Goal: Task Accomplishment & Management: Use online tool/utility

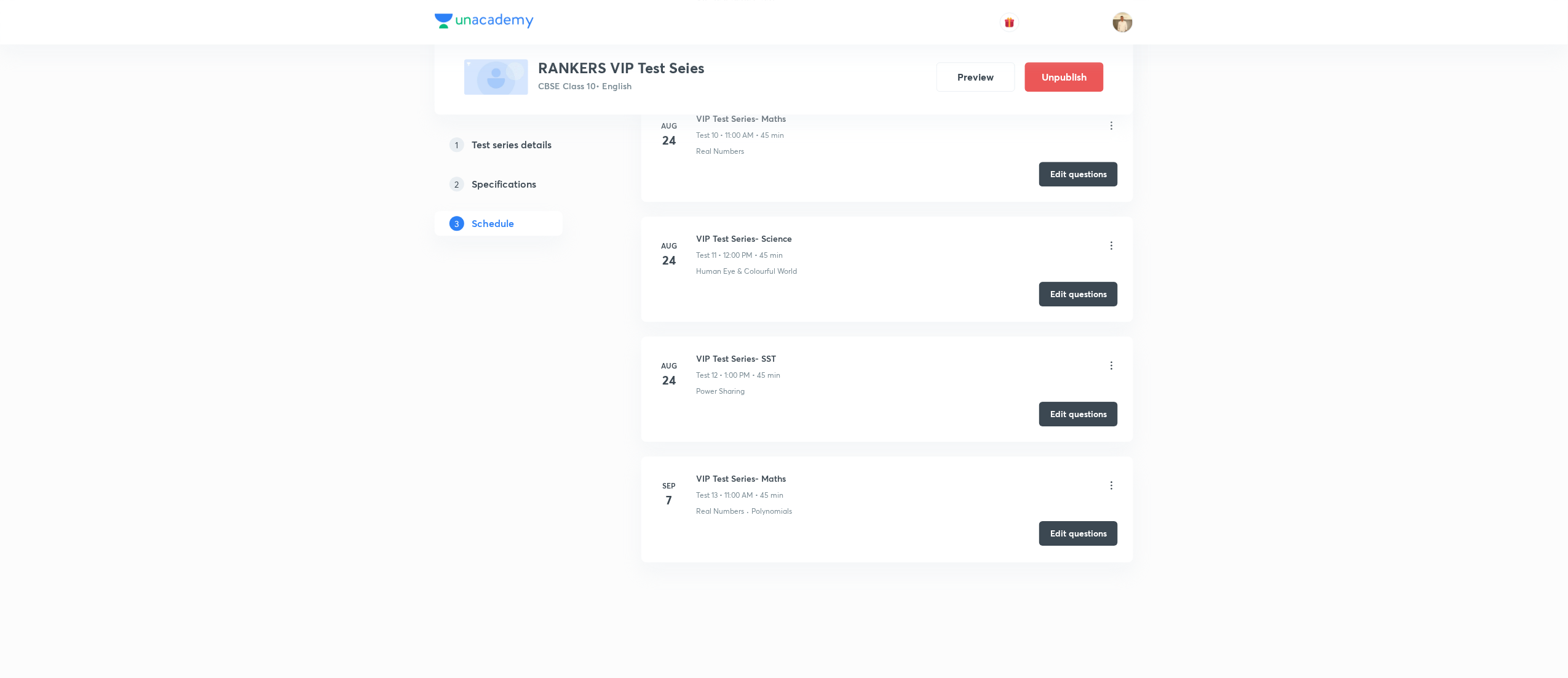
click at [1077, 536] on button "Edit questions" at bounding box center [1079, 533] width 78 height 24
click at [746, 238] on h6 "VIP Test Series- Science" at bounding box center [744, 238] width 96 height 13
copy h6 "VIP Test Series- Science"
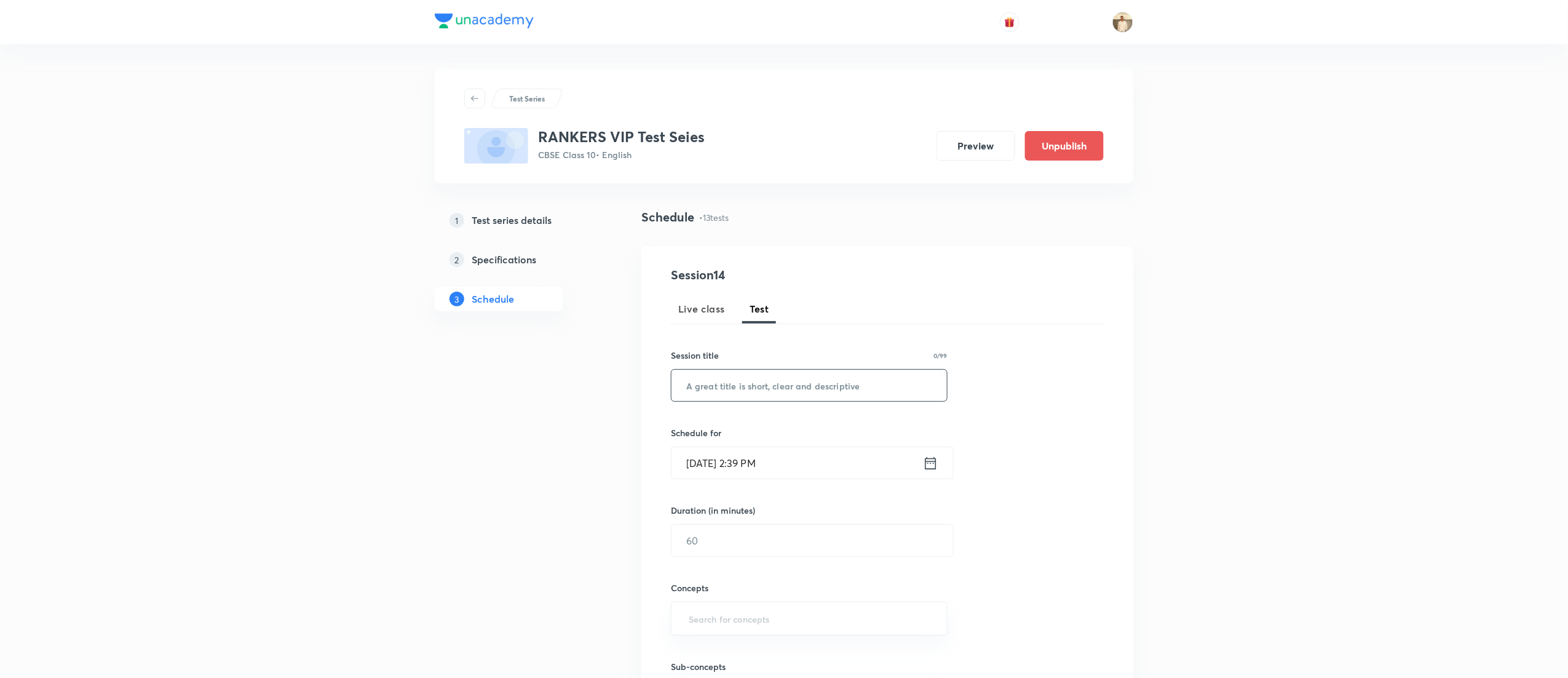
click at [735, 383] on input "text" at bounding box center [810, 385] width 276 height 31
paste input "VIP Test Series- Science"
type input "VIP Test Series- Science"
click at [702, 465] on input "Sep 4, 2025, 2:39 PM" at bounding box center [798, 463] width 251 height 31
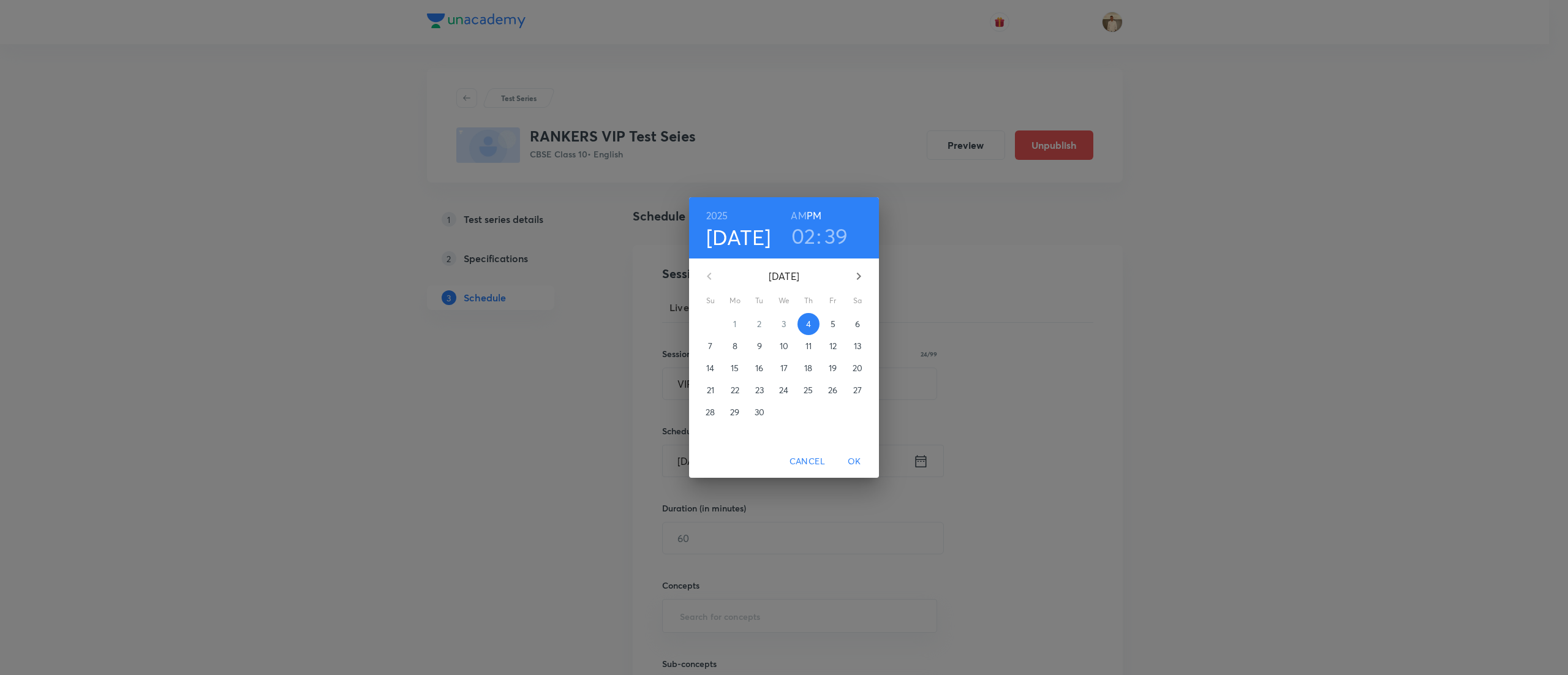
click at [711, 342] on p "7" at bounding box center [710, 346] width 4 height 12
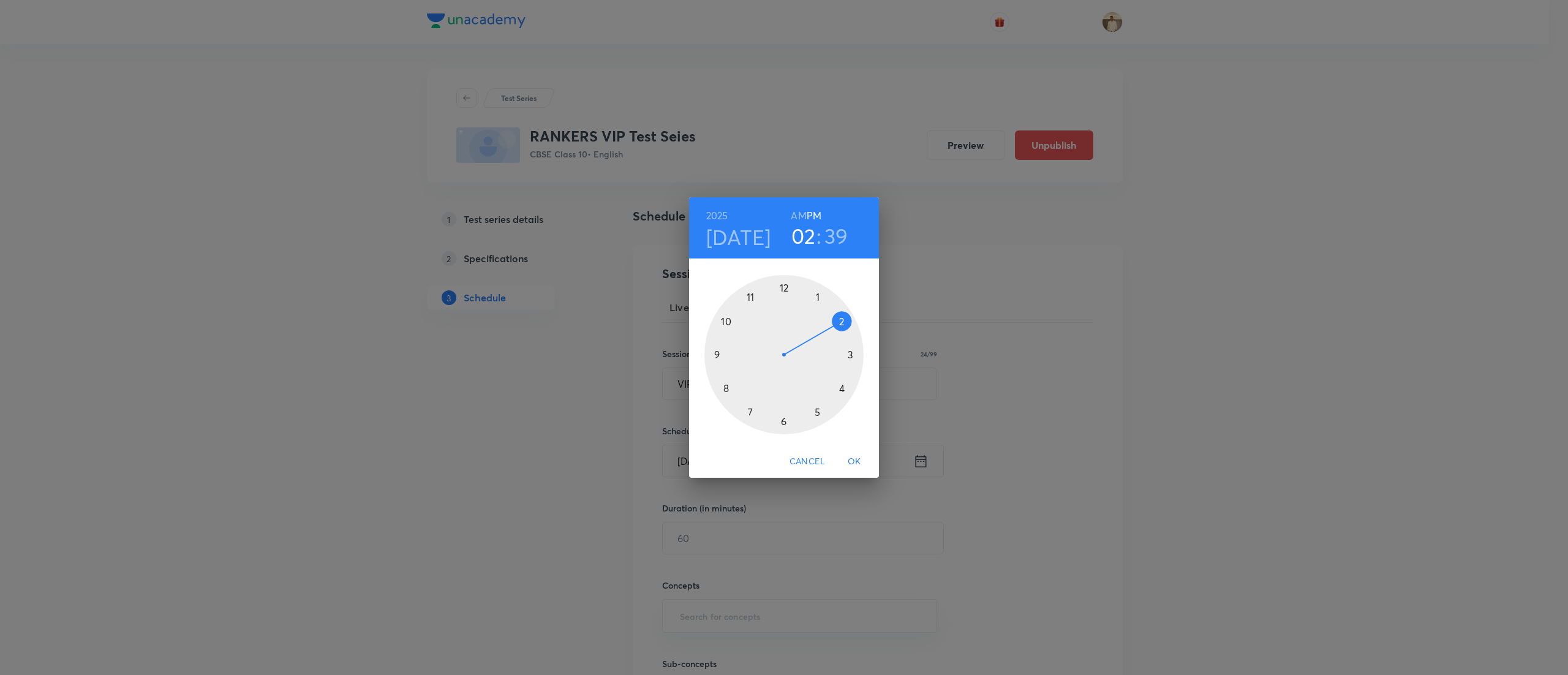
click at [784, 284] on div at bounding box center [783, 355] width 159 height 159
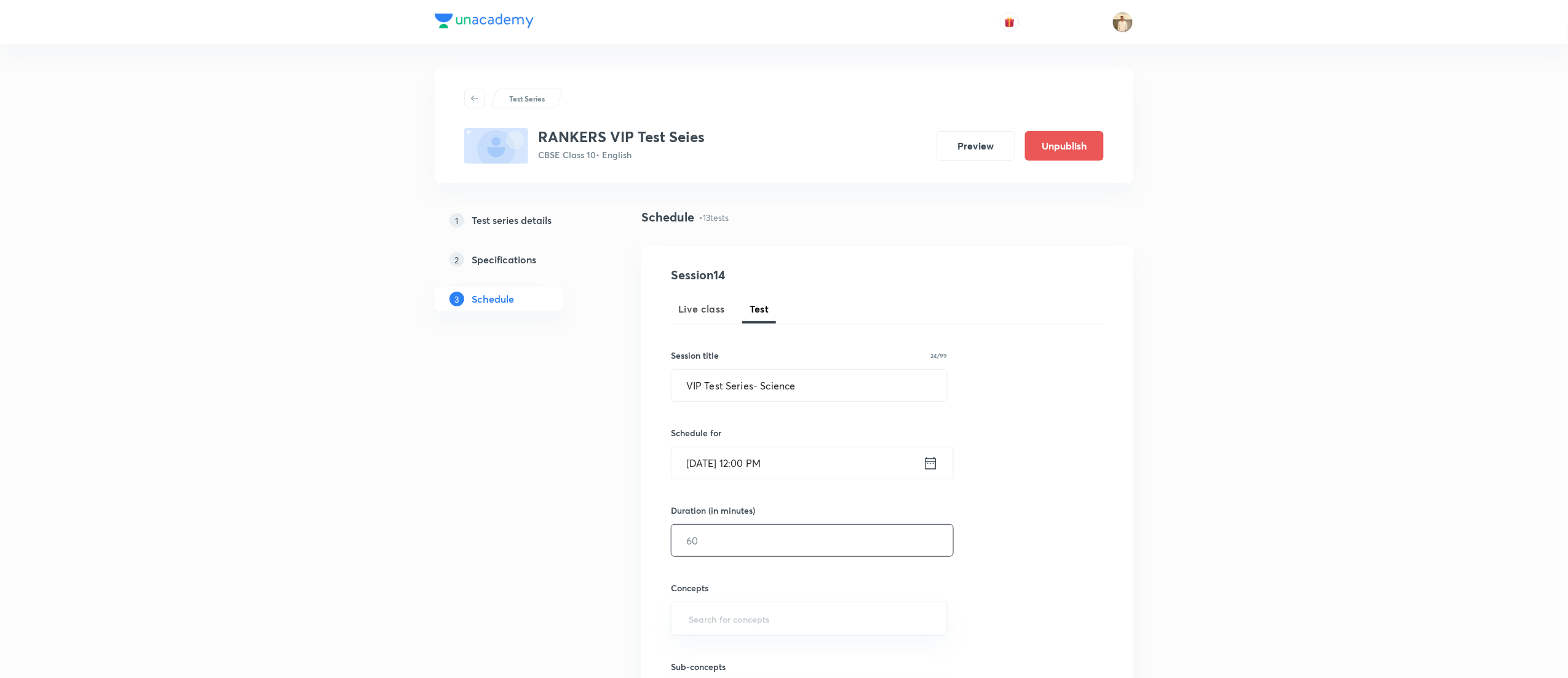
click at [727, 553] on input "text" at bounding box center [812, 540] width 282 height 31
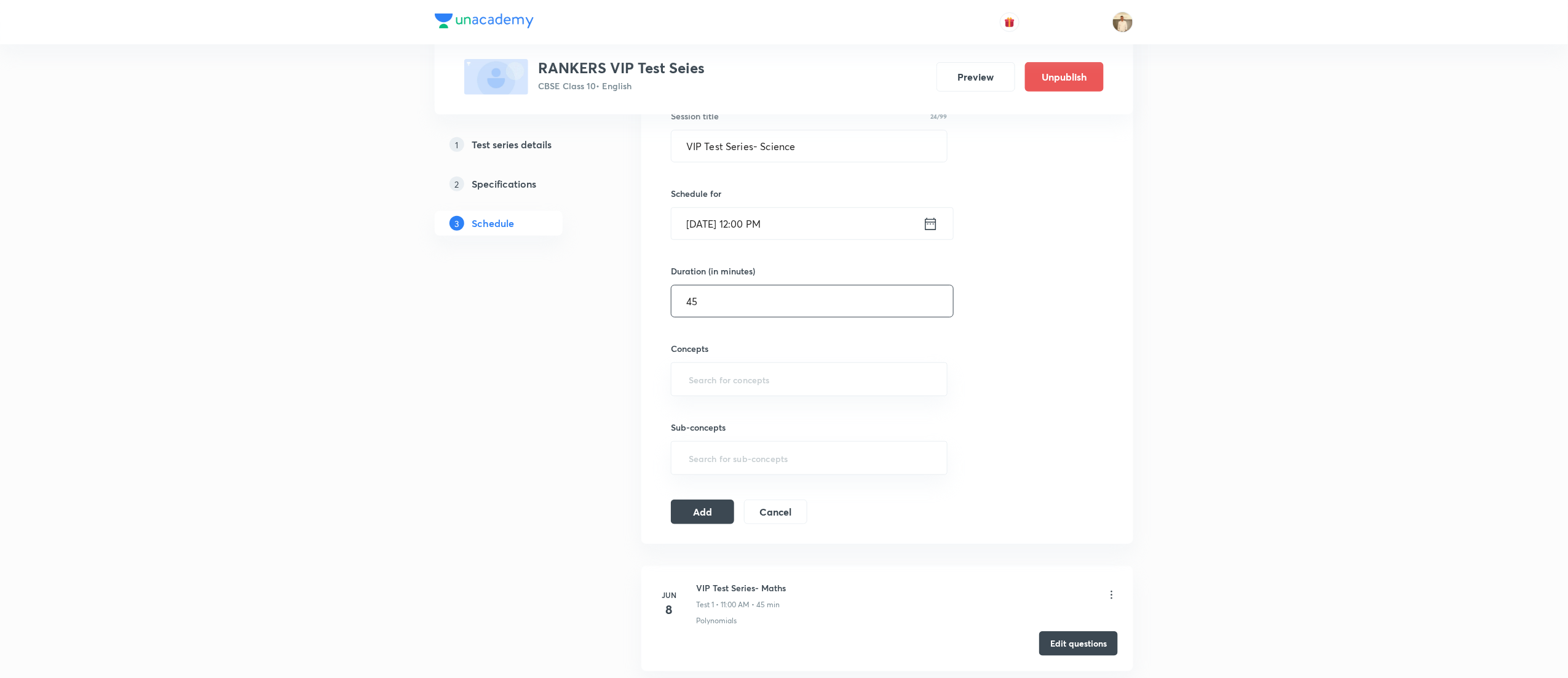
scroll to position [246, 0]
type input "45"
click at [745, 376] on input "text" at bounding box center [810, 372] width 246 height 23
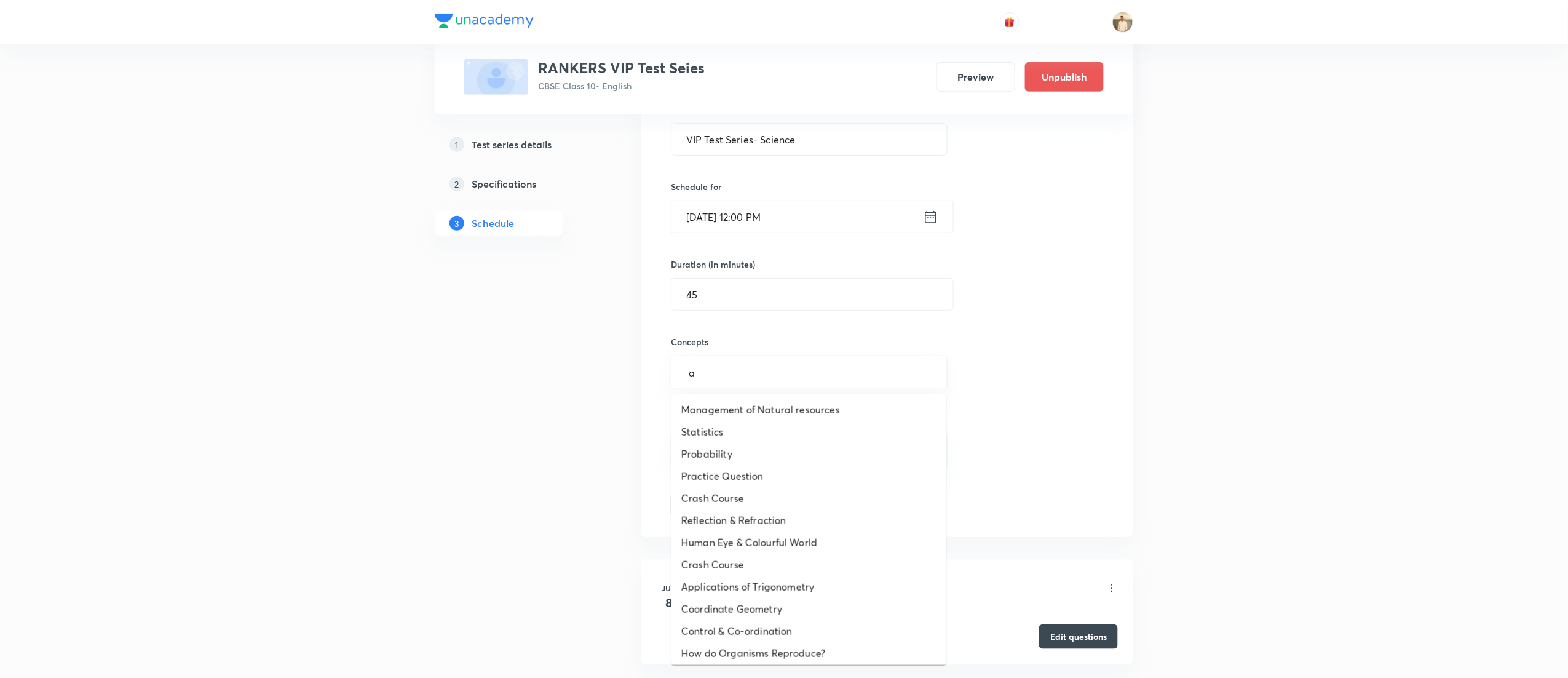
type input "a"
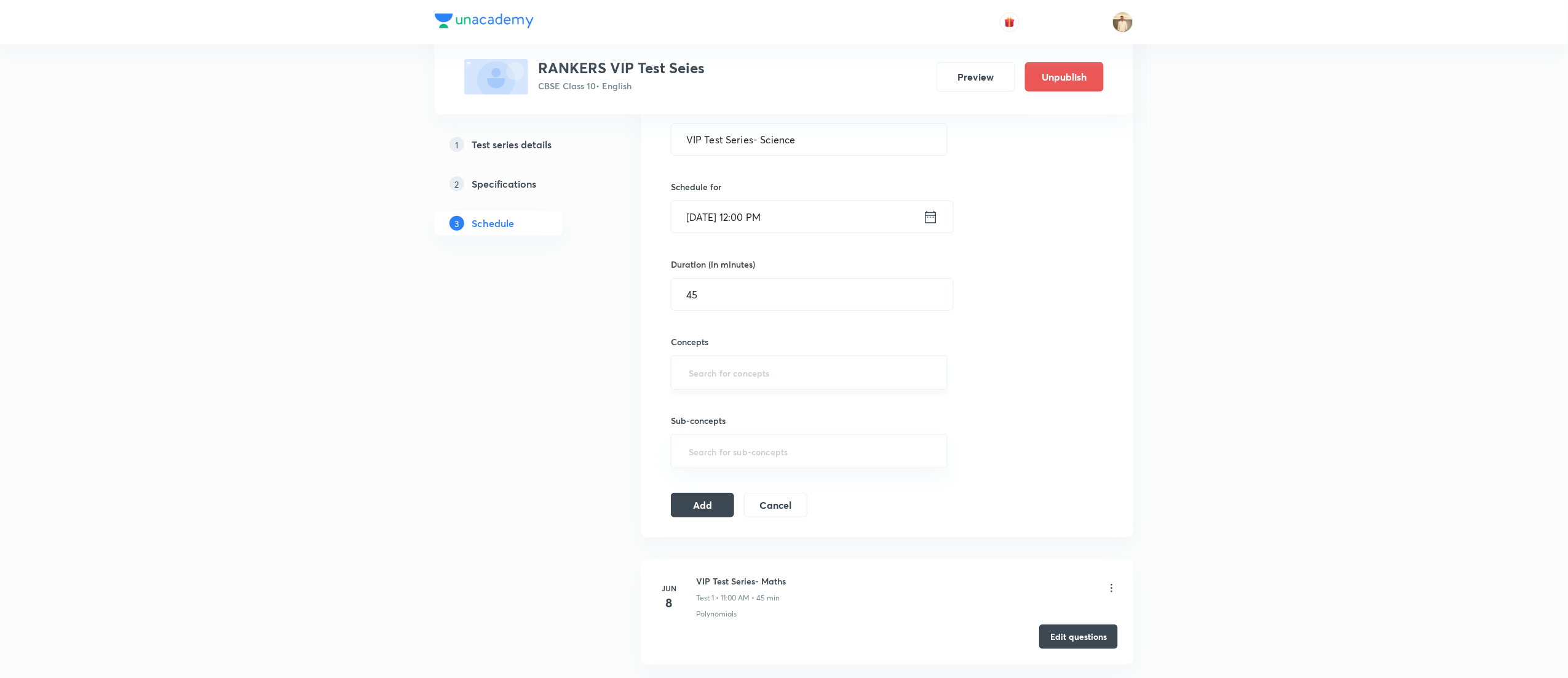
click at [763, 369] on input "text" at bounding box center [810, 372] width 246 height 23
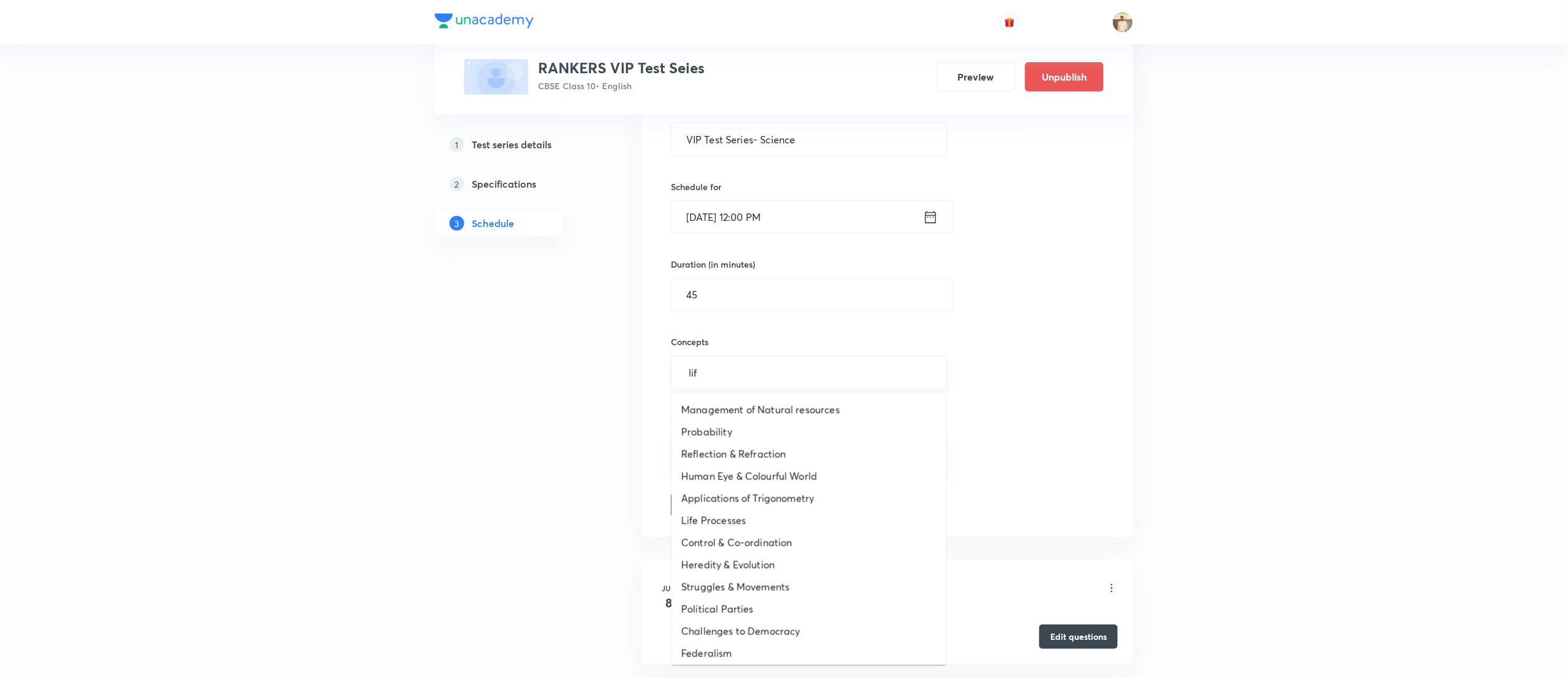
type input "life"
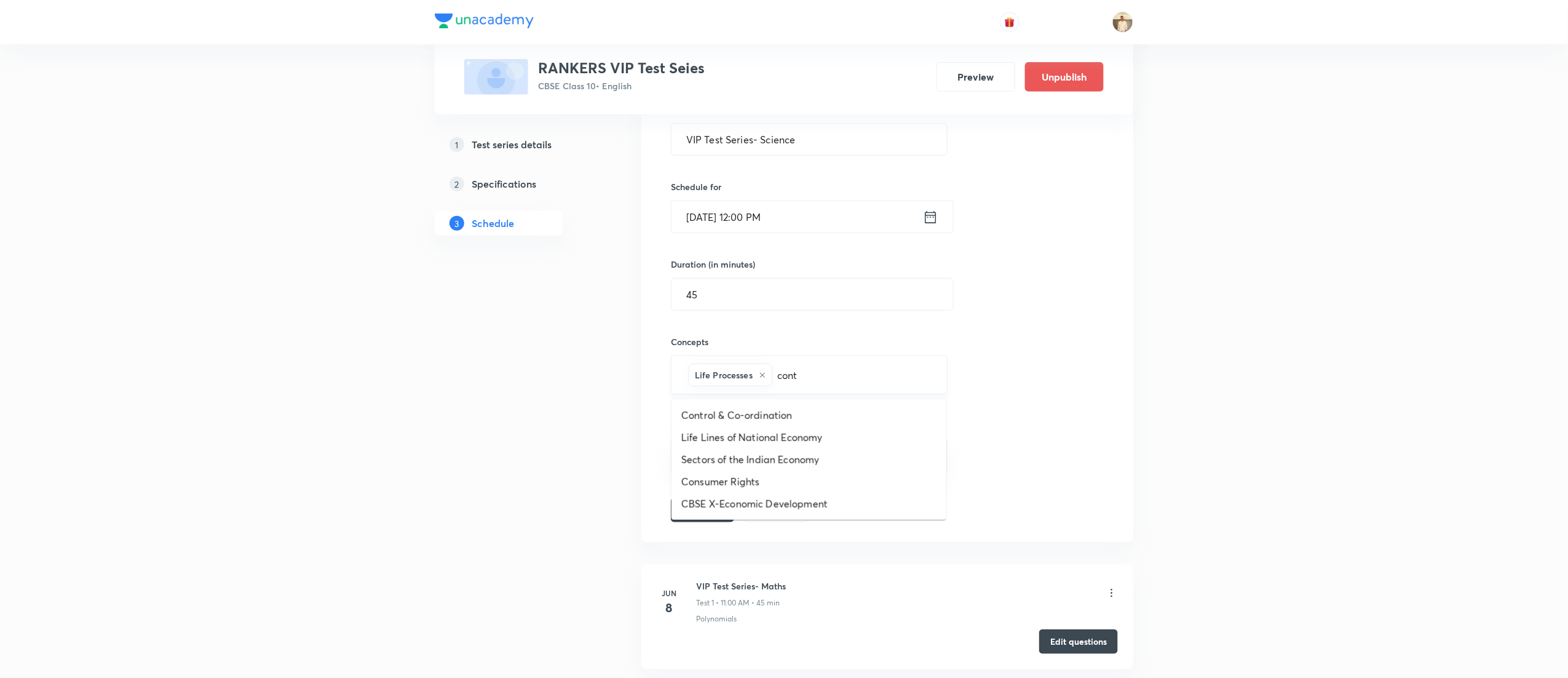
type input "contr"
type input "human"
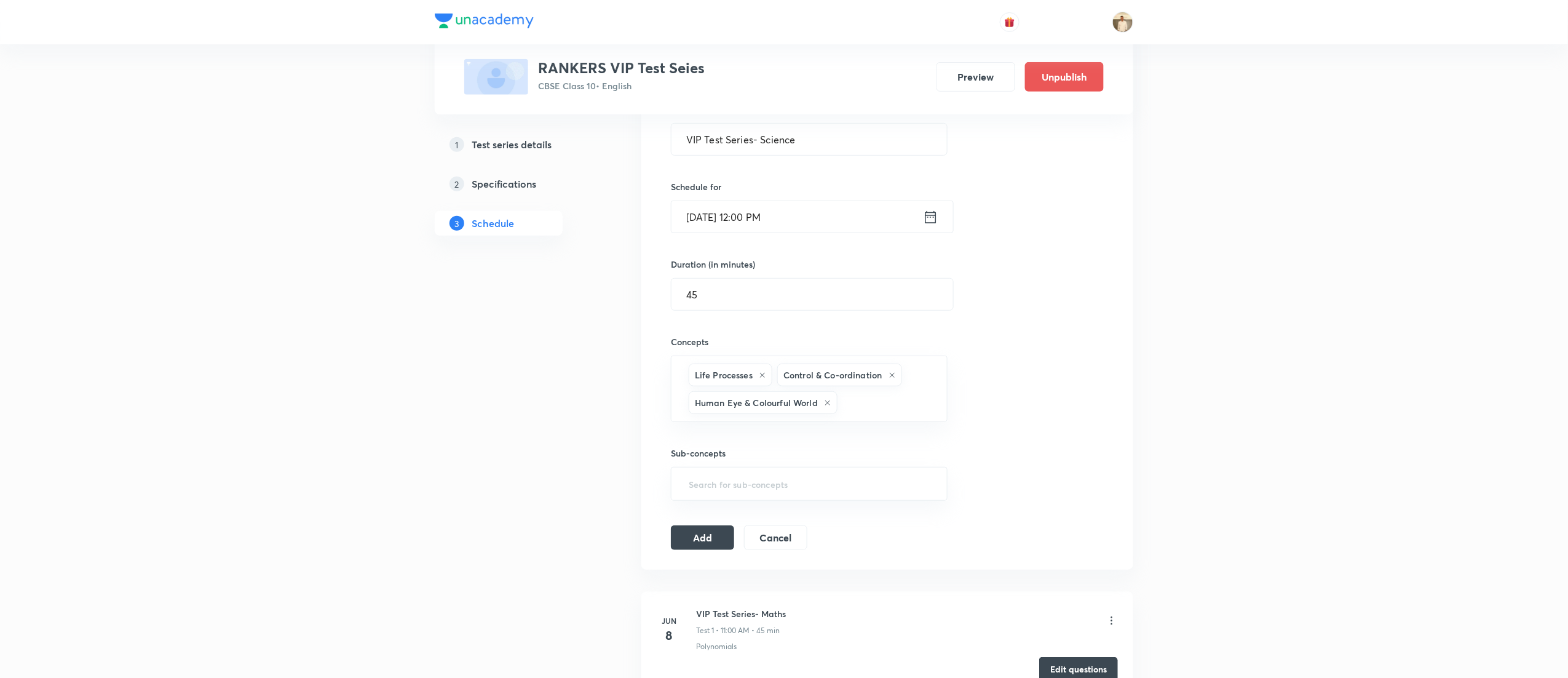
scroll to position [0, 0]
click at [687, 543] on button "Add" at bounding box center [703, 536] width 64 height 24
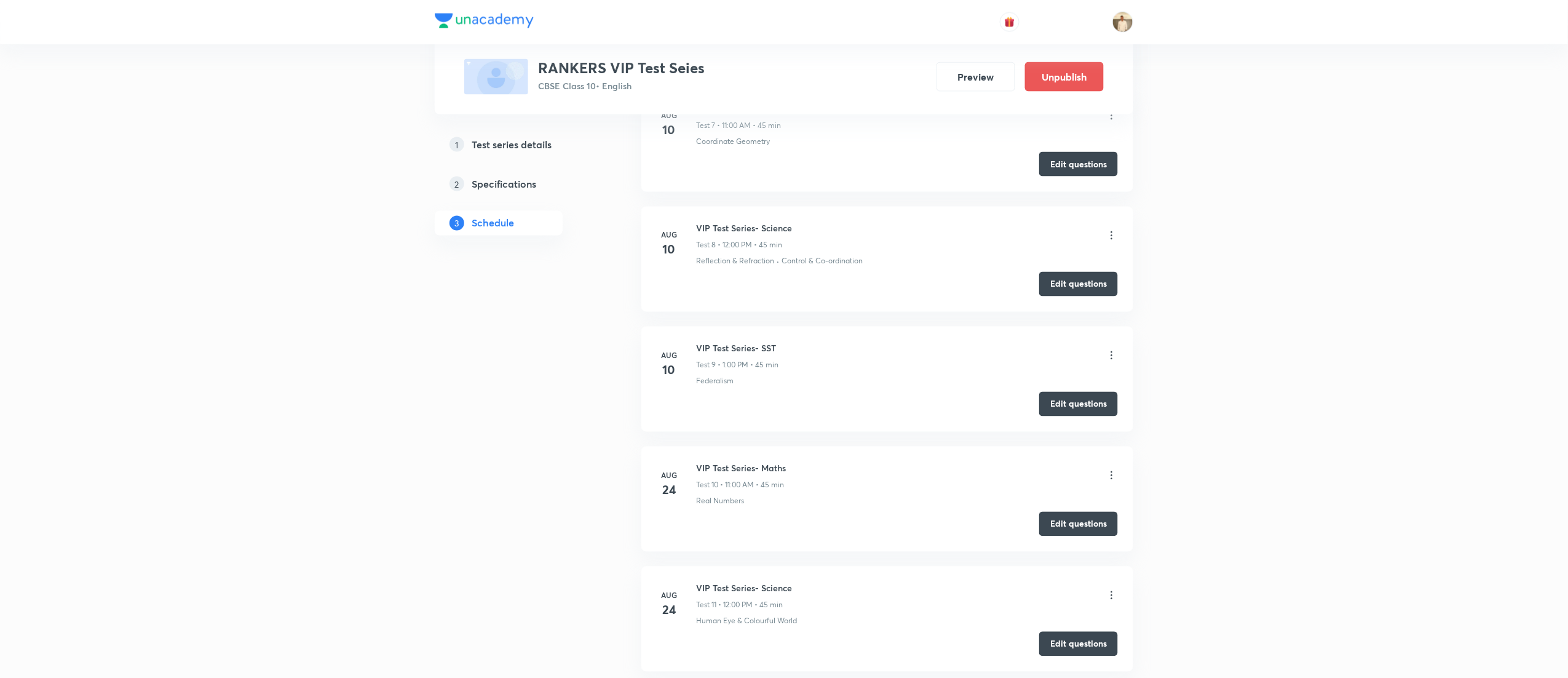
scroll to position [1434, 0]
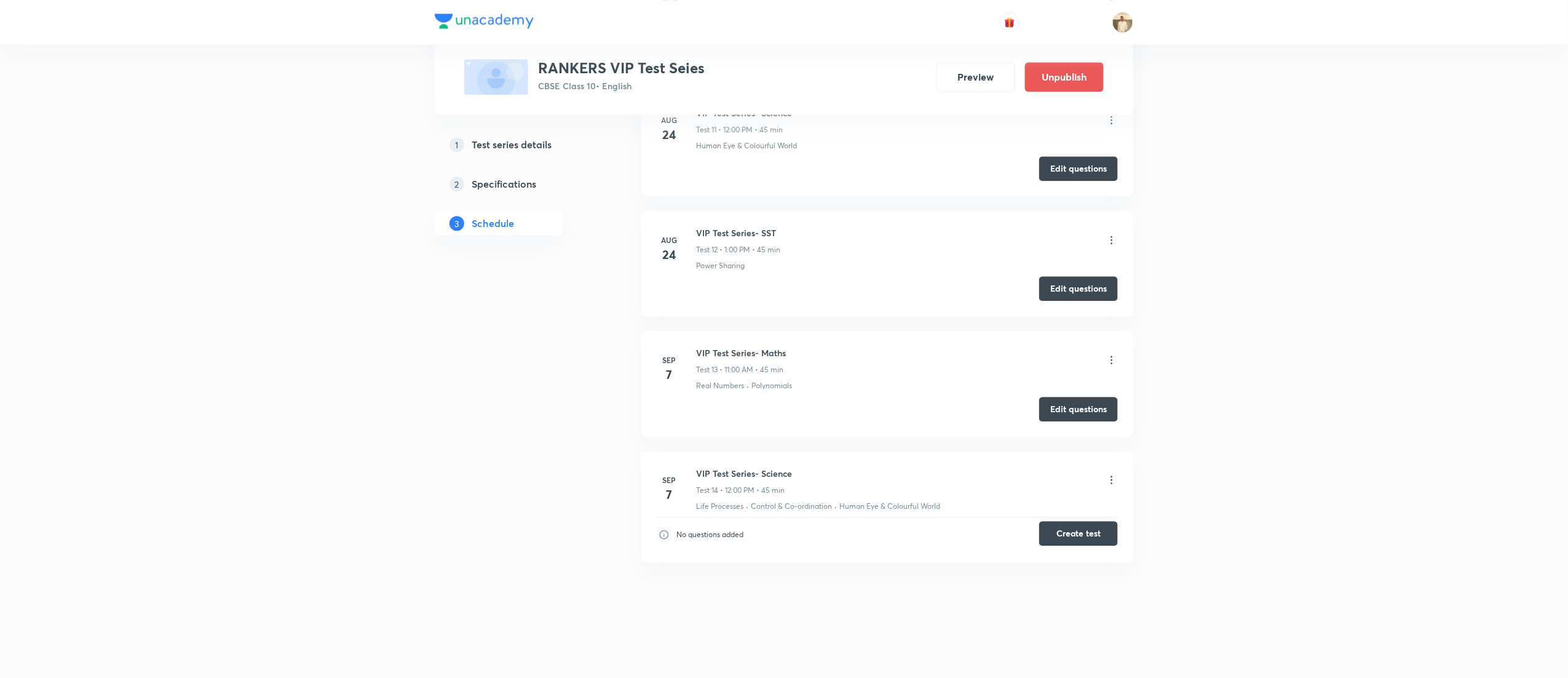
click at [1083, 537] on button "Create test" at bounding box center [1079, 533] width 78 height 24
click at [1096, 530] on button "Create test" at bounding box center [1079, 533] width 78 height 24
click at [1078, 535] on button "Create test" at bounding box center [1079, 533] width 78 height 24
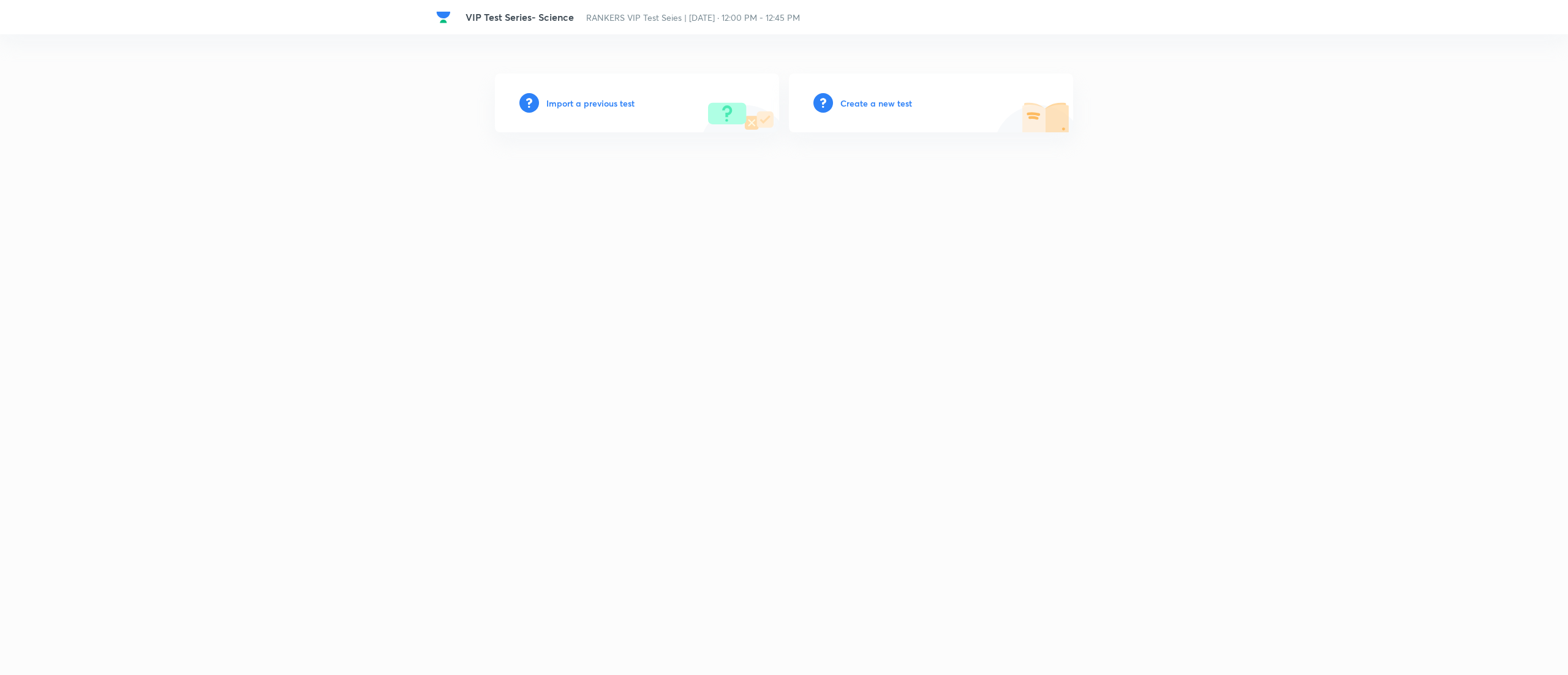
click at [870, 99] on h6 "Create a new test" at bounding box center [876, 103] width 71 height 13
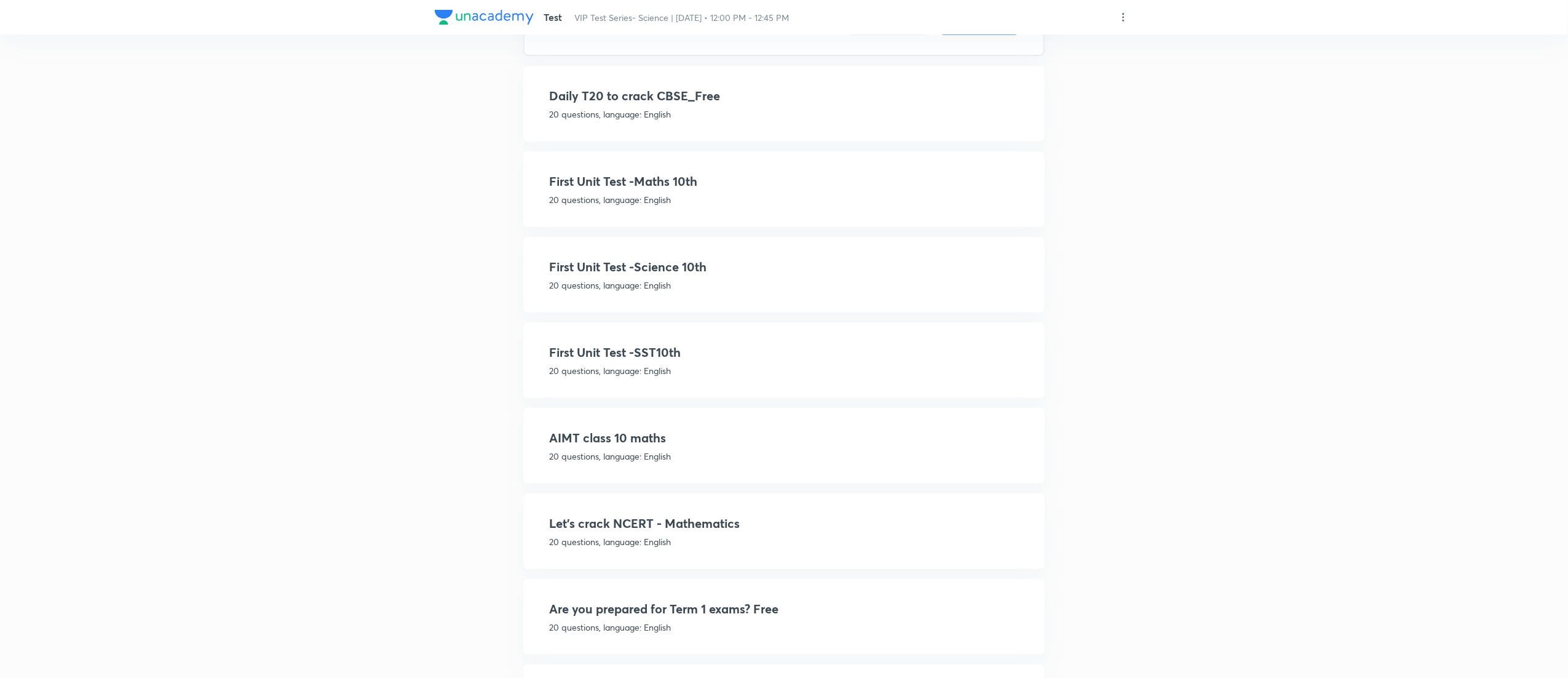
scroll to position [168, 0]
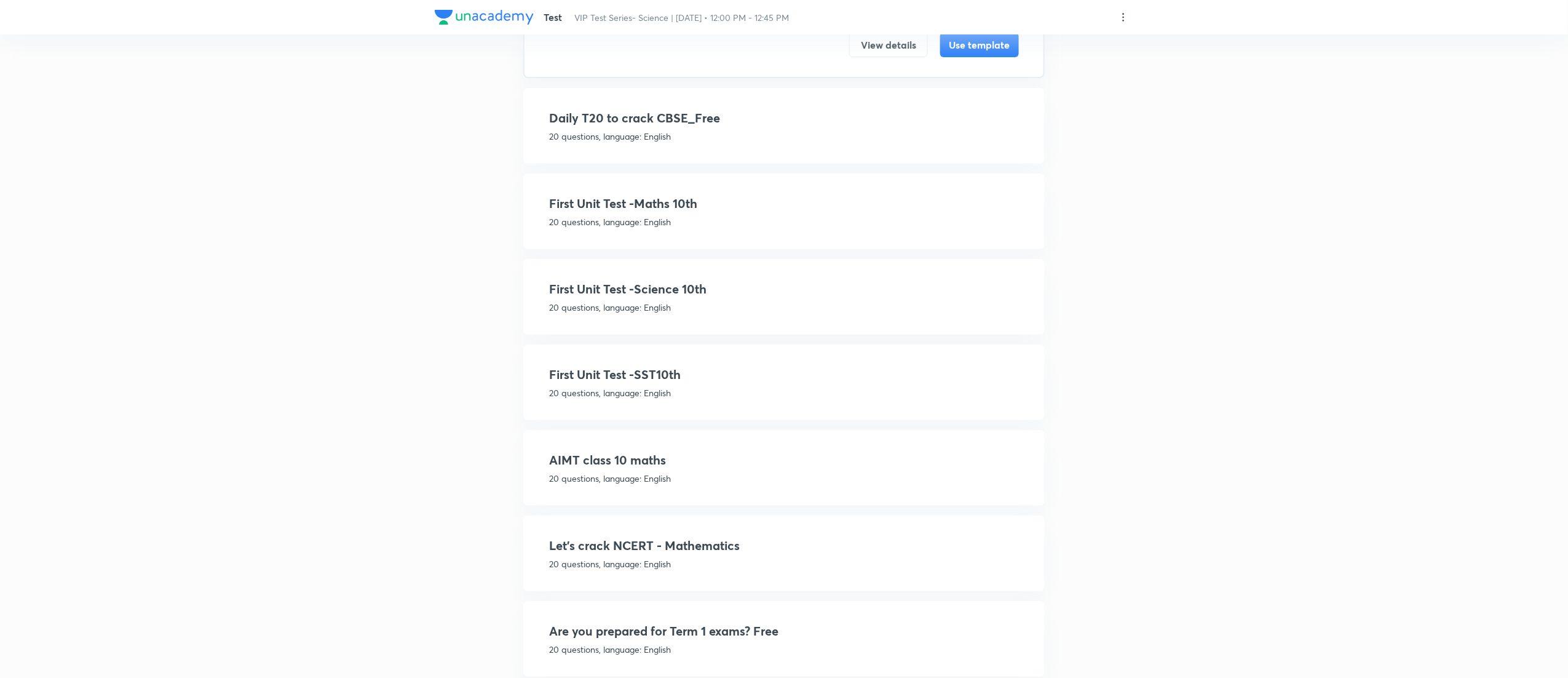
click at [827, 188] on div "First Unit Test -Maths 10th 20 questions, language: English View details Use te…" at bounding box center [784, 212] width 522 height 76
click at [848, 201] on h4 "First Unit Test -Maths 10th" at bounding box center [784, 203] width 470 height 18
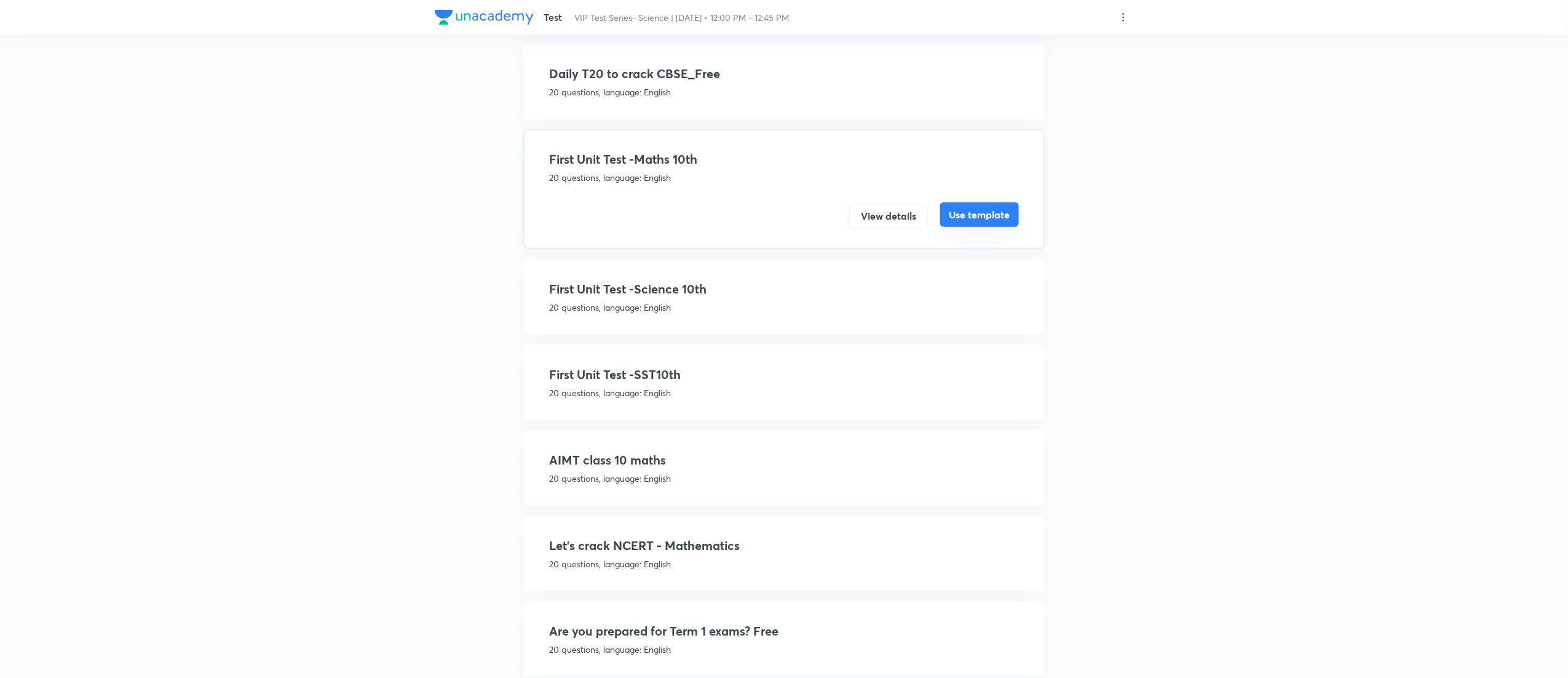
click at [989, 208] on button "Use template" at bounding box center [979, 214] width 78 height 24
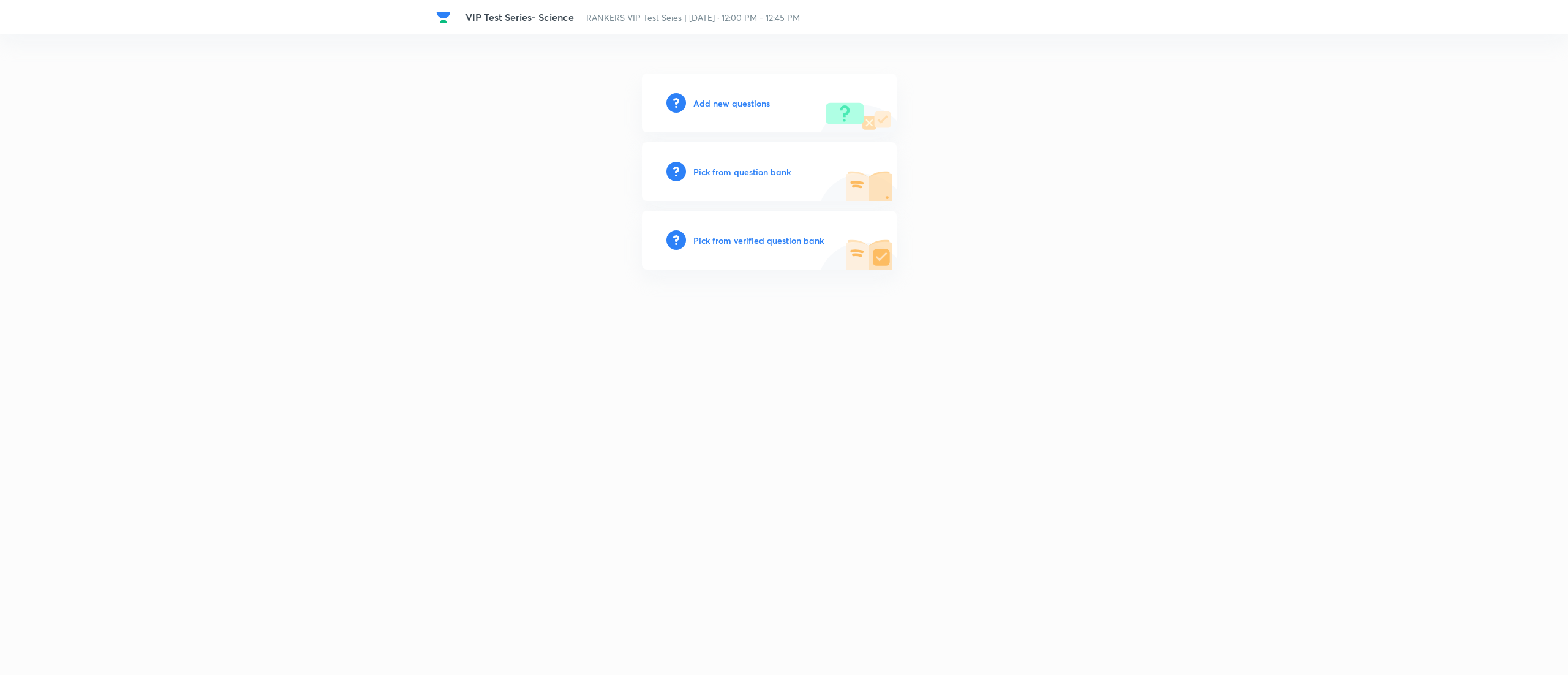
click at [756, 171] on h6 "Pick from question bank" at bounding box center [742, 172] width 98 height 13
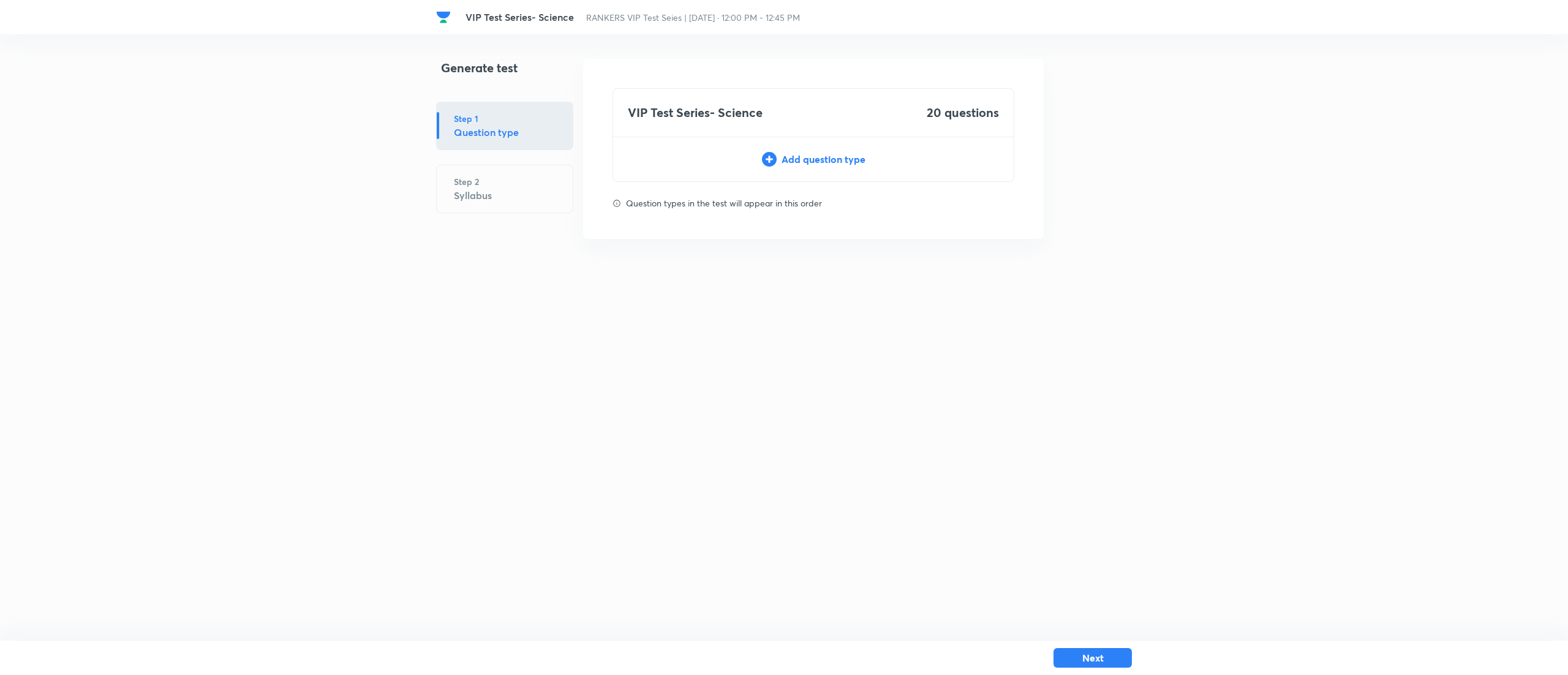
click at [824, 166] on div "Add question type" at bounding box center [813, 159] width 400 height 15
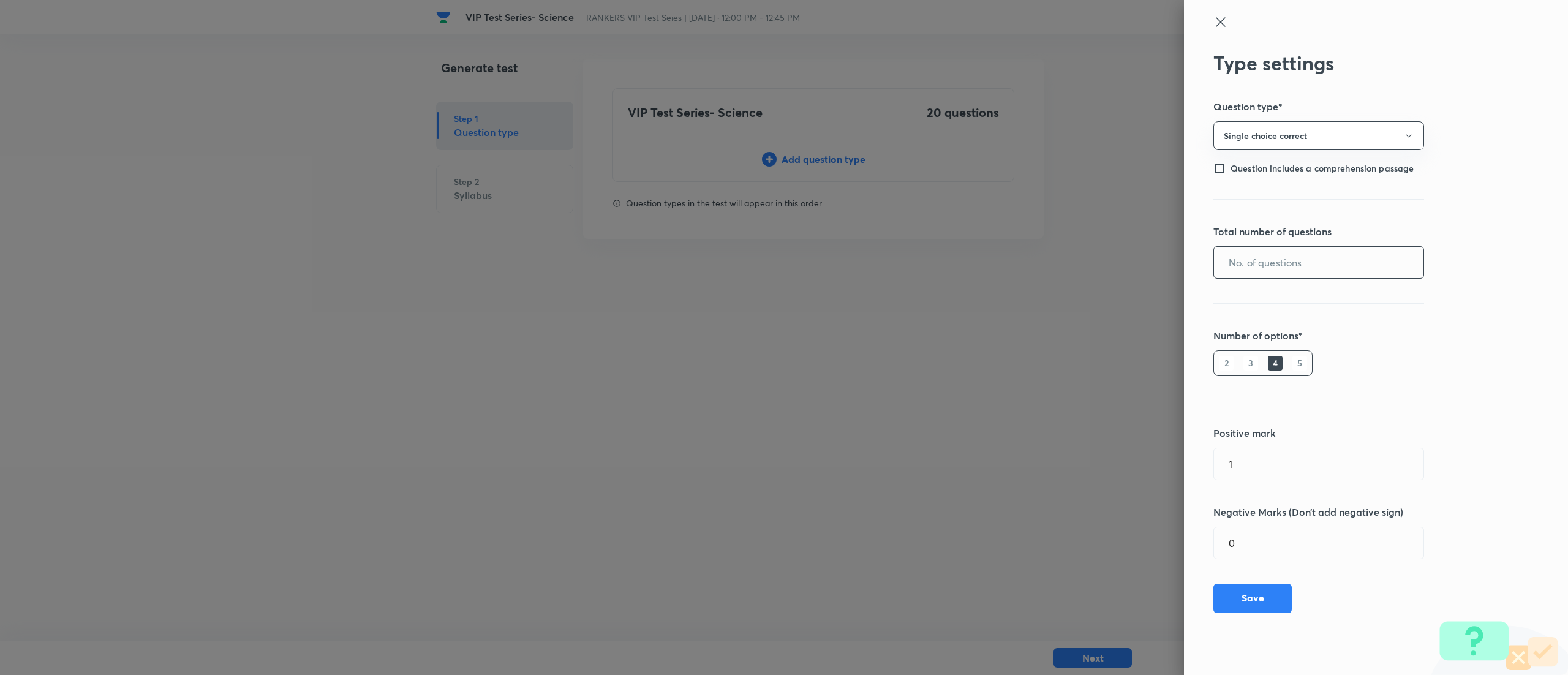
click at [1377, 262] on input "text" at bounding box center [1318, 262] width 209 height 31
type input "20"
click at [1264, 602] on button "Save" at bounding box center [1252, 597] width 78 height 30
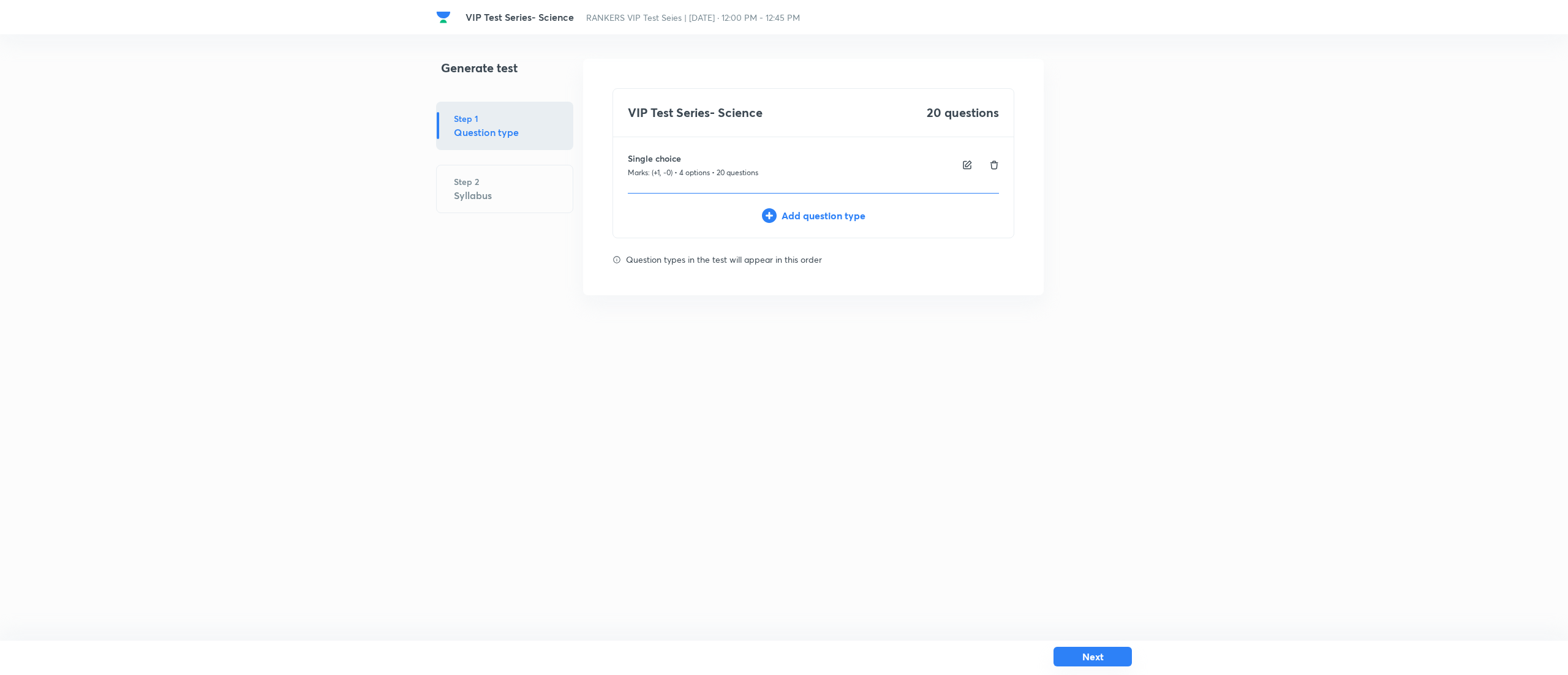
click at [1092, 665] on button "Next" at bounding box center [1092, 656] width 78 height 20
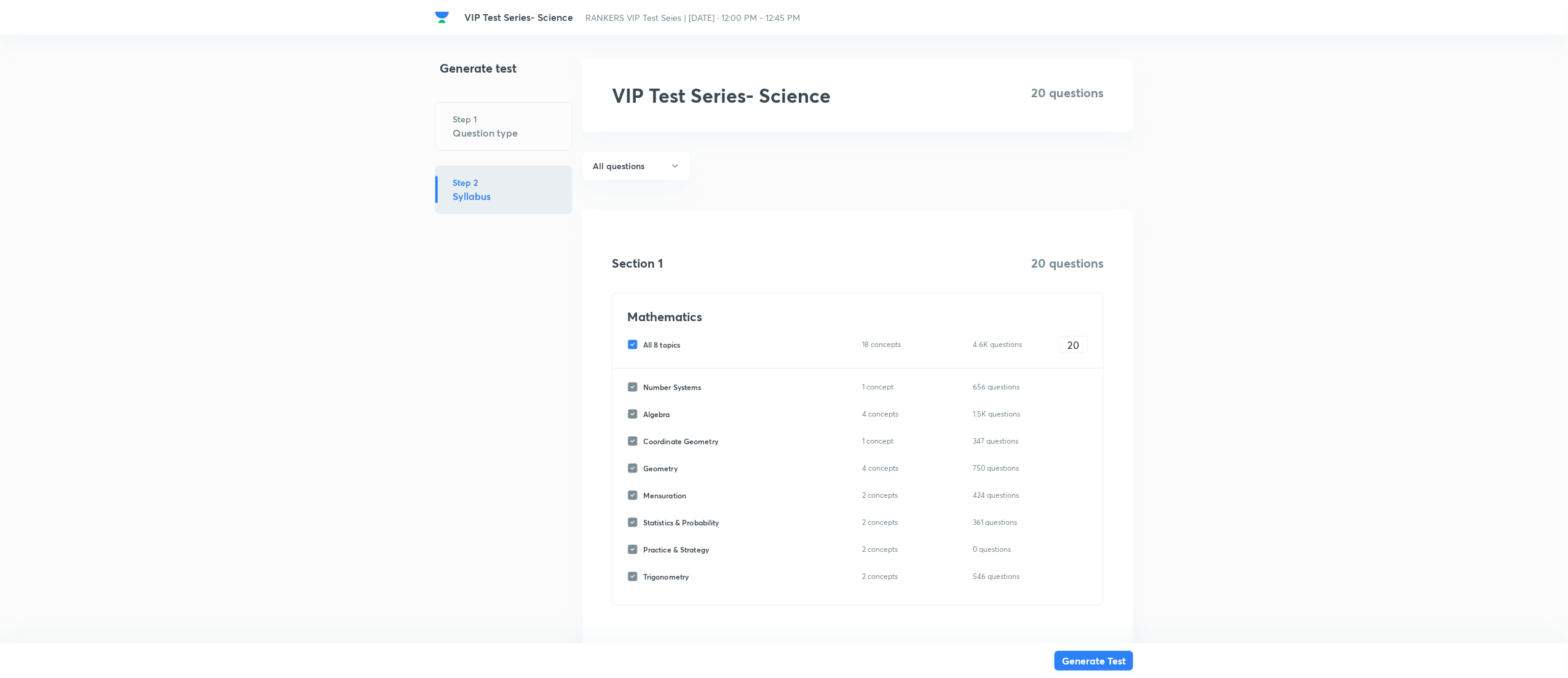
click at [635, 346] on input "All 8 topics" at bounding box center [635, 344] width 16 height 11
checkbox input "false"
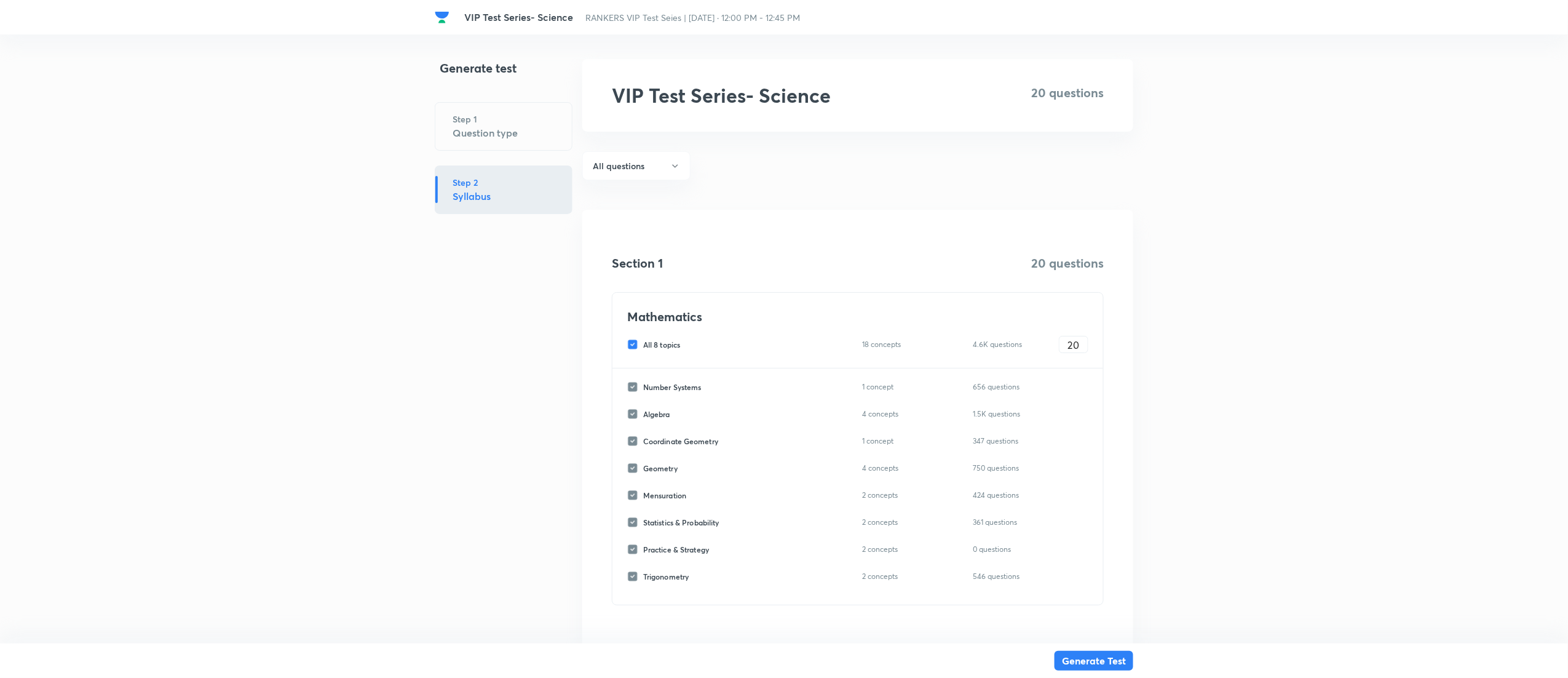
checkbox input "false"
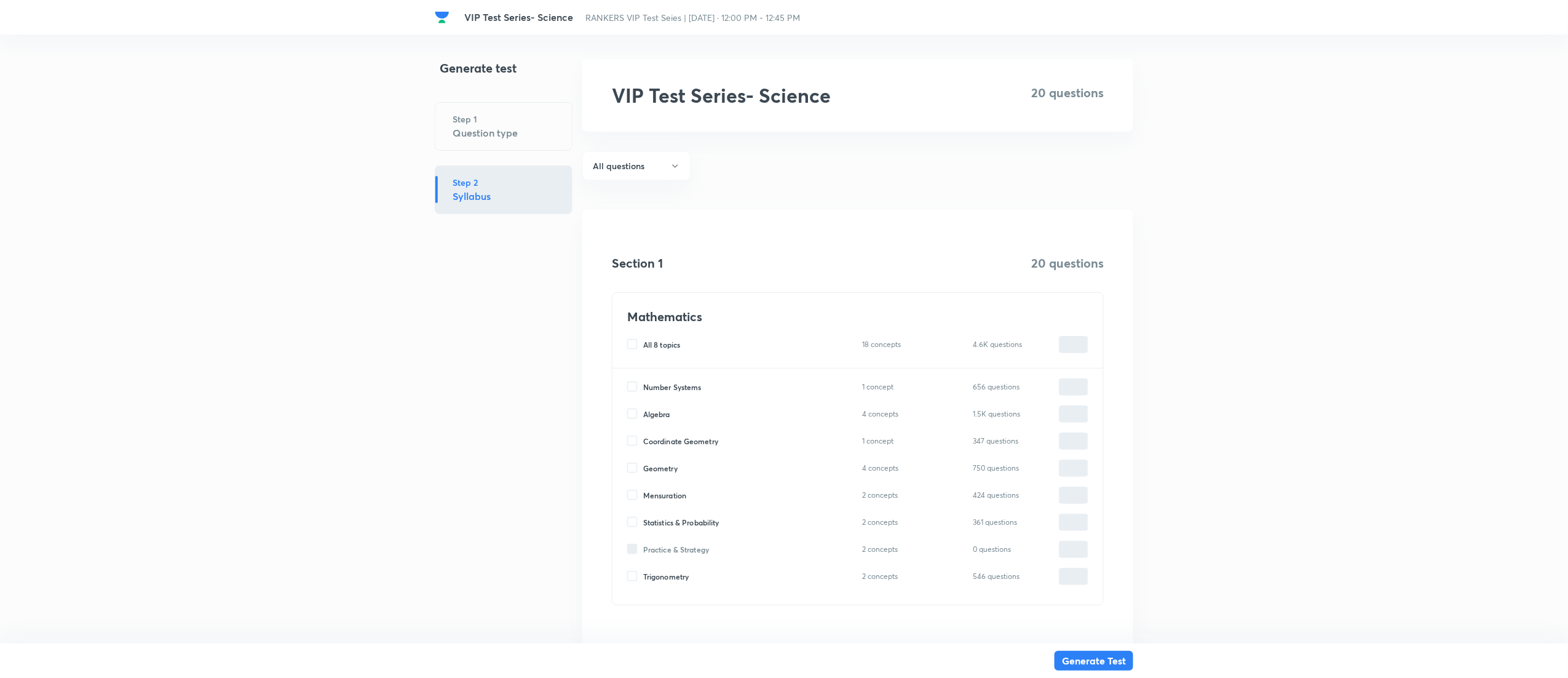
scroll to position [47, 0]
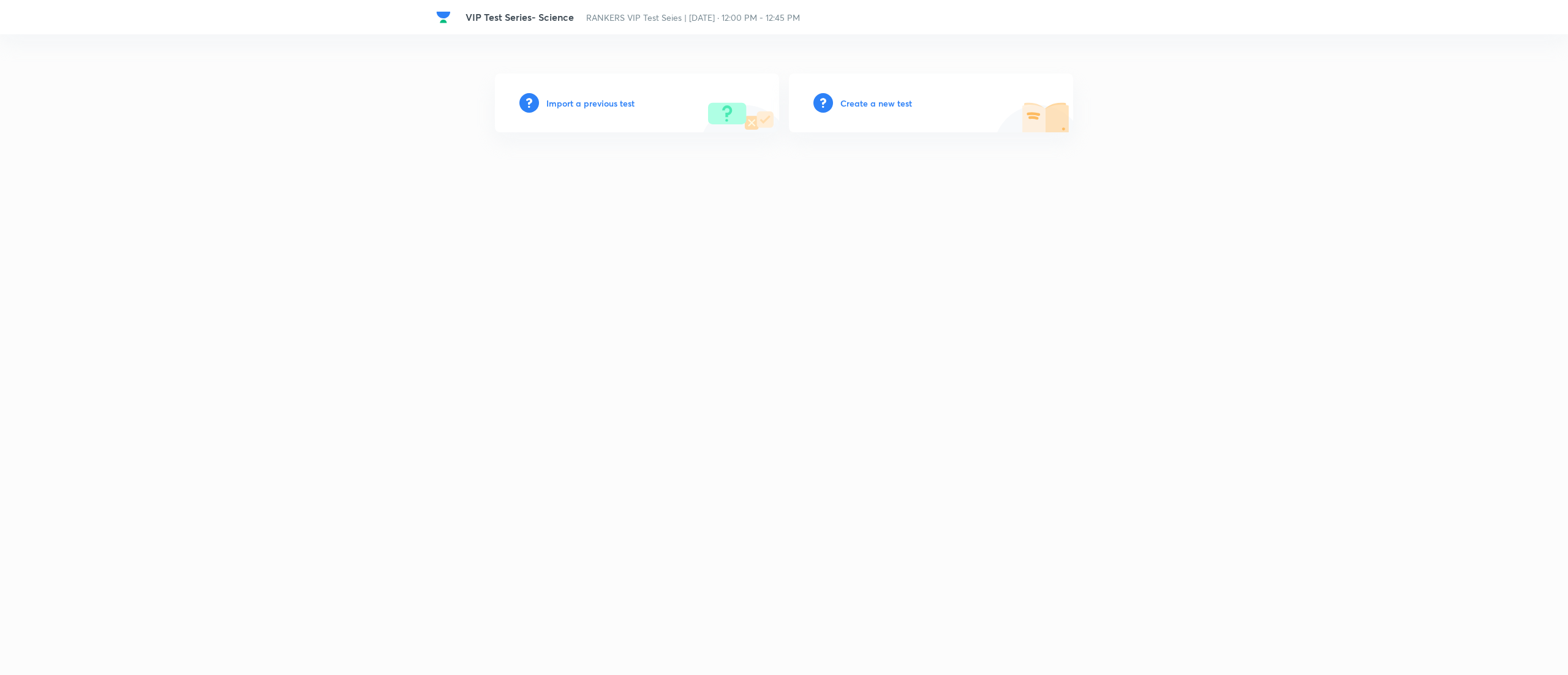
click at [875, 105] on h6 "Create a new test" at bounding box center [876, 103] width 71 height 13
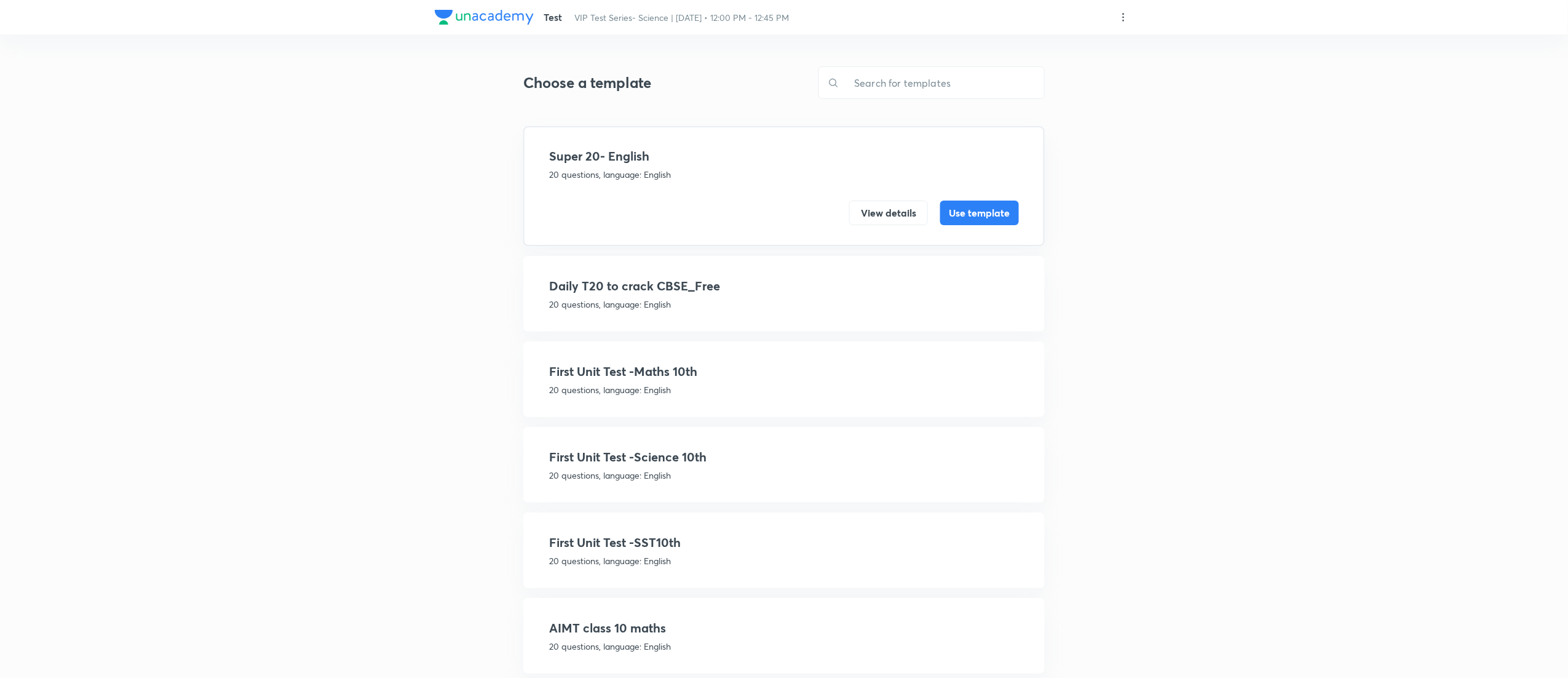
click at [743, 450] on h4 "First Unit Test -Science 10th" at bounding box center [784, 456] width 470 height 18
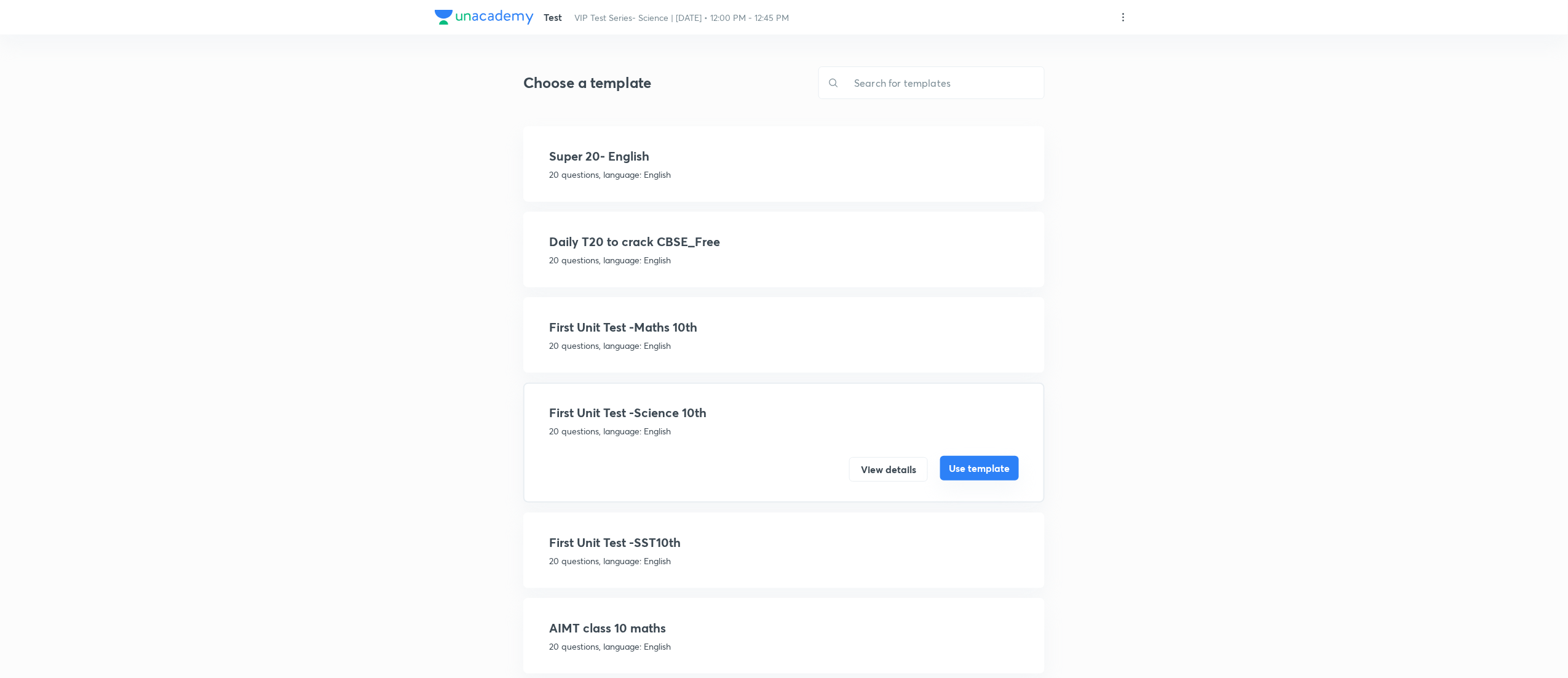
click at [1002, 467] on button "Use template" at bounding box center [979, 468] width 78 height 24
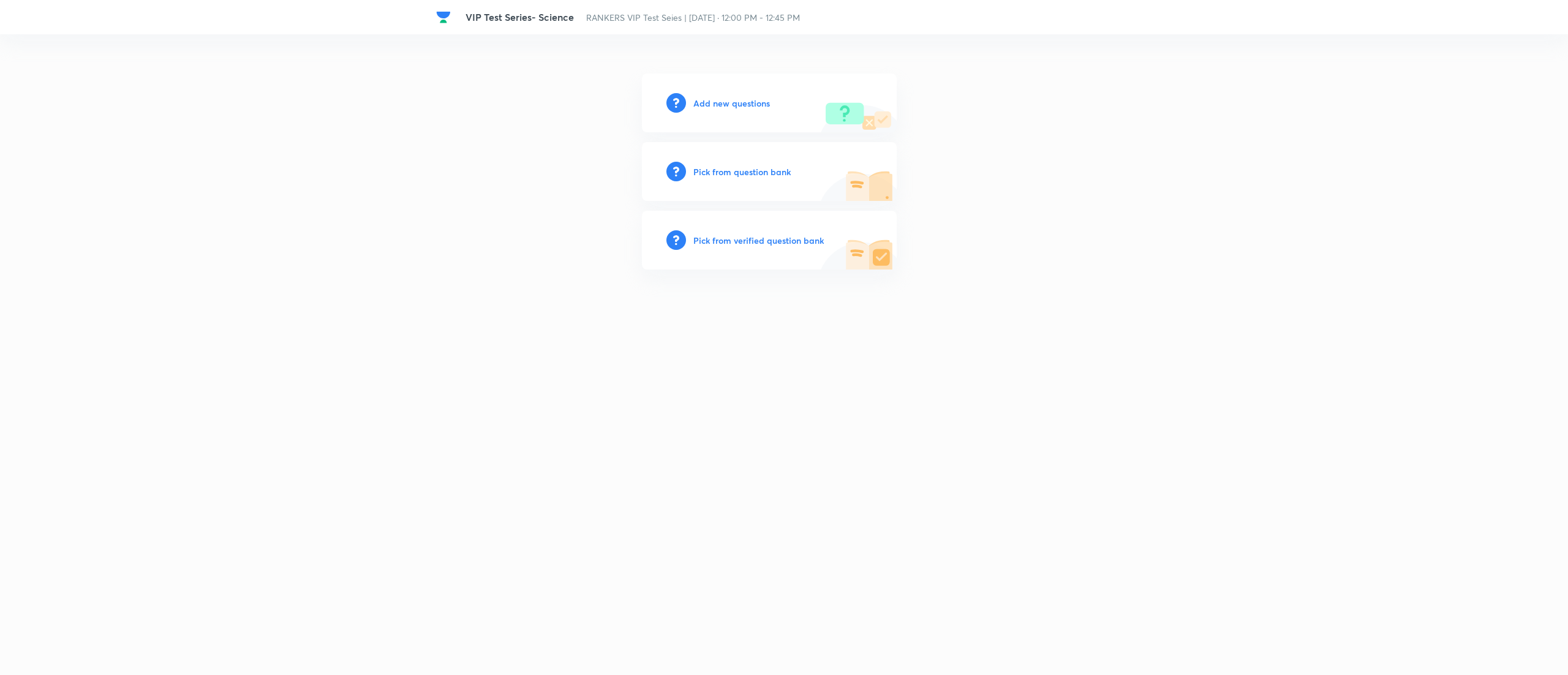
click at [735, 171] on h6 "Pick from question bank" at bounding box center [742, 172] width 98 height 13
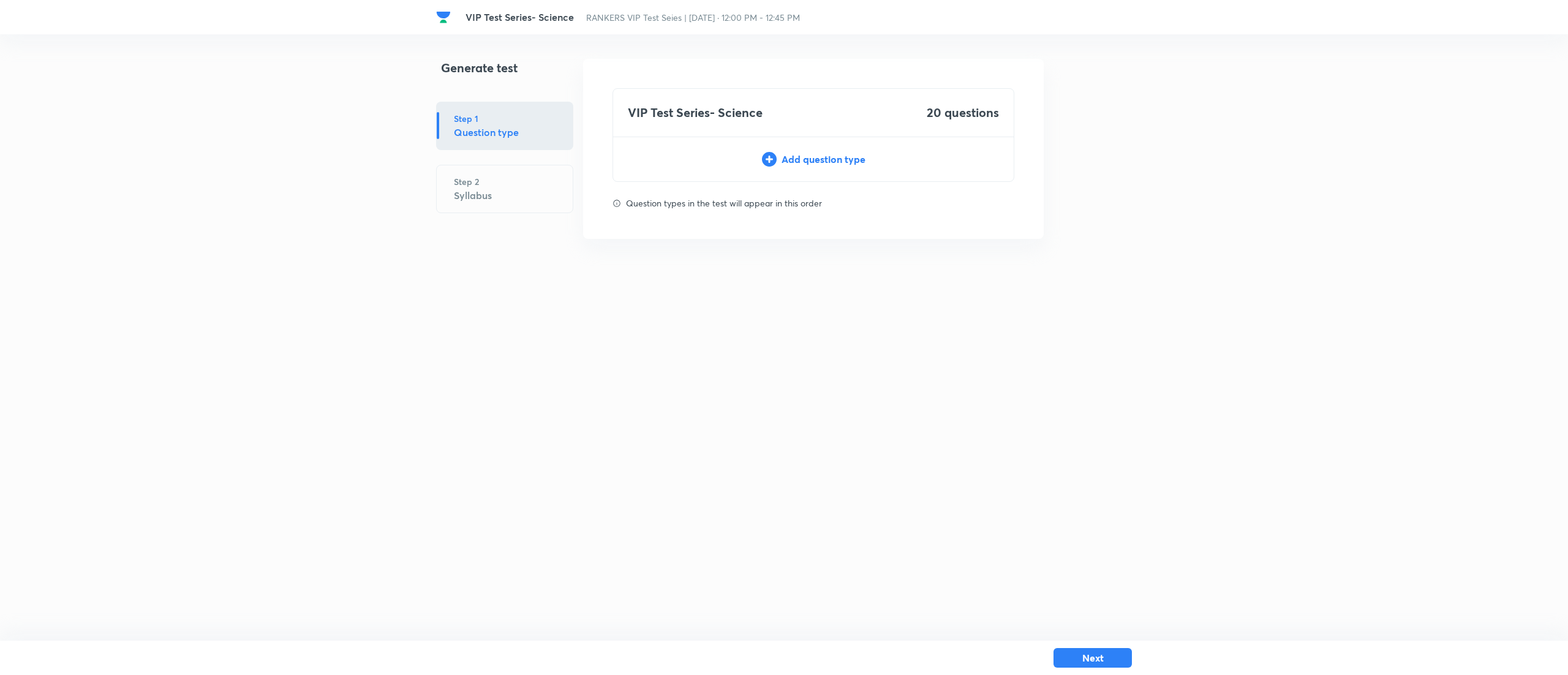
click at [817, 152] on div "Add question type" at bounding box center [813, 159] width 400 height 15
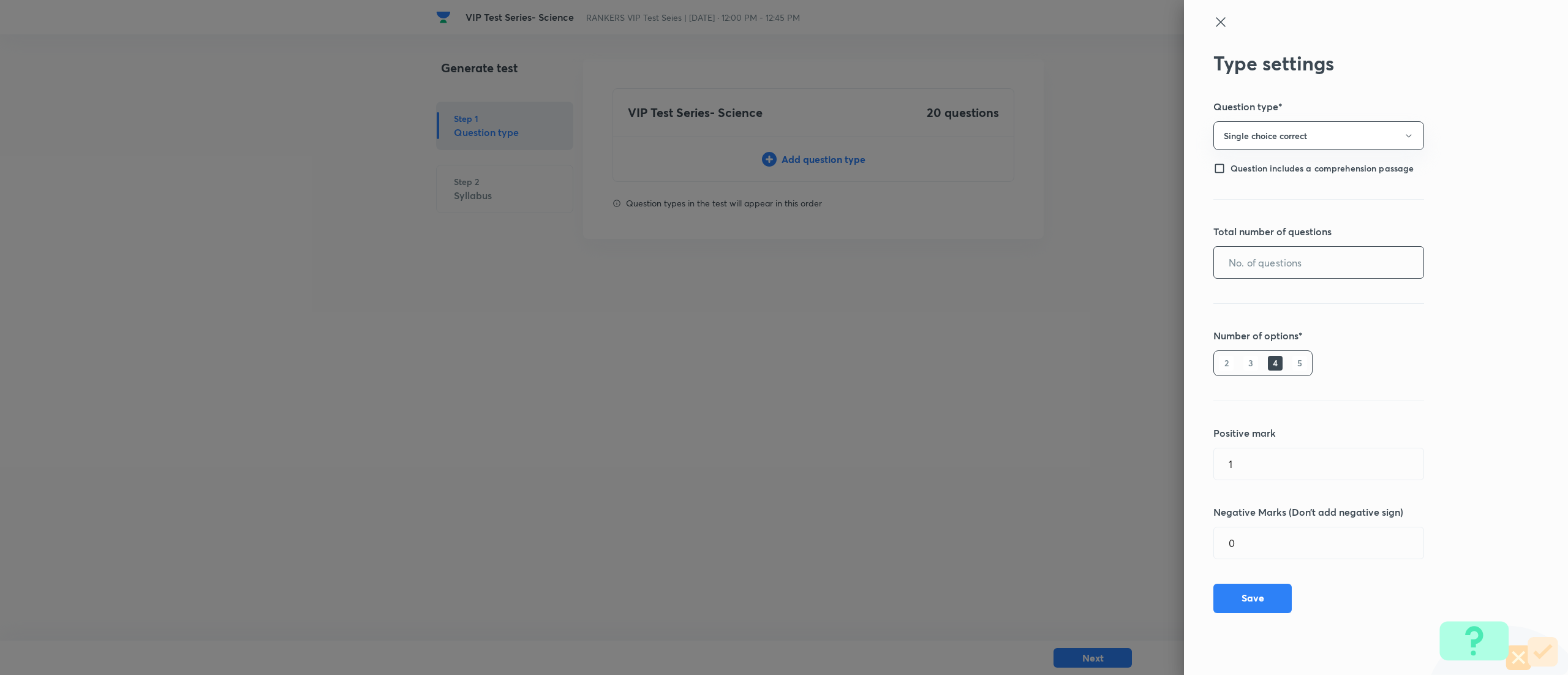
click at [1302, 269] on input "text" at bounding box center [1318, 262] width 209 height 31
type input "20"
click at [1265, 609] on button "Save" at bounding box center [1252, 597] width 78 height 30
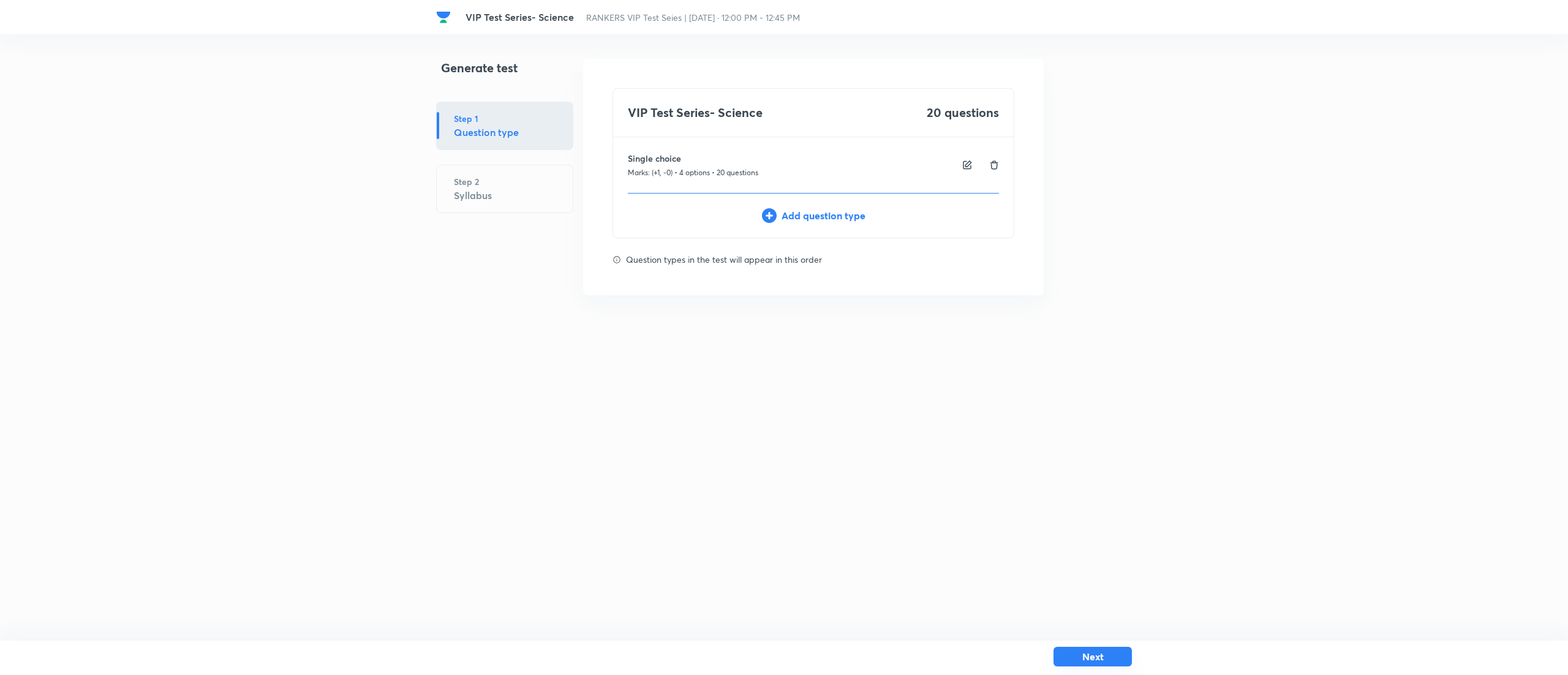
click at [1098, 656] on button "Next" at bounding box center [1092, 656] width 78 height 20
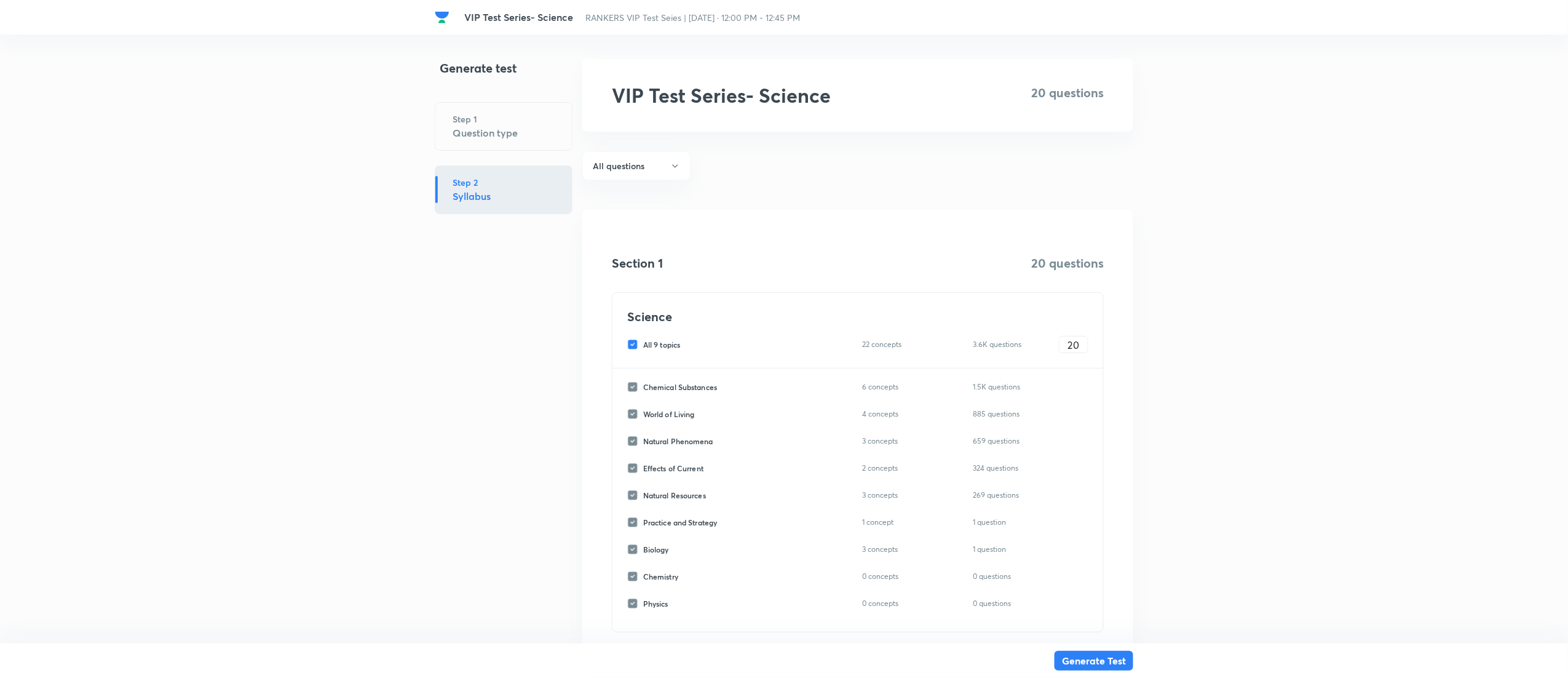
click at [633, 346] on input "All 9 topics" at bounding box center [635, 344] width 16 height 11
checkbox input "false"
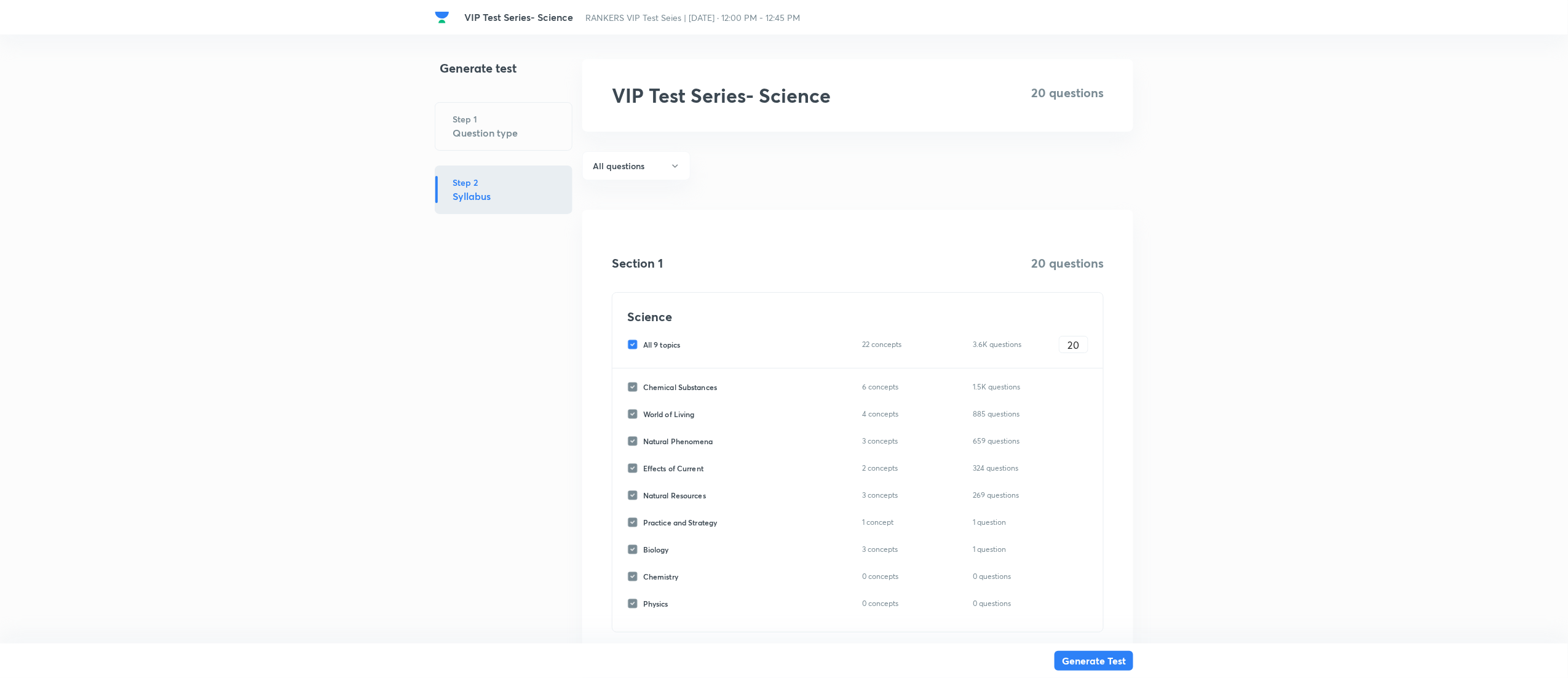
checkbox input "false"
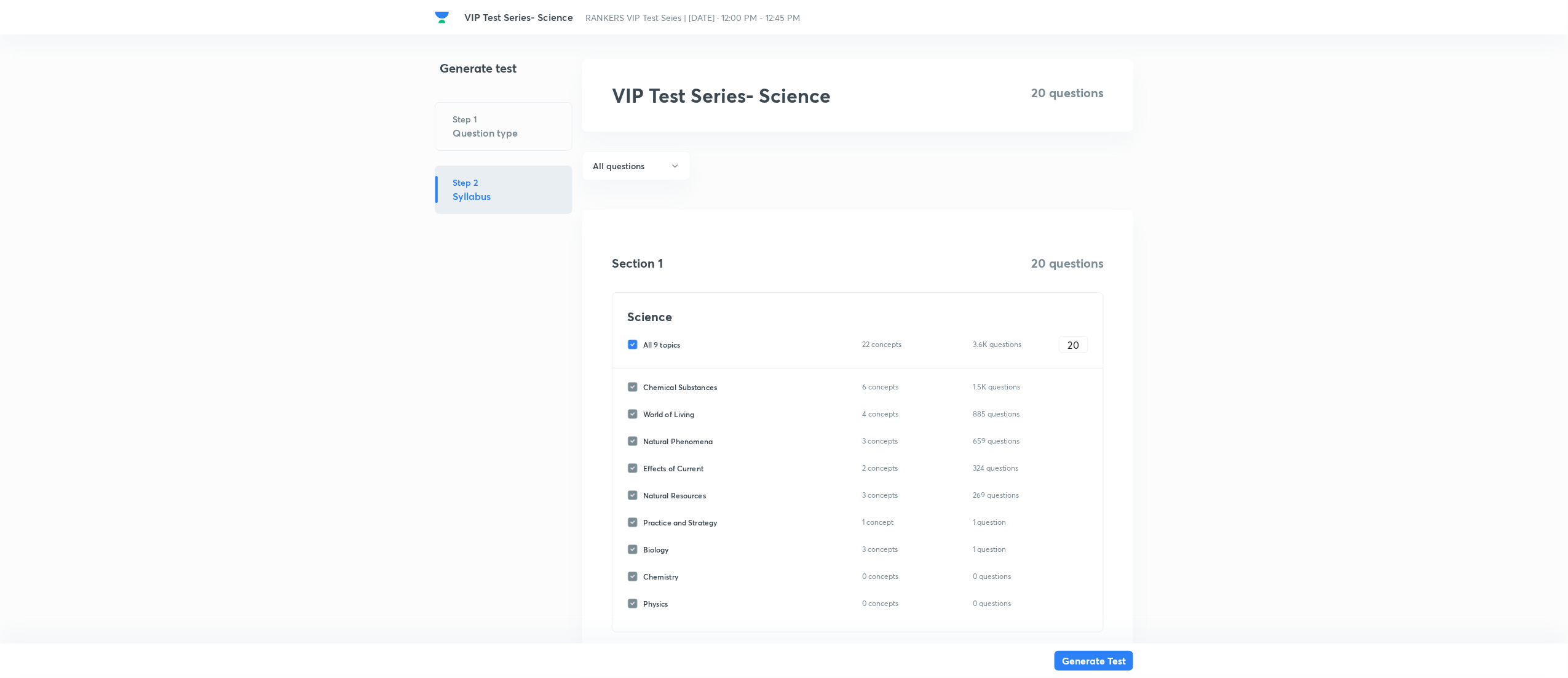
checkbox input "false"
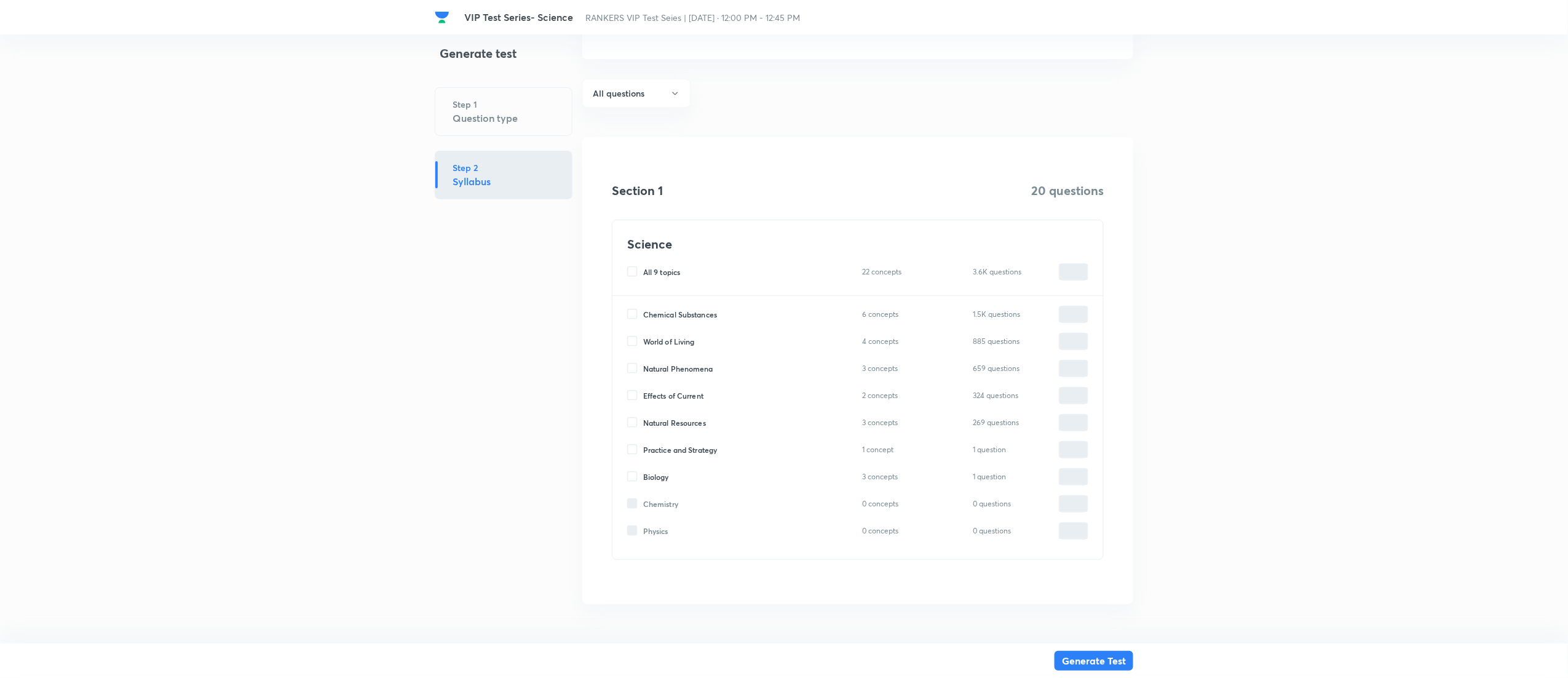
click at [635, 337] on input "World of Living" at bounding box center [635, 341] width 16 height 11
checkbox input "true"
type input "0"
click at [1078, 344] on input "0" at bounding box center [1074, 342] width 28 height 22
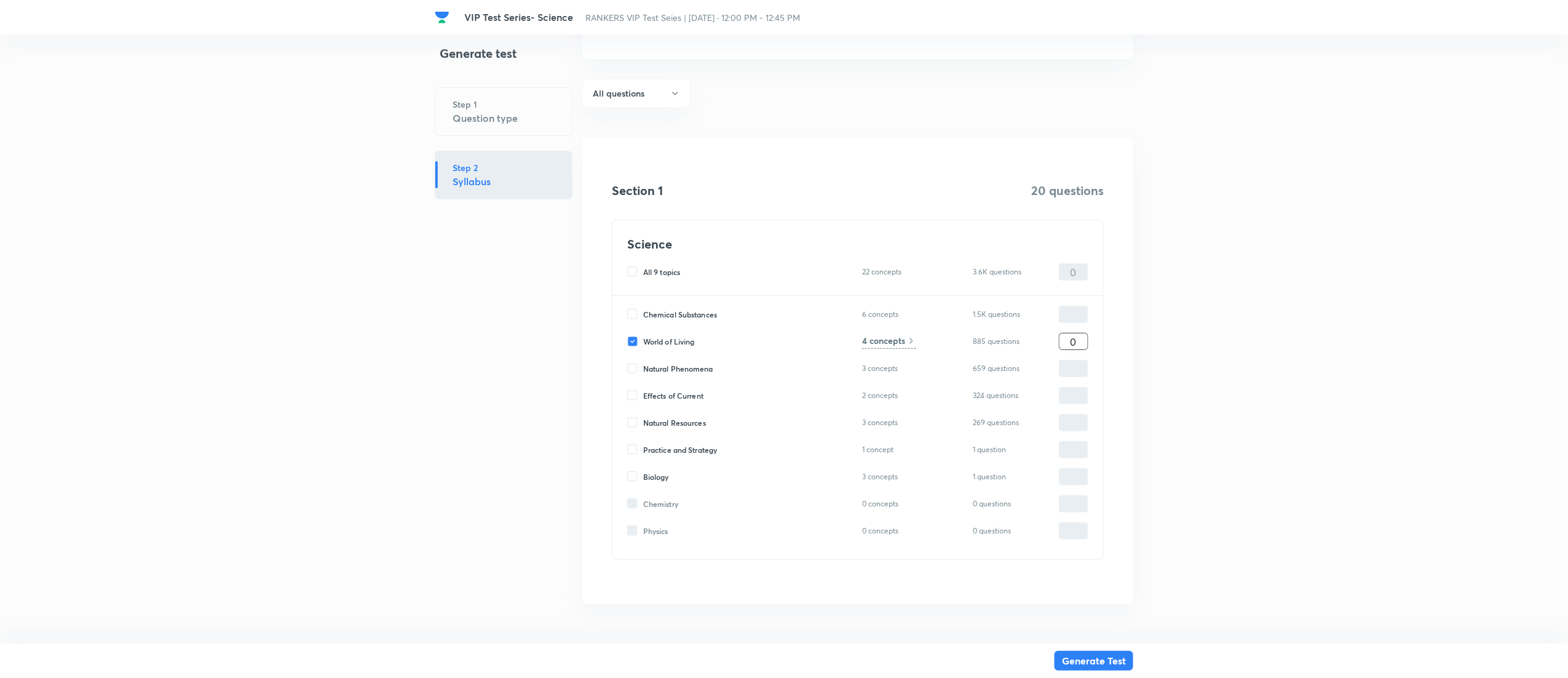
click at [1078, 344] on input "0" at bounding box center [1074, 342] width 28 height 22
type input "2"
type input "20"
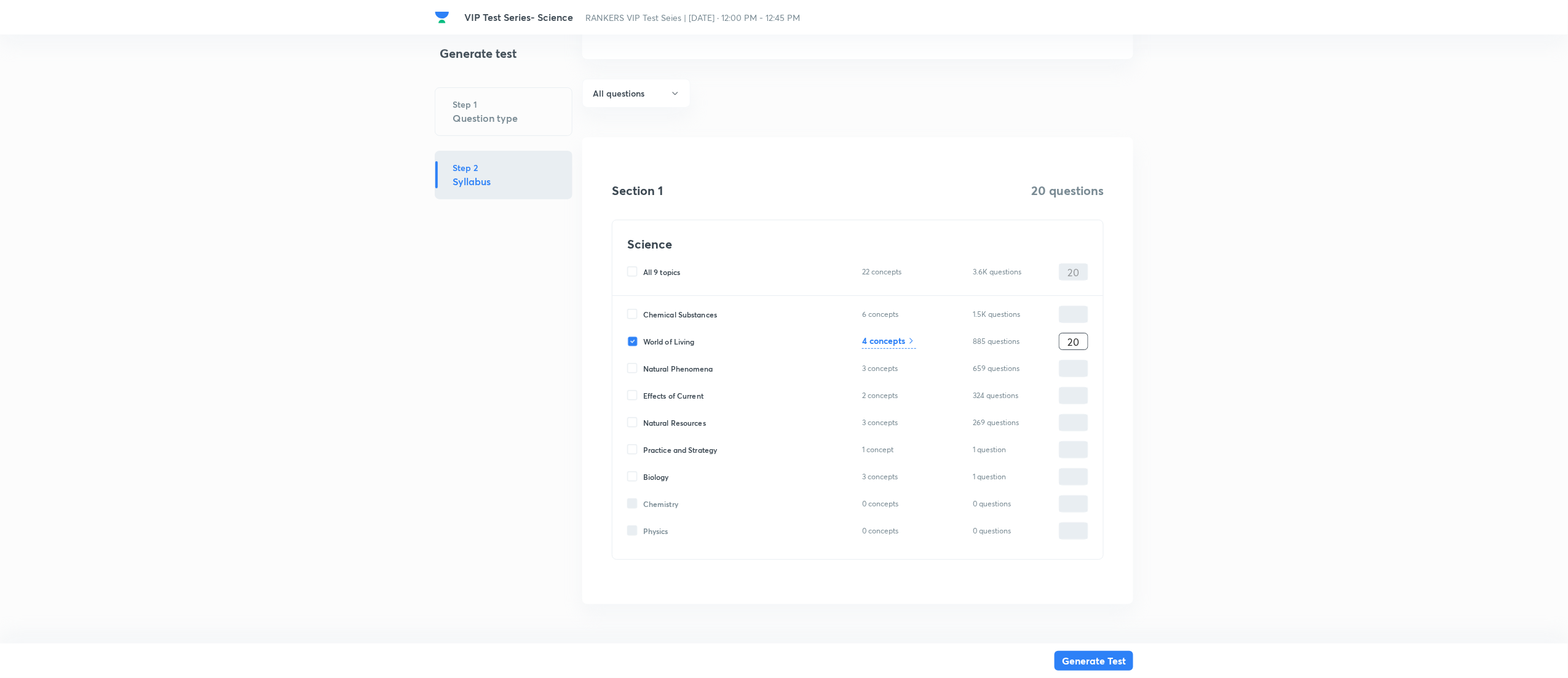
type input "20"
click at [877, 344] on h6 "4 concepts" at bounding box center [884, 340] width 43 height 13
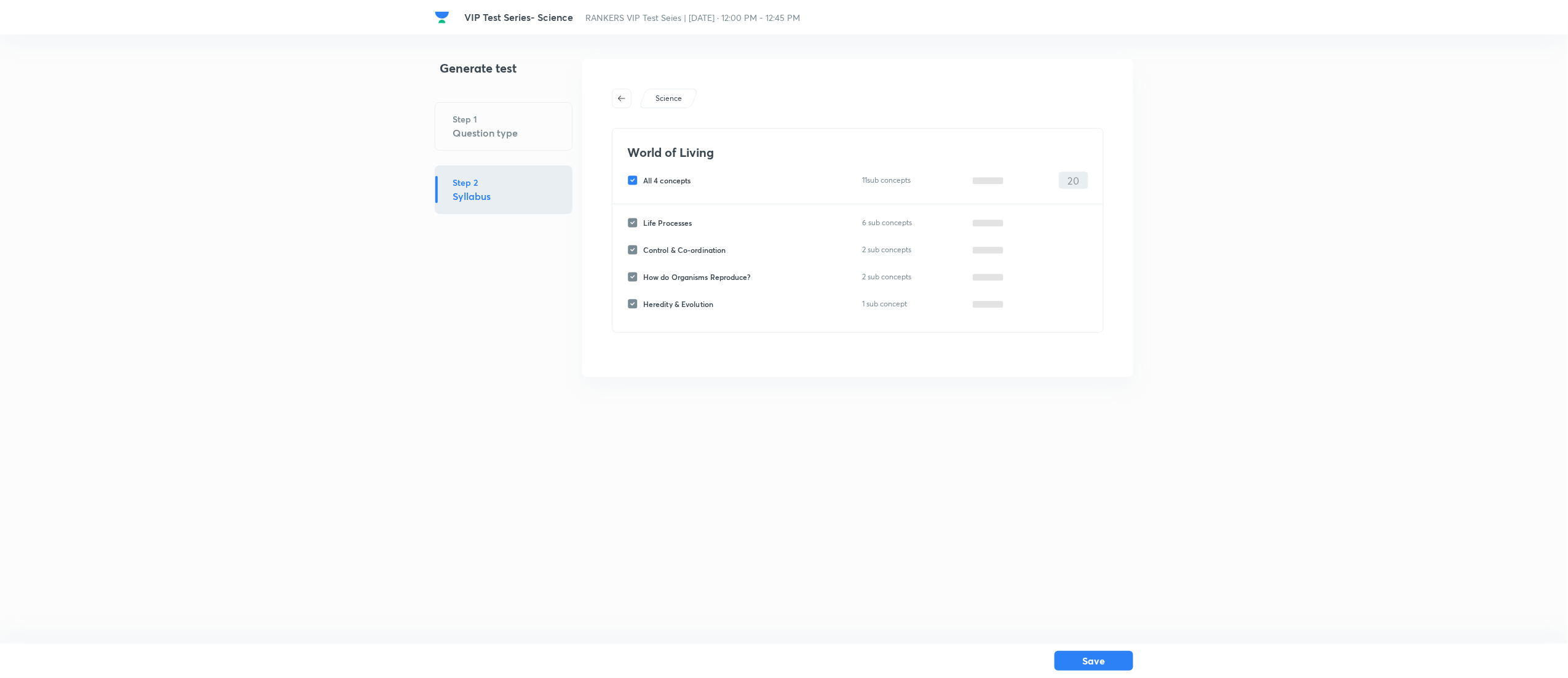
scroll to position [0, 0]
click at [633, 174] on input "All 4 concepts" at bounding box center [639, 180] width 16 height 11
checkbox input "false"
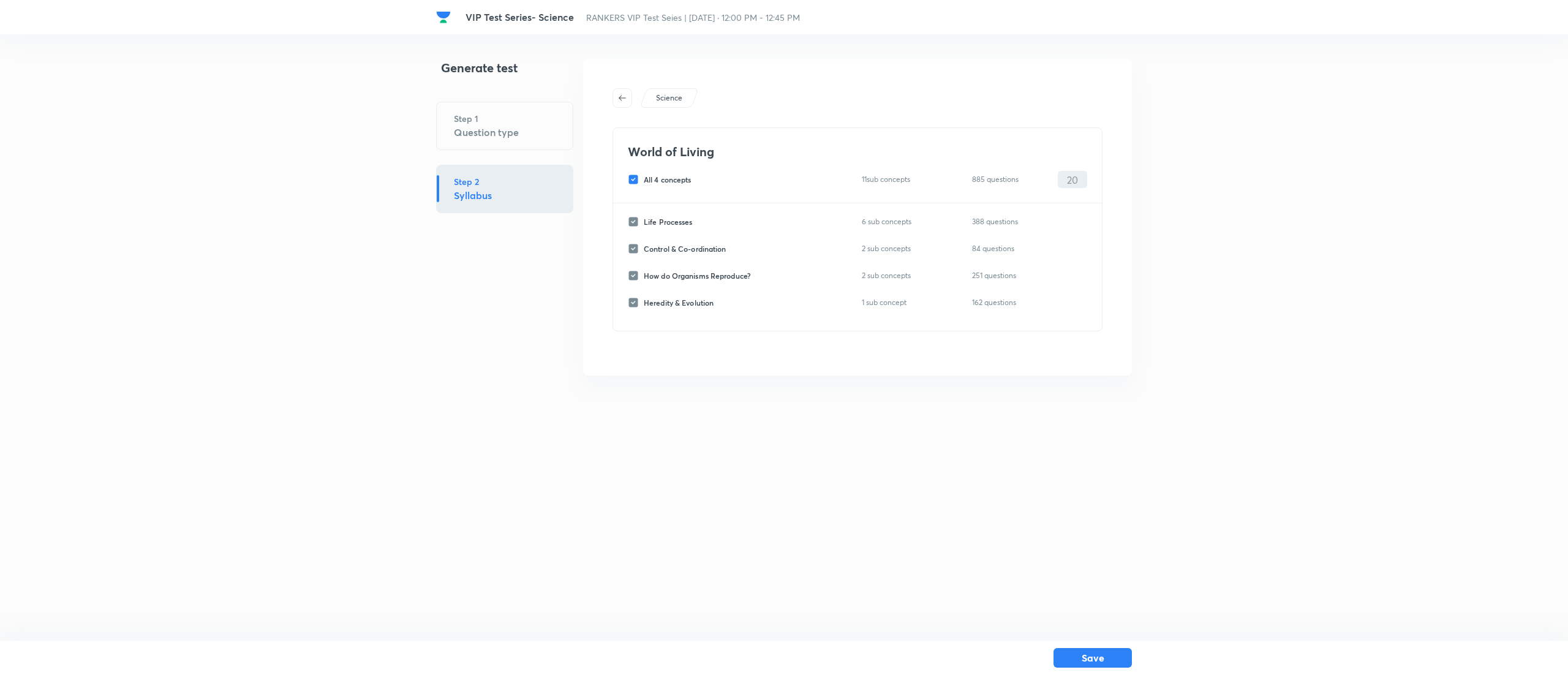
checkbox input "false"
click at [637, 221] on input "Life Processes" at bounding box center [636, 221] width 16 height 11
checkbox input "true"
type input "0"
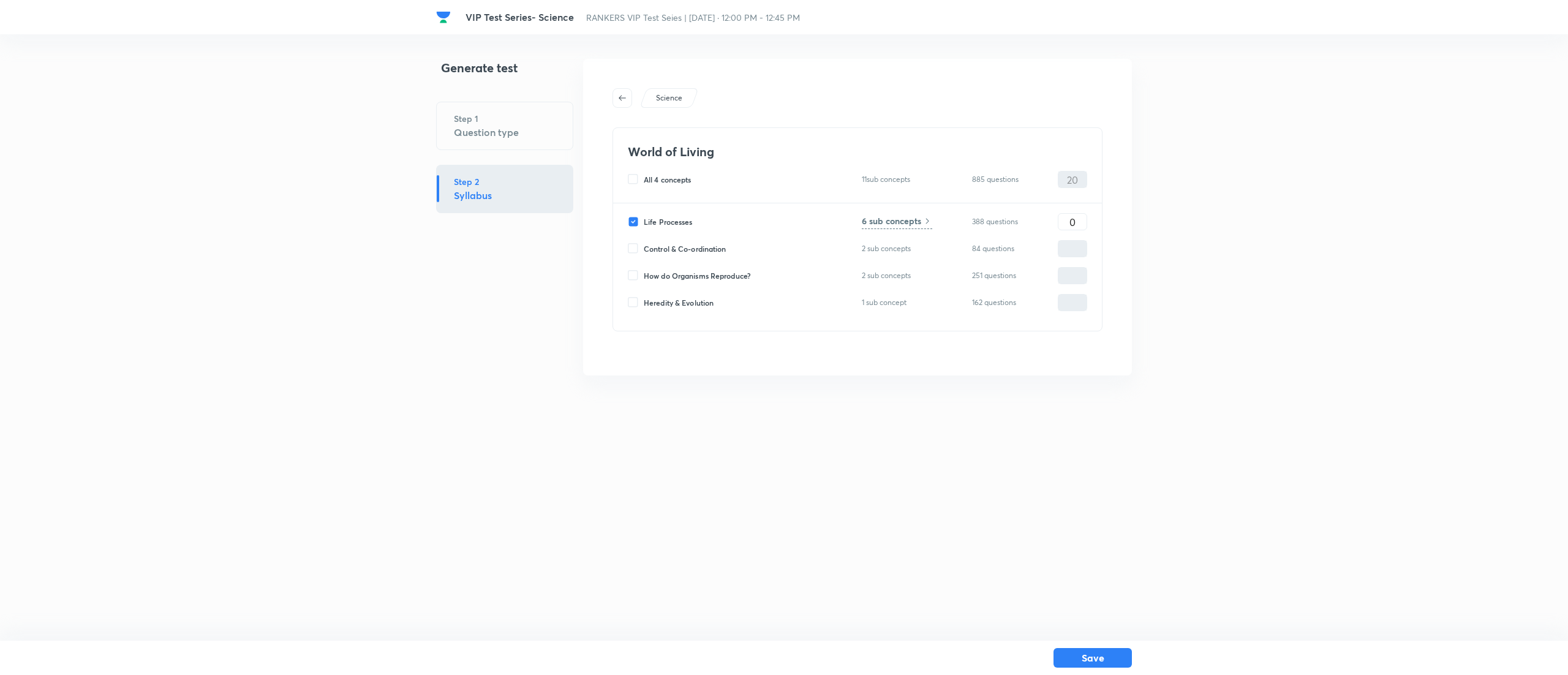
click at [631, 248] on input "Control & Co-ordination" at bounding box center [636, 248] width 16 height 11
checkbox input "true"
type input "0"
click at [1079, 225] on input "0" at bounding box center [1072, 222] width 28 height 22
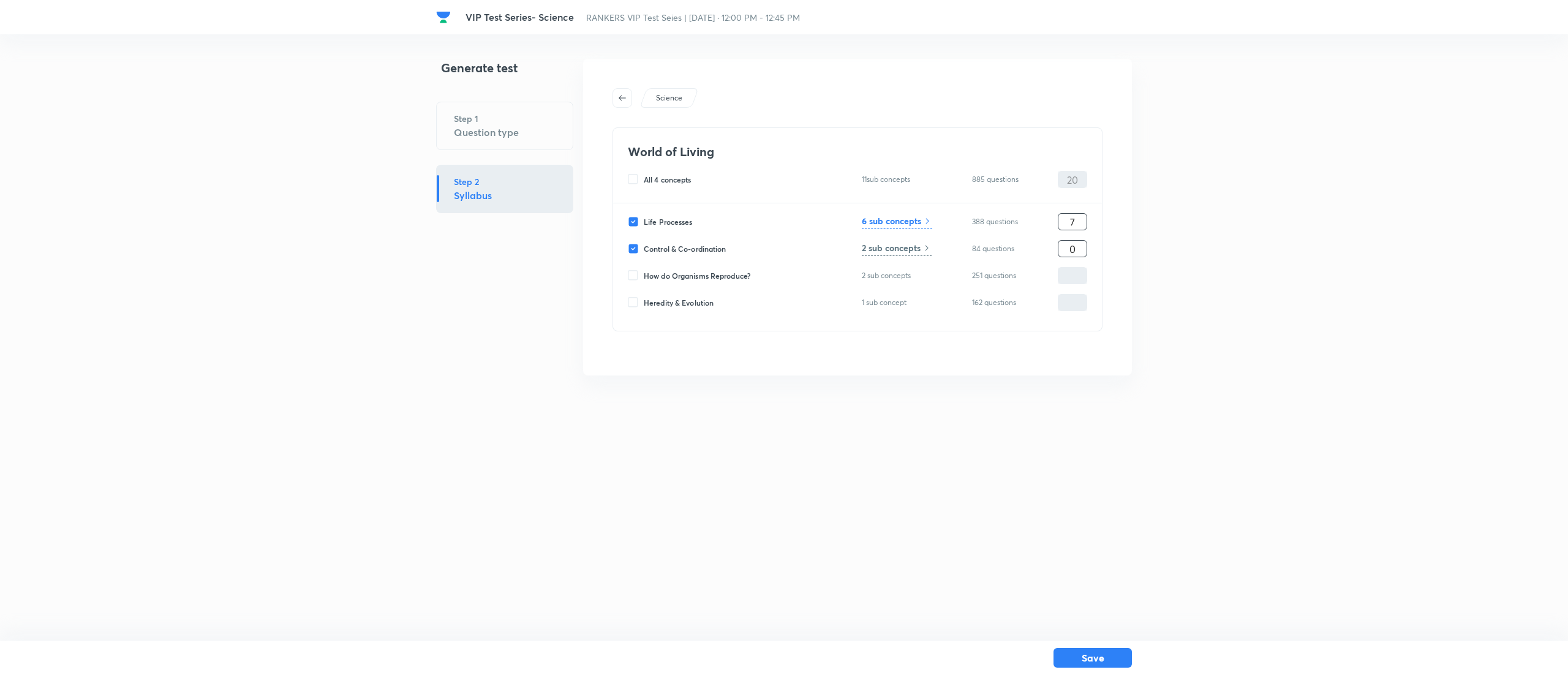
type input "7"
click at [1079, 249] on input "0" at bounding box center [1072, 249] width 28 height 22
type input "7"
click at [1220, 287] on div "VIP Test Series- Science RANKERS VIP Test Seies | Sep 7, 2025 · 12:00 PM - 12:4…" at bounding box center [784, 217] width 1568 height 316
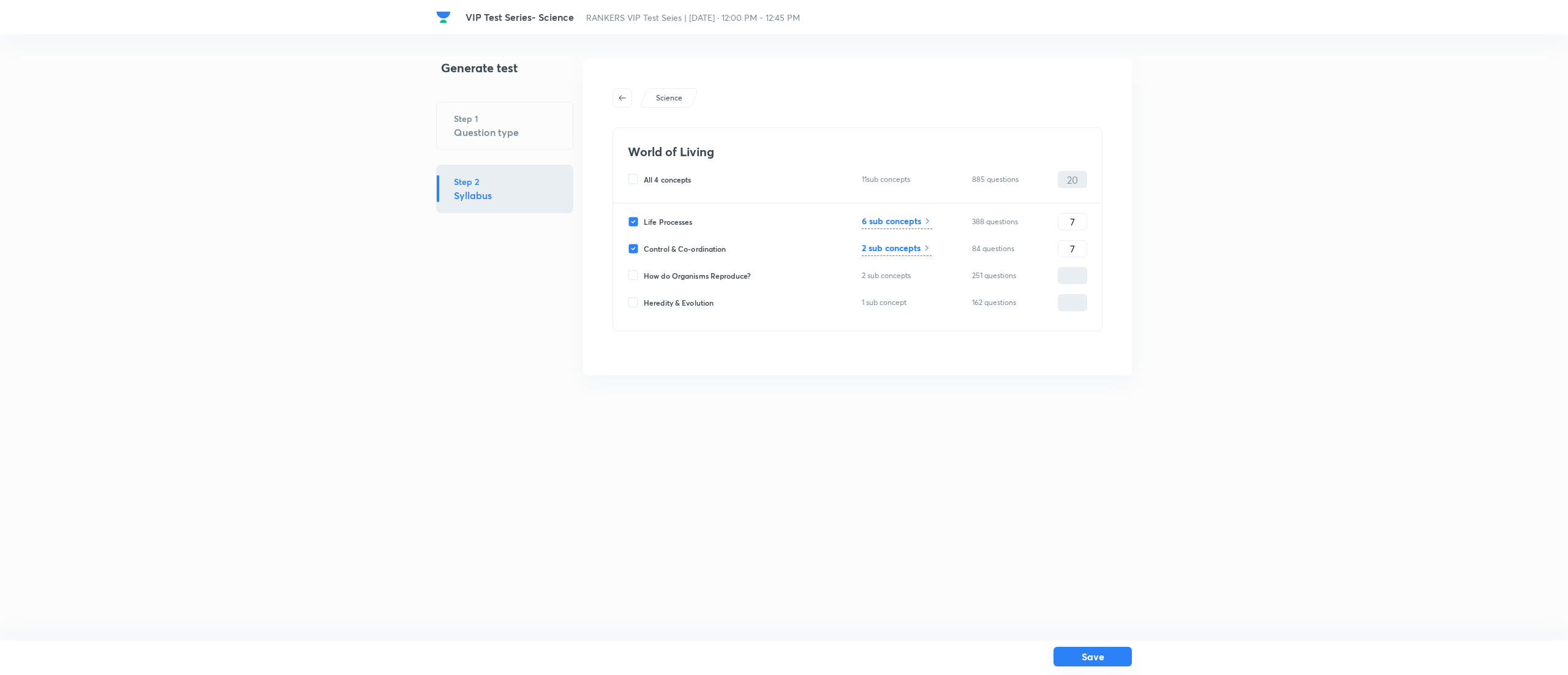
click at [1103, 656] on button "Save" at bounding box center [1092, 656] width 78 height 20
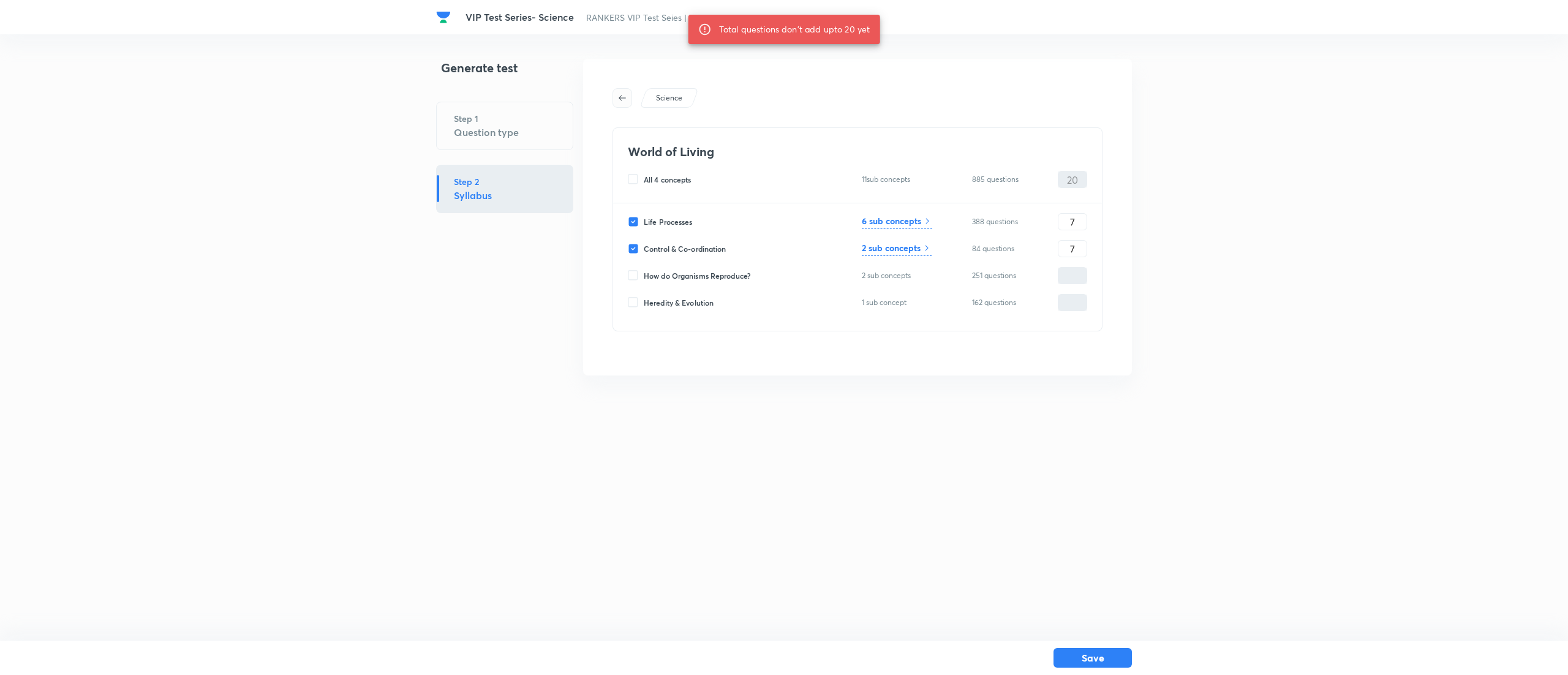
click at [620, 99] on icon "button" at bounding box center [622, 98] width 7 height 5
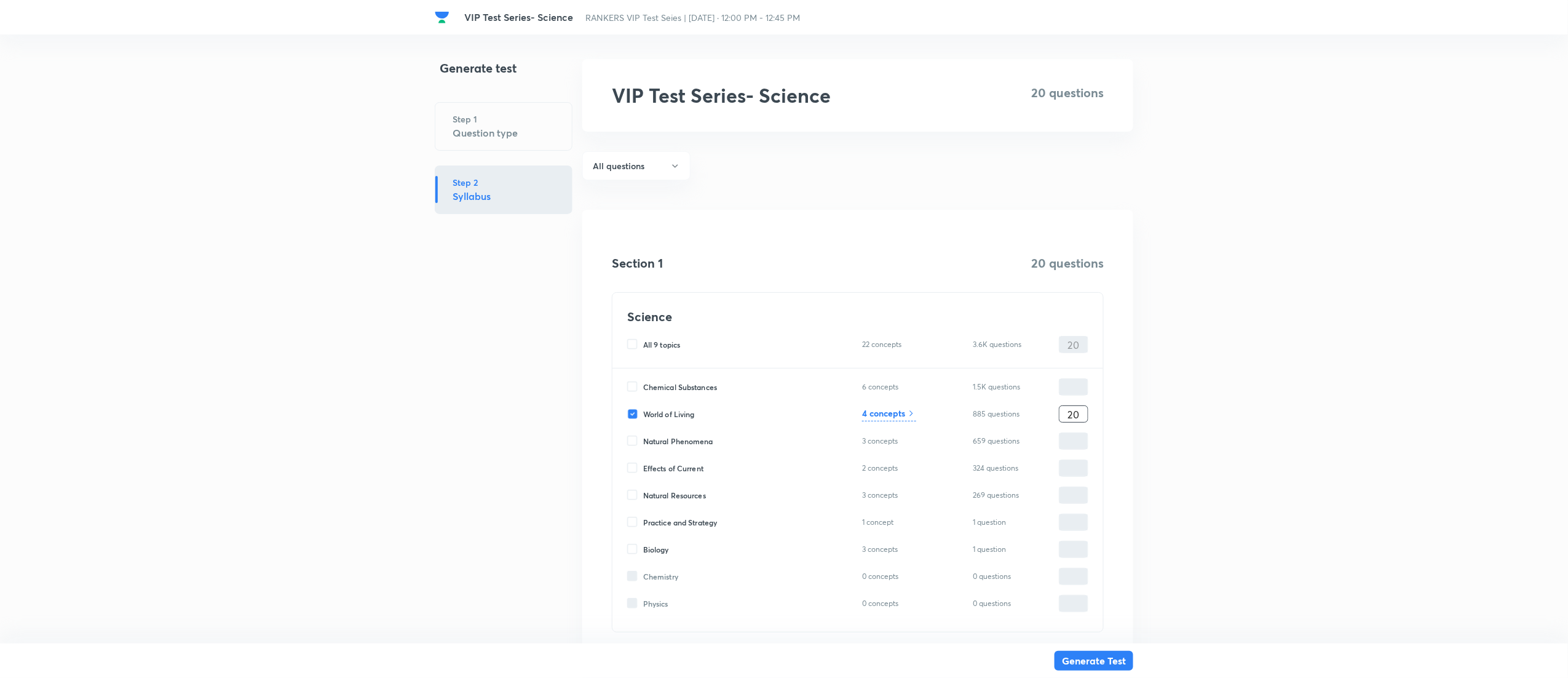
click at [1076, 412] on input "20" at bounding box center [1074, 414] width 28 height 22
type input "1"
type input "14"
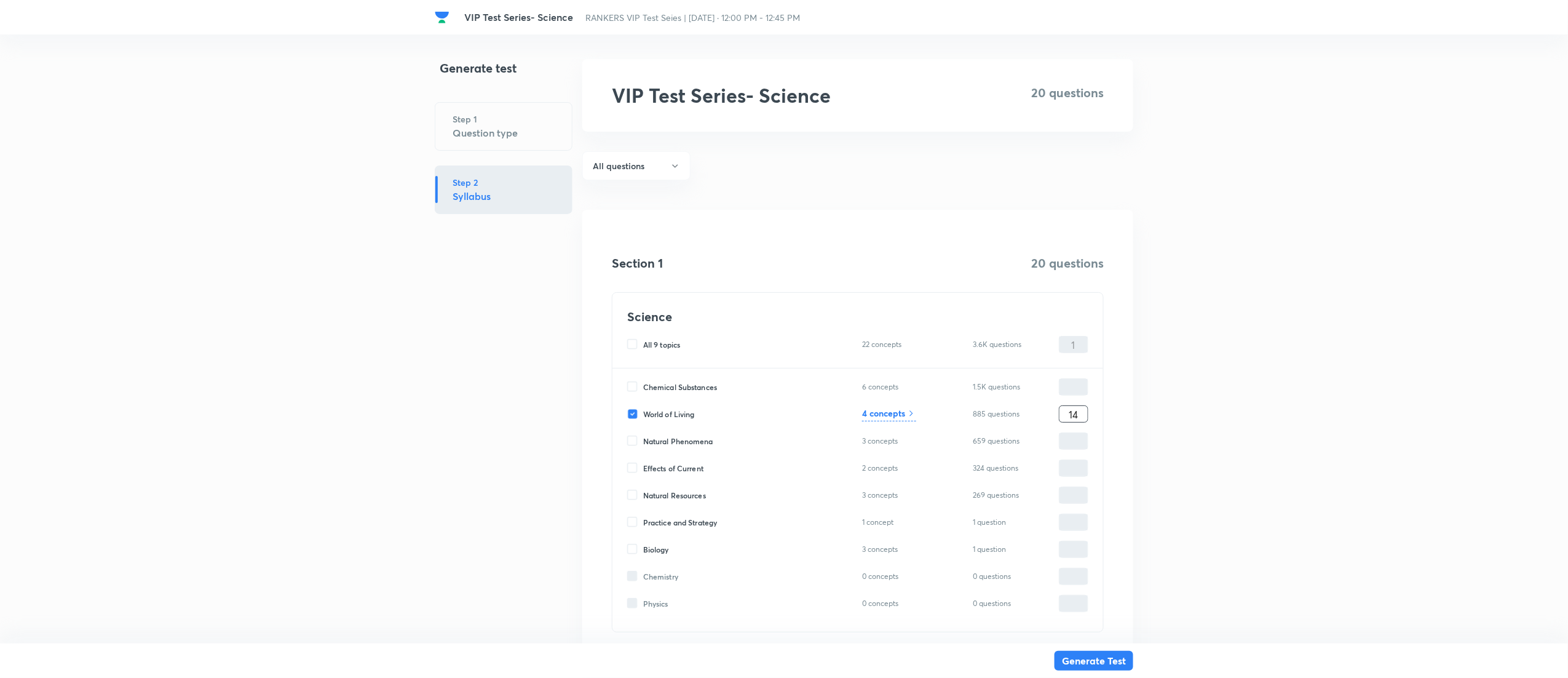
type input "14"
click at [899, 413] on h6 "4 concepts" at bounding box center [884, 412] width 43 height 13
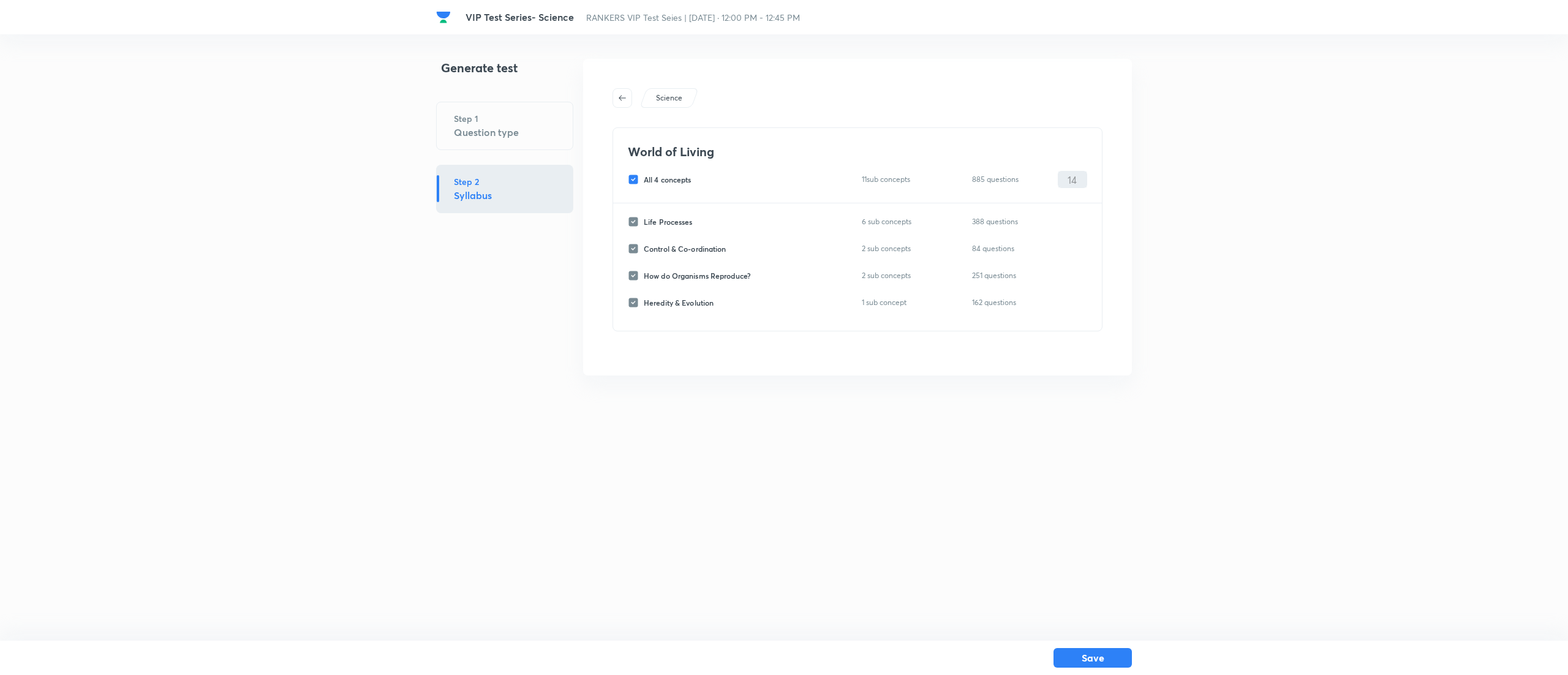
click at [633, 176] on input "All 4 concepts" at bounding box center [636, 179] width 16 height 11
checkbox input "false"
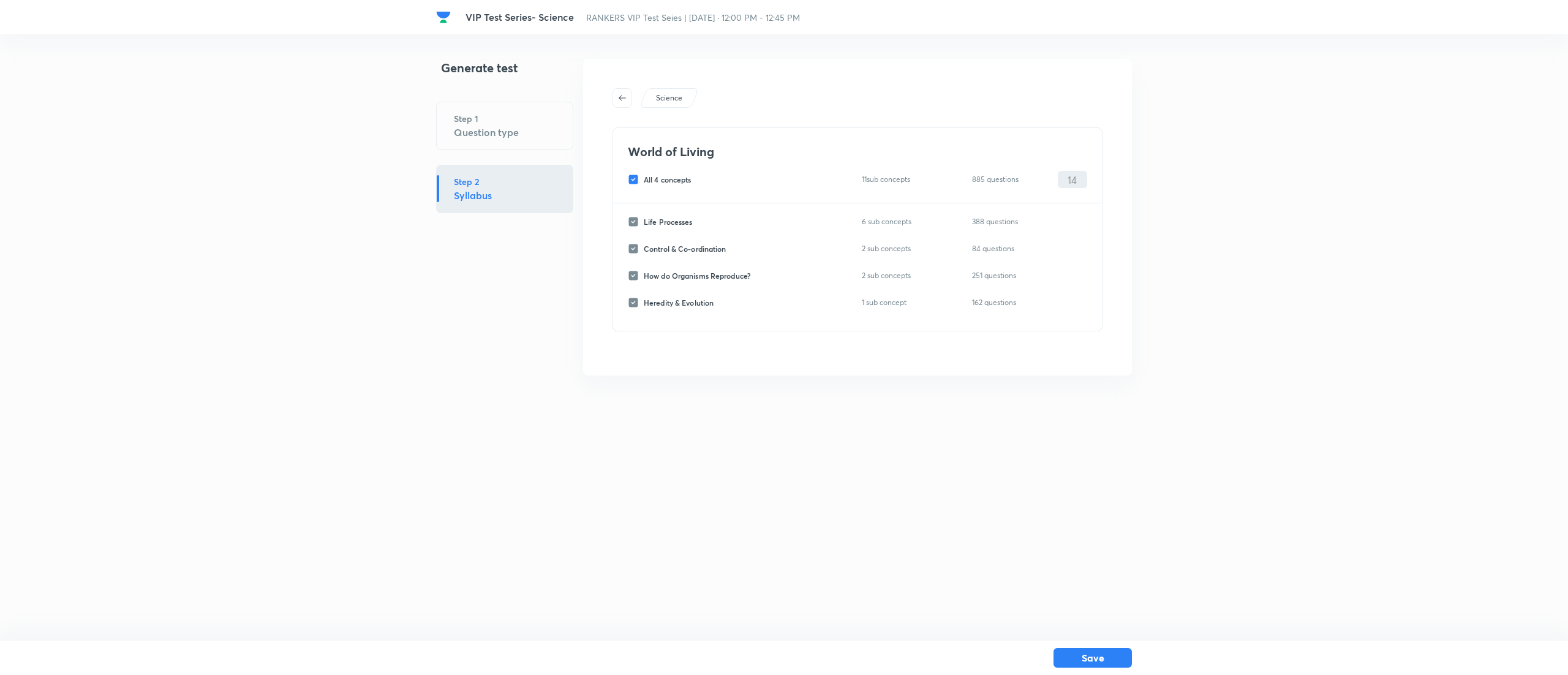
checkbox input "false"
click at [629, 222] on input "Life Processes" at bounding box center [636, 221] width 16 height 11
checkbox input "true"
type input "0"
click at [629, 257] on div "Life Processes 6 sub concepts 388 questions 0 ​ Control & Co-ordination 2 sub c…" at bounding box center [857, 267] width 489 height 127
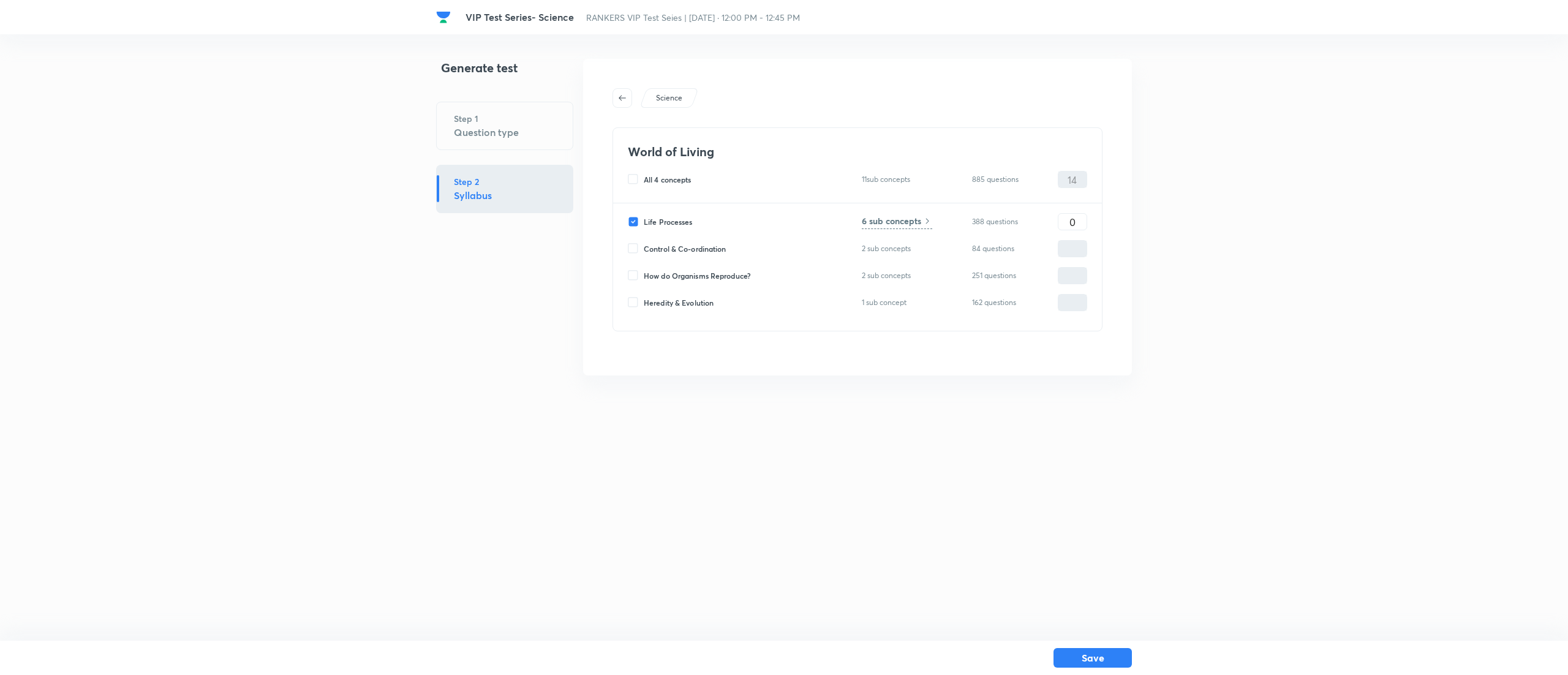
click at [632, 248] on input "Control & Co-ordination" at bounding box center [636, 248] width 16 height 11
checkbox input "true"
type input "0"
click at [1076, 222] on input "0" at bounding box center [1072, 222] width 28 height 22
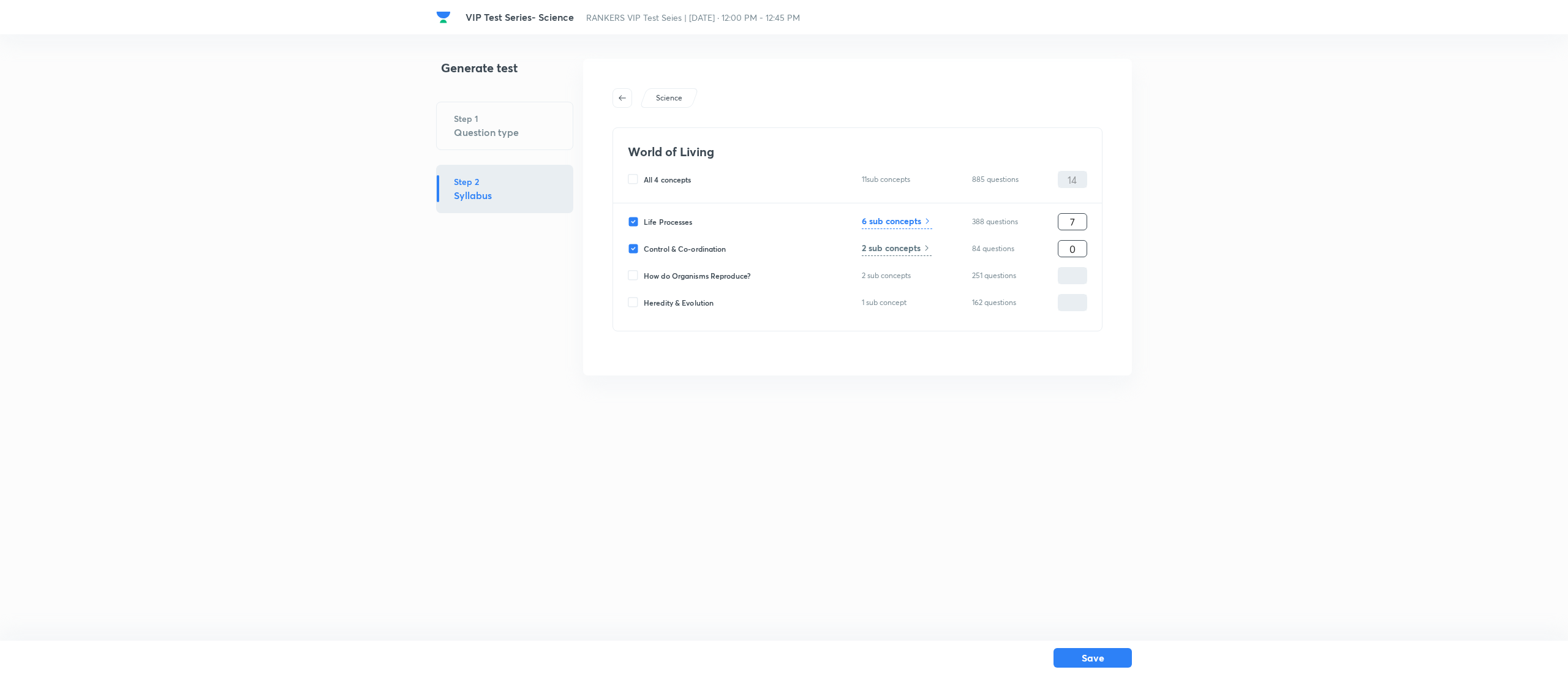
type input "7"
click at [1063, 242] on input "0" at bounding box center [1072, 249] width 28 height 22
type input "7"
click at [1104, 658] on button "Save" at bounding box center [1092, 656] width 78 height 20
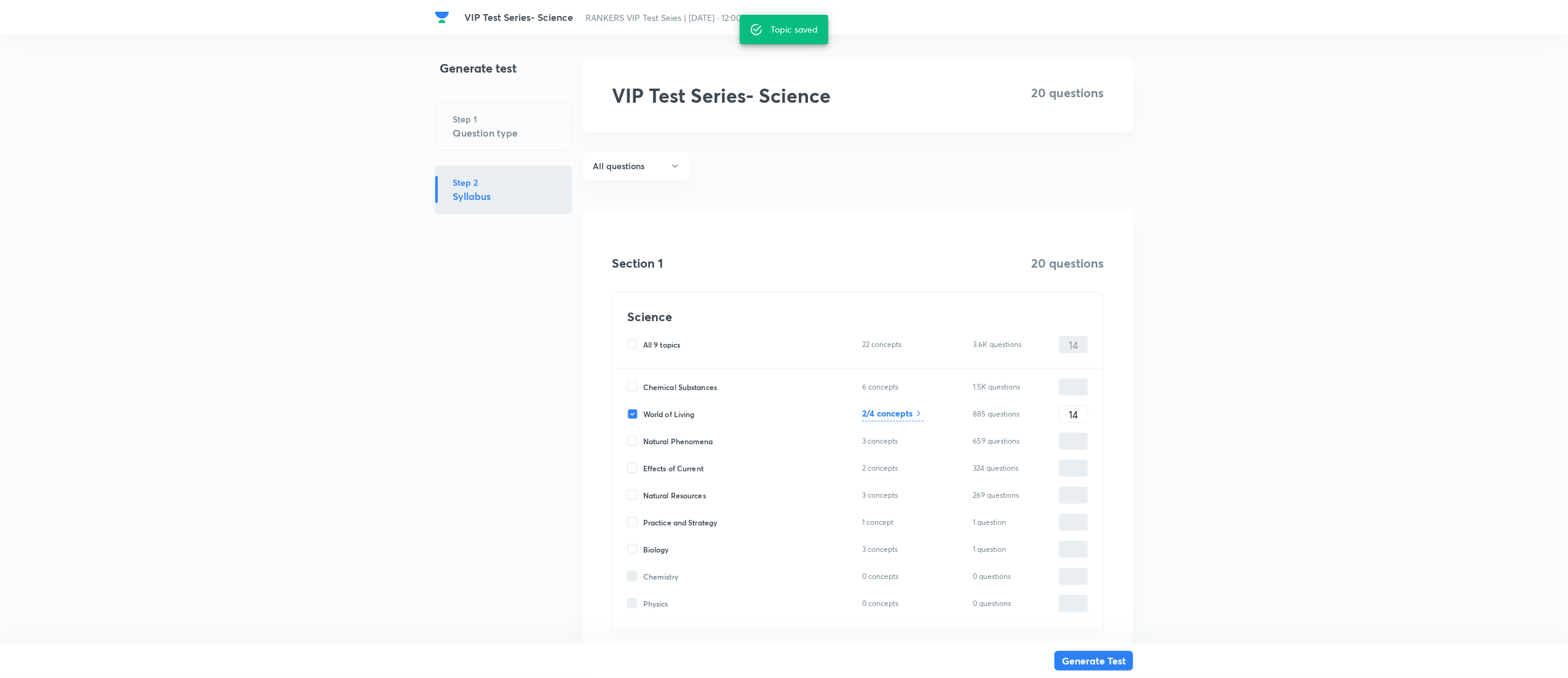
click at [631, 437] on input "Natural Phenomena" at bounding box center [635, 441] width 16 height 11
checkbox input "true"
click at [1078, 439] on input "0" at bounding box center [1074, 441] width 28 height 22
type input "6"
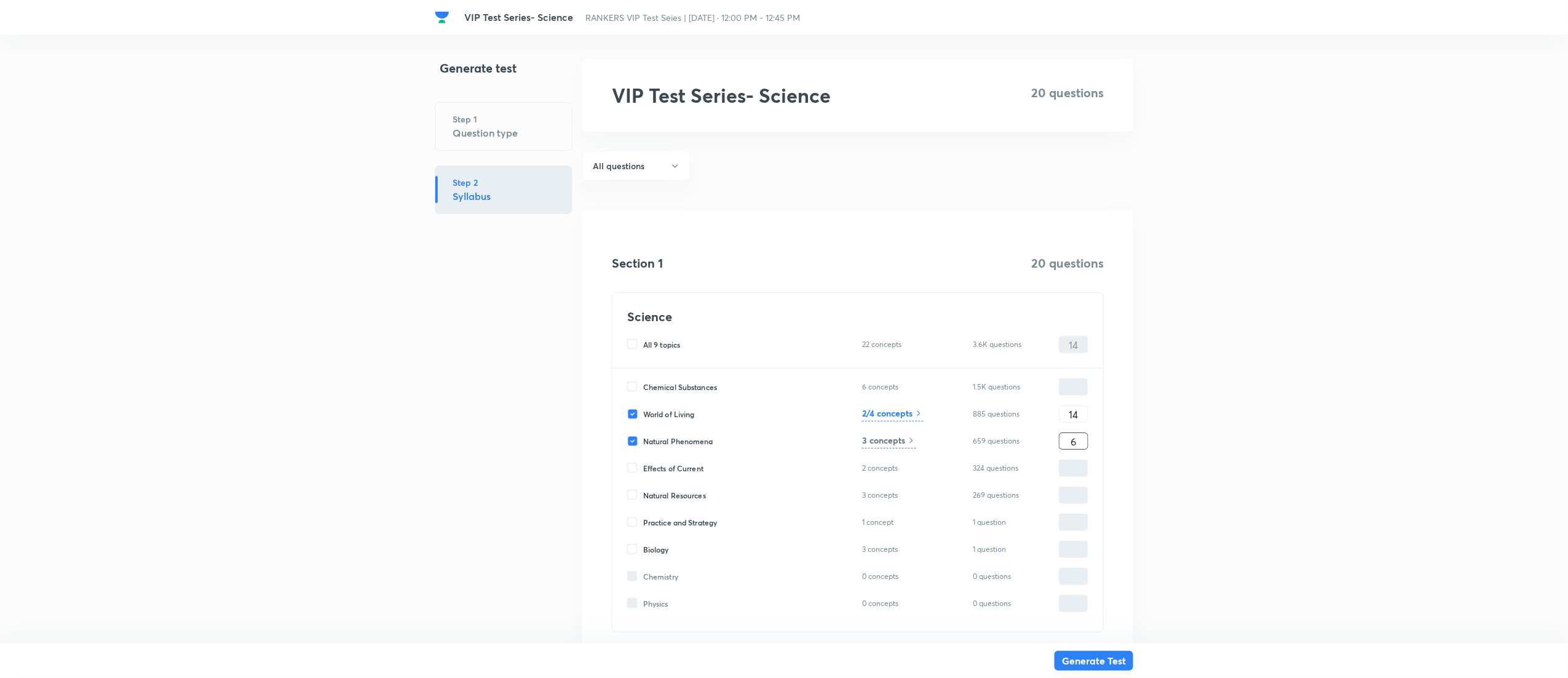
type input "20"
type input "6"
click at [885, 440] on h6 "3 concepts" at bounding box center [884, 440] width 43 height 13
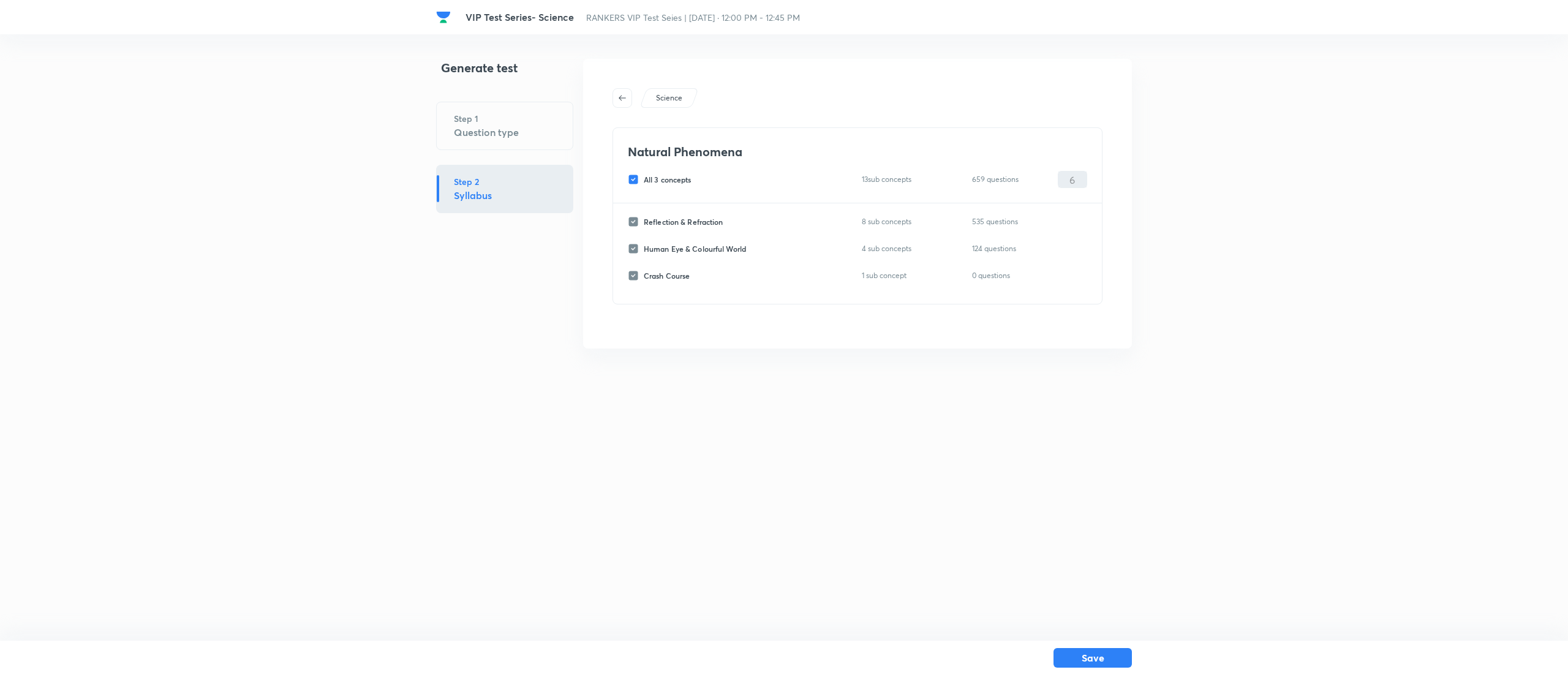
drag, startPoint x: 633, startPoint y: 178, endPoint x: 632, endPoint y: 219, distance: 41.0
click at [633, 178] on input "All 3 concepts" at bounding box center [636, 179] width 16 height 11
checkbox input "false"
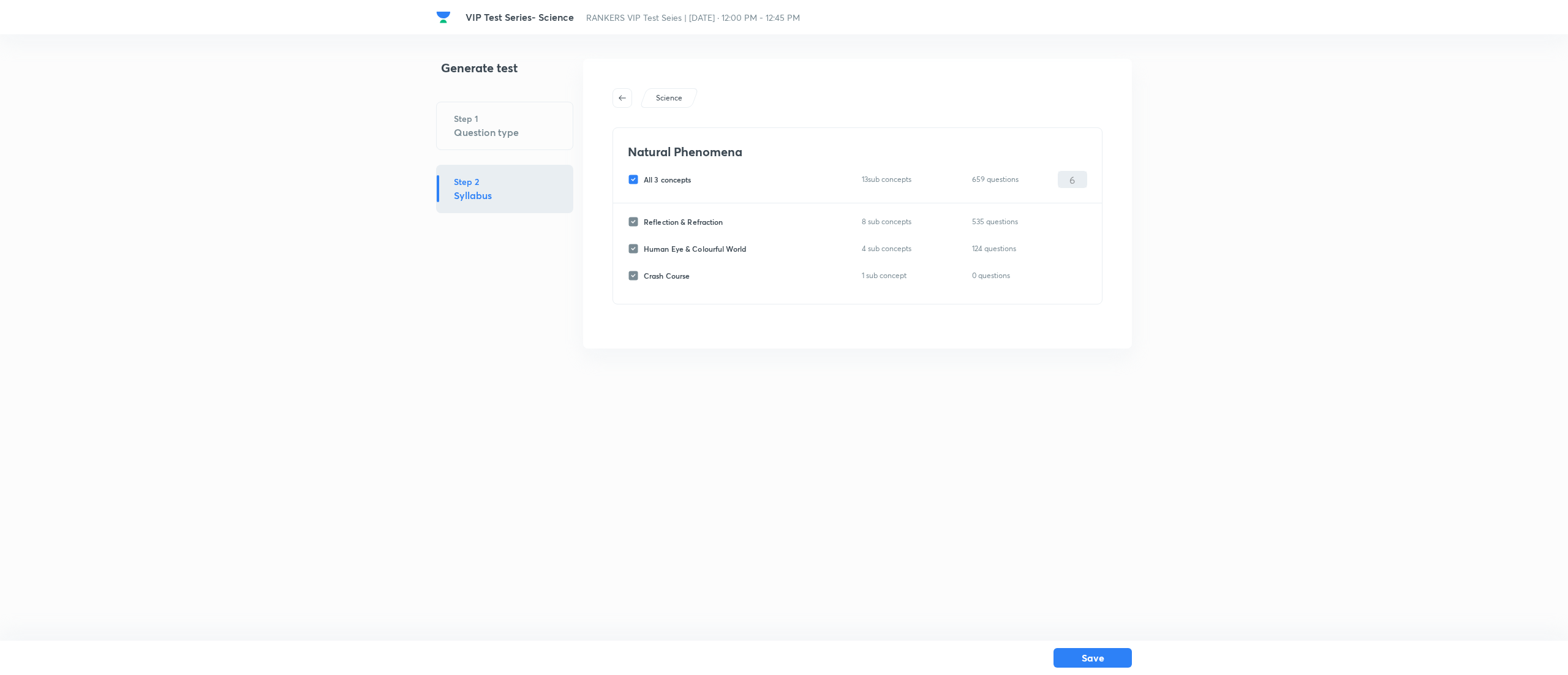
checkbox input "false"
click at [637, 248] on input "Human Eye & Colourful World" at bounding box center [636, 248] width 16 height 11
checkbox input "true"
click at [1074, 248] on input "0" at bounding box center [1072, 249] width 28 height 22
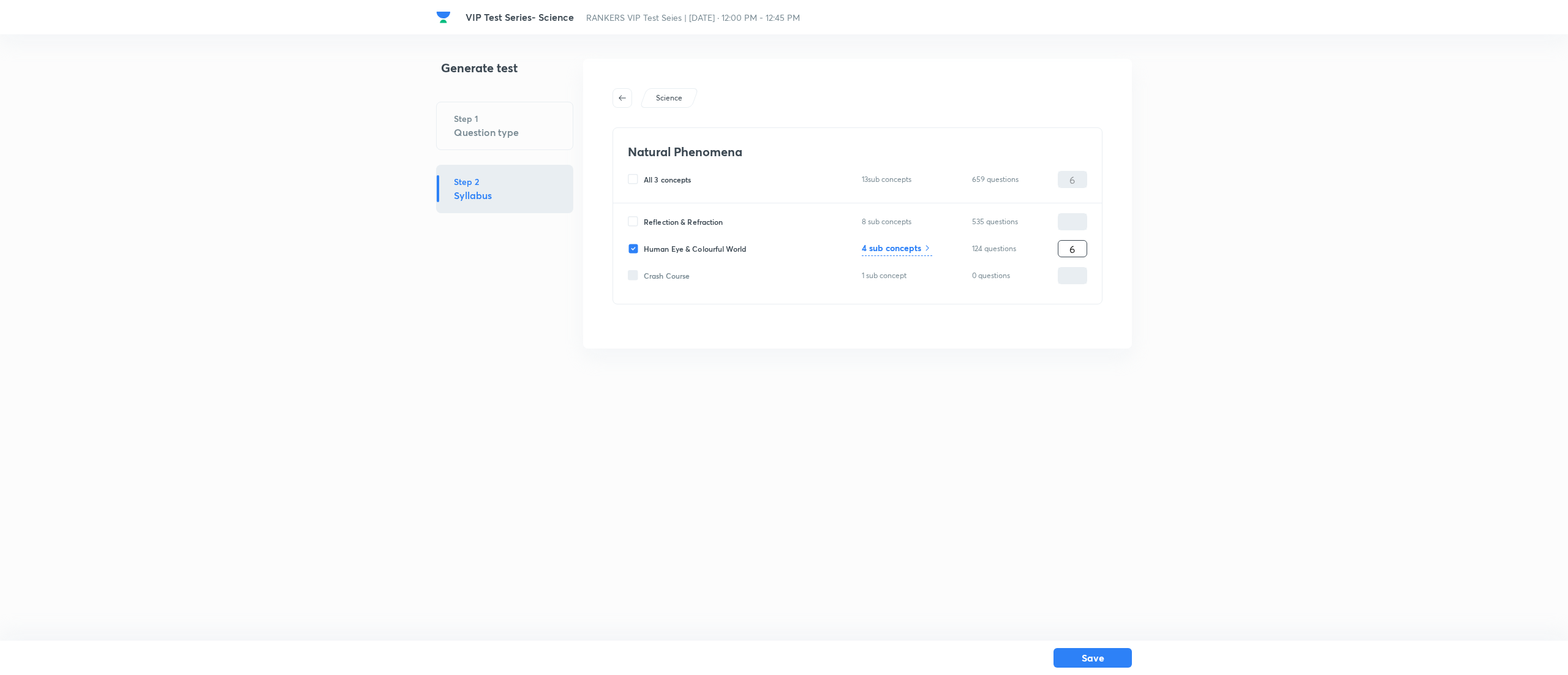
type input "6"
click at [868, 242] on h6 "4 sub concepts" at bounding box center [891, 248] width 59 height 13
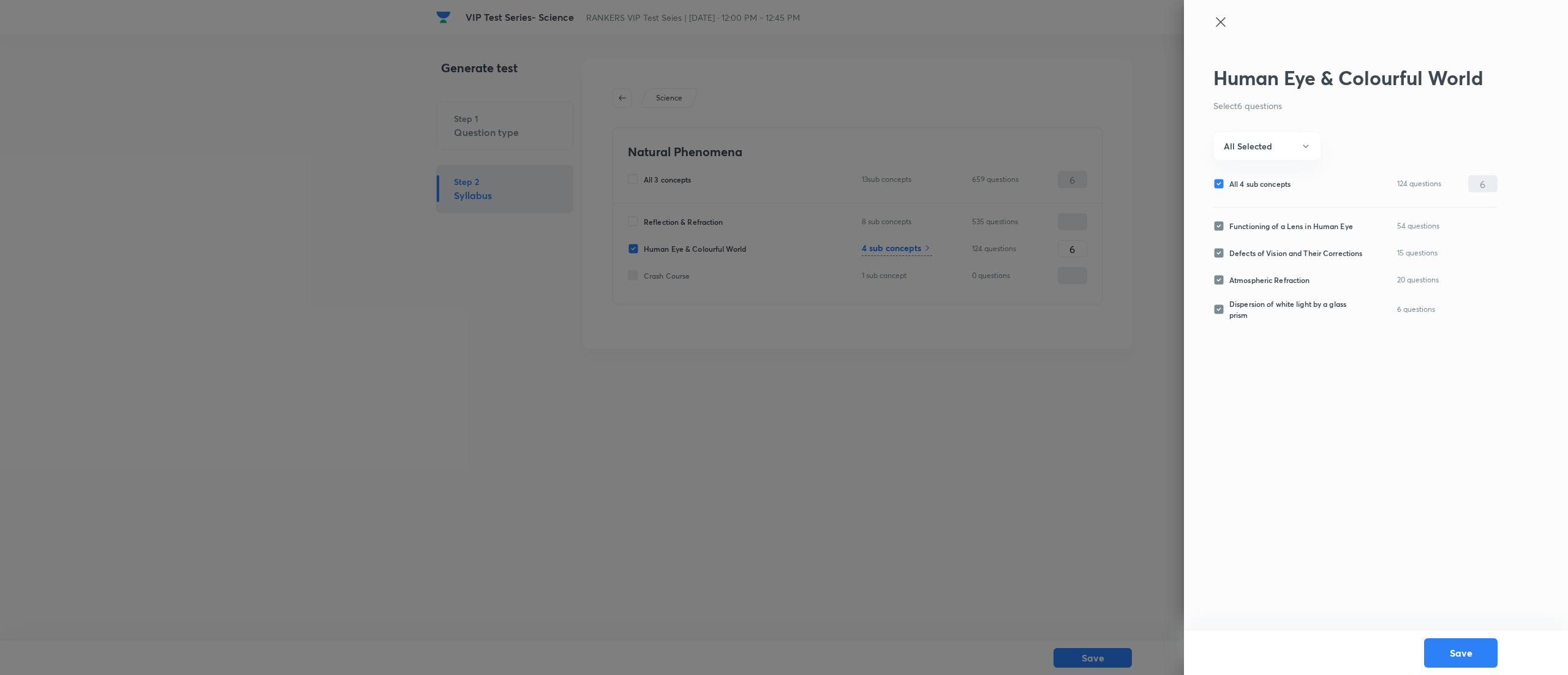
click at [1215, 184] on input "All 4 sub concepts" at bounding box center [1221, 184] width 16 height 11
checkbox input "false"
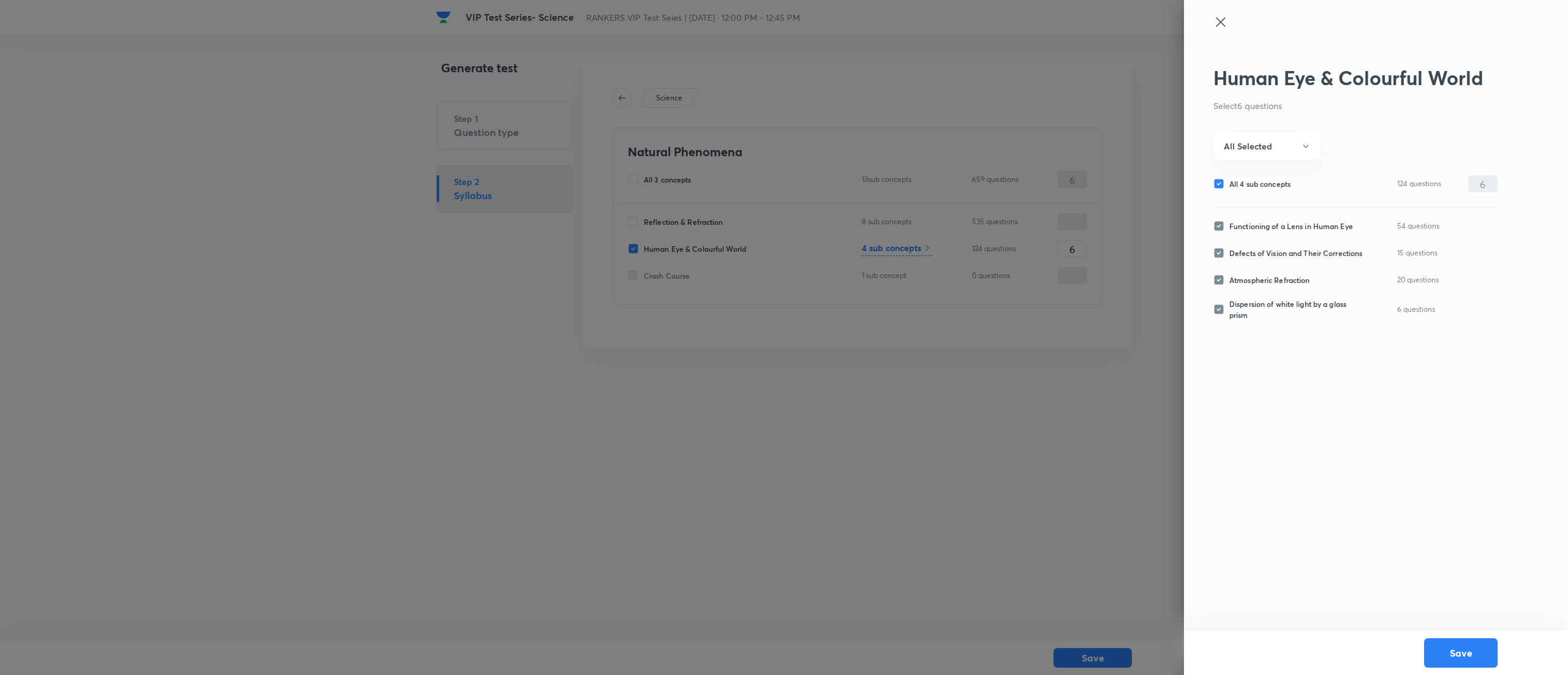
checkbox input "false"
click at [1221, 227] on input "Functioning of a Lens in Human Eye" at bounding box center [1221, 226] width 16 height 11
checkbox input "true"
click at [1489, 215] on div "Functioning of a Lens in Human Eye 54 questions 0 ​ Defects of Vision and Their…" at bounding box center [1355, 273] width 284 height 133
click at [1489, 227] on input "0" at bounding box center [1483, 226] width 28 height 22
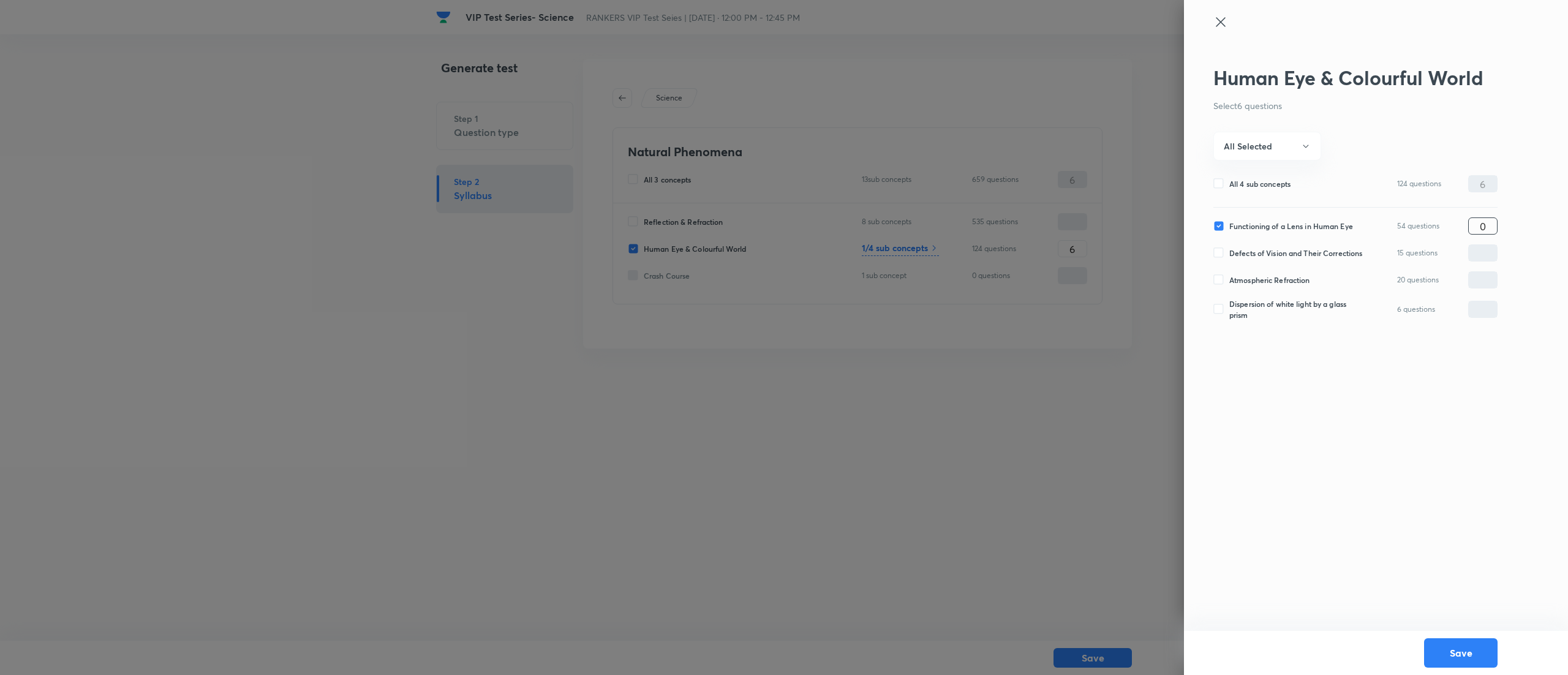
click at [1489, 227] on input "0" at bounding box center [1483, 226] width 28 height 22
type input "6"
click at [1479, 649] on button "Save" at bounding box center [1460, 651] width 73 height 30
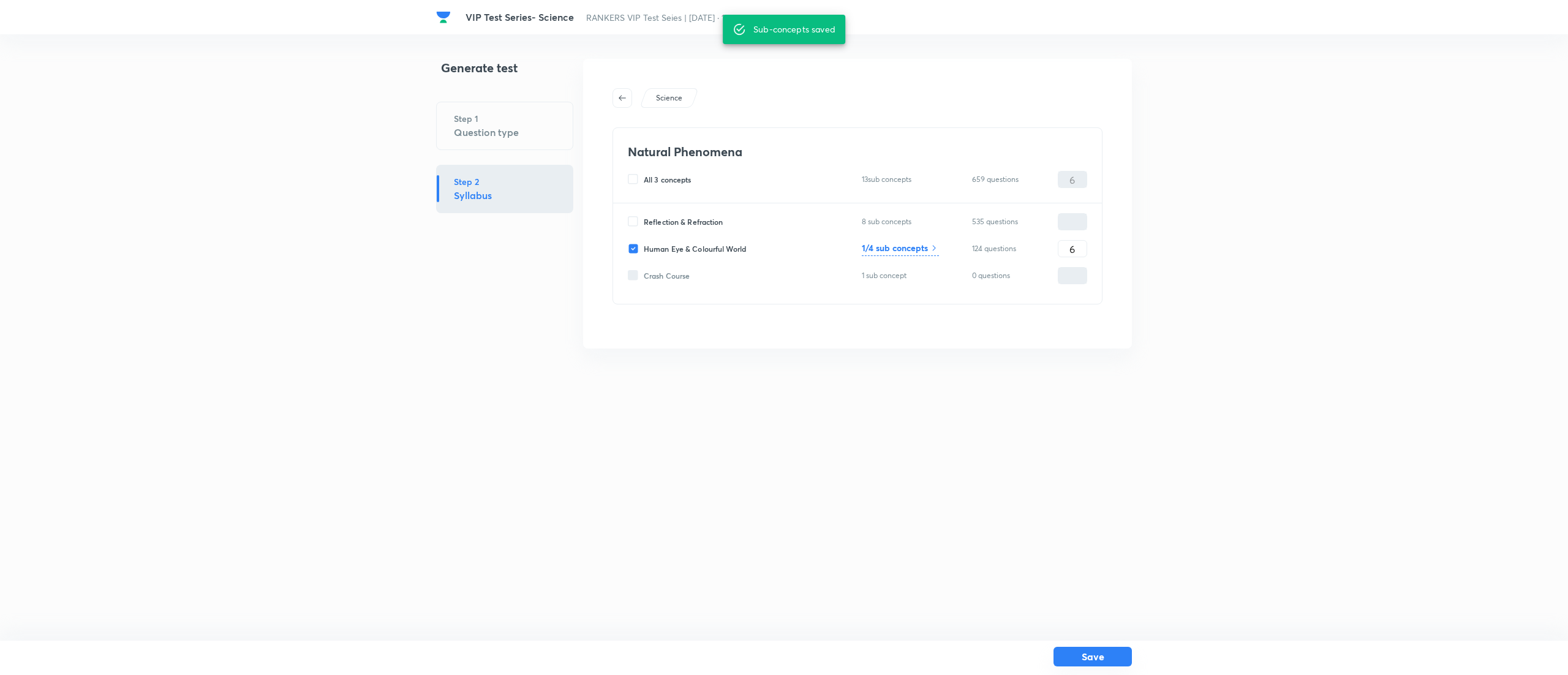
click at [1100, 653] on button "Save" at bounding box center [1092, 656] width 78 height 20
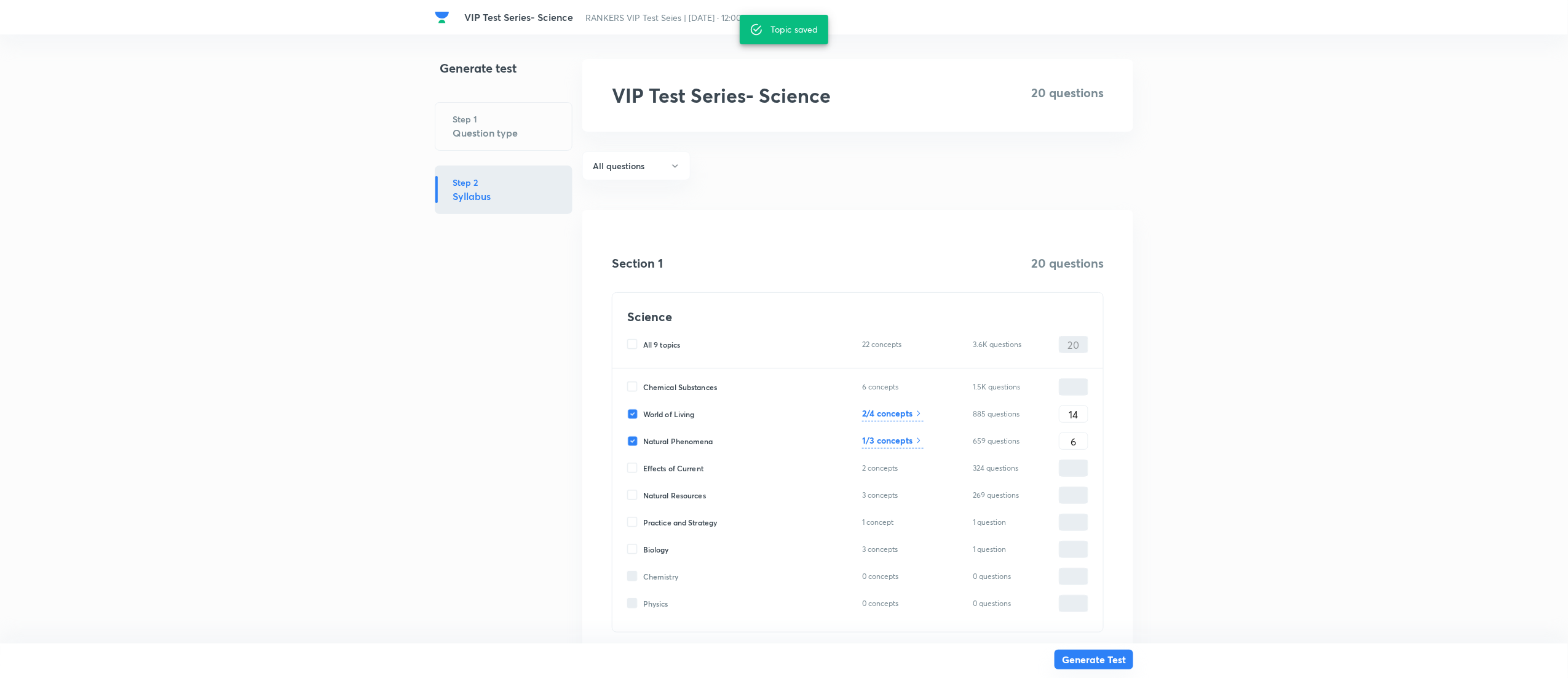
click at [1108, 661] on button "Generate Test" at bounding box center [1094, 659] width 78 height 20
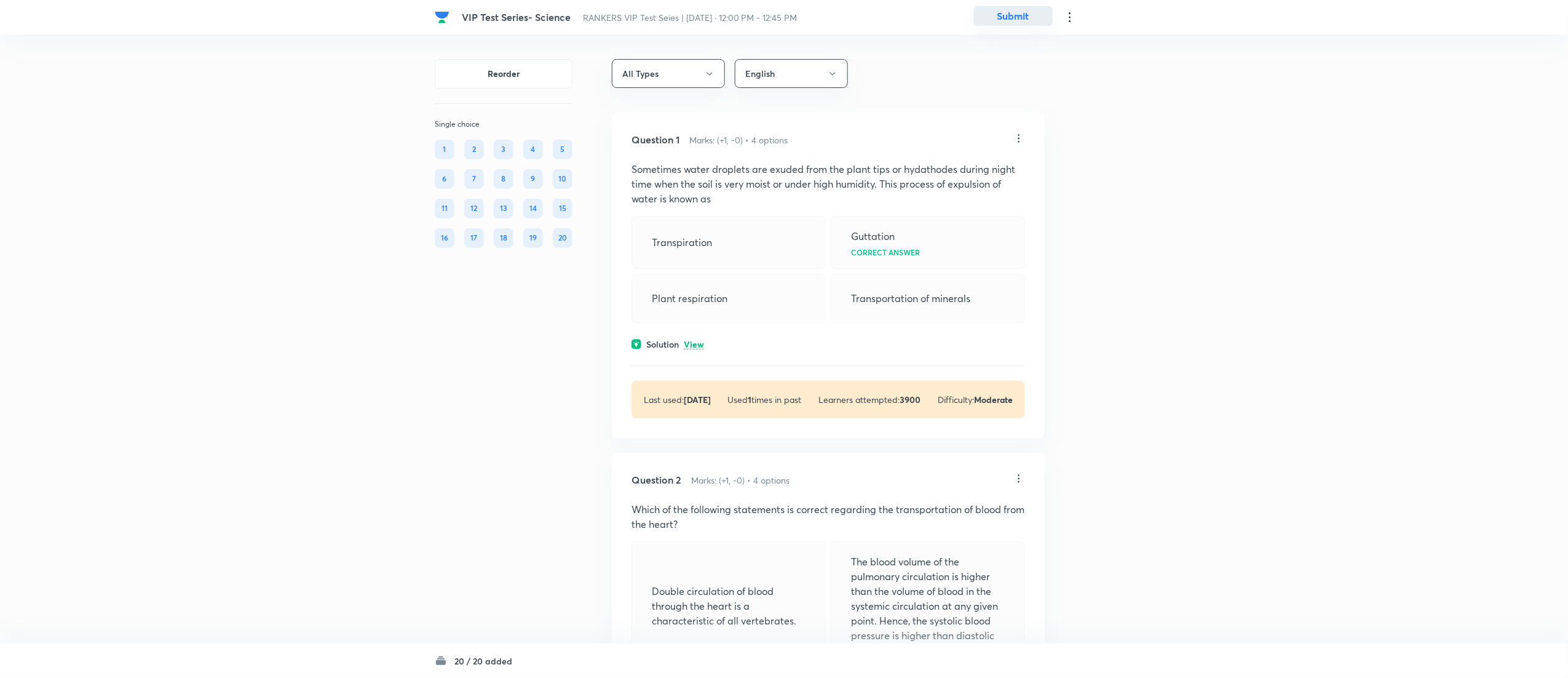
click at [1029, 21] on button "Submit" at bounding box center [1013, 16] width 78 height 20
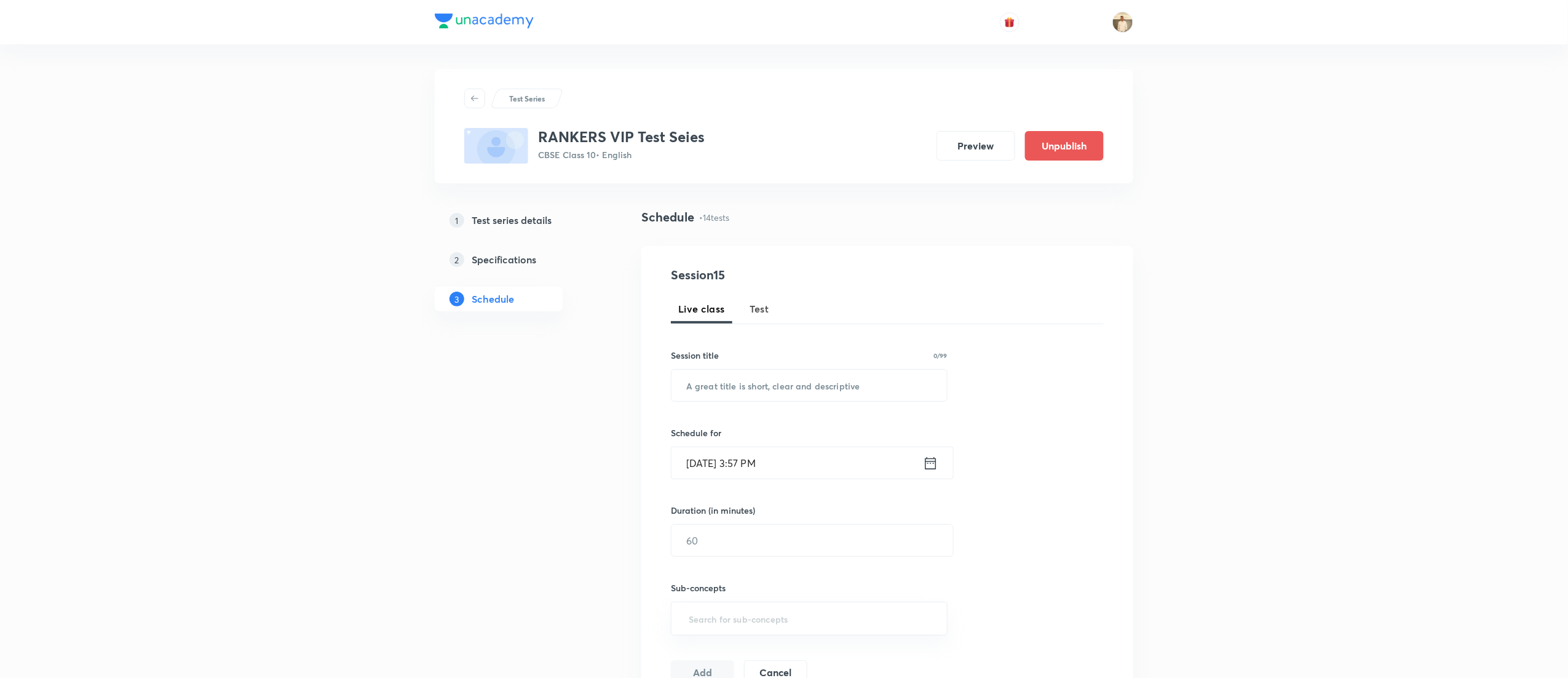
click at [764, 314] on span "Test" at bounding box center [759, 309] width 20 height 15
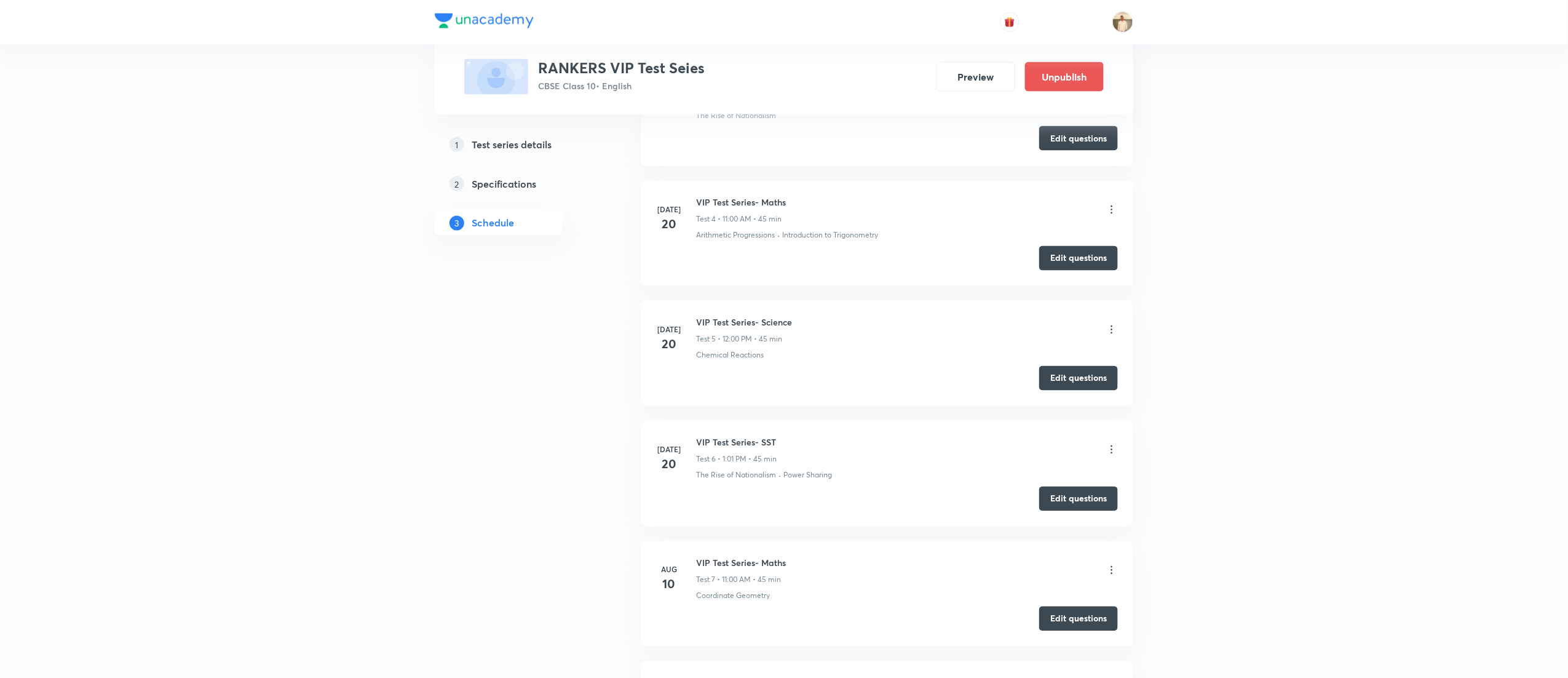
scroll to position [1916, 0]
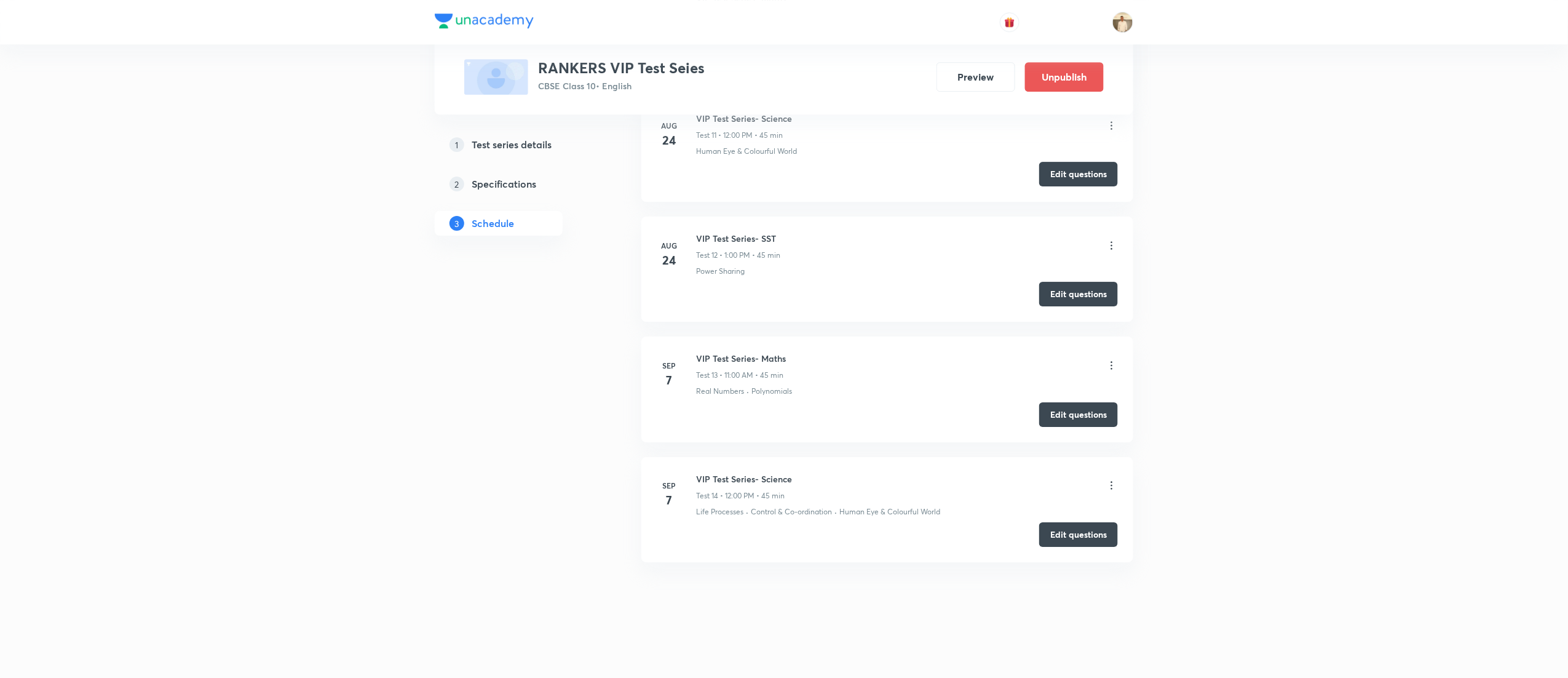
click at [741, 236] on h6 "VIP Test Series- SST" at bounding box center [738, 238] width 84 height 13
copy h6 "VIP Test Series- SST"
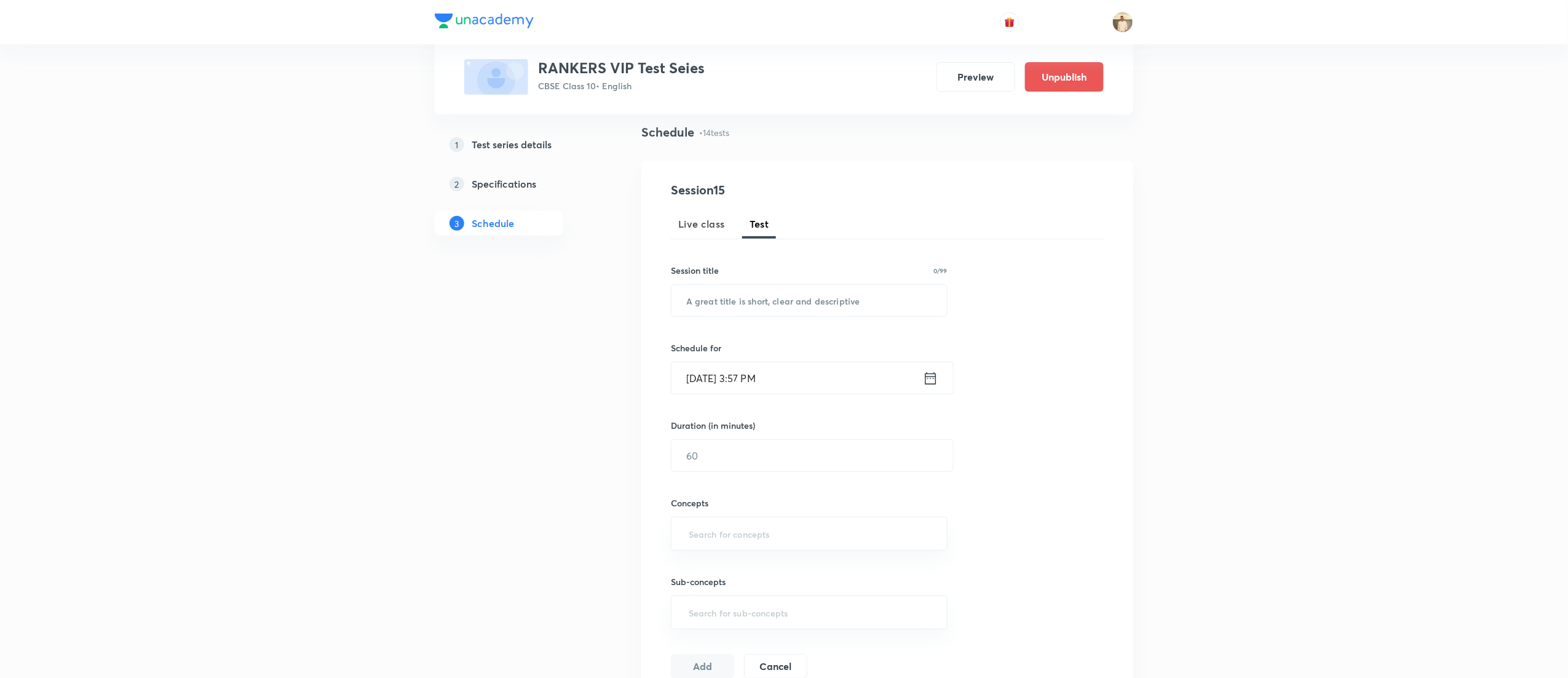
scroll to position [0, 0]
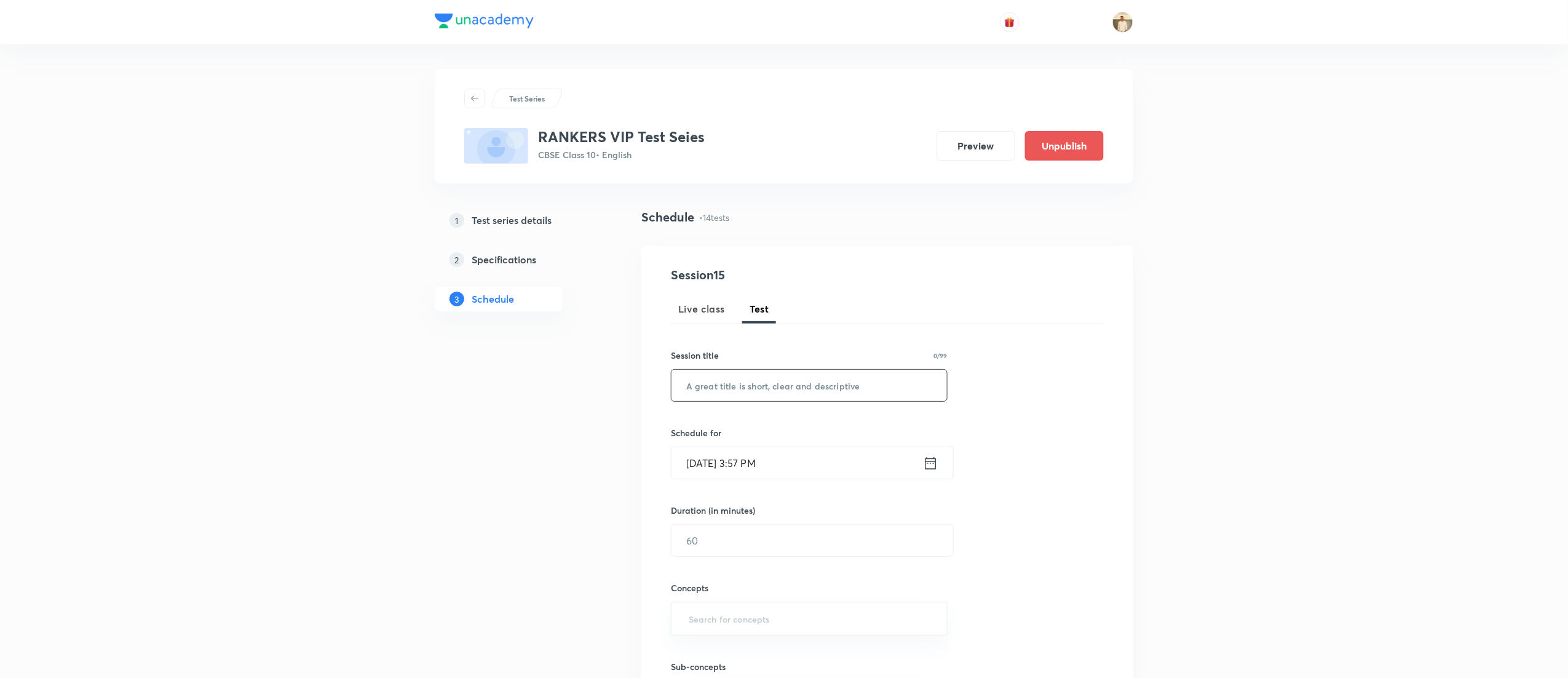
click at [756, 393] on input "text" at bounding box center [810, 385] width 276 height 31
paste input "VIP Test Series- SST"
type input "VIP Test Series- SST"
click at [700, 469] on input "Sep 4, 2025, 3:57 PM" at bounding box center [798, 463] width 251 height 31
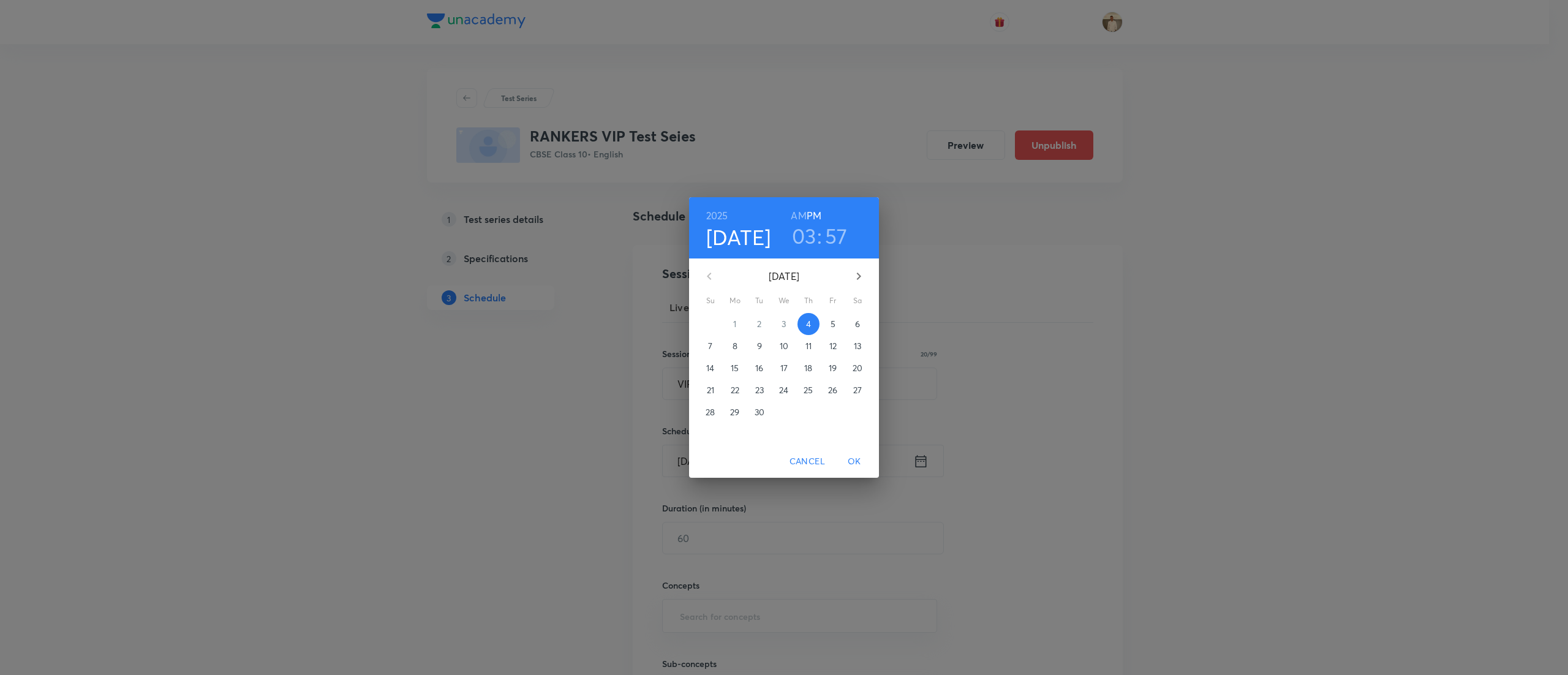
click at [707, 347] on span "7" at bounding box center [710, 346] width 22 height 12
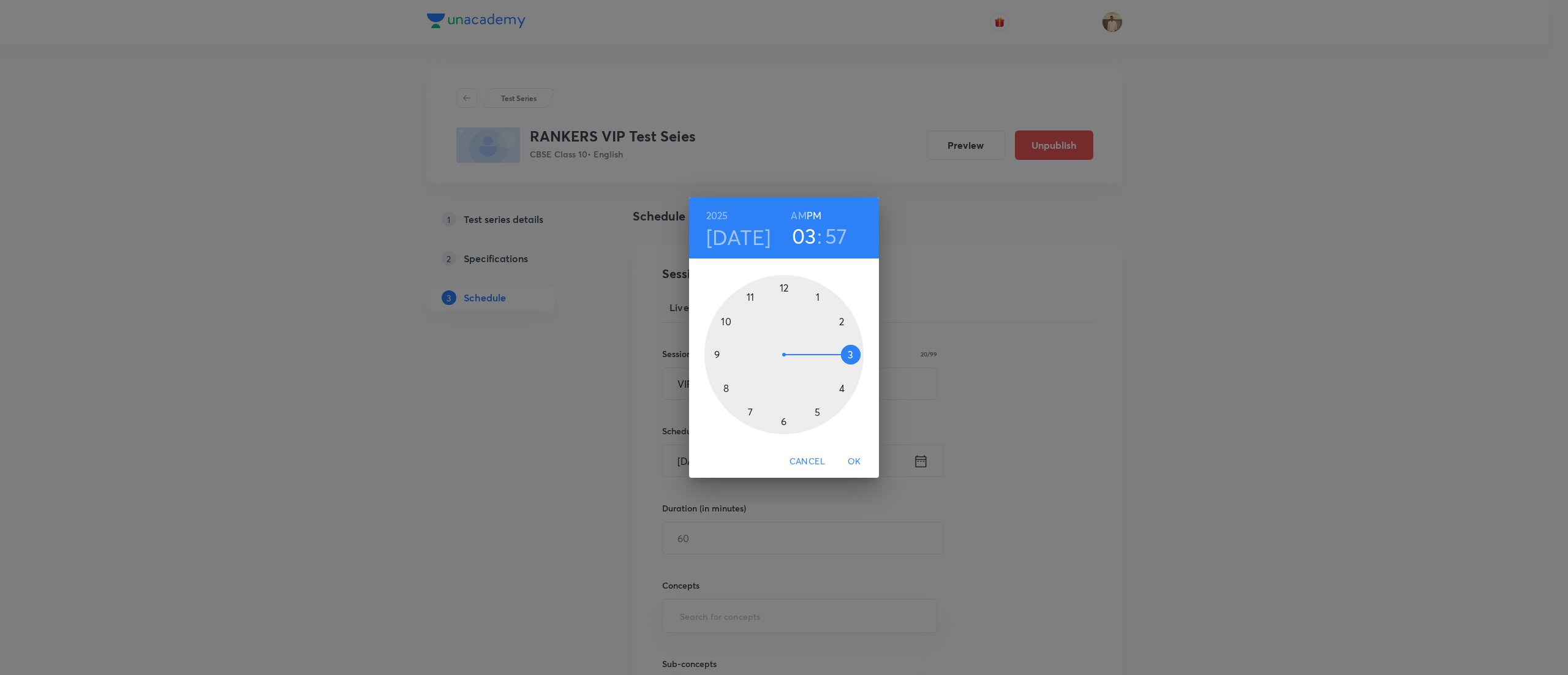
click at [817, 294] on div at bounding box center [783, 355] width 159 height 159
click at [783, 286] on div at bounding box center [783, 355] width 159 height 159
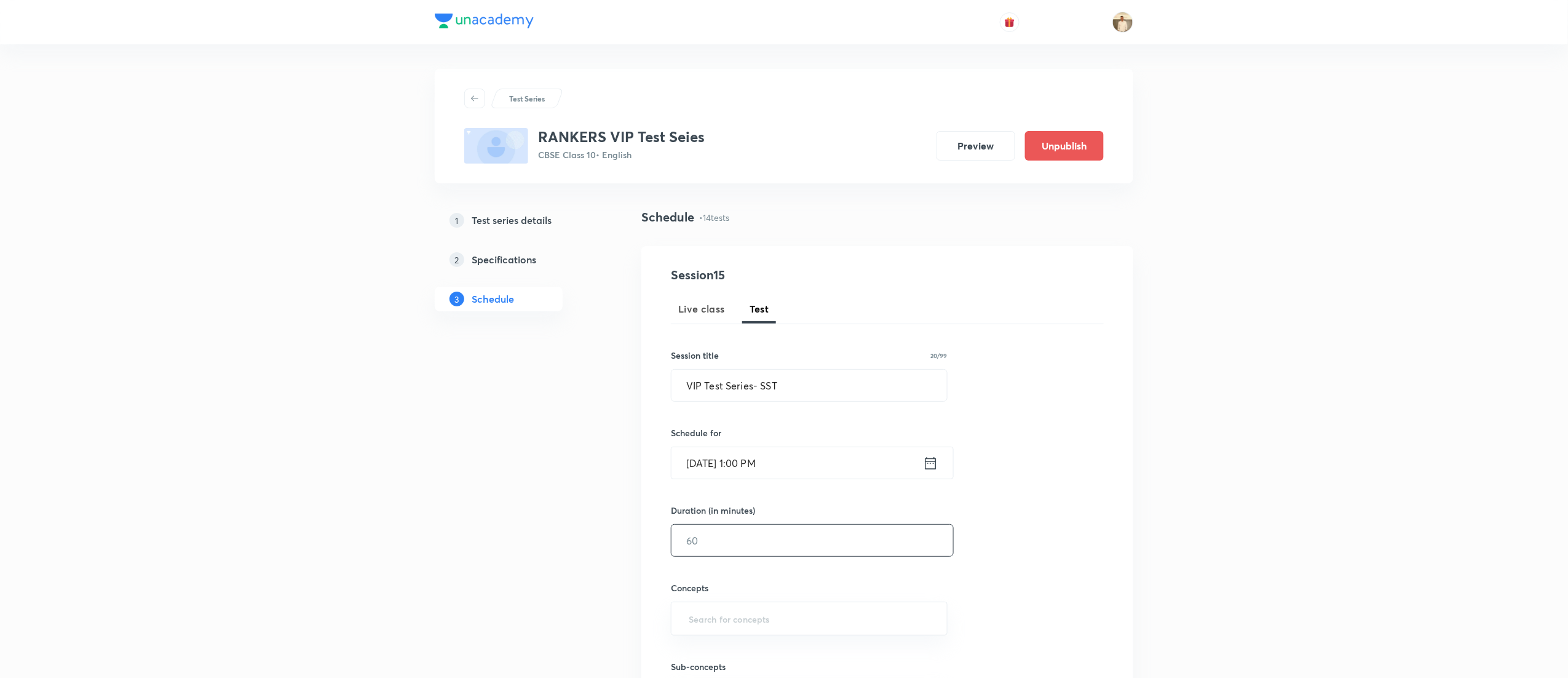
click at [727, 546] on input "text" at bounding box center [812, 540] width 282 height 31
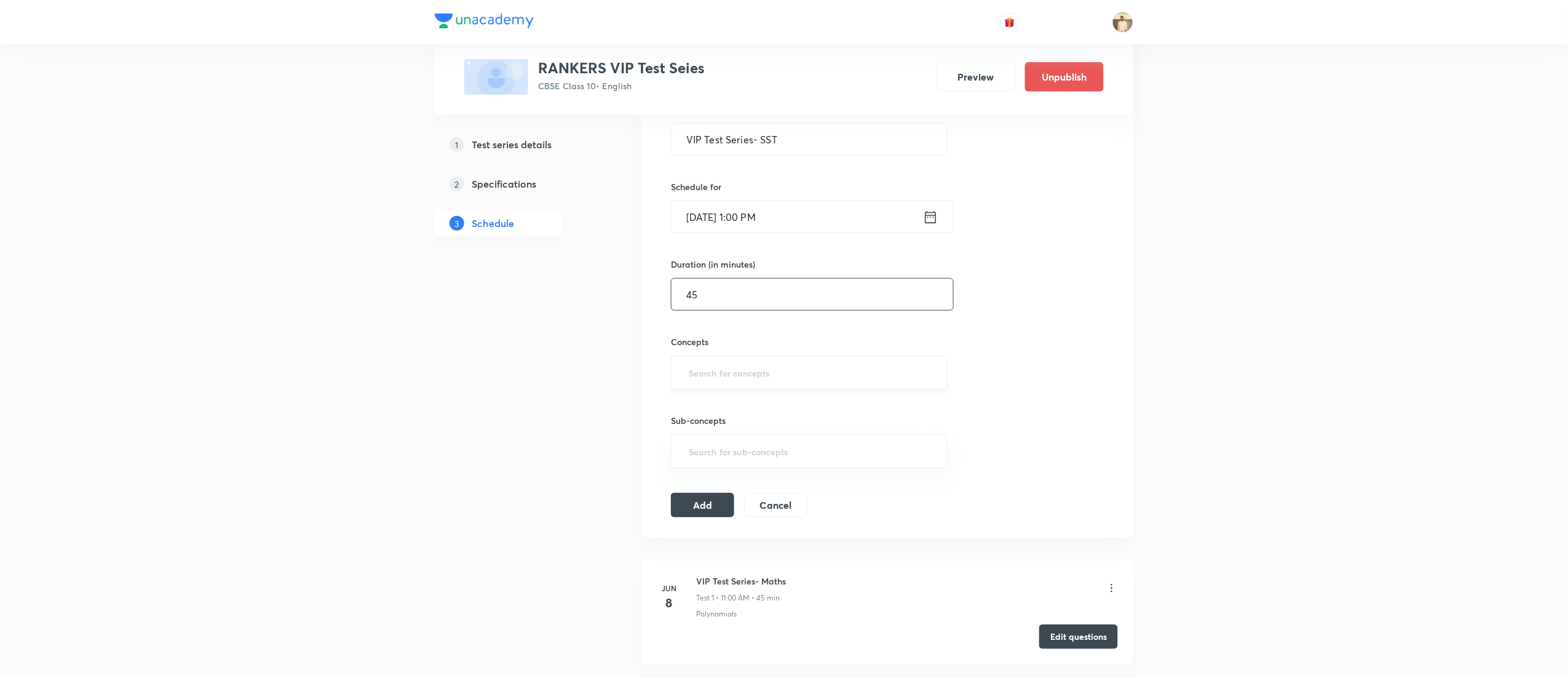
type input "45"
click at [744, 383] on input "text" at bounding box center [810, 372] width 246 height 23
click at [728, 373] on input "text" at bounding box center [810, 372] width 246 height 23
type input "fede"
click at [755, 406] on li "Federalism" at bounding box center [809, 410] width 275 height 22
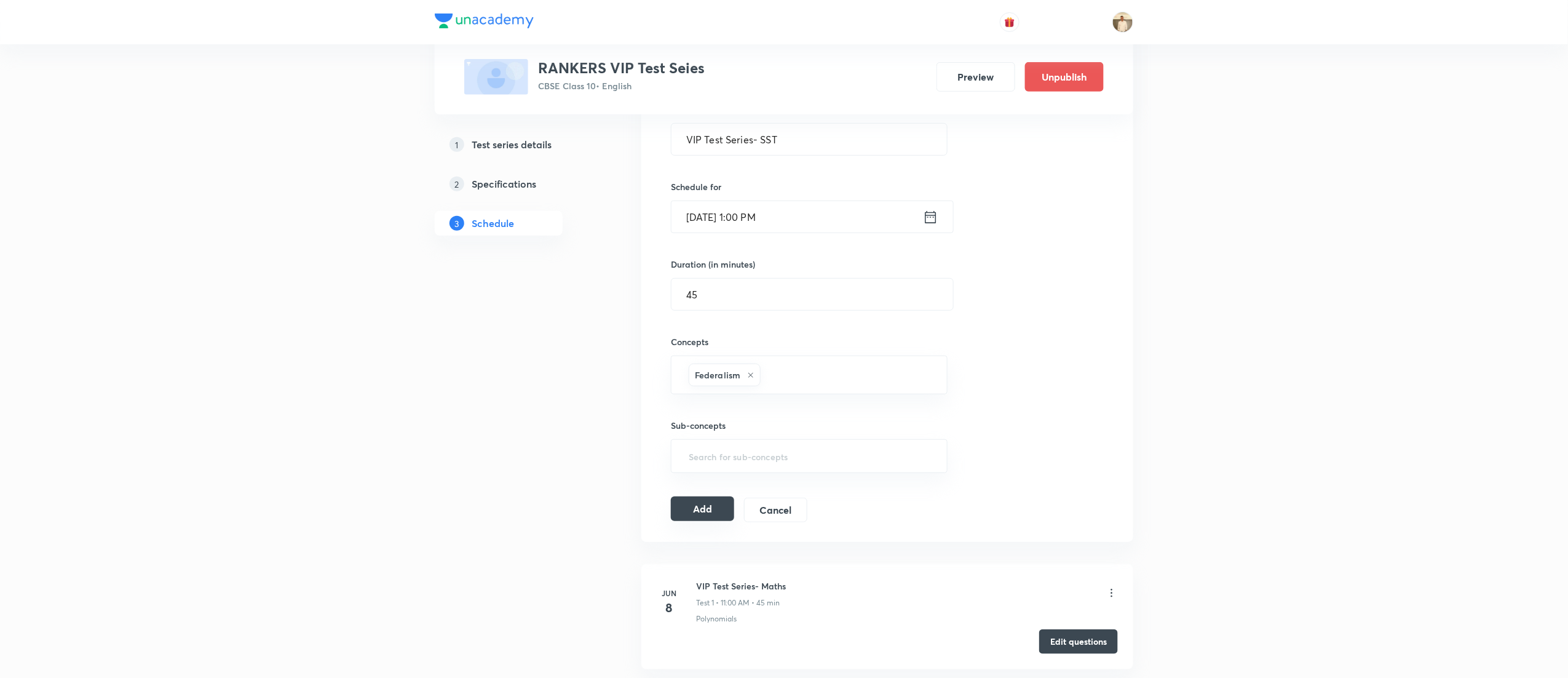
click at [709, 509] on button "Add" at bounding box center [703, 508] width 64 height 24
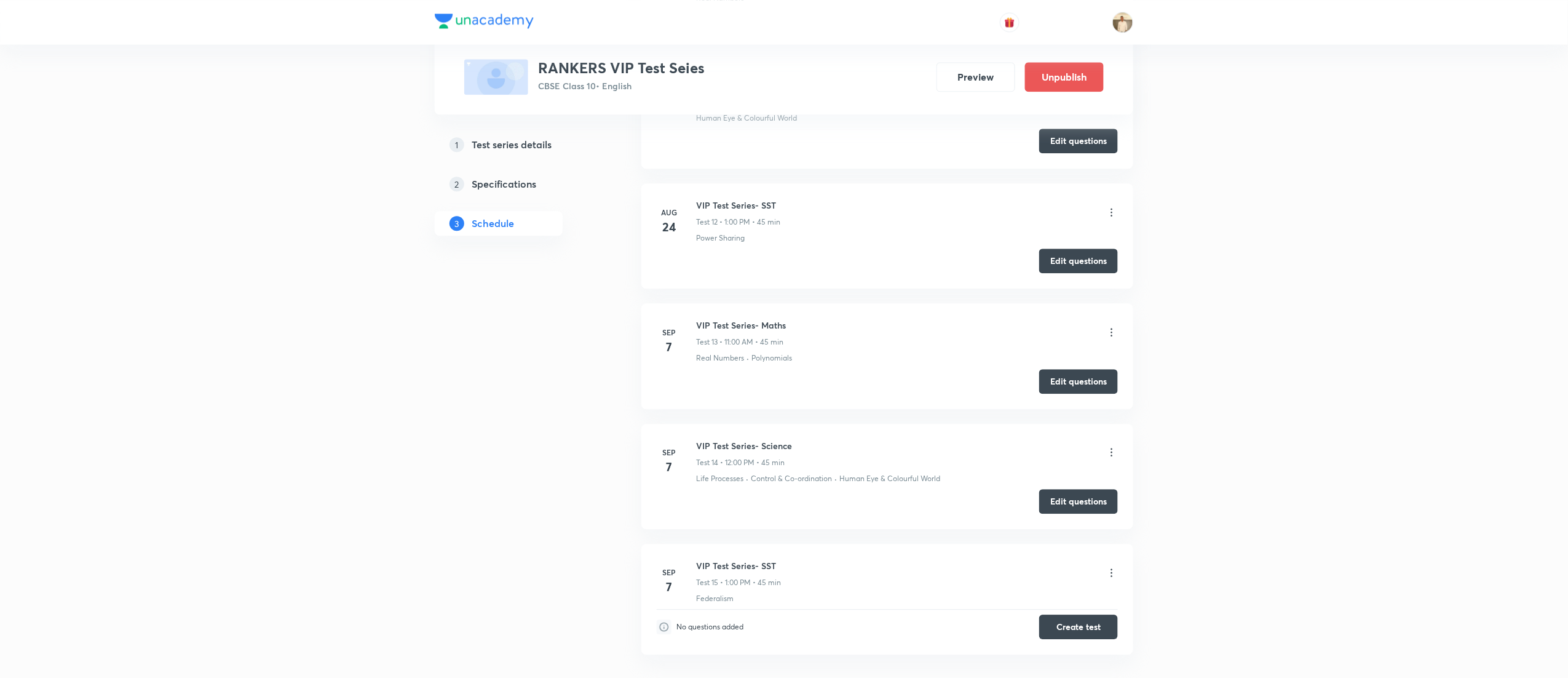
scroll to position [1555, 0]
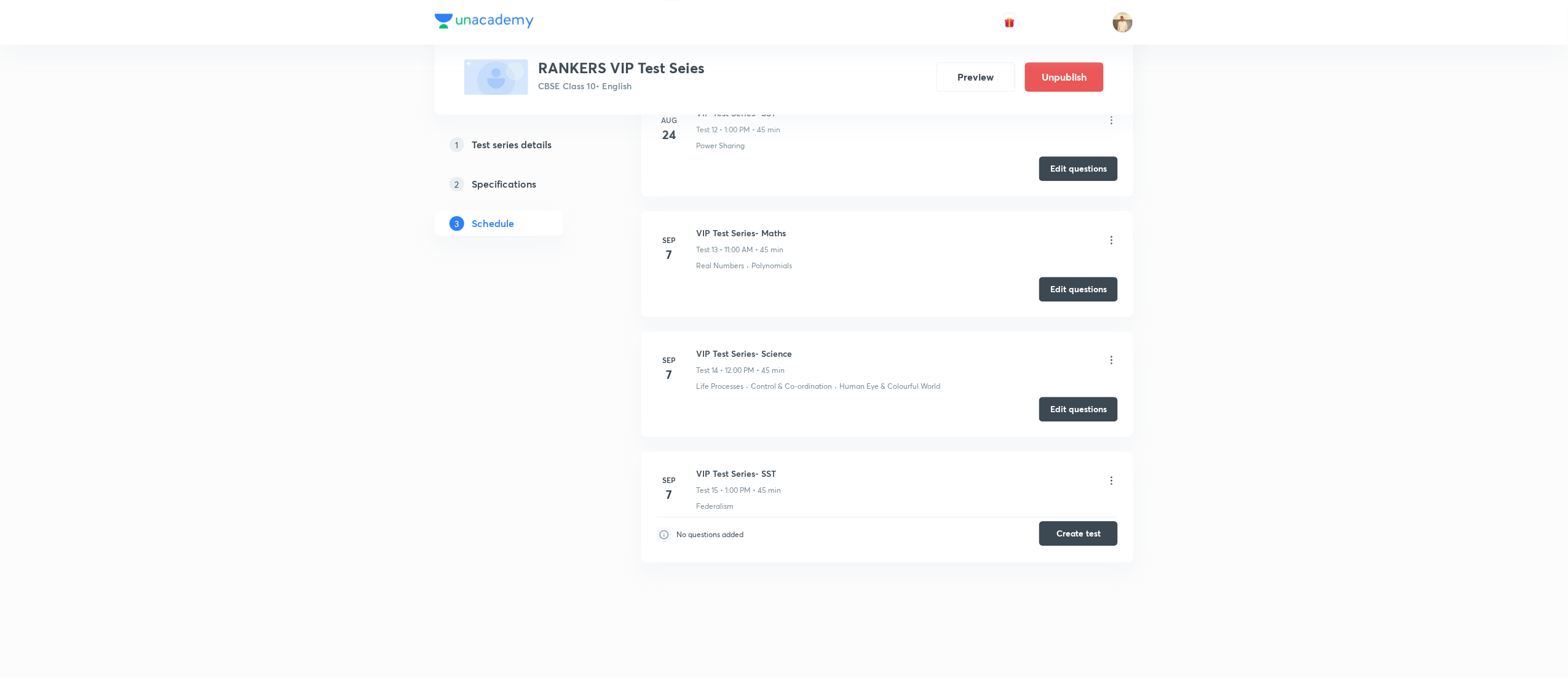
click at [1075, 530] on button "Create test" at bounding box center [1079, 533] width 78 height 24
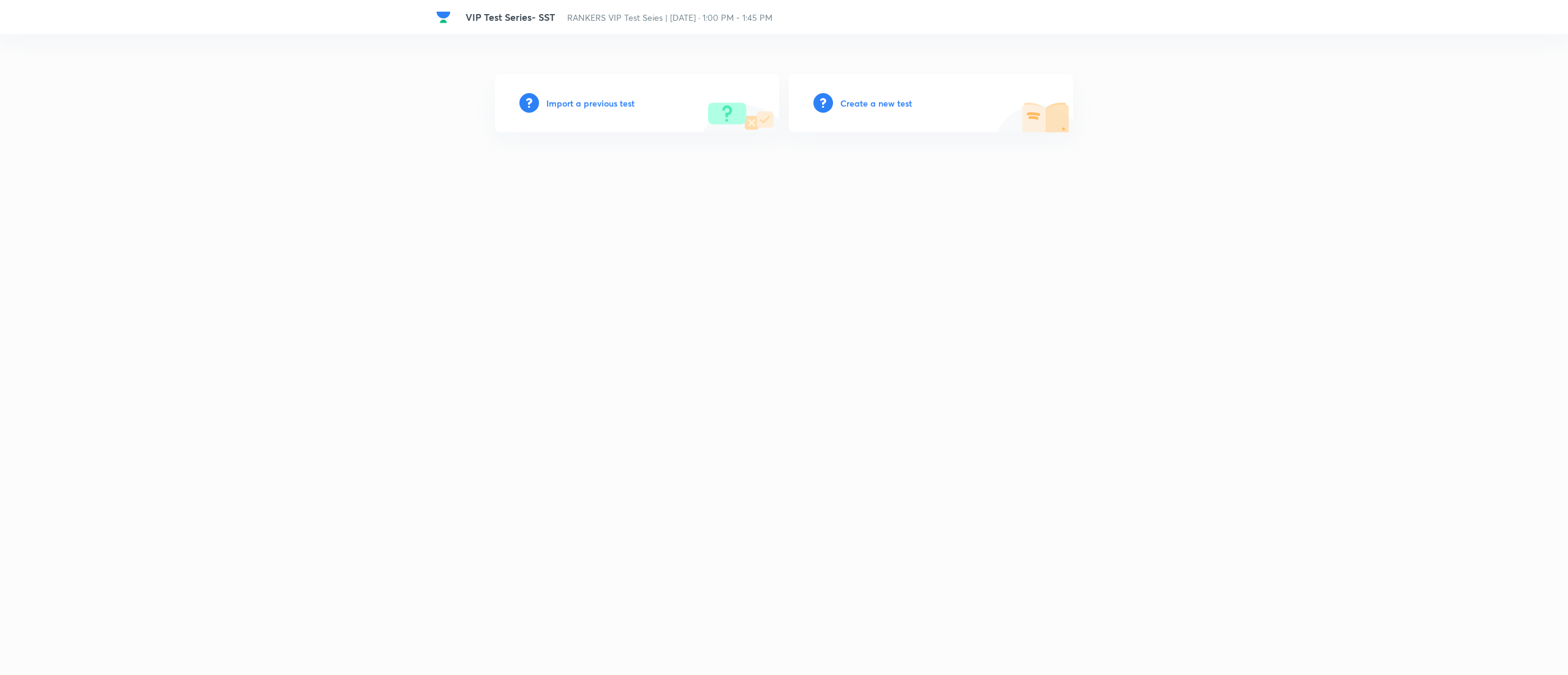
click at [888, 102] on h6 "Create a new test" at bounding box center [876, 103] width 71 height 13
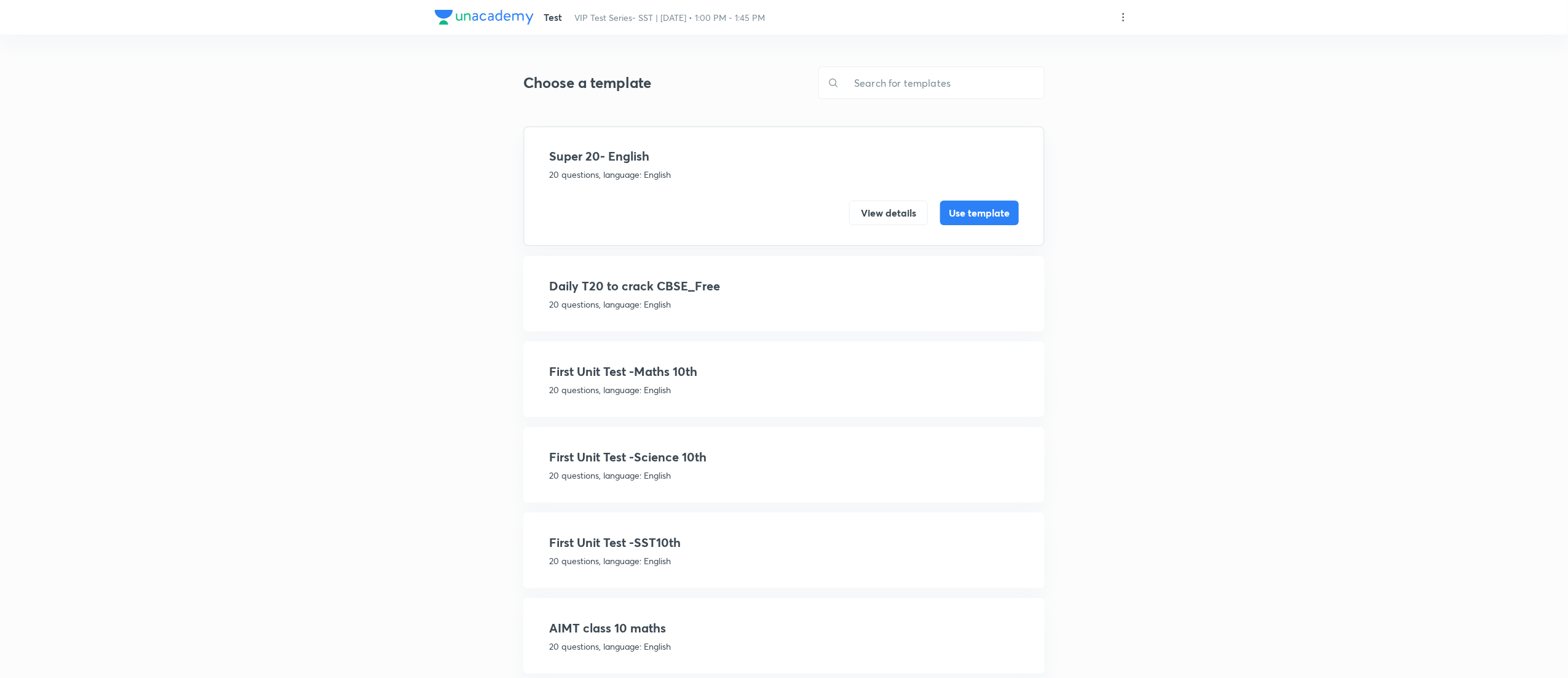
click at [760, 541] on h4 "First Unit Test -SST10th" at bounding box center [784, 542] width 470 height 18
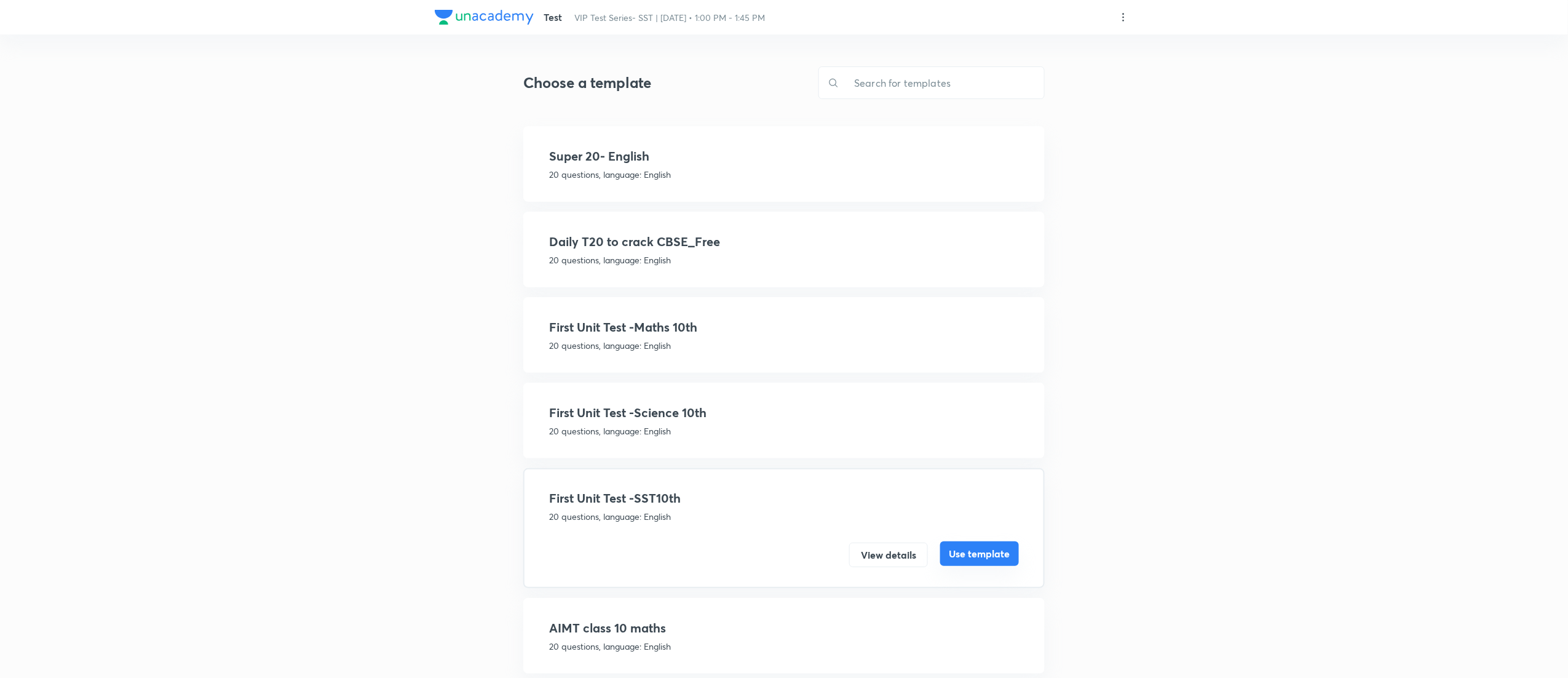
click at [1002, 552] on button "Use template" at bounding box center [979, 554] width 78 height 24
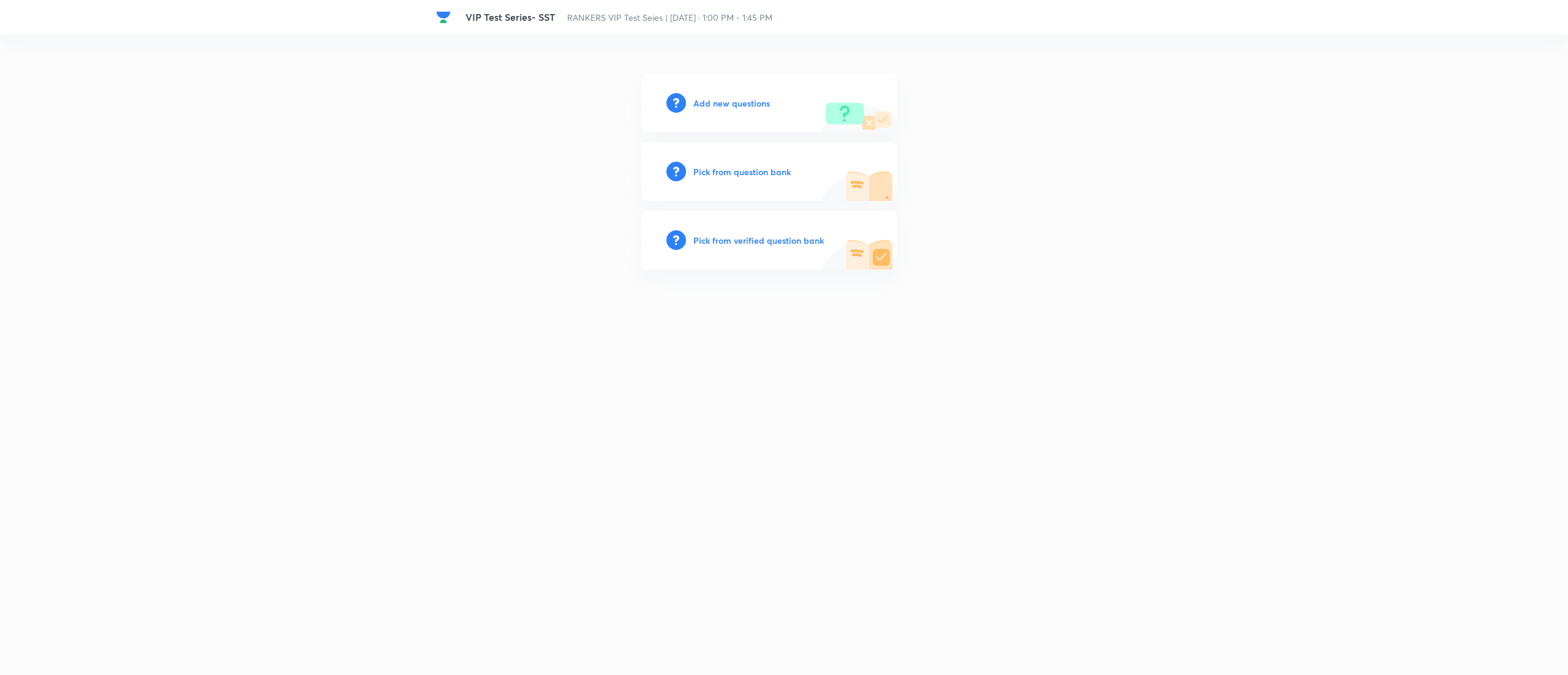
click at [736, 166] on h6 "Pick from question bank" at bounding box center [742, 172] width 98 height 13
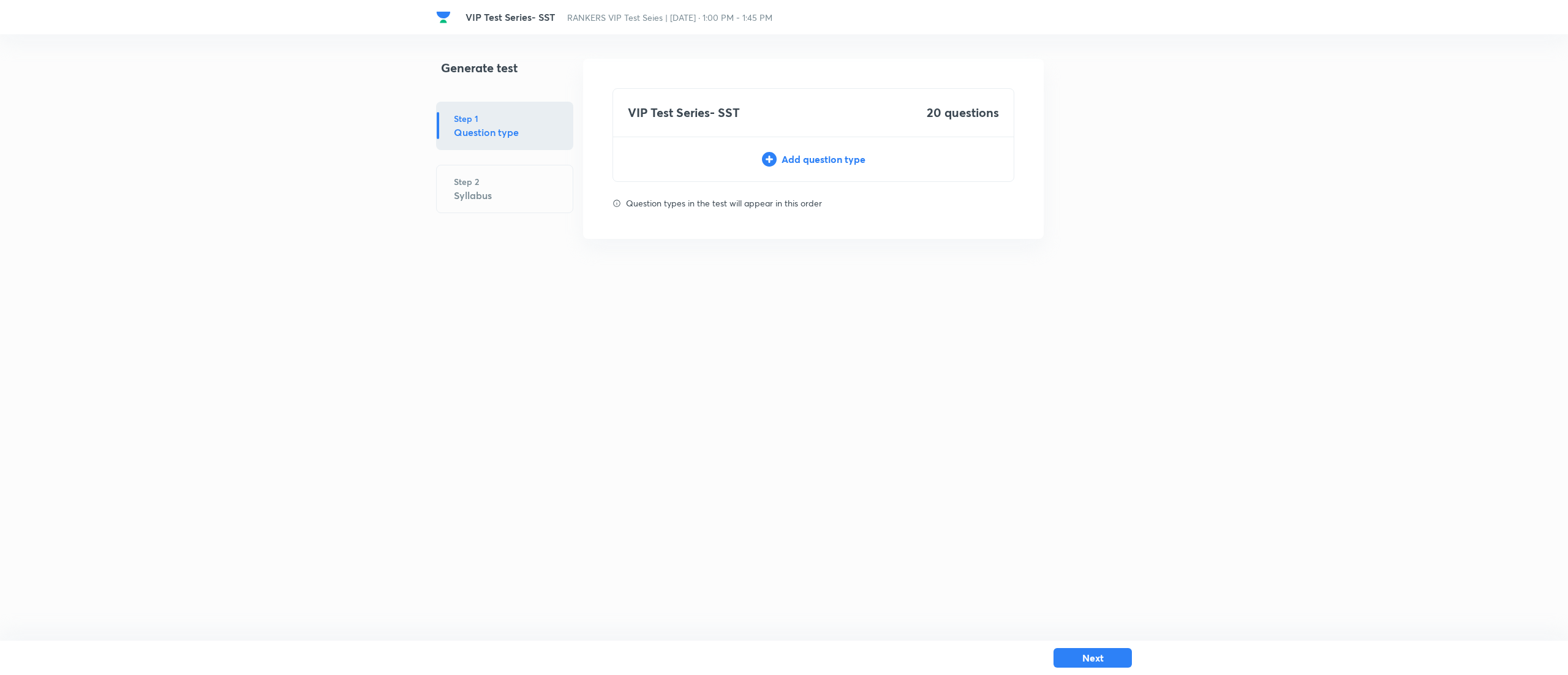
click at [847, 157] on div "Add question type" at bounding box center [813, 159] width 400 height 15
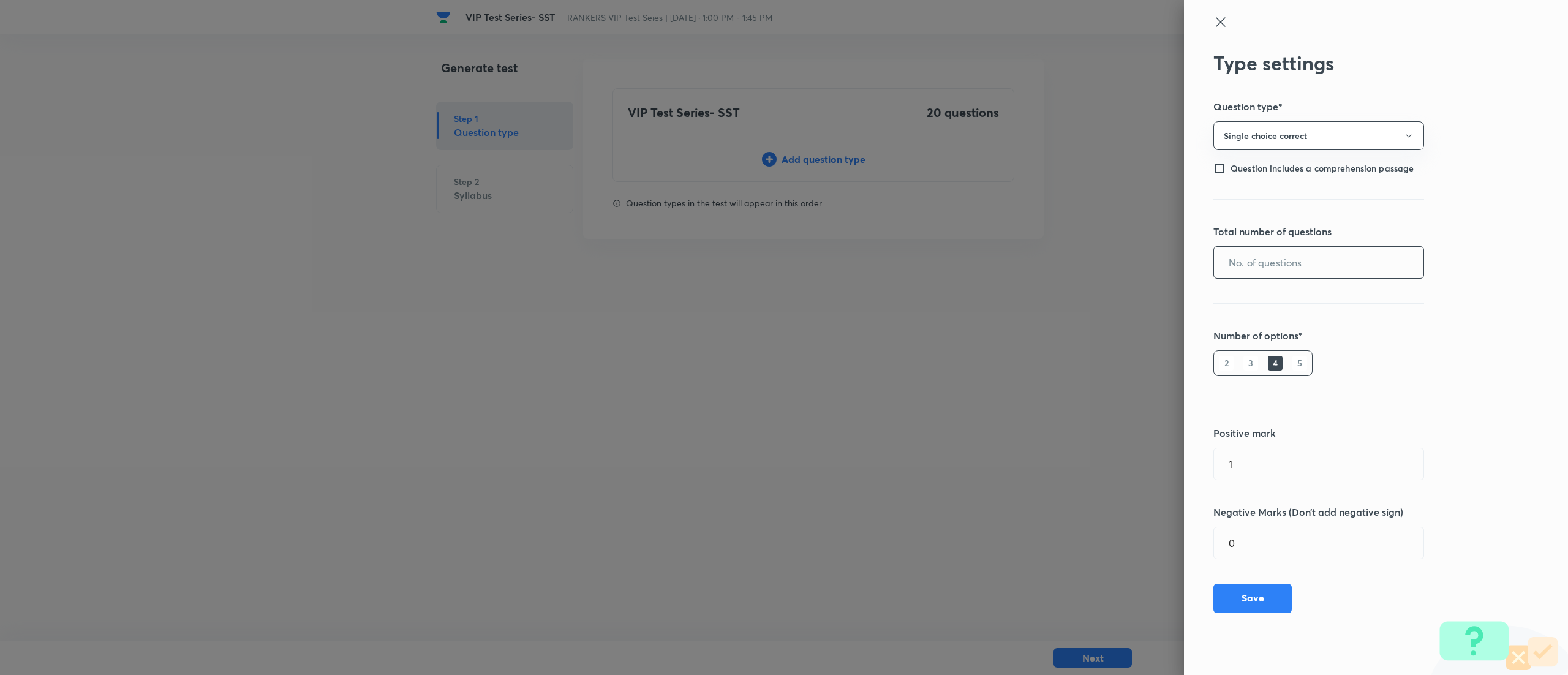
click at [1302, 251] on input "text" at bounding box center [1318, 262] width 209 height 31
type input "20"
click at [1269, 589] on button "Save" at bounding box center [1252, 597] width 78 height 30
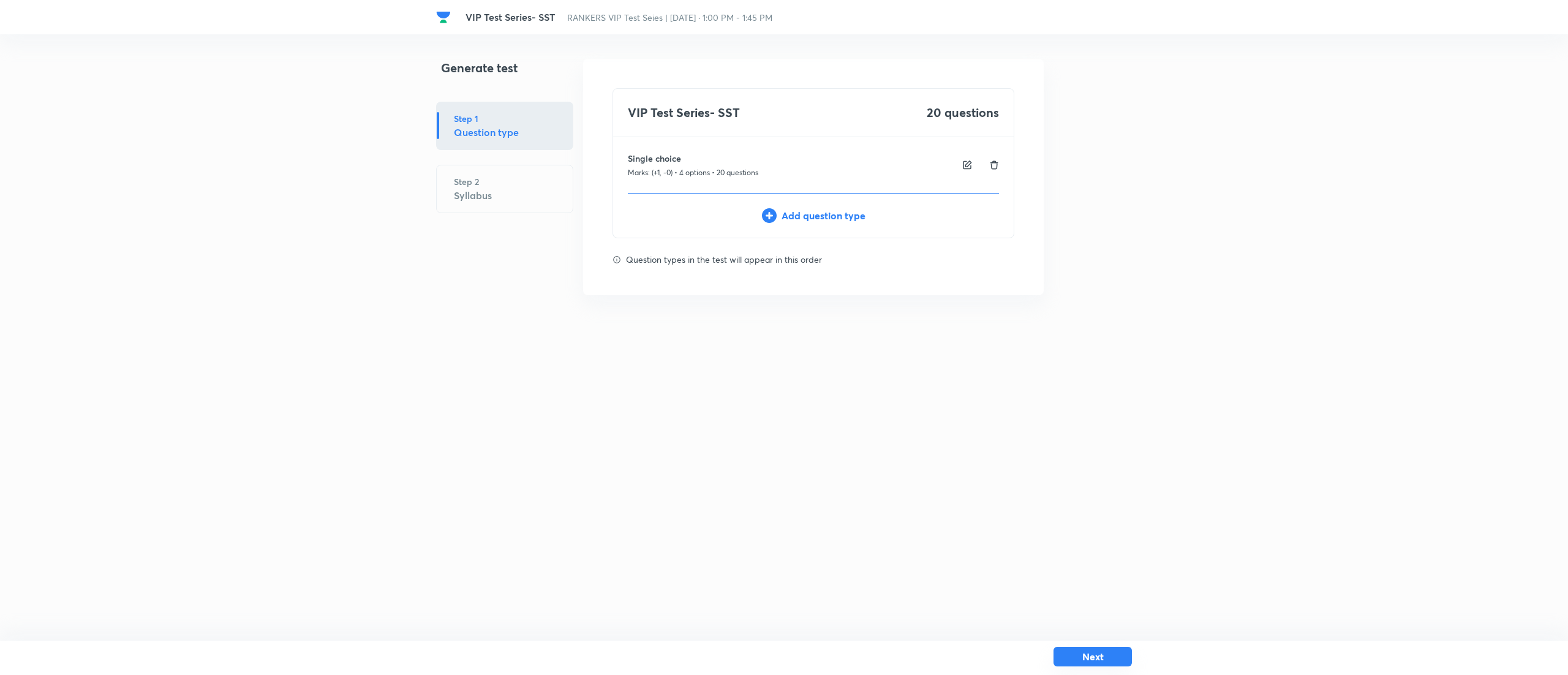
click at [1085, 661] on button "Next" at bounding box center [1092, 656] width 78 height 20
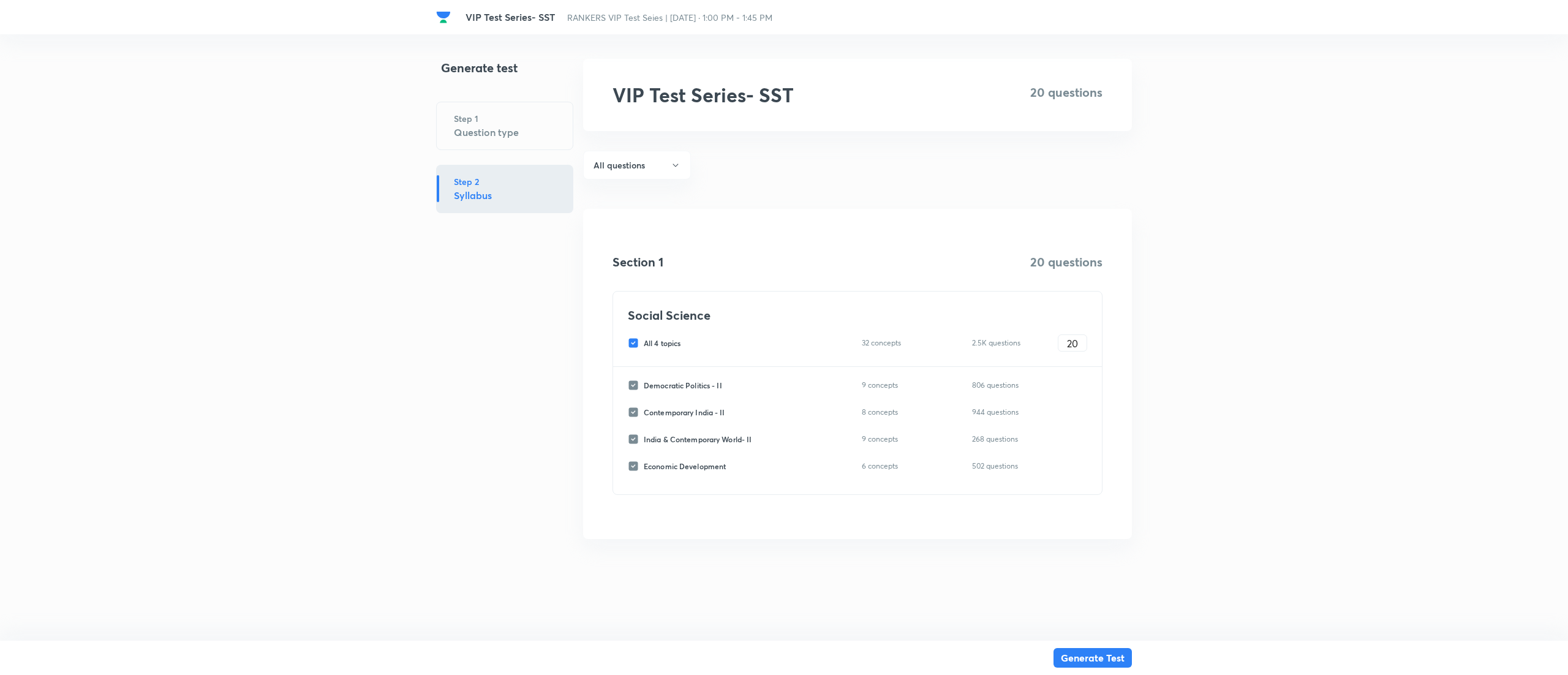
click at [632, 348] on input "All 4 topics" at bounding box center [636, 343] width 16 height 11
checkbox input "false"
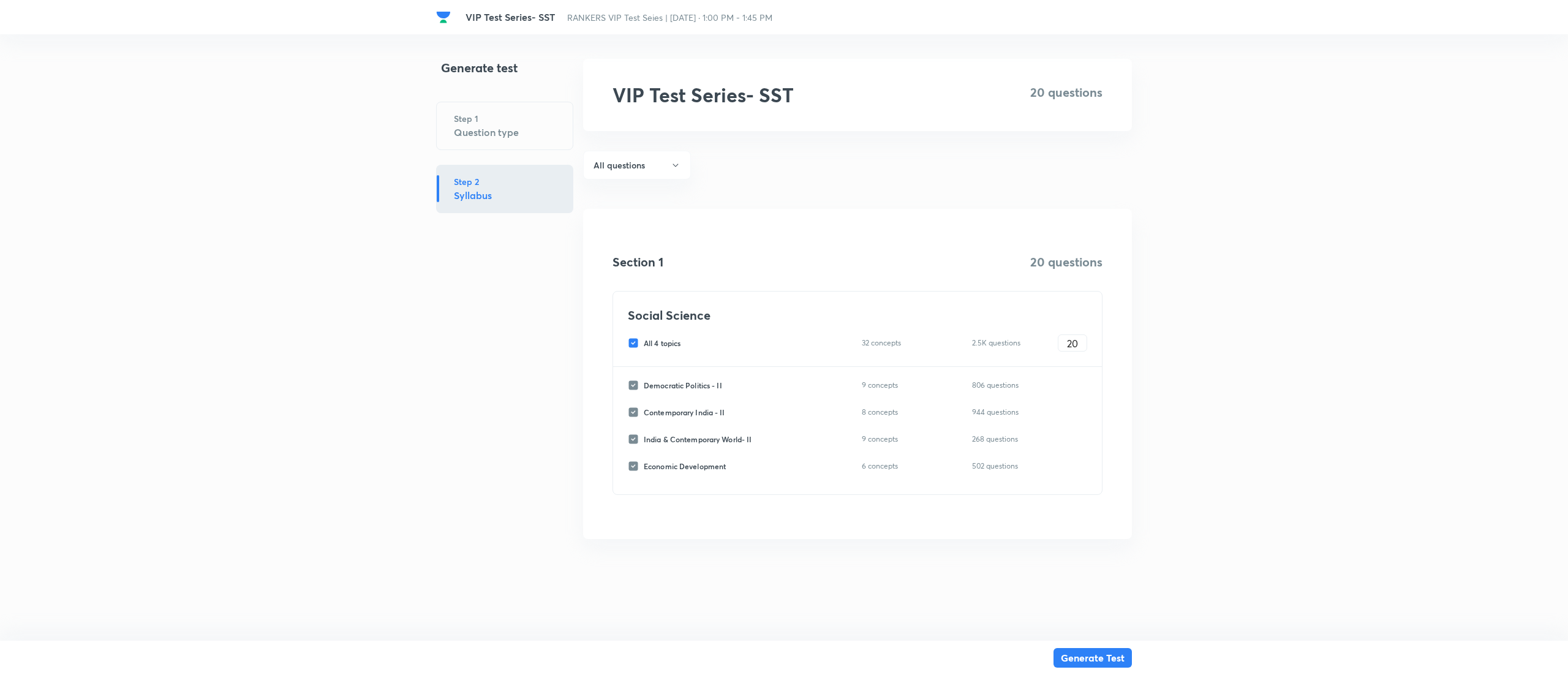
checkbox input "false"
click at [631, 388] on input "Democratic Politics - II" at bounding box center [636, 385] width 16 height 11
checkbox input "true"
type input "0"
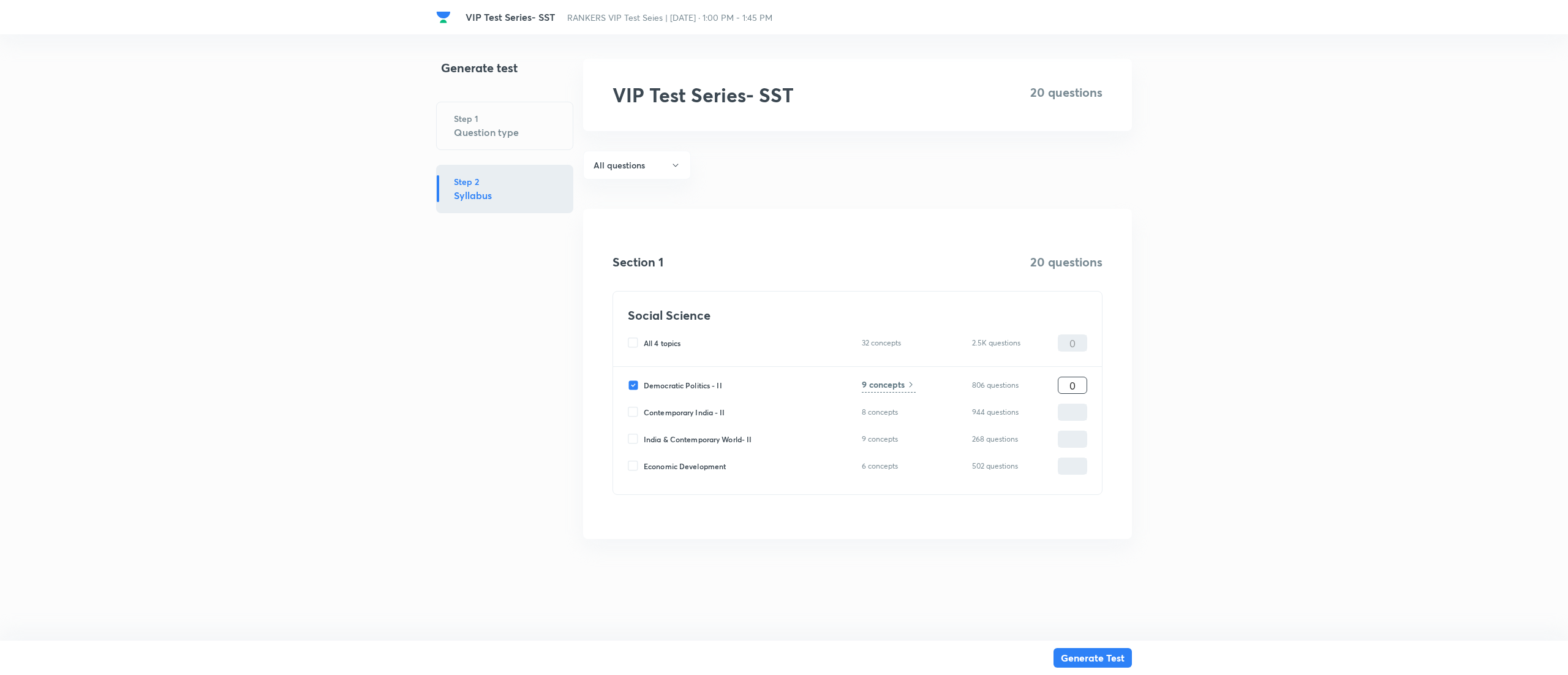
click at [1071, 382] on input "0" at bounding box center [1072, 386] width 28 height 22
type input "1"
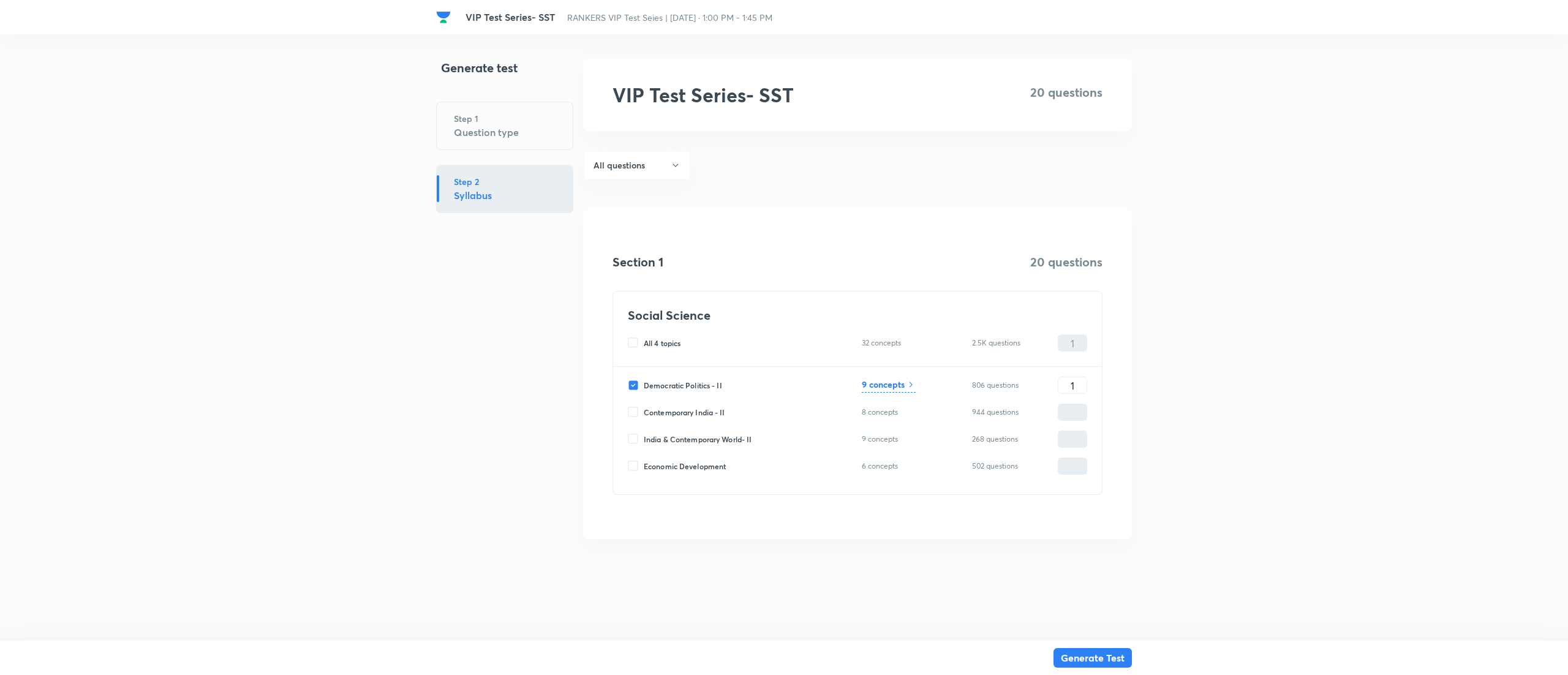
click at [892, 384] on h6 "9 concepts" at bounding box center [883, 384] width 43 height 13
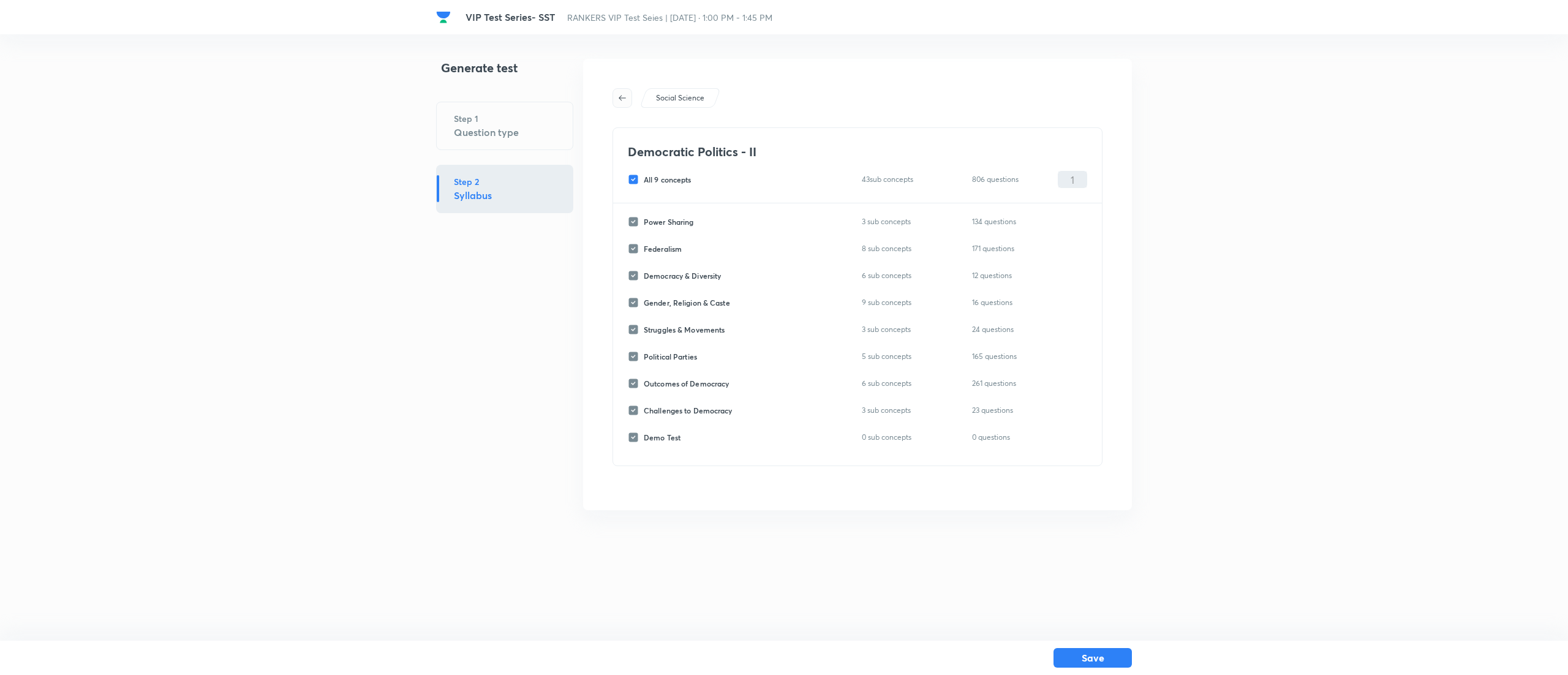
click at [618, 90] on button "button" at bounding box center [622, 98] width 20 height 20
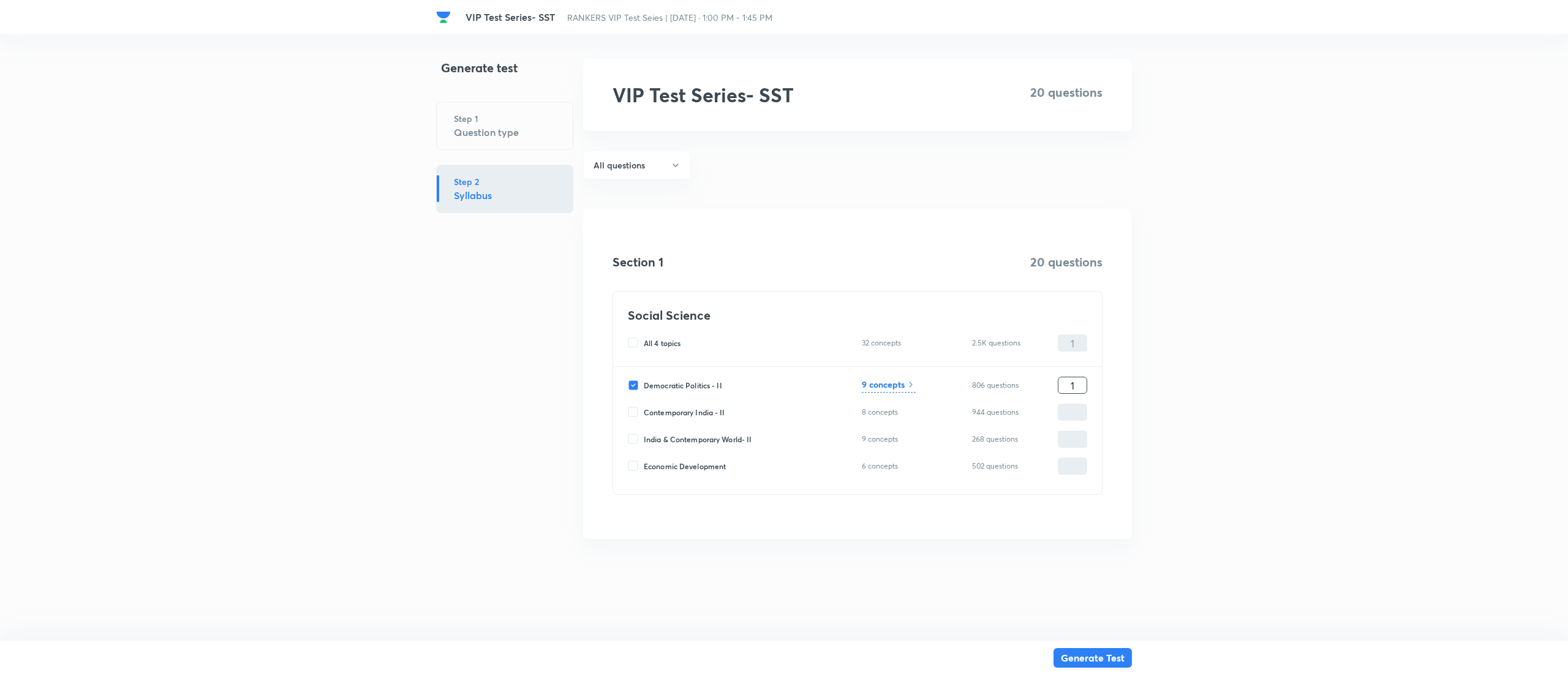
click at [1069, 384] on input "1" at bounding box center [1072, 386] width 28 height 22
type input "2"
type input "20"
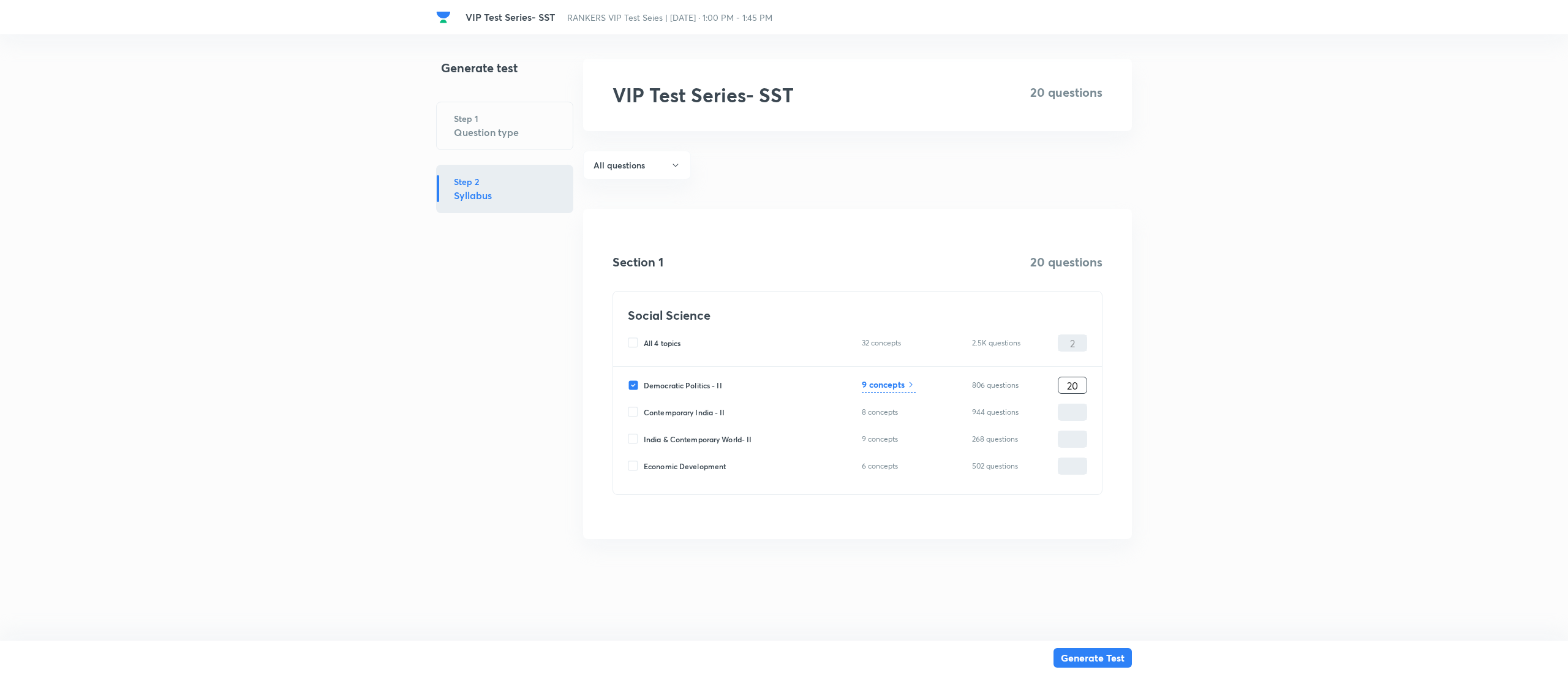
type input "20"
click at [904, 382] on h6 "9 concepts" at bounding box center [883, 384] width 43 height 13
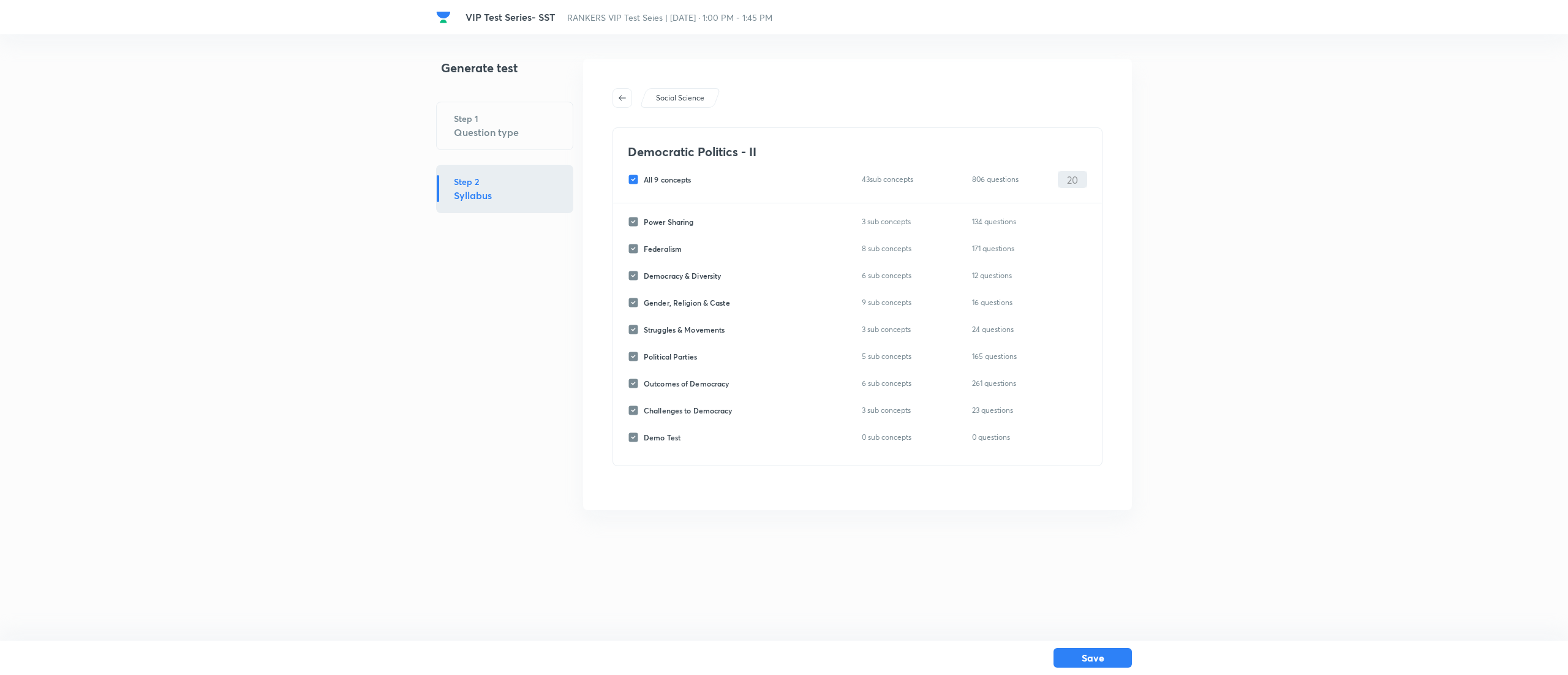
click at [633, 174] on input "All 9 concepts" at bounding box center [636, 179] width 16 height 11
checkbox input "false"
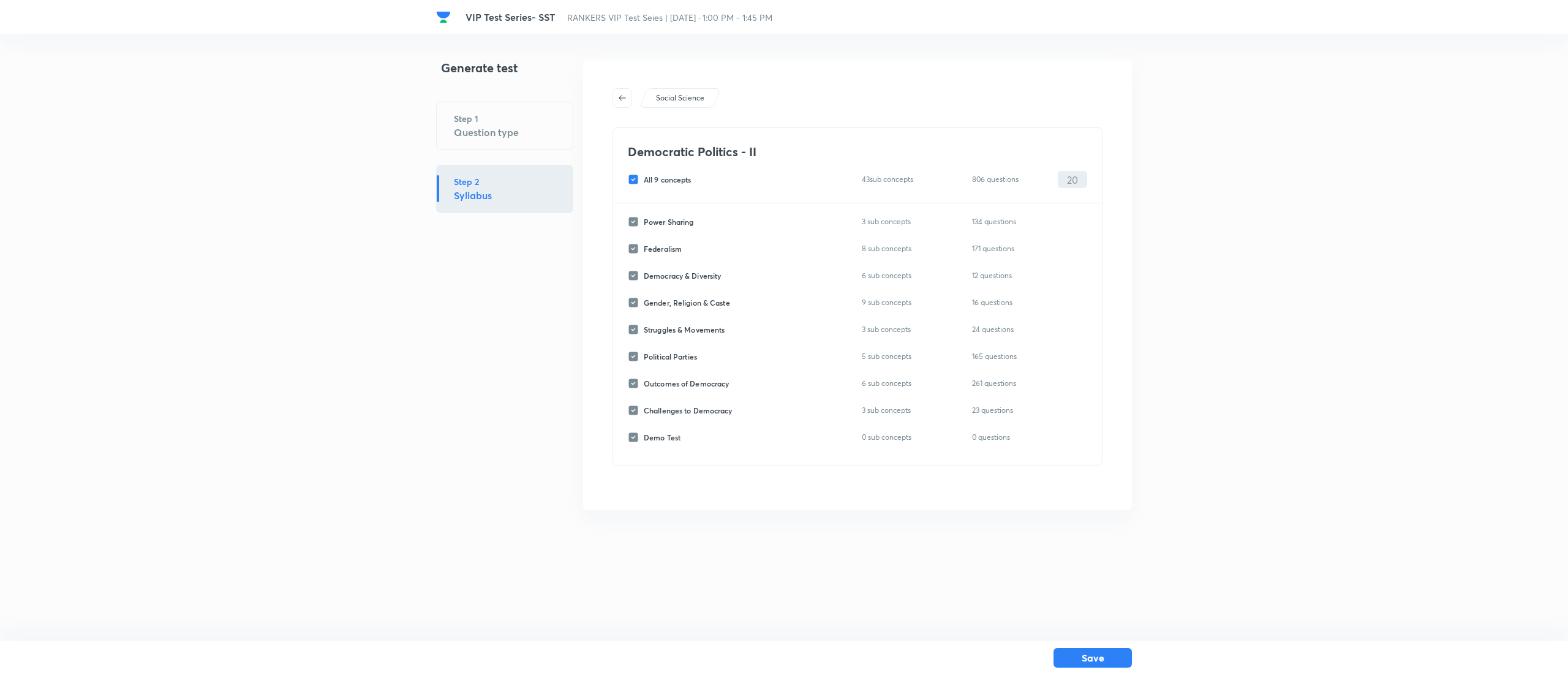
checkbox input "false"
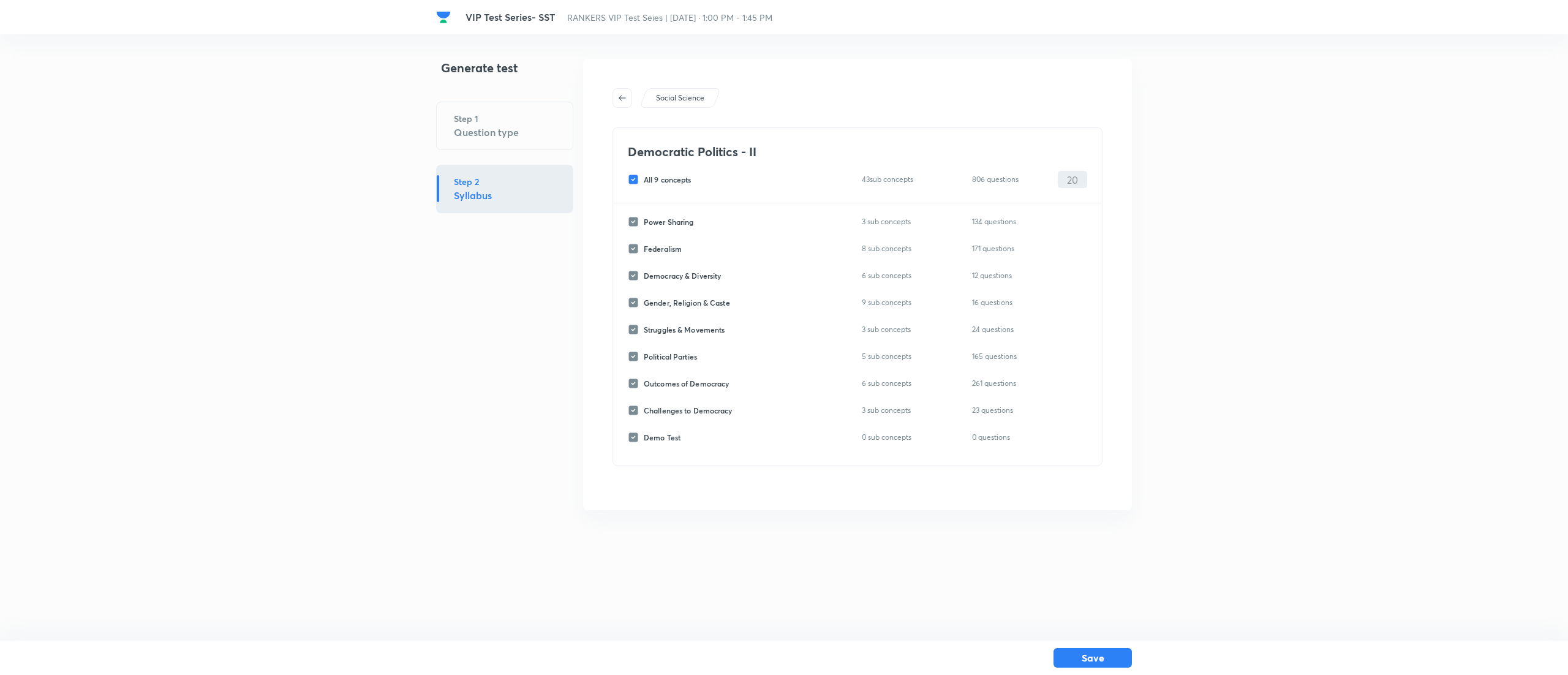
checkbox input "false"
click at [630, 248] on input "Federalism" at bounding box center [636, 248] width 16 height 11
checkbox input "true"
click at [1078, 246] on input "0" at bounding box center [1072, 249] width 28 height 22
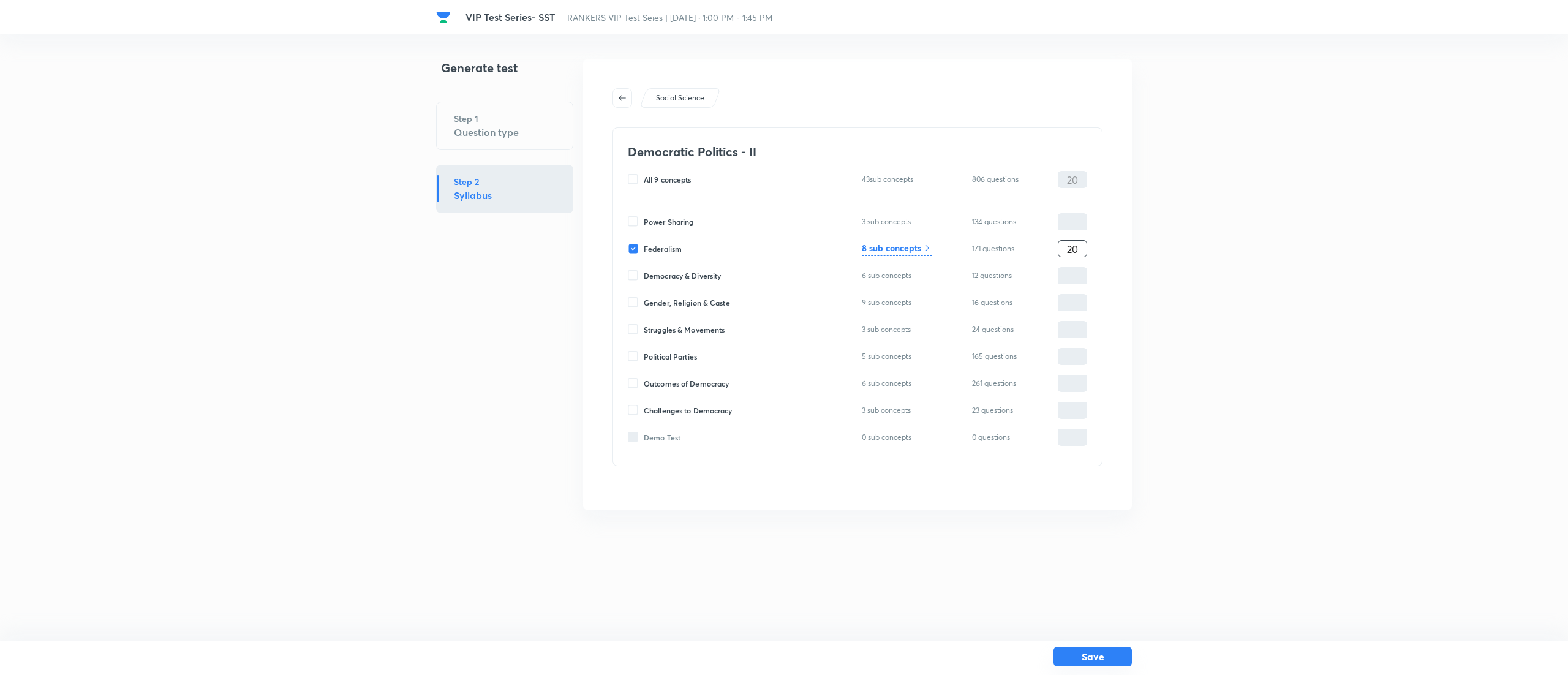
type input "20"
click at [1098, 664] on button "Save" at bounding box center [1092, 656] width 78 height 20
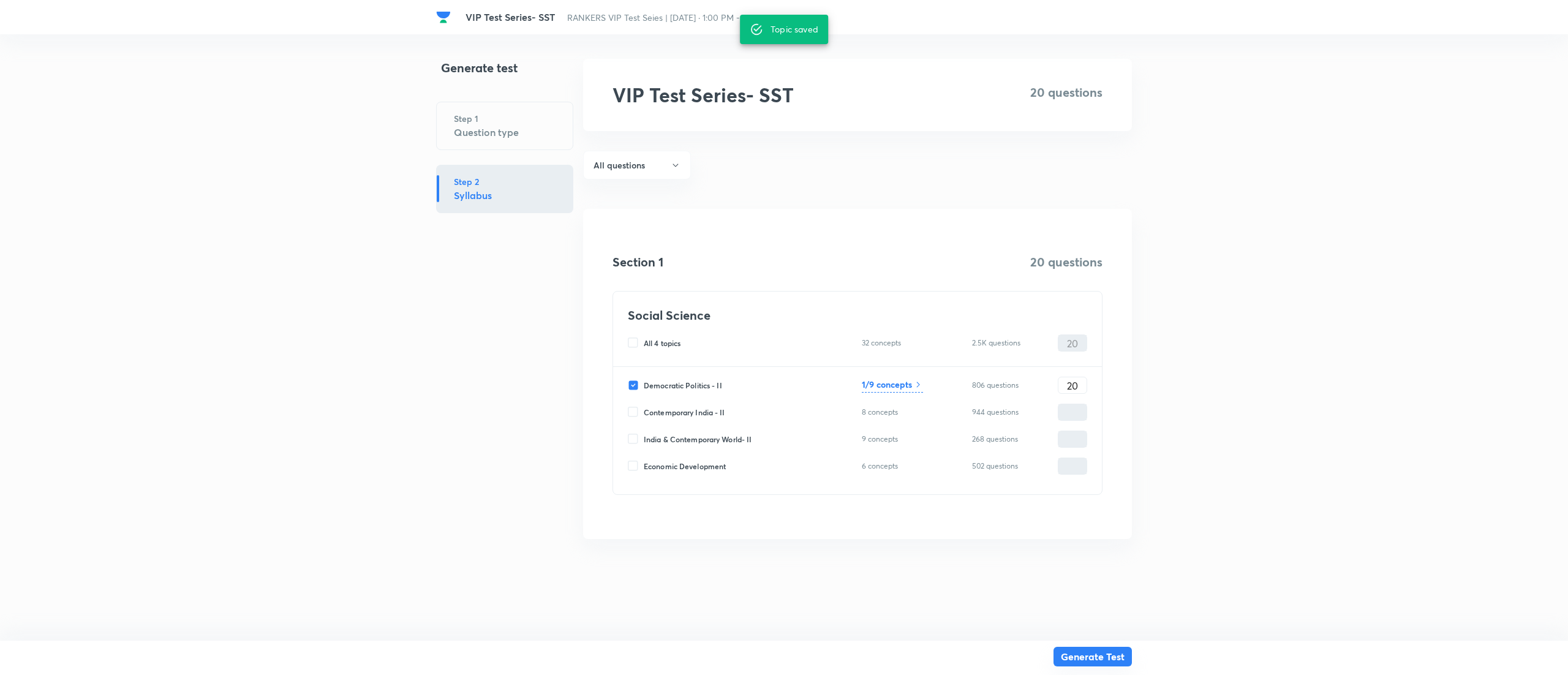
click at [1101, 658] on button "Generate Test" at bounding box center [1092, 656] width 78 height 20
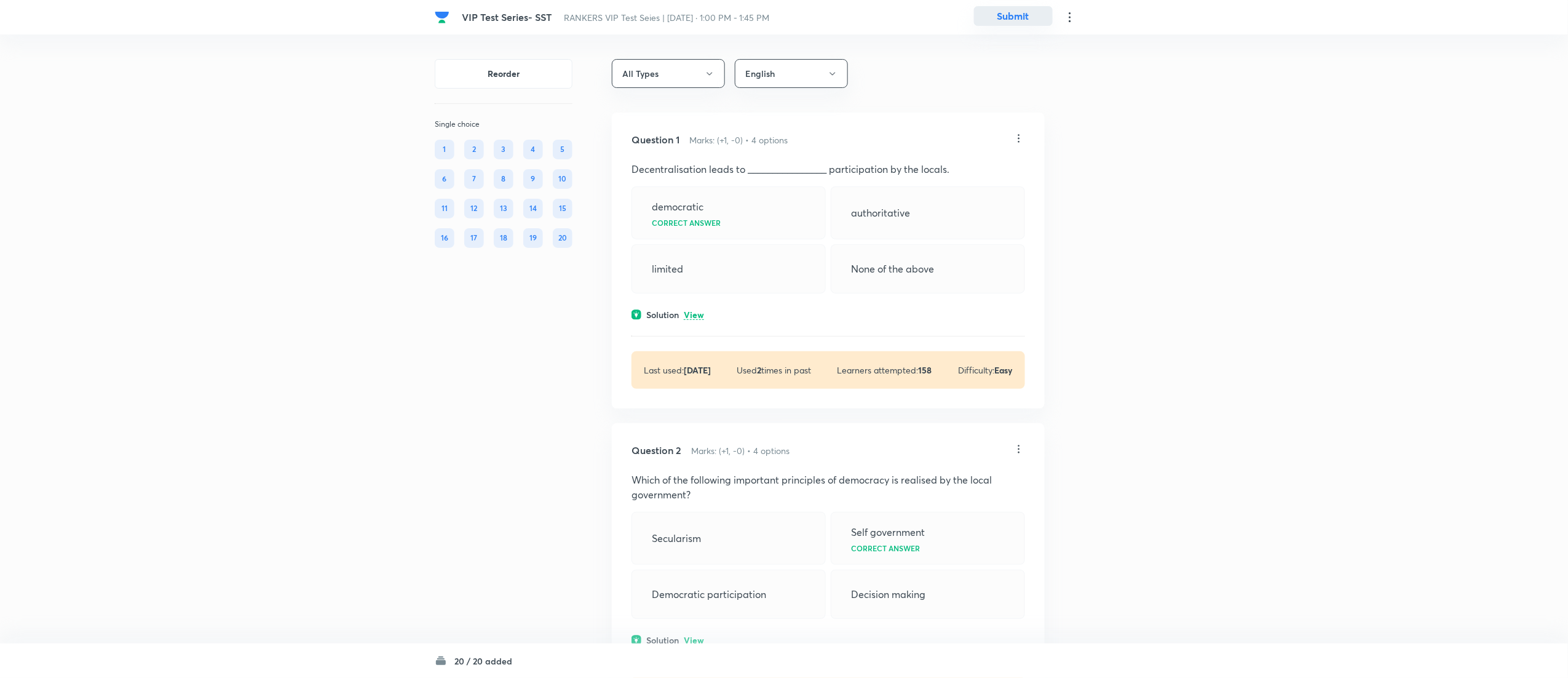
click at [1023, 19] on button "Submit" at bounding box center [1013, 16] width 78 height 20
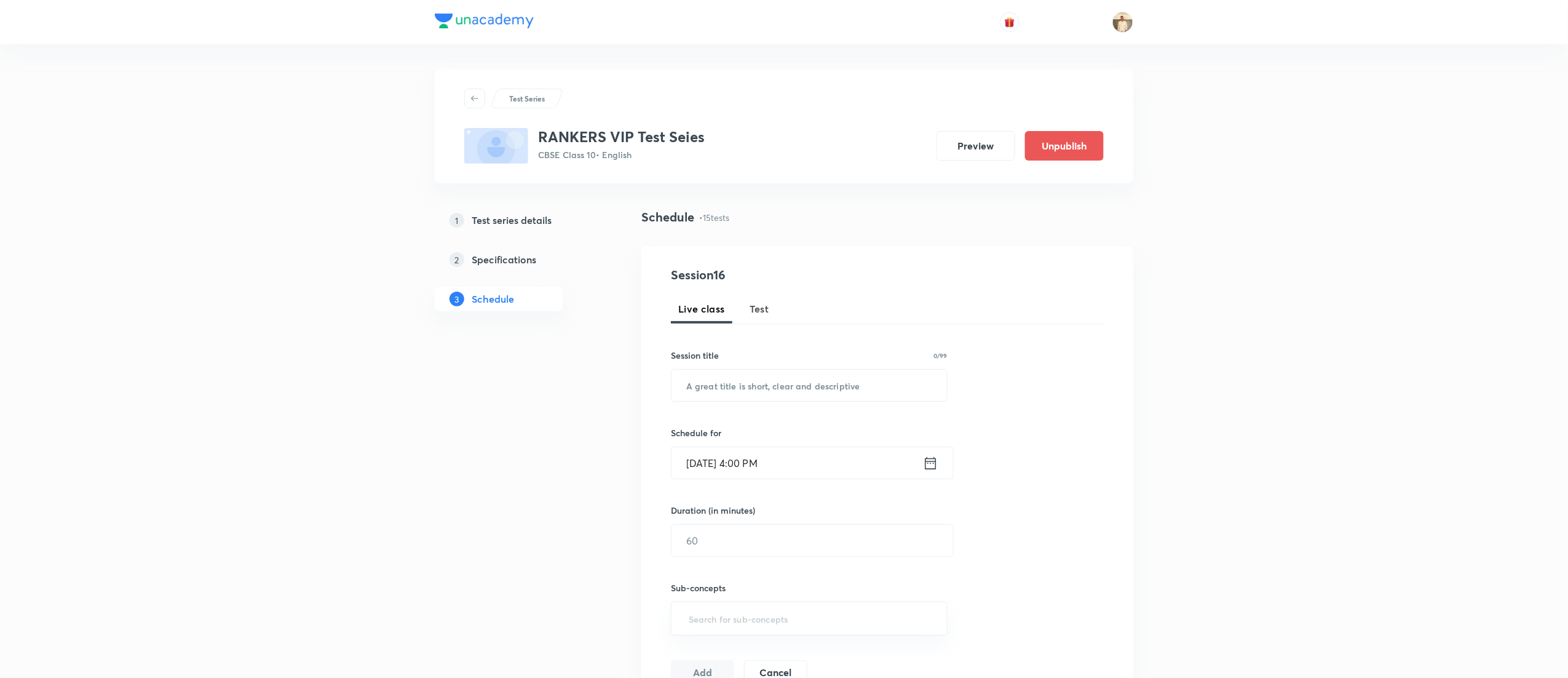
click at [758, 297] on button "Test" at bounding box center [759, 309] width 34 height 30
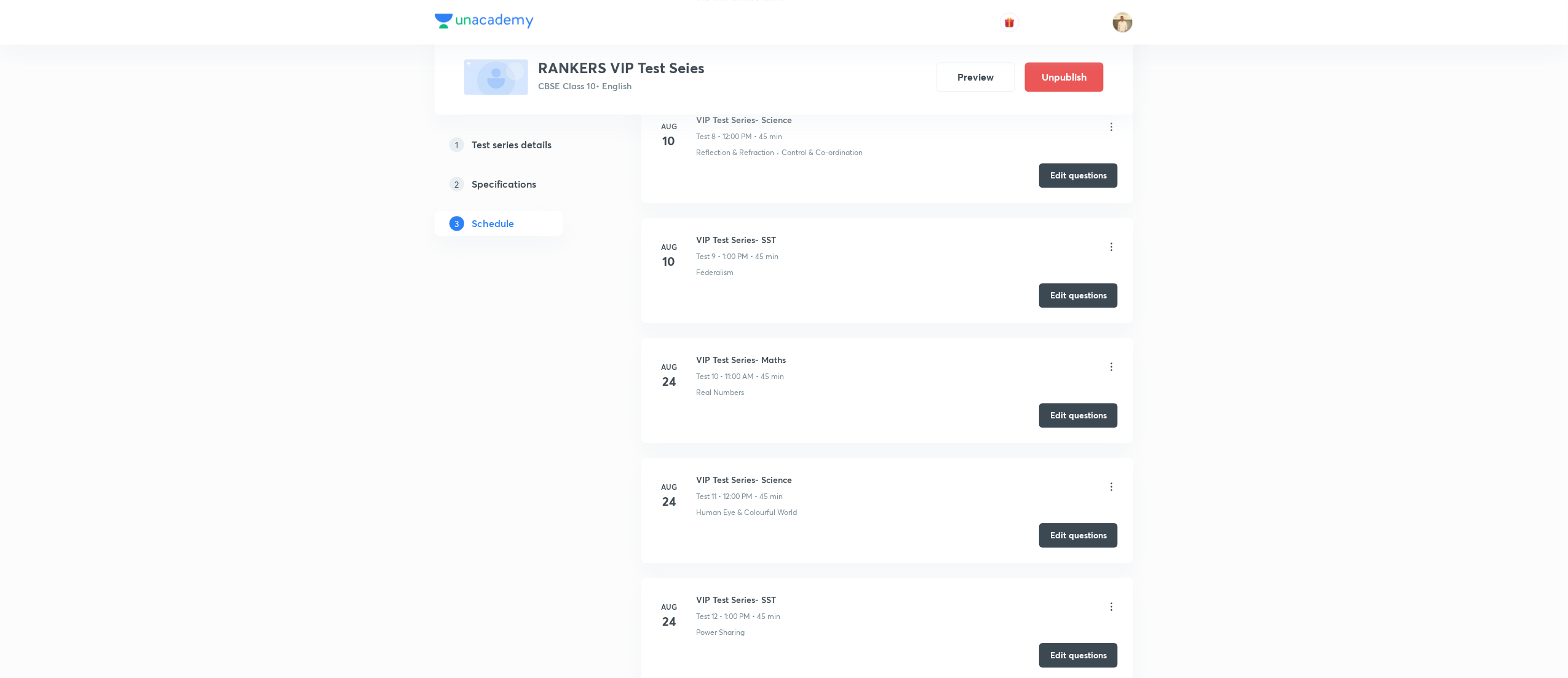
scroll to position [2036, 0]
click at [1089, 539] on button "Edit questions" at bounding box center [1079, 533] width 78 height 24
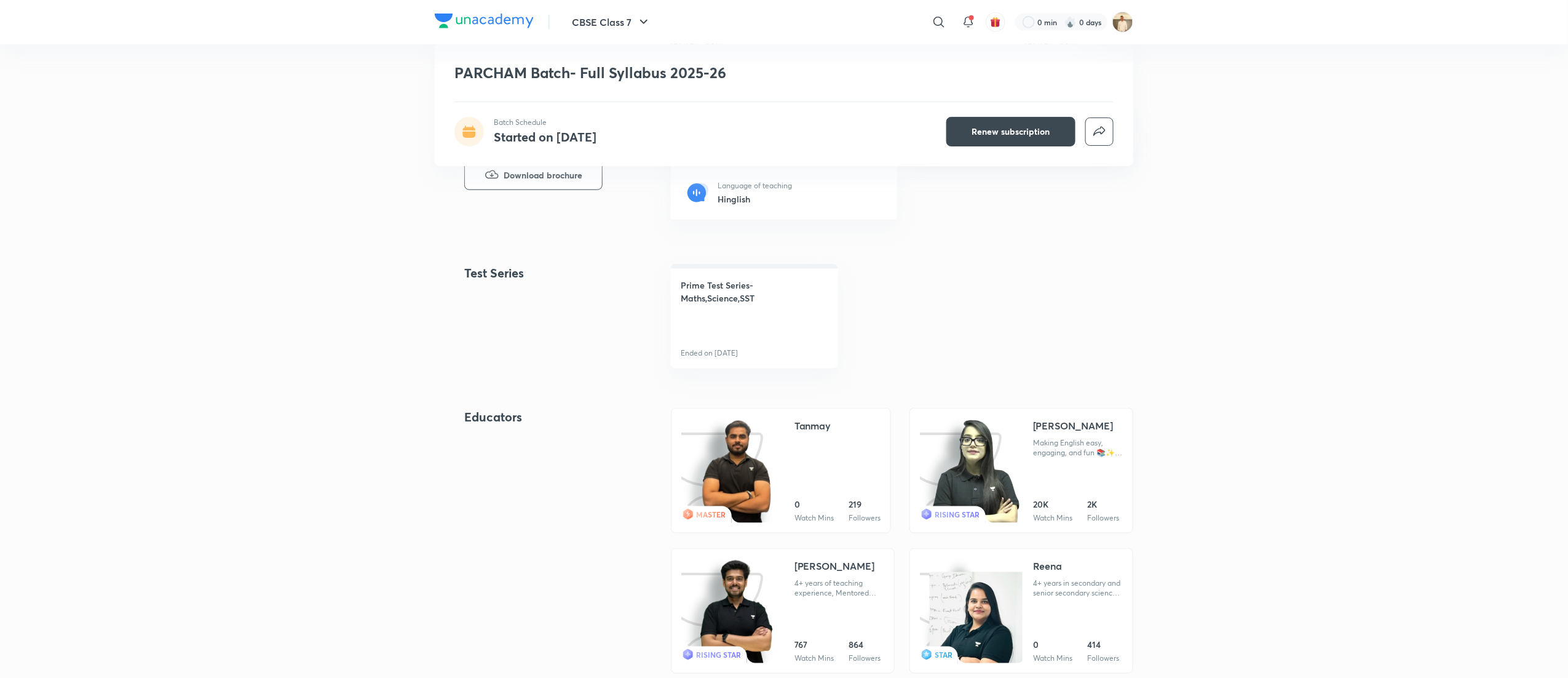
scroll to position [492, 0]
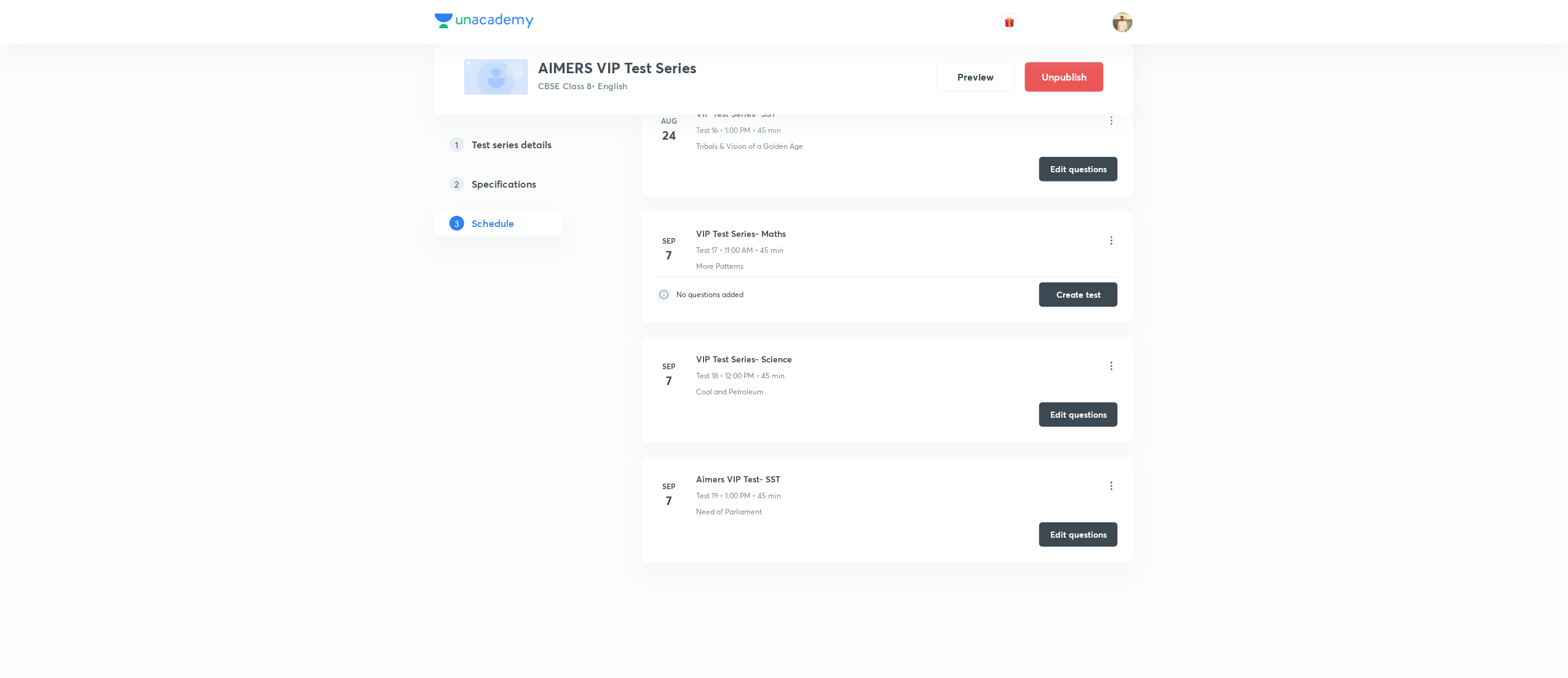
click at [1108, 236] on icon at bounding box center [1112, 241] width 12 height 12
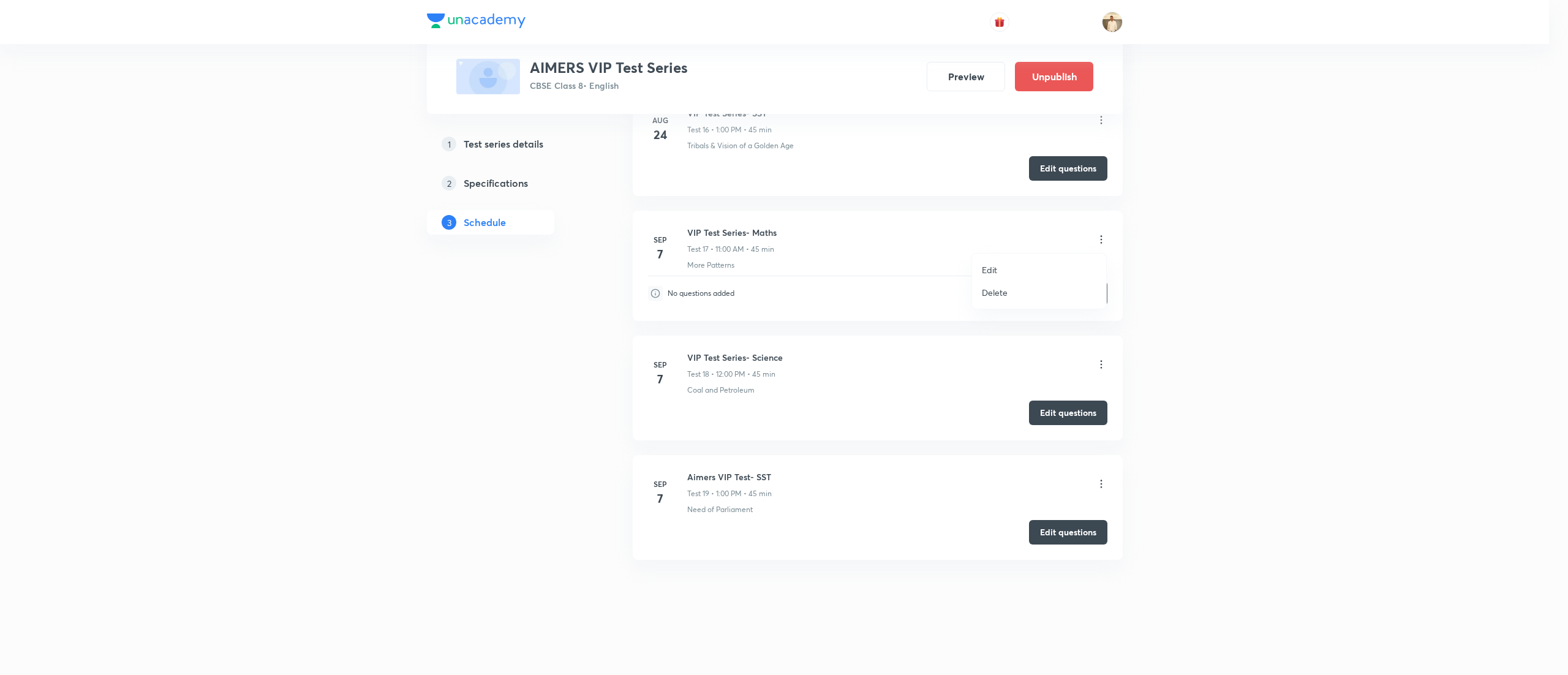
click at [1004, 262] on li "Edit" at bounding box center [1038, 270] width 134 height 23
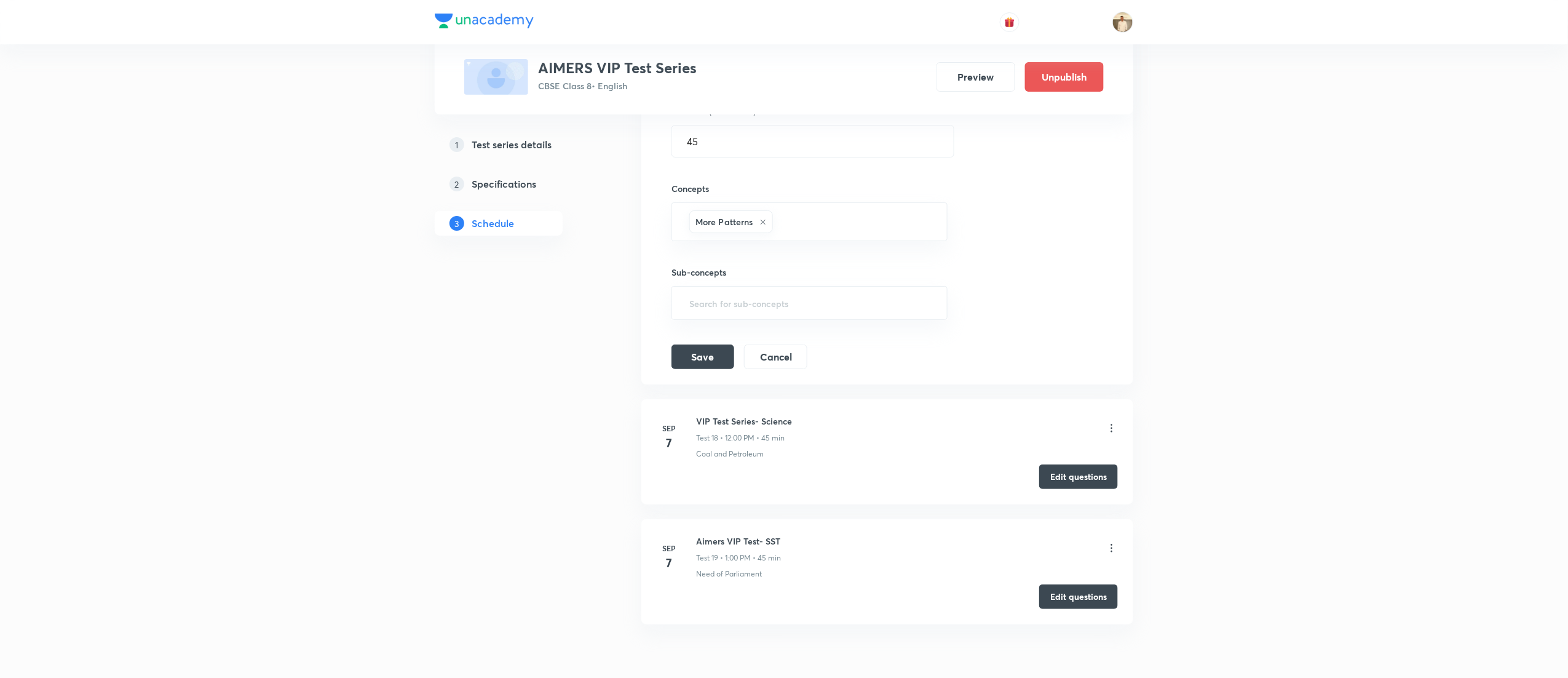
scroll to position [2267, 0]
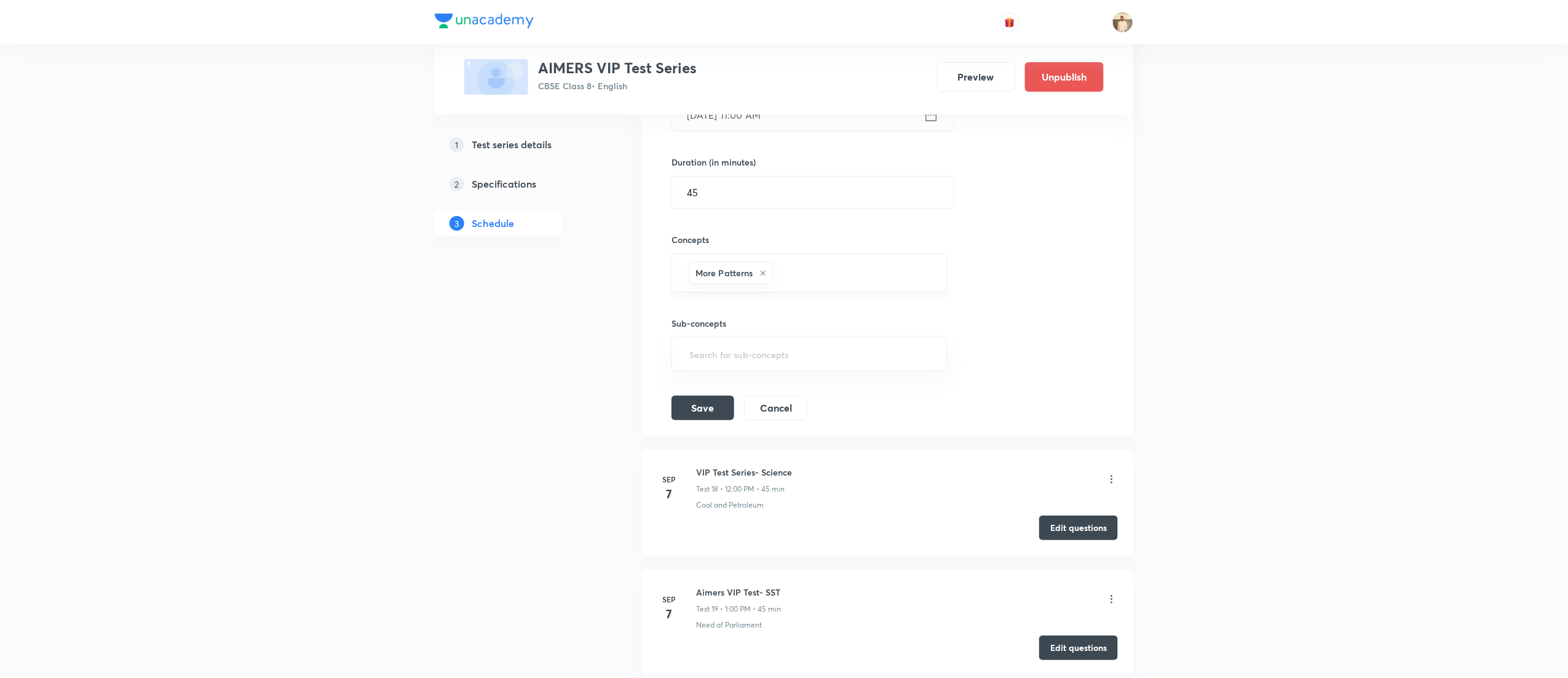
click at [759, 282] on div "More Patterns" at bounding box center [731, 273] width 84 height 23
click at [764, 276] on icon at bounding box center [763, 273] width 7 height 7
click at [764, 282] on input "text" at bounding box center [809, 270] width 245 height 23
type input "ratio"
type input "a"
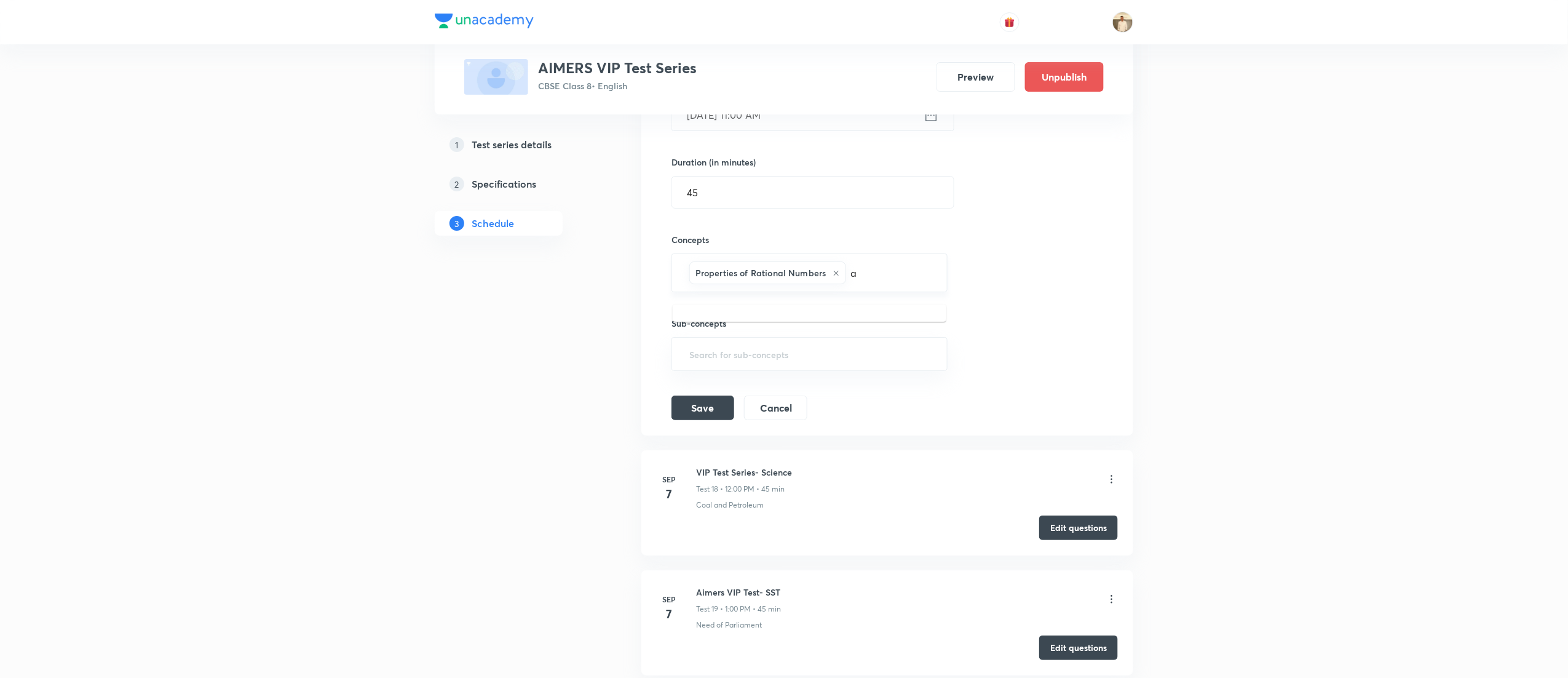
click at [891, 281] on input "a" at bounding box center [891, 273] width 84 height 23
type input "rationa"
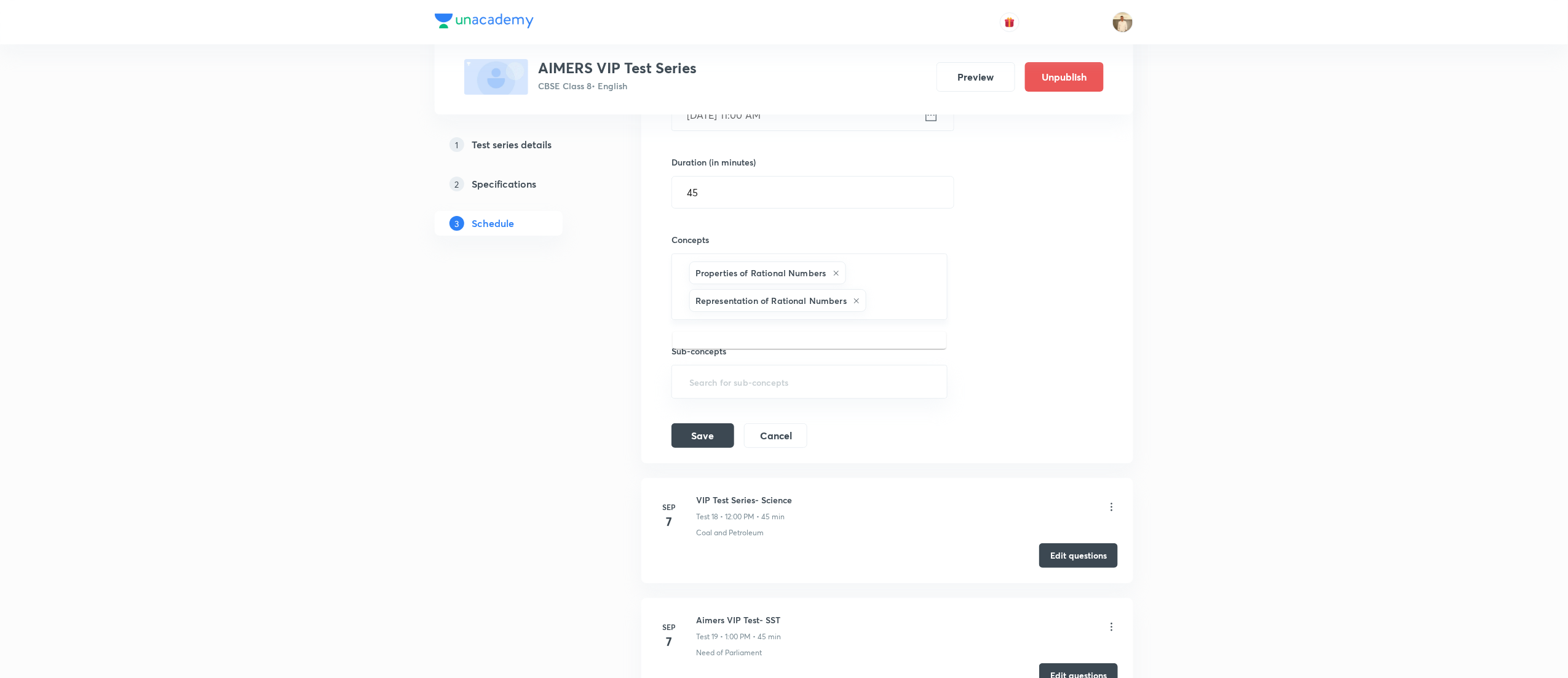
click at [891, 312] on input "text" at bounding box center [900, 301] width 63 height 23
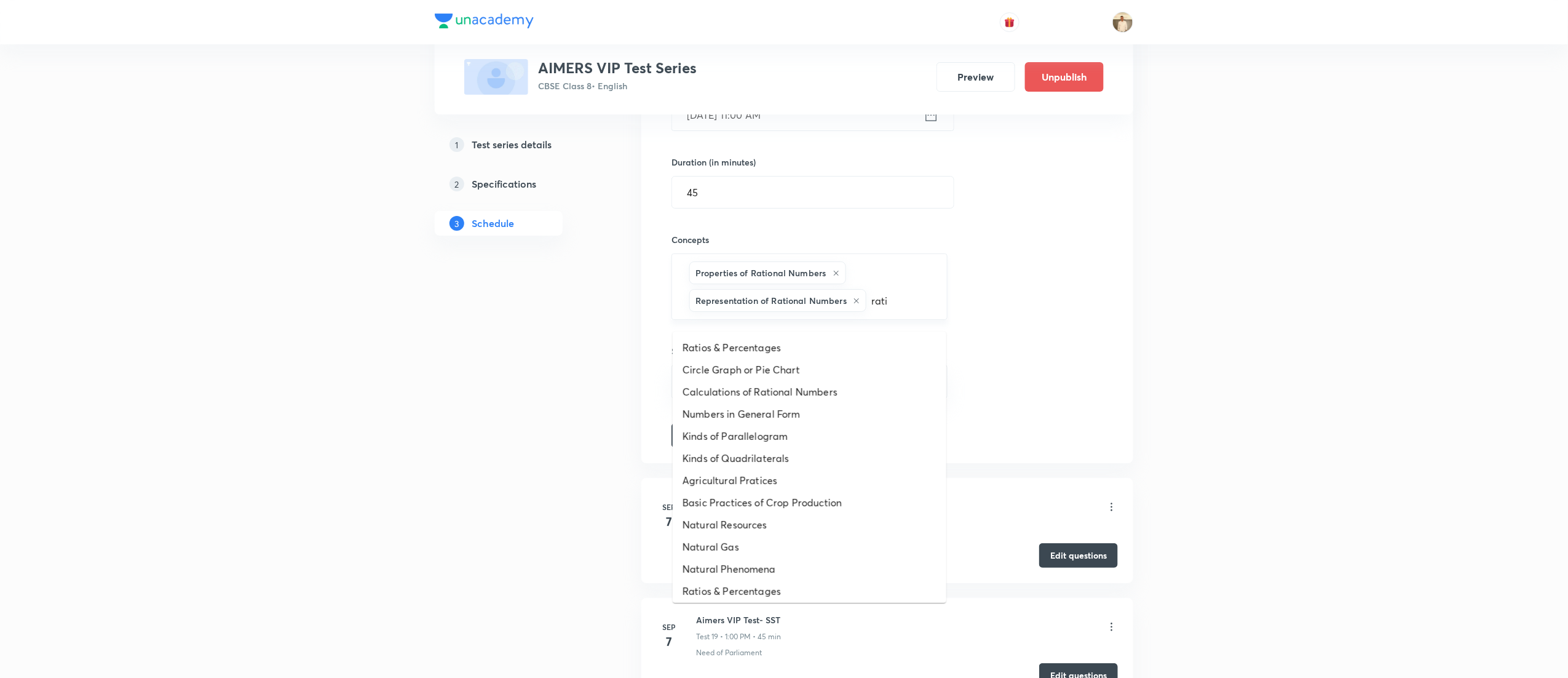
type input "ratio"
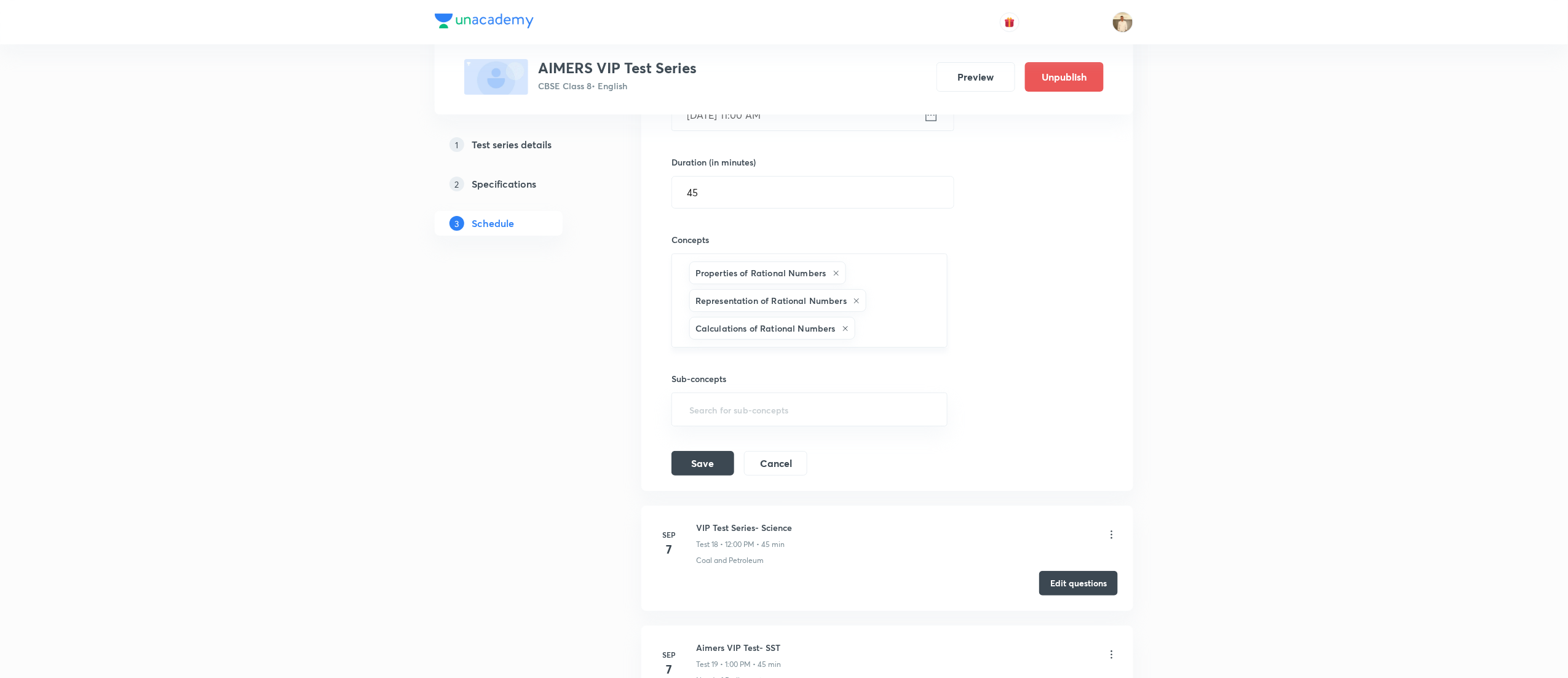
click at [889, 337] on input "text" at bounding box center [895, 329] width 74 height 23
click at [900, 329] on input "text" at bounding box center [895, 329] width 74 height 23
type input "l"
type input "va"
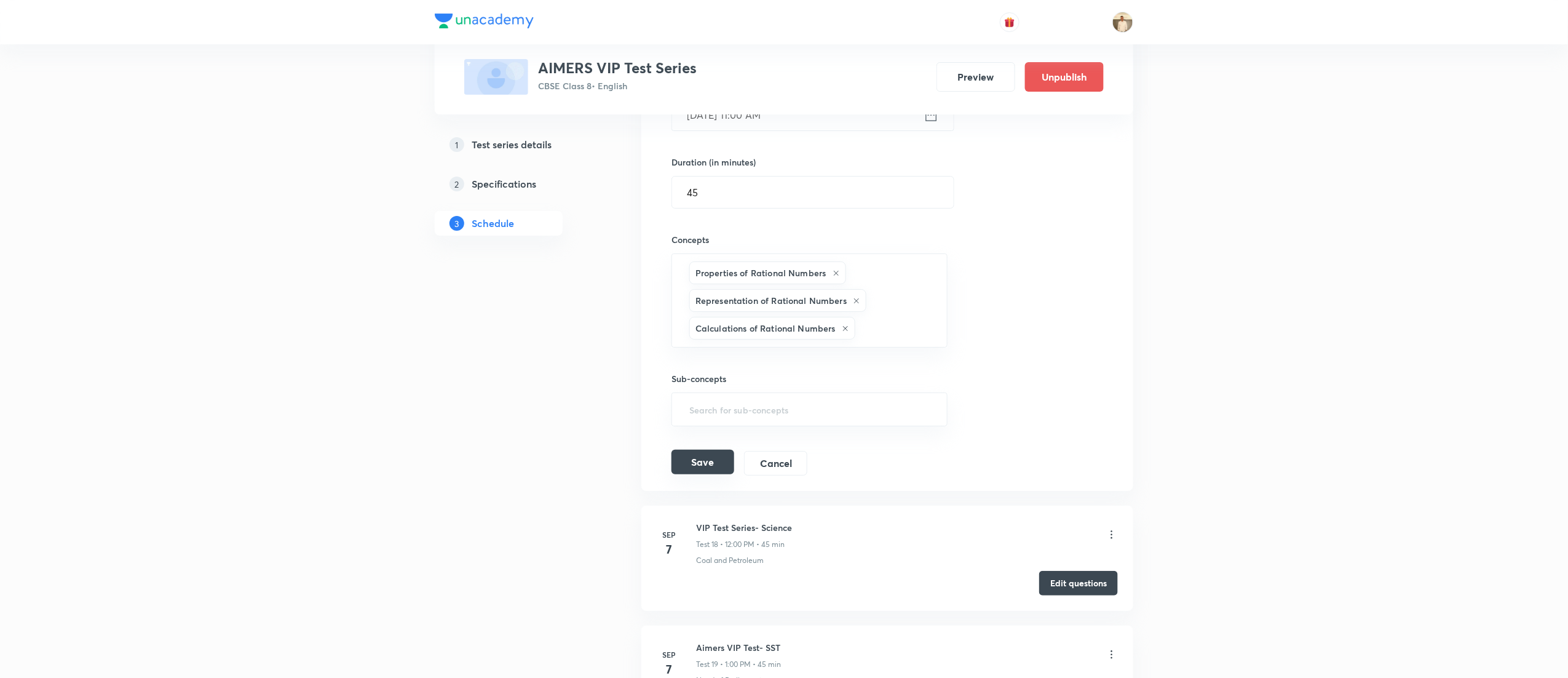
click at [697, 475] on button "Save" at bounding box center [703, 462] width 63 height 24
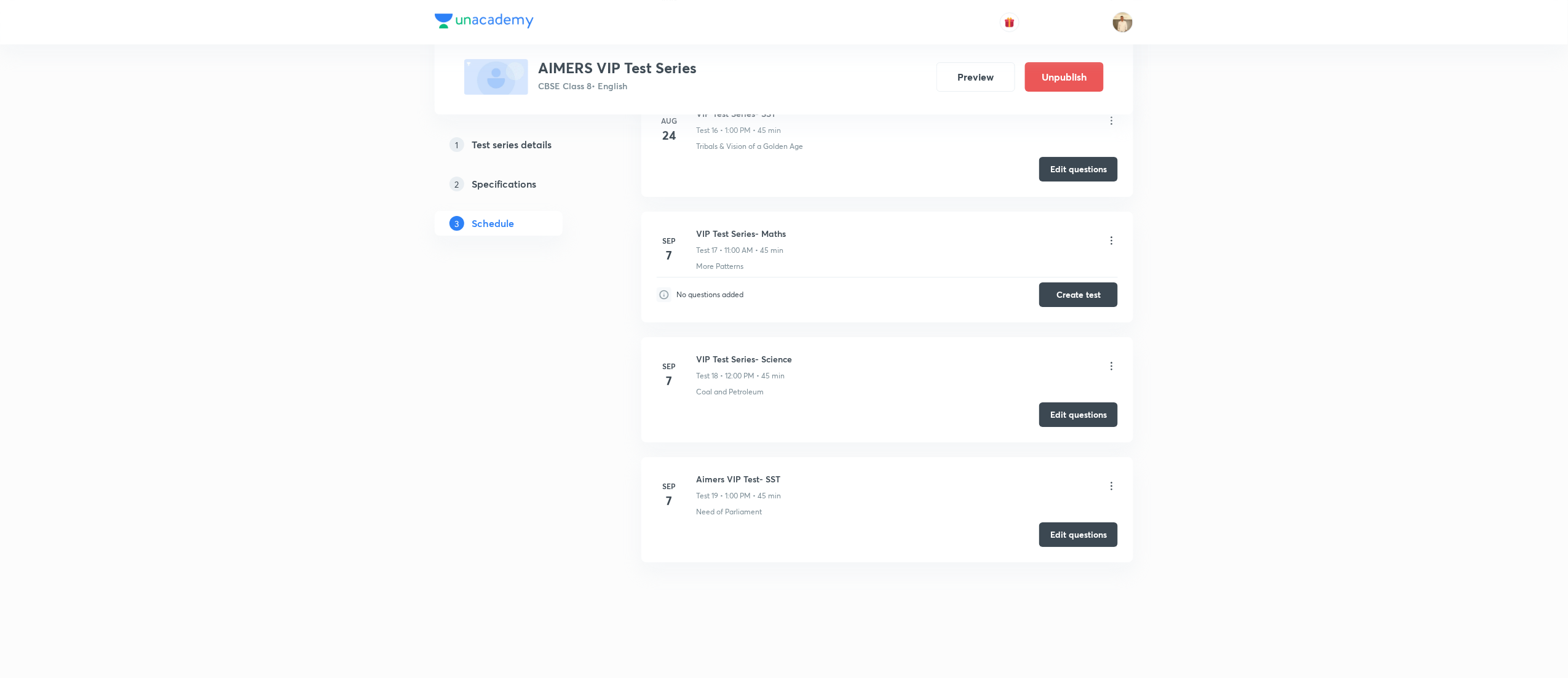
scroll to position [2037, 0]
click at [507, 184] on h5 "Specifications" at bounding box center [504, 184] width 65 height 15
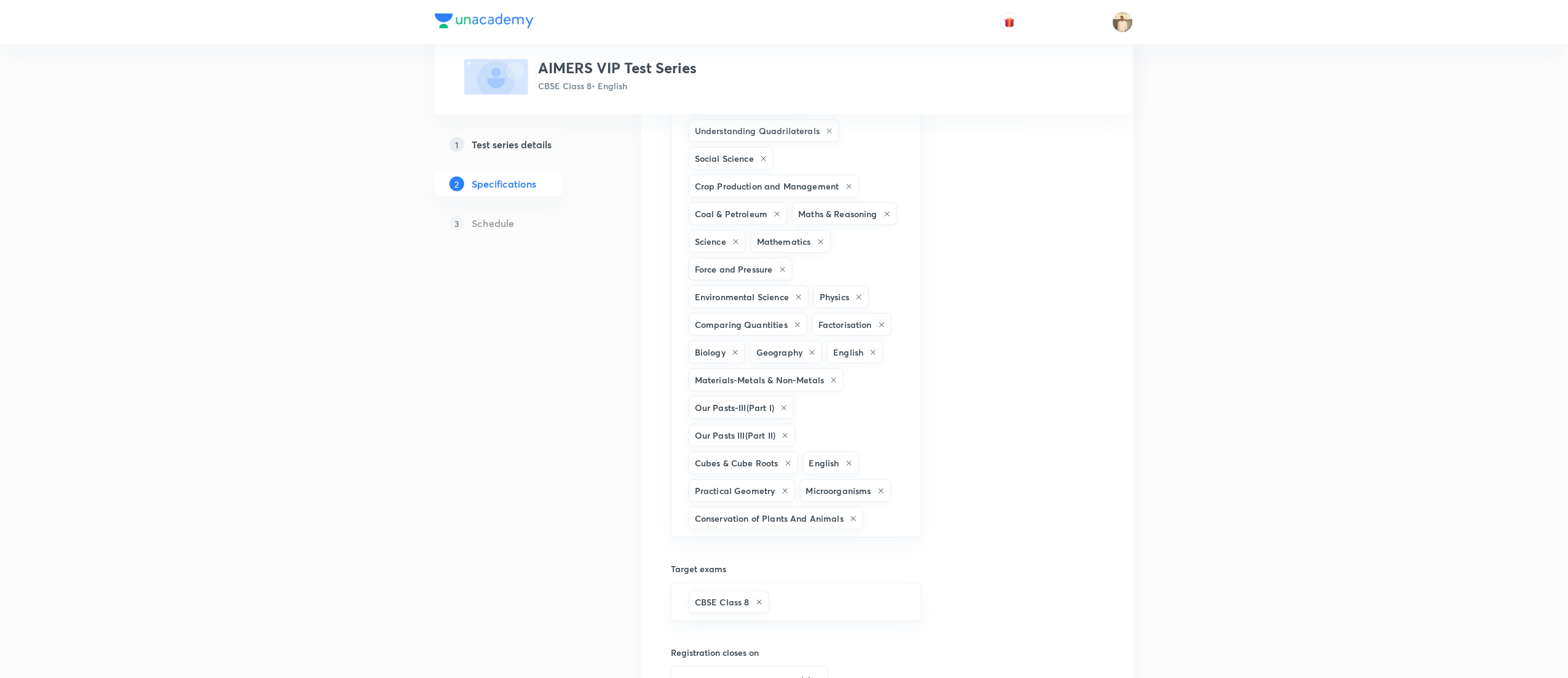
scroll to position [329, 0]
click at [887, 529] on input "text" at bounding box center [885, 517] width 40 height 23
type input "r"
type input "linear"
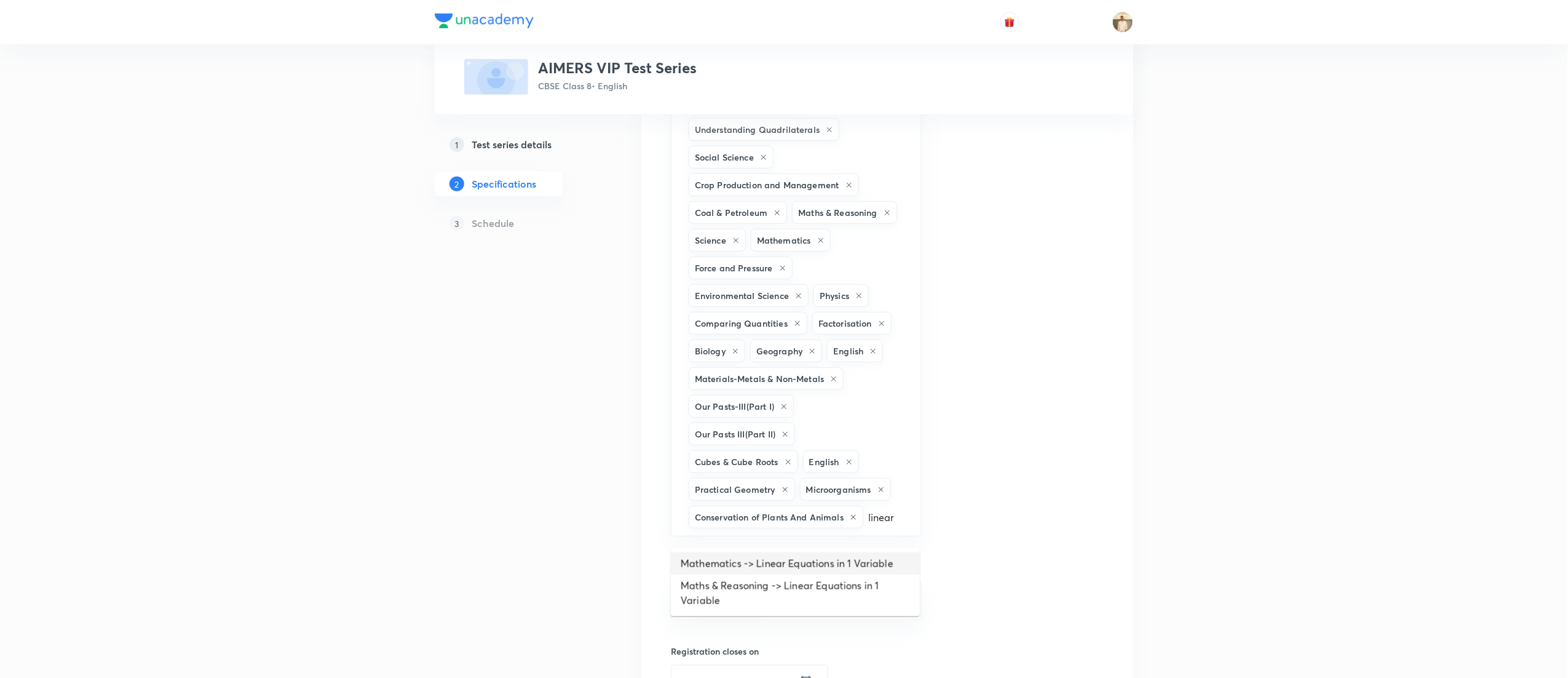
click at [847, 560] on li "Mathematics -> Linear Equations in 1 Variable" at bounding box center [795, 563] width 249 height 22
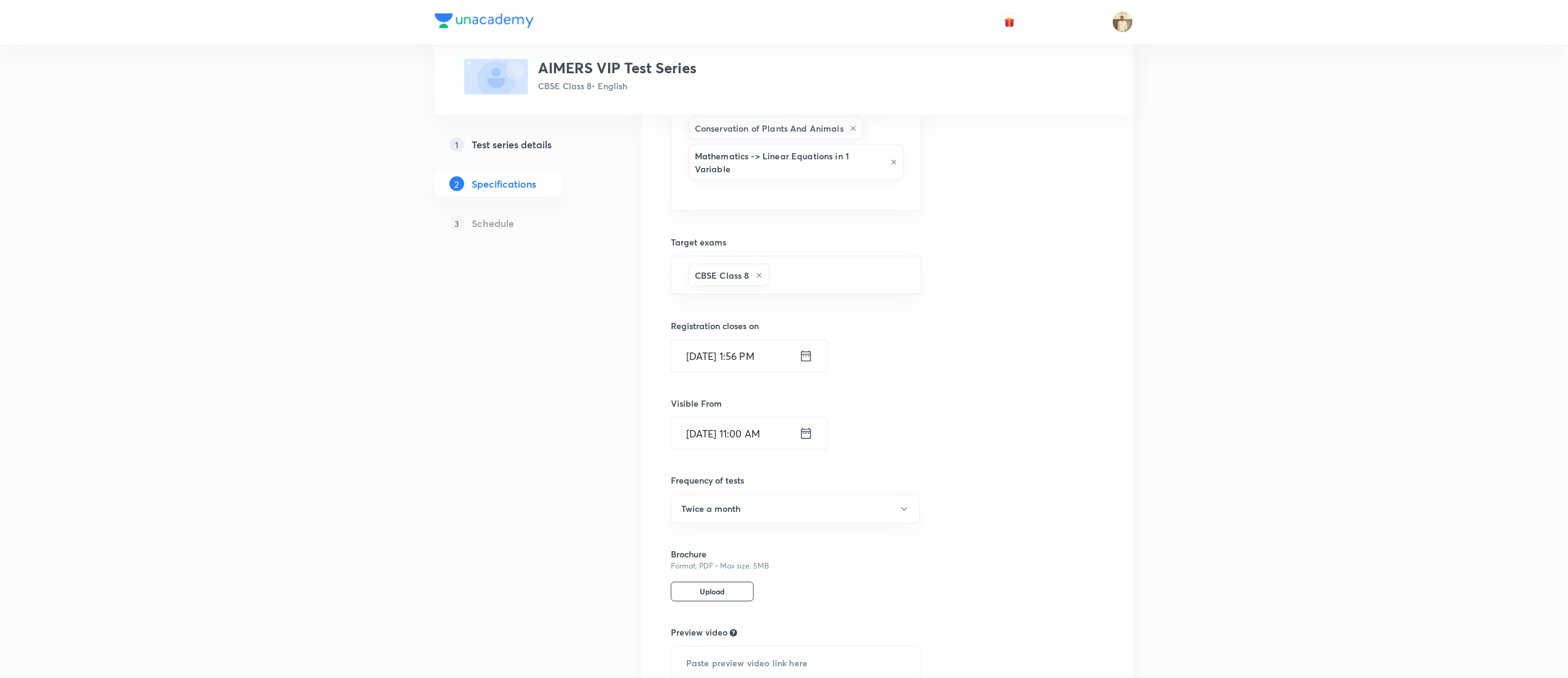
scroll to position [844, 0]
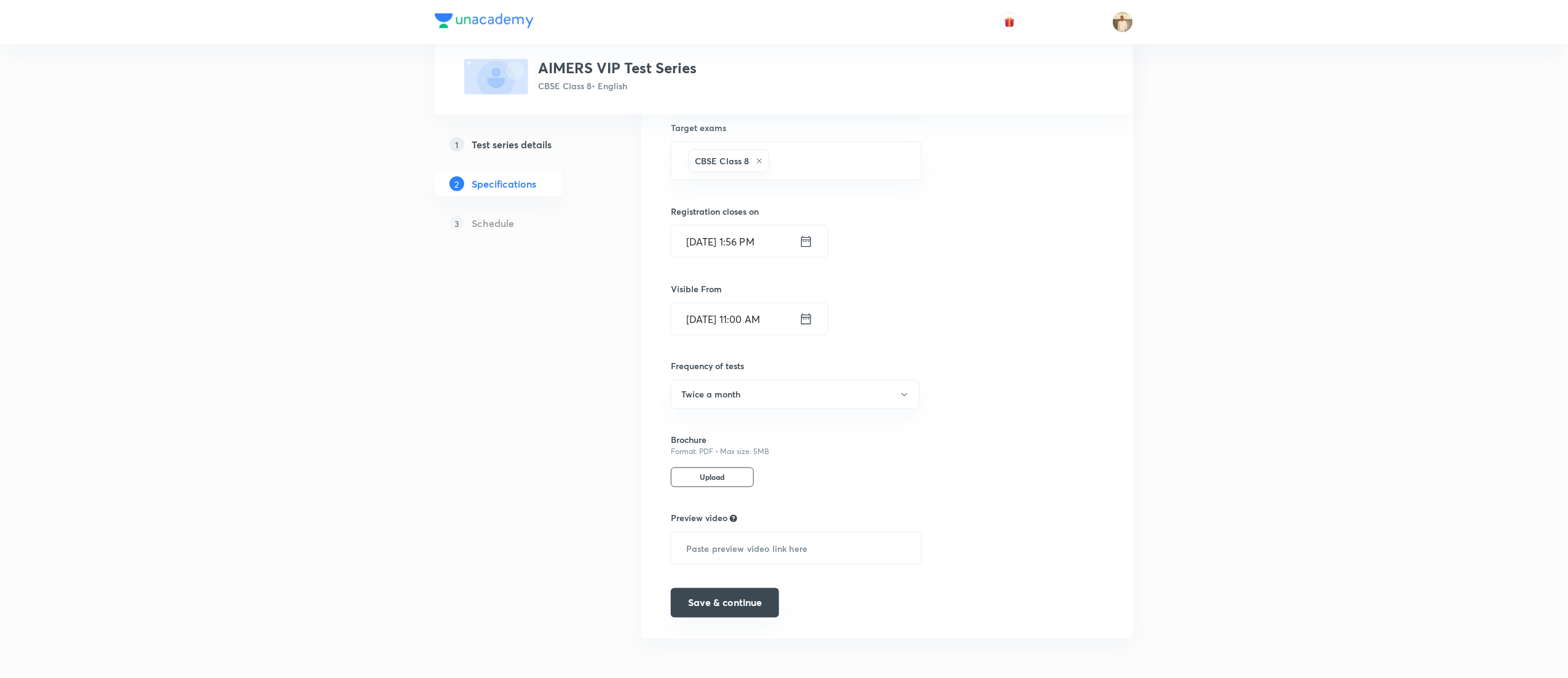
click at [729, 602] on button "Save & continue" at bounding box center [725, 603] width 108 height 30
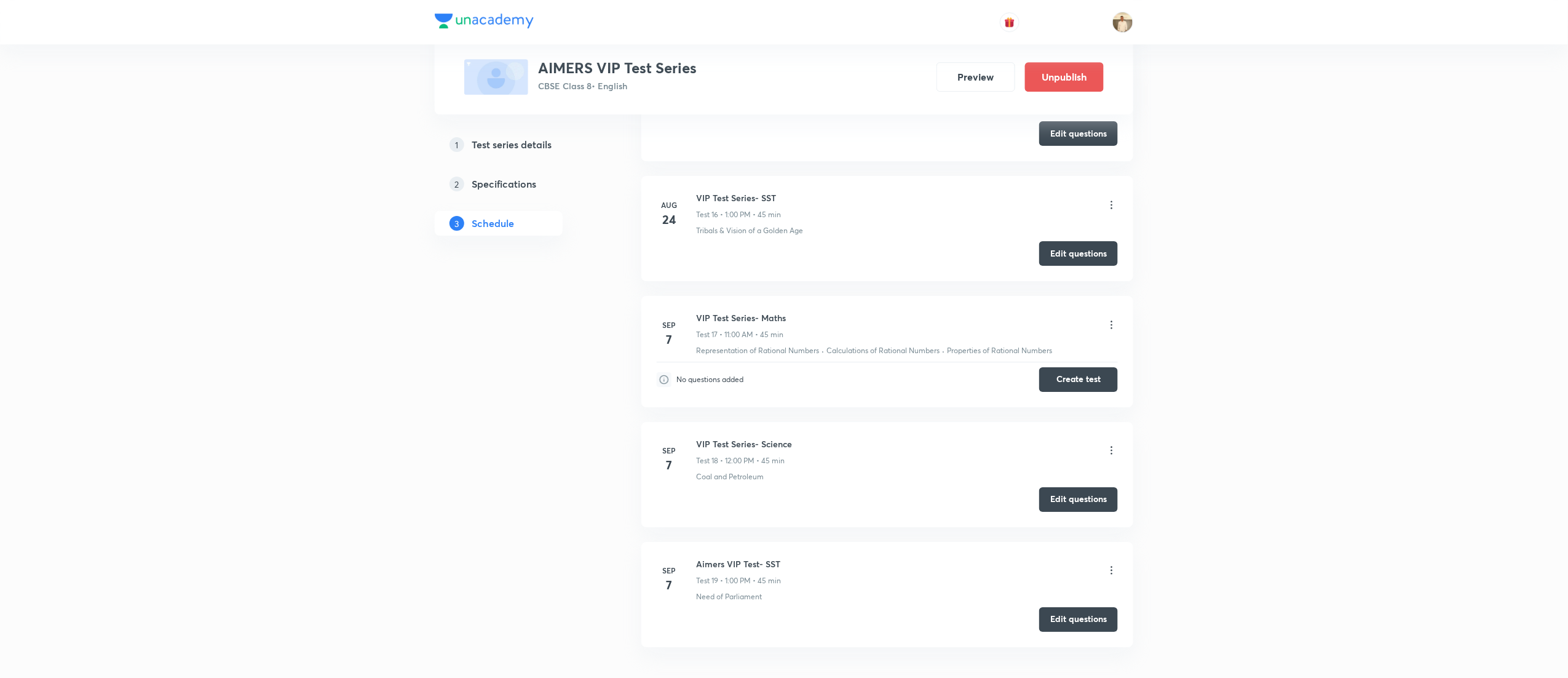
scroll to position [2037, 0]
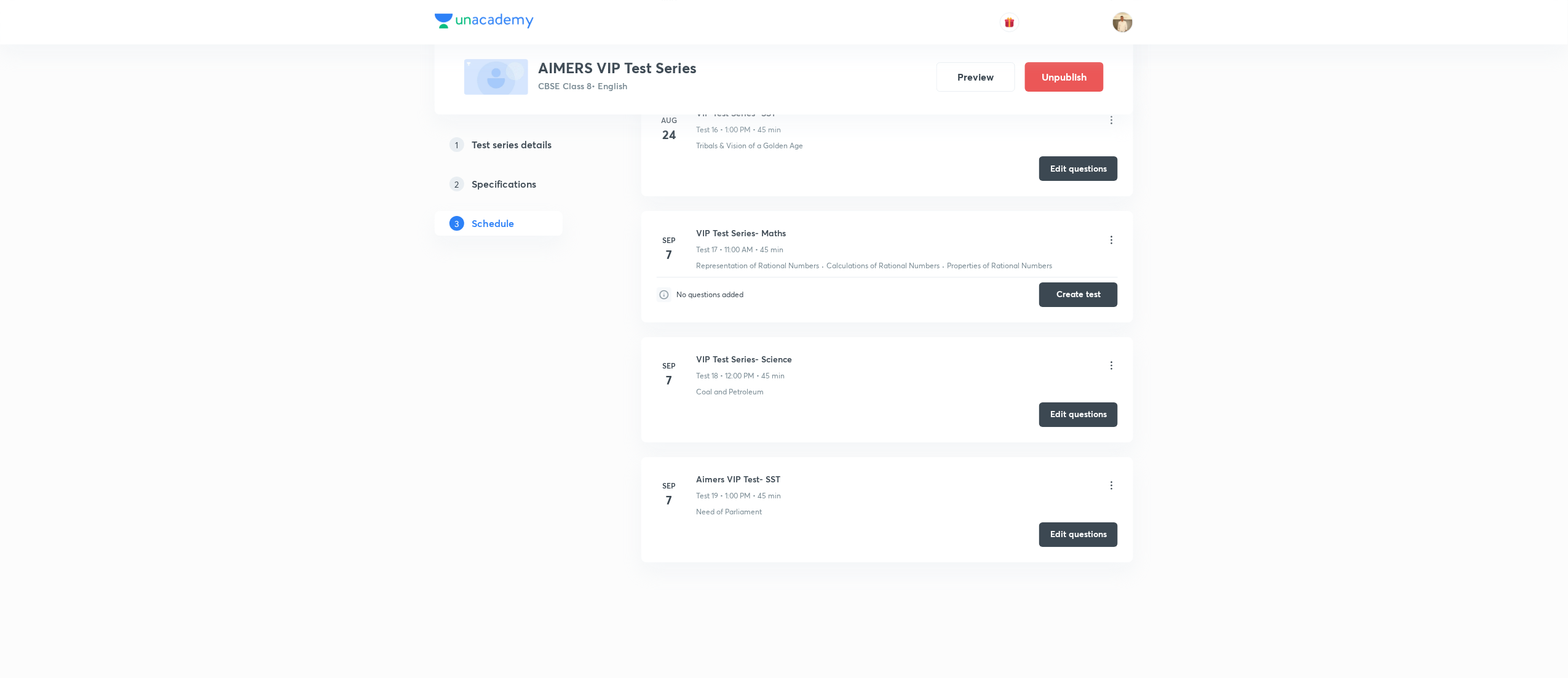
click at [1112, 236] on icon at bounding box center [1112, 240] width 12 height 12
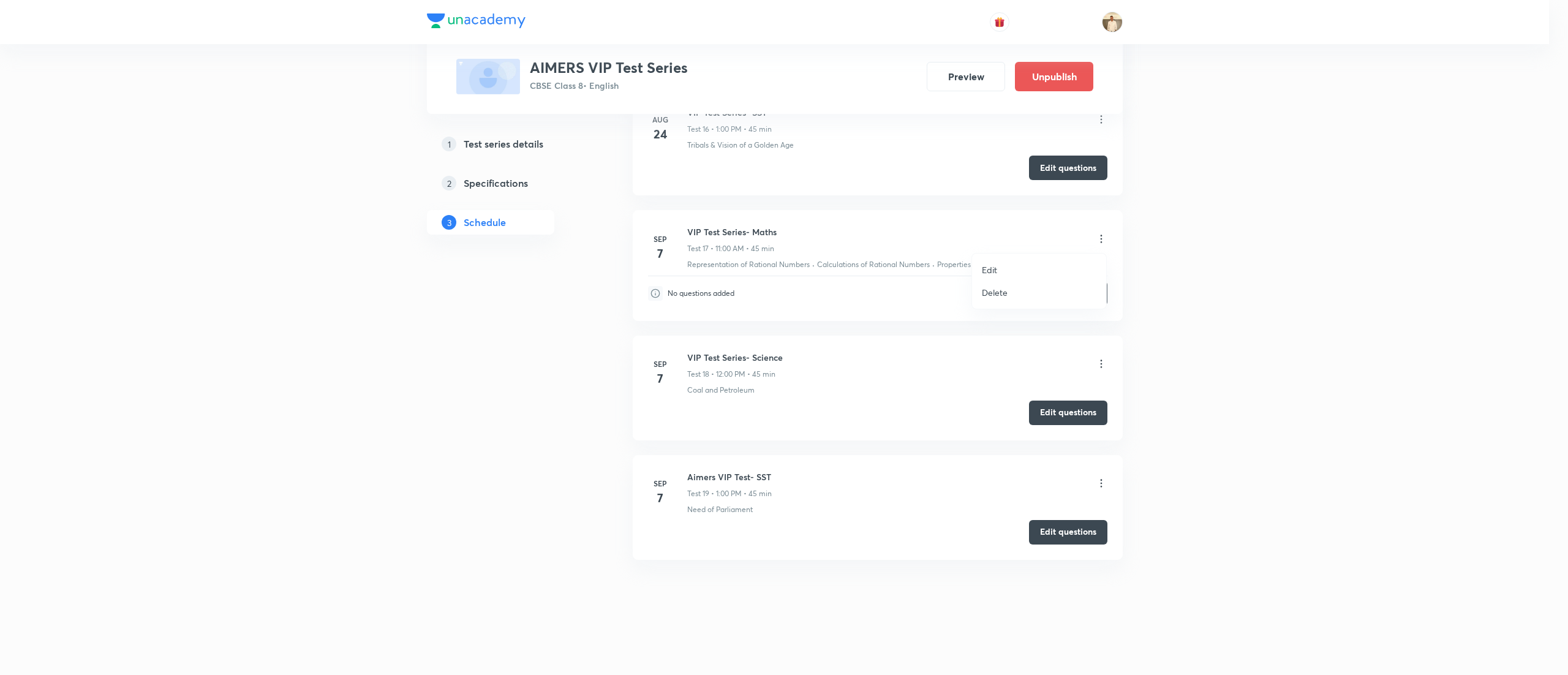
click at [1037, 267] on li "Edit" at bounding box center [1038, 270] width 134 height 23
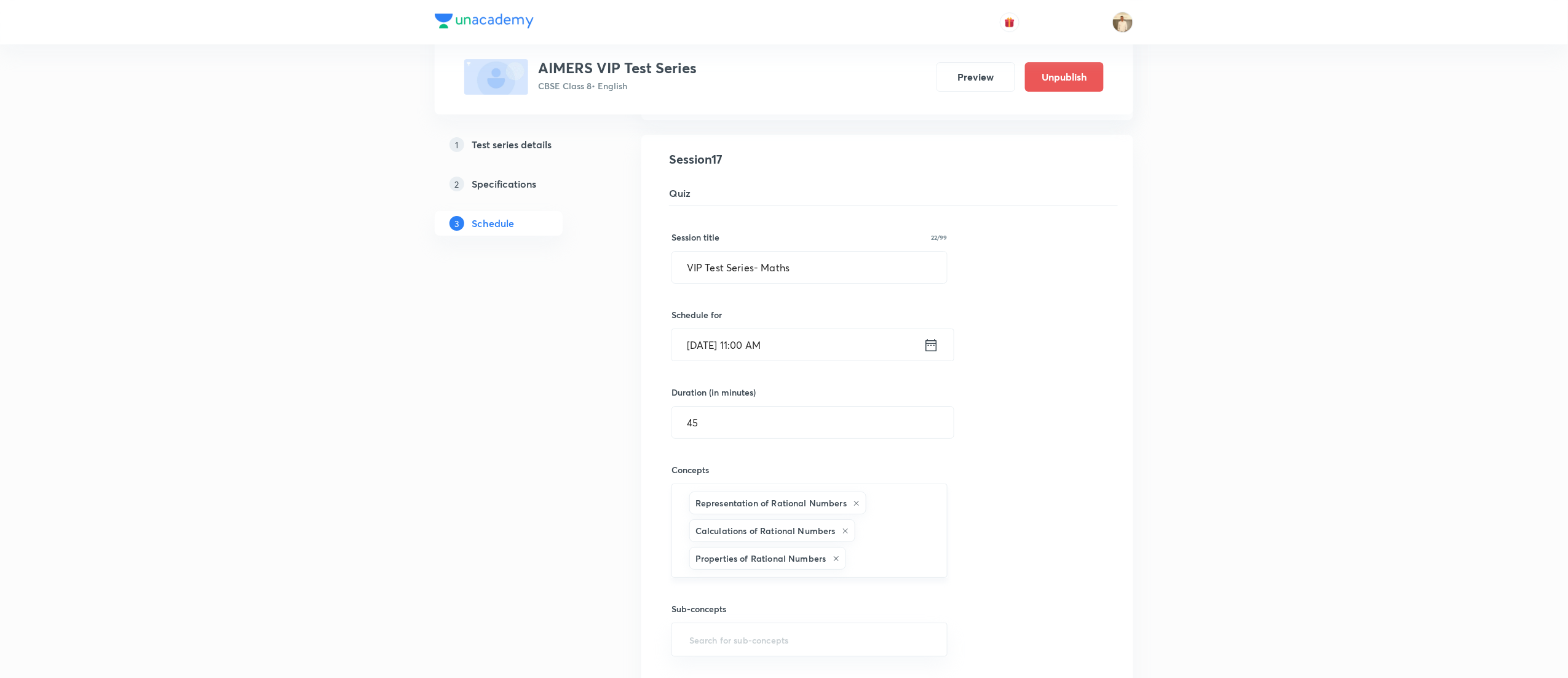
click at [881, 570] on input "text" at bounding box center [891, 558] width 84 height 23
type input "v"
type input "line"
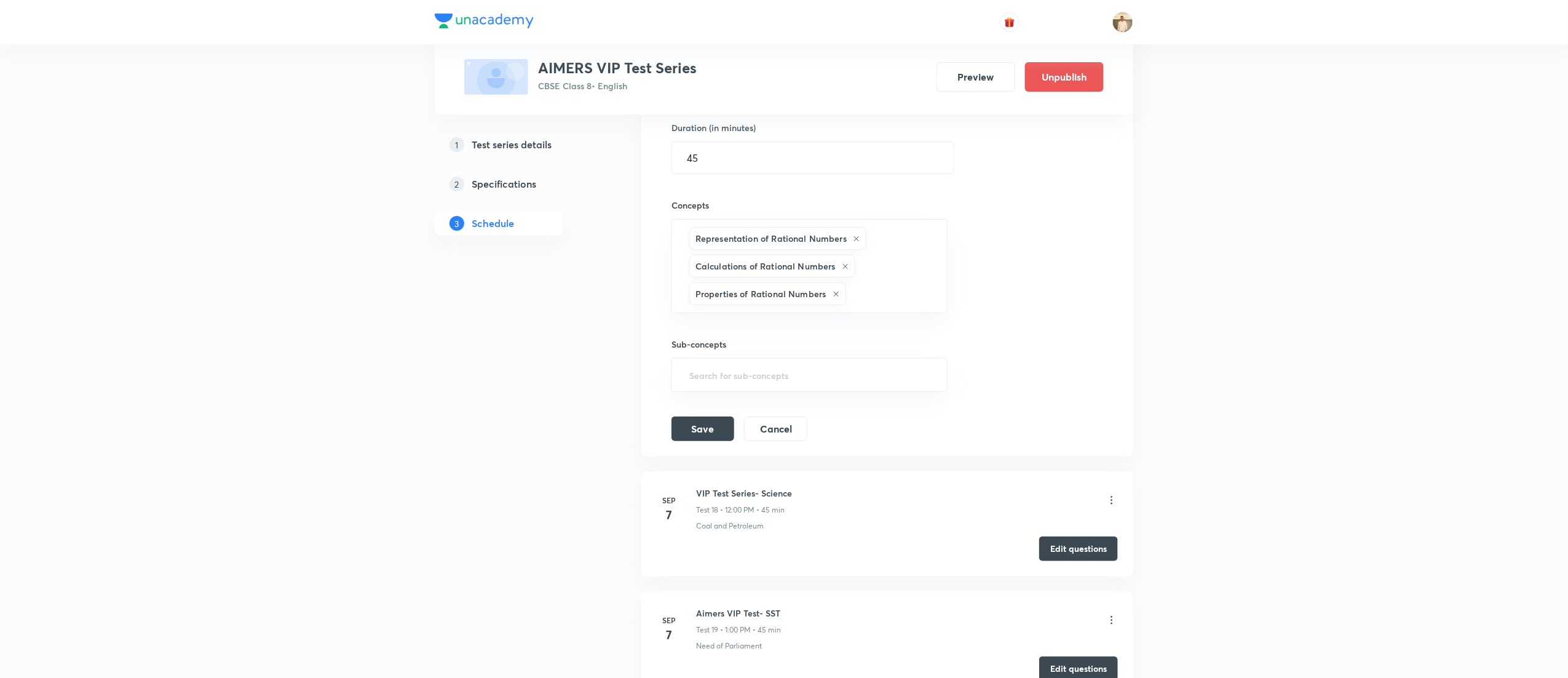
scroll to position [2446, 0]
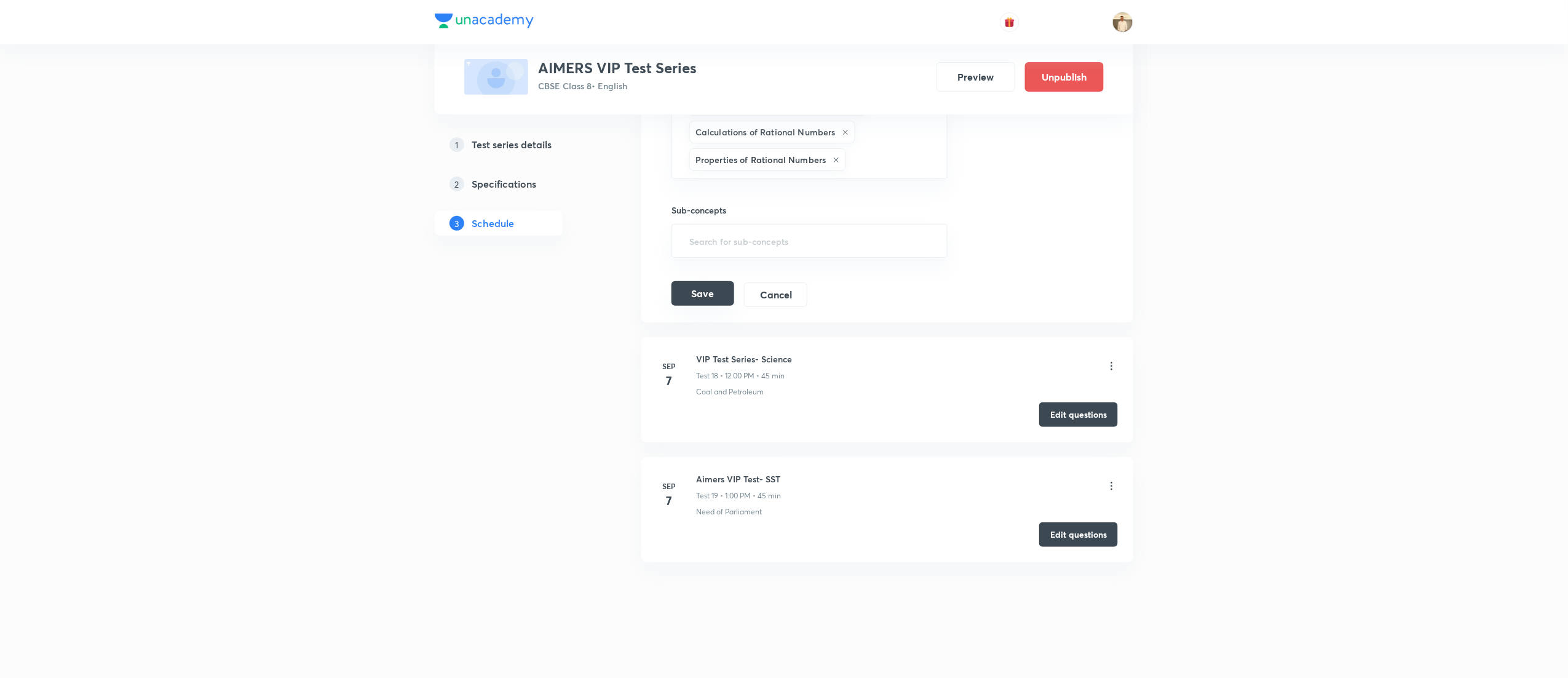
click at [714, 300] on button "Save" at bounding box center [703, 293] width 63 height 24
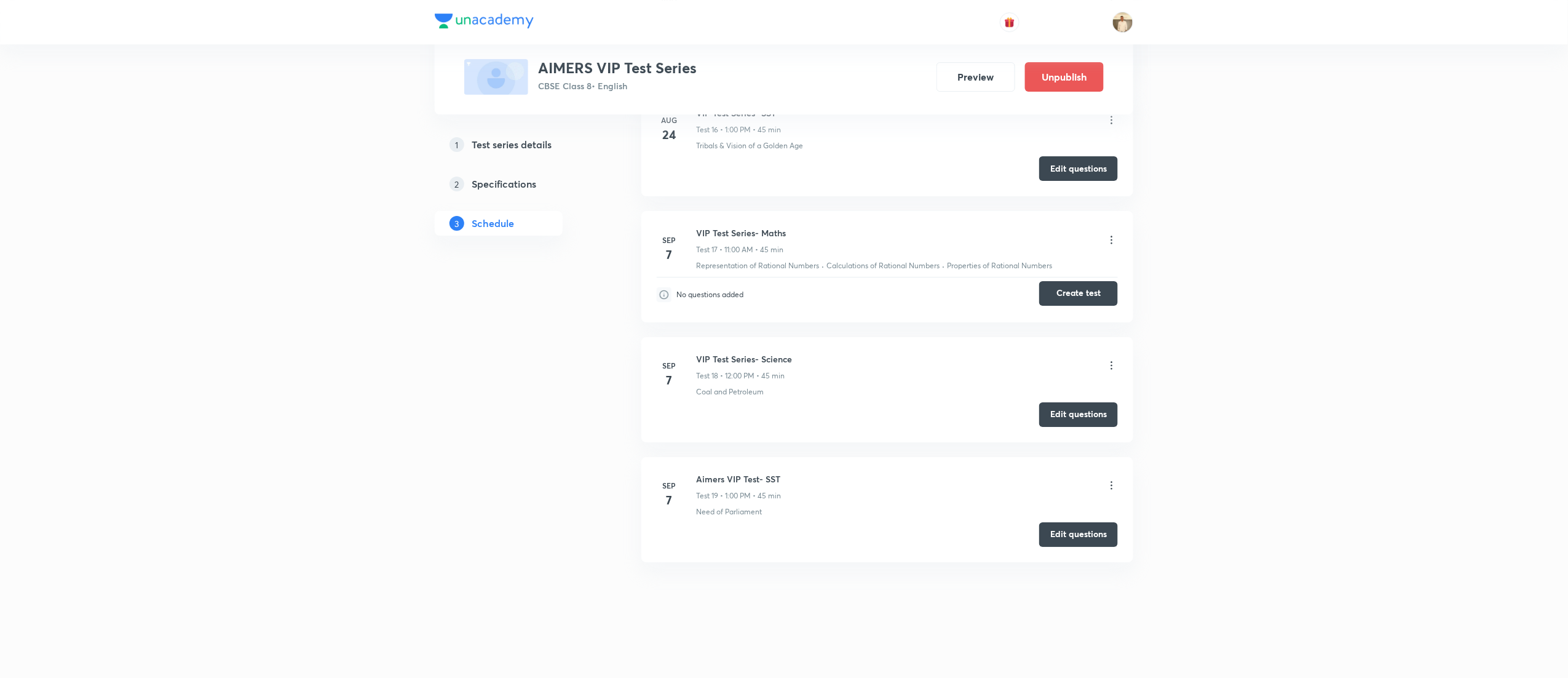
click at [1085, 295] on button "Create test" at bounding box center [1079, 293] width 78 height 24
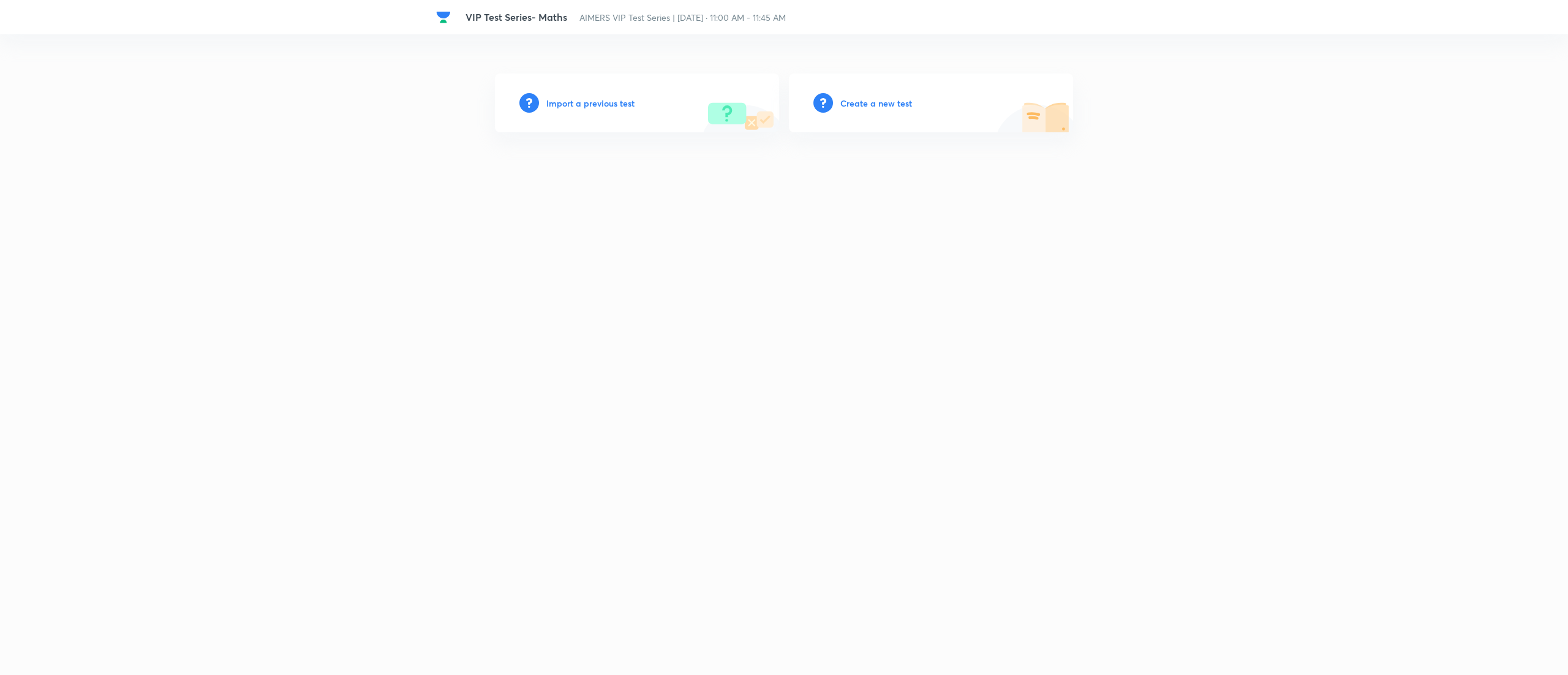
click at [880, 98] on h6 "Create a new test" at bounding box center [876, 103] width 71 height 13
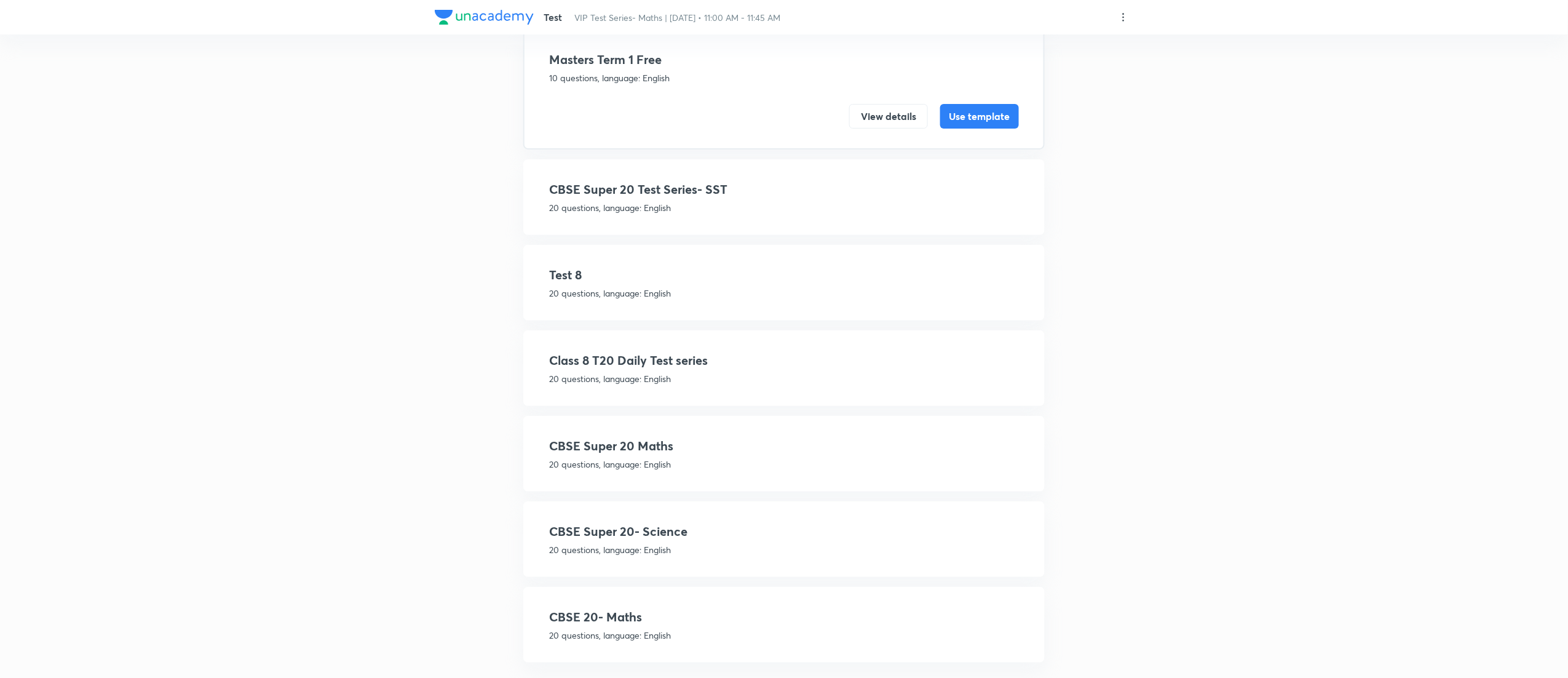
scroll to position [107, 0]
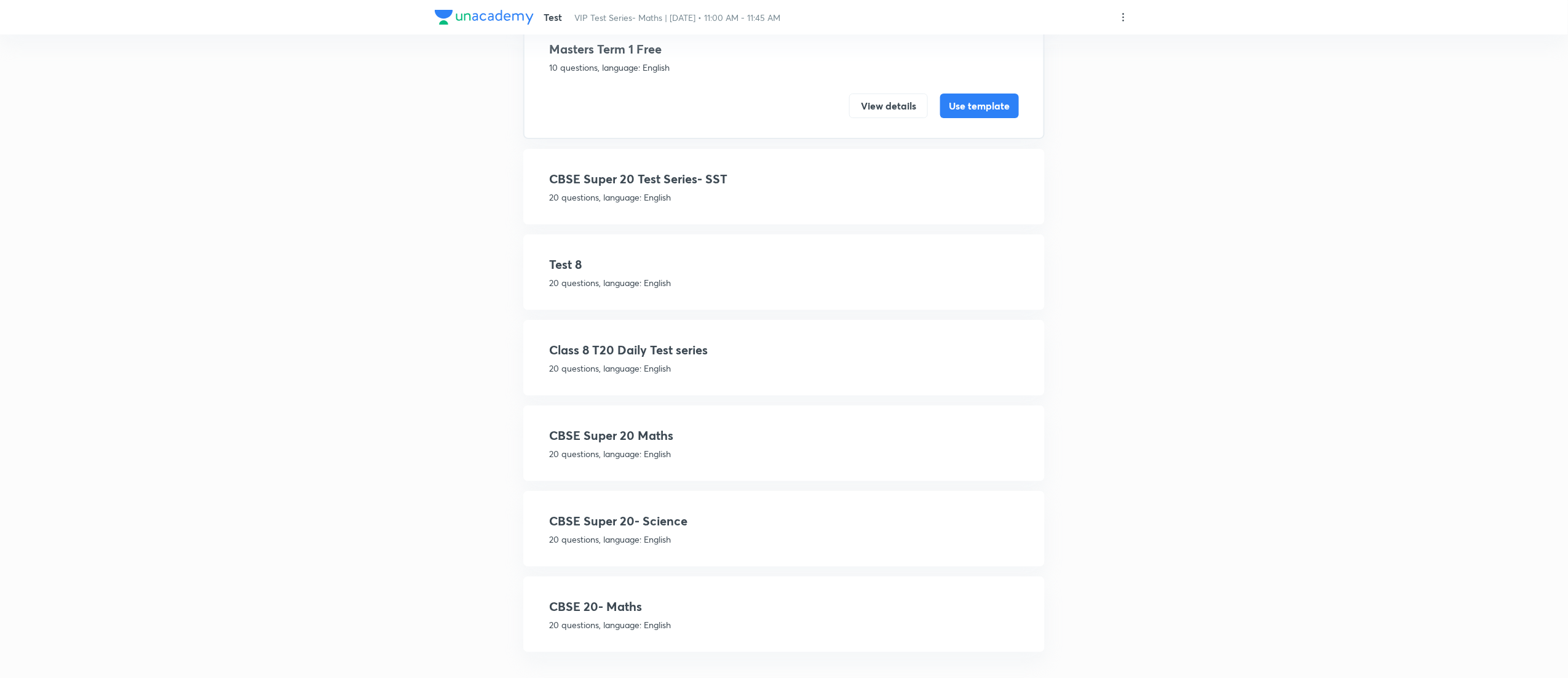
click at [665, 429] on h4 "CBSE Super 20 Maths" at bounding box center [784, 435] width 470 height 18
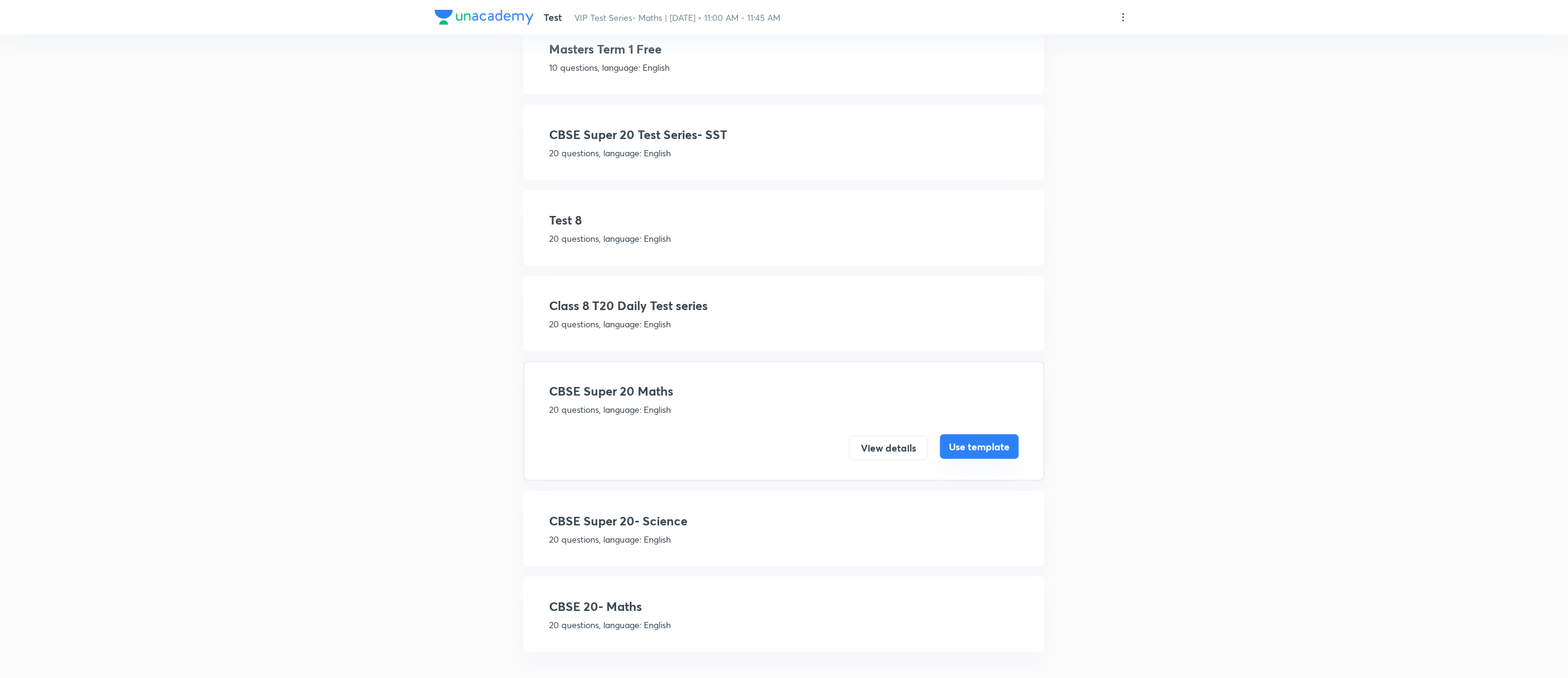
click at [990, 434] on button "Use template" at bounding box center [979, 446] width 78 height 24
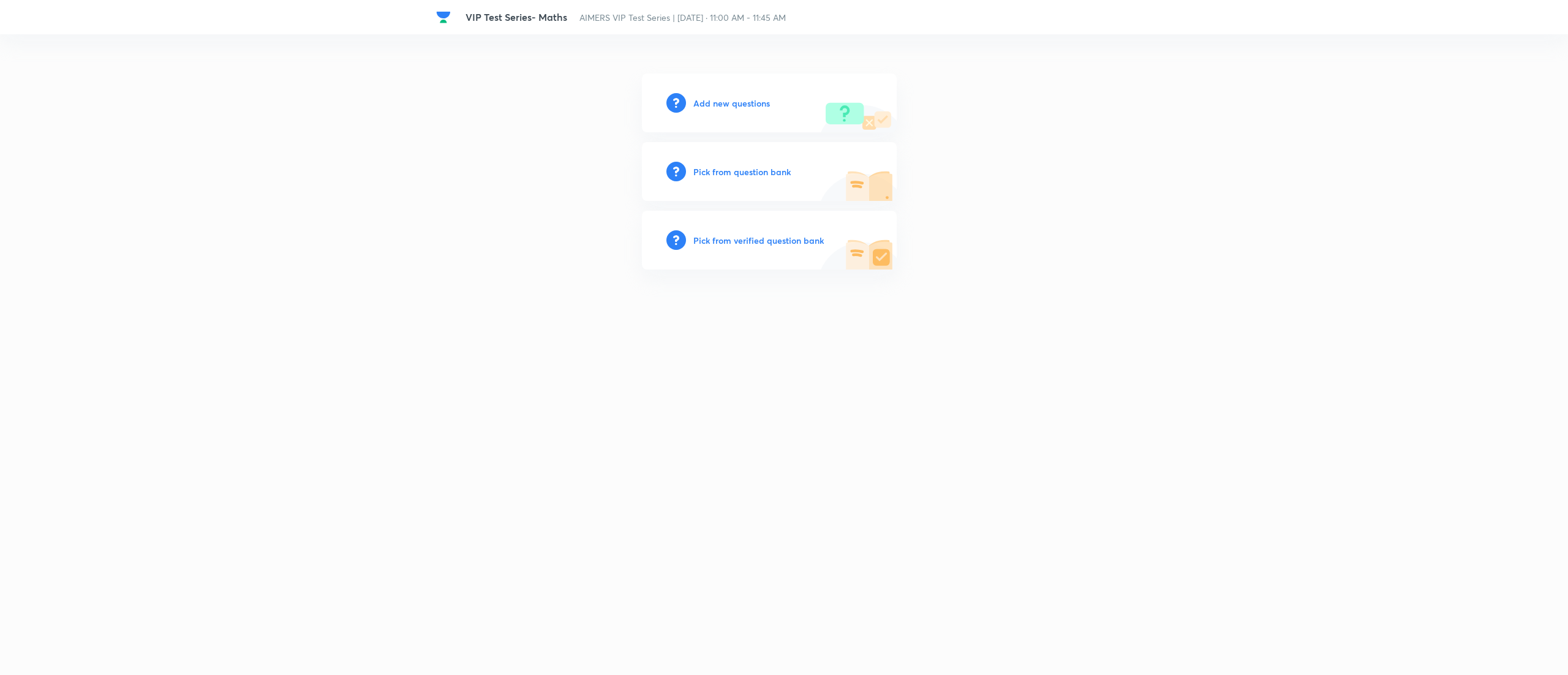
click at [742, 166] on h6 "Pick from question bank" at bounding box center [742, 172] width 98 height 13
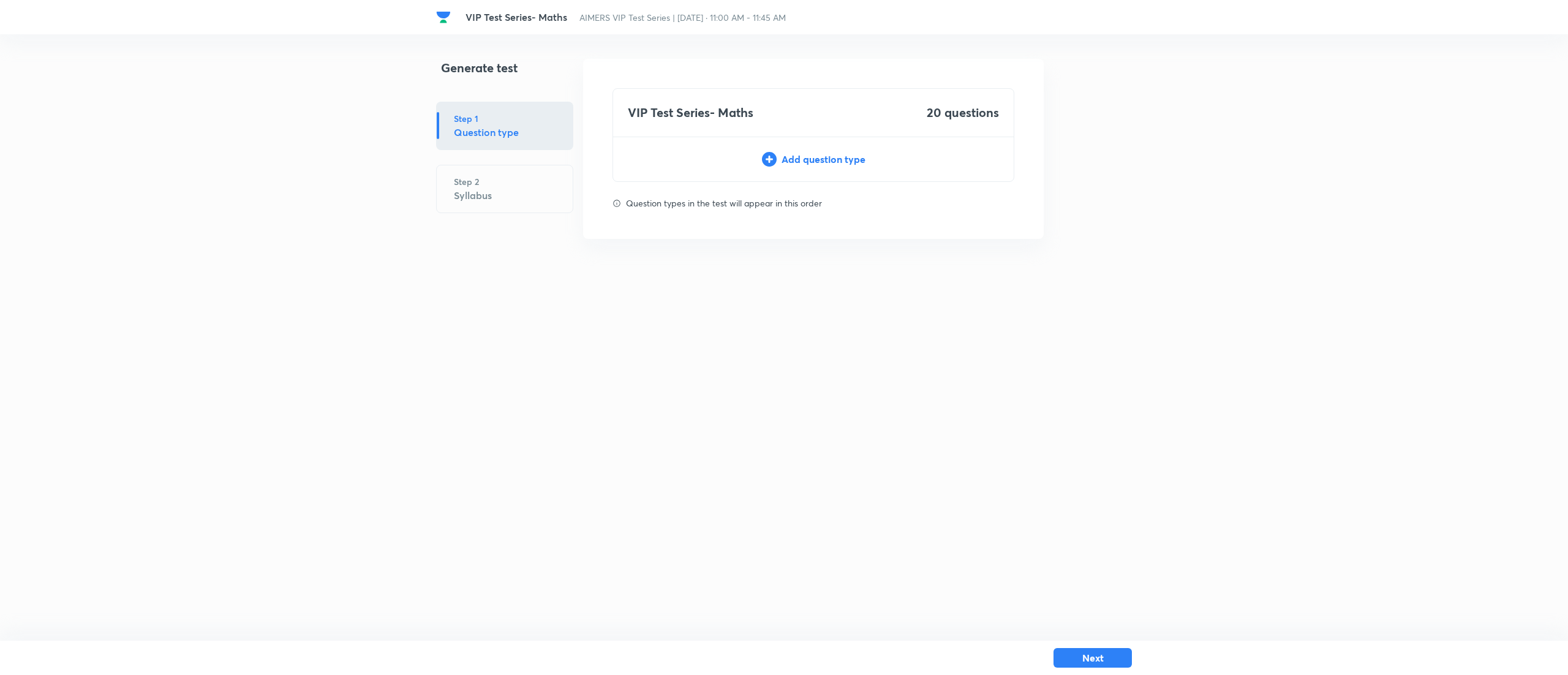
click at [836, 161] on div "Add question type" at bounding box center [813, 159] width 400 height 15
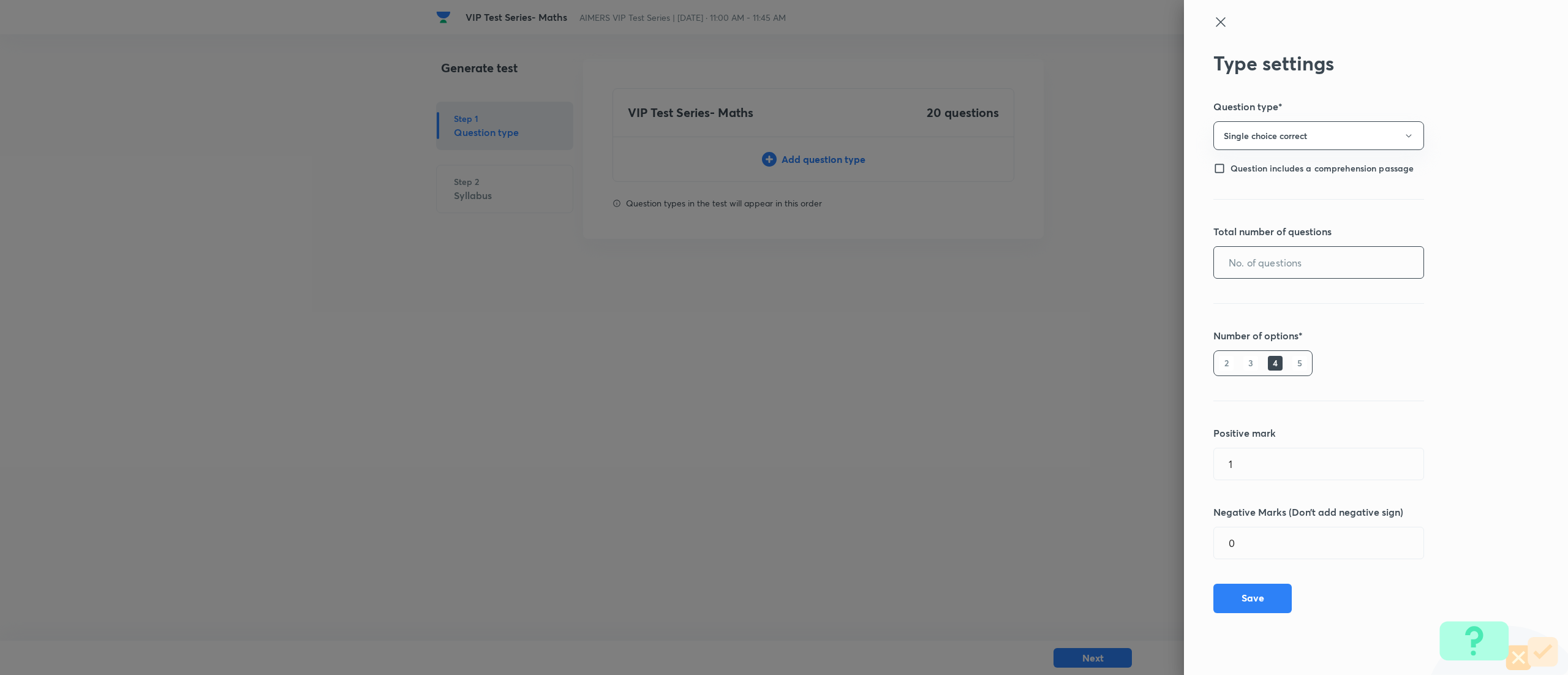
click at [1295, 254] on input "text" at bounding box center [1318, 262] width 209 height 31
type input "20"
click at [1250, 612] on button "Save" at bounding box center [1252, 597] width 78 height 30
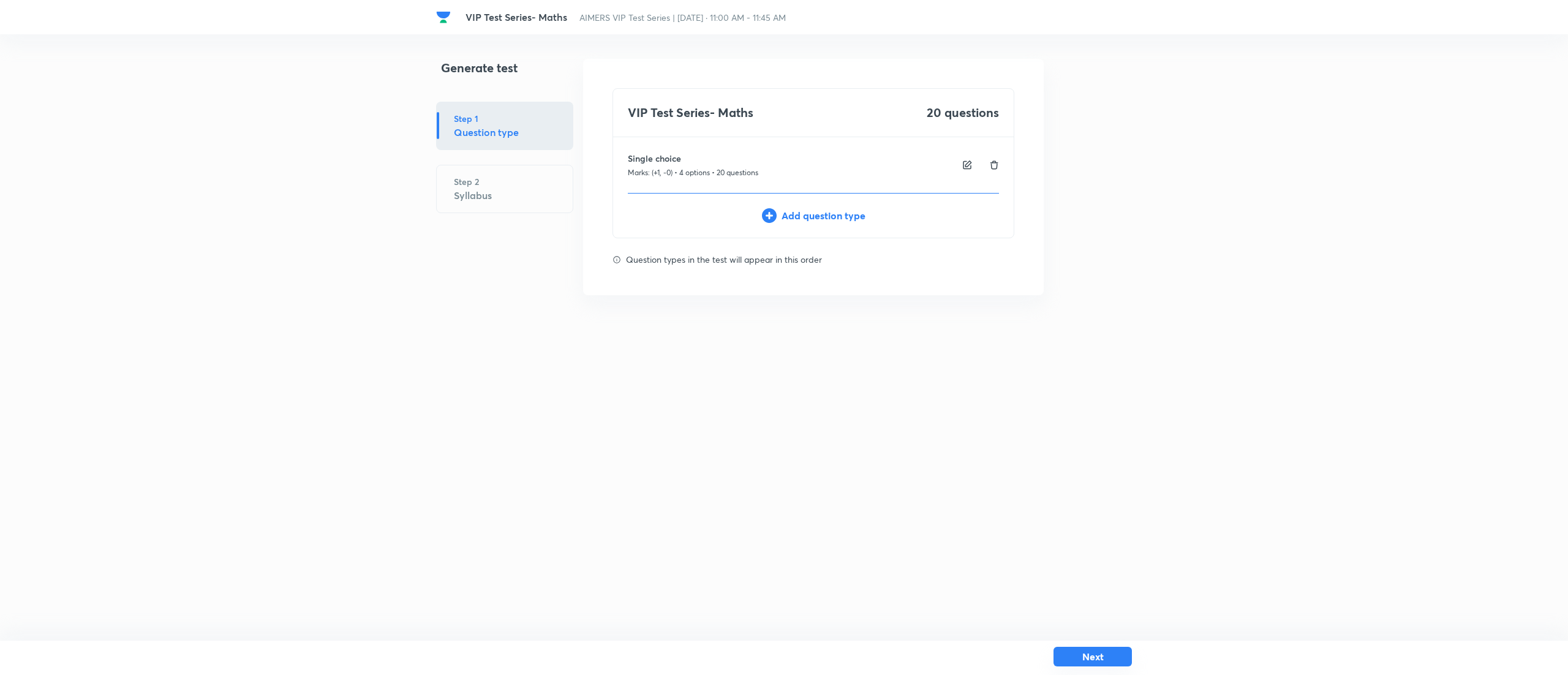
click at [1115, 651] on button "Next" at bounding box center [1092, 656] width 78 height 20
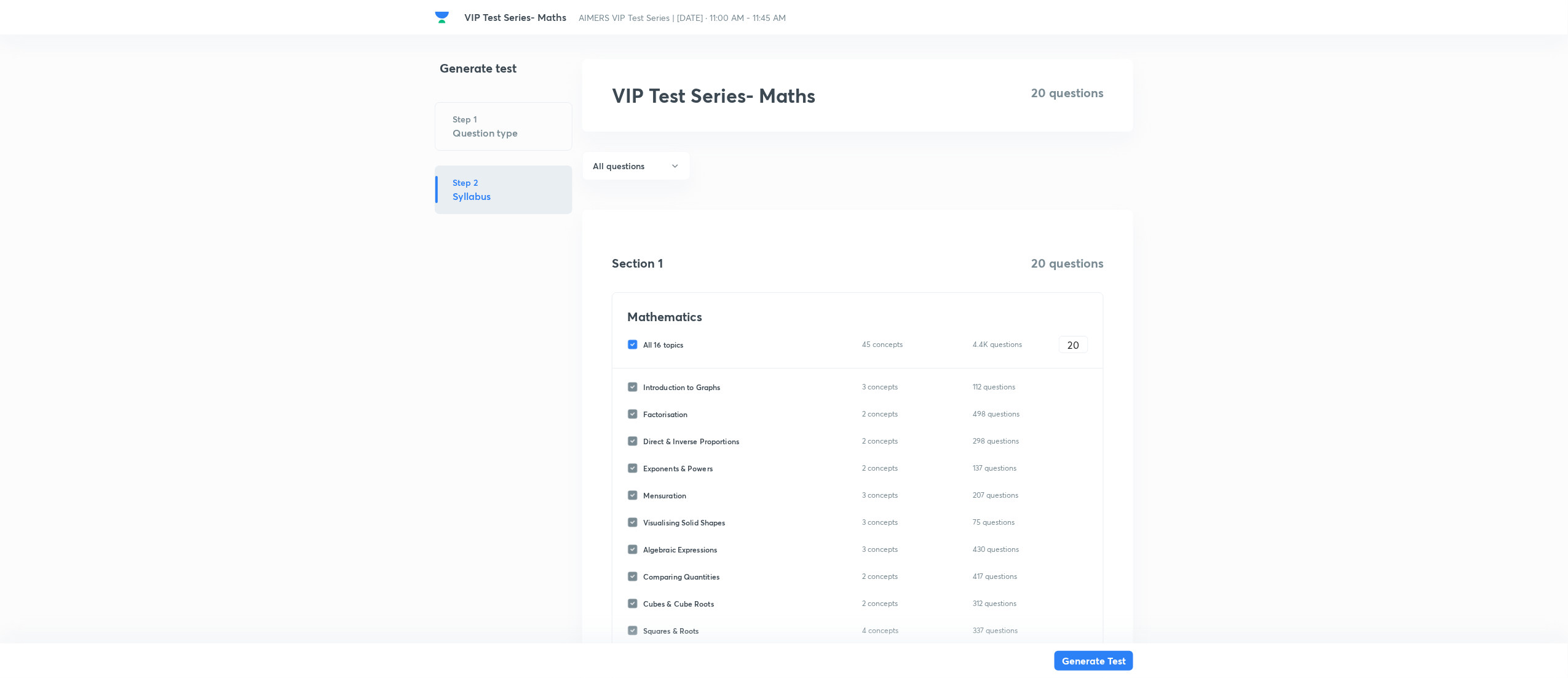
click at [636, 348] on input "All 16 topics" at bounding box center [635, 344] width 16 height 11
checkbox input "false"
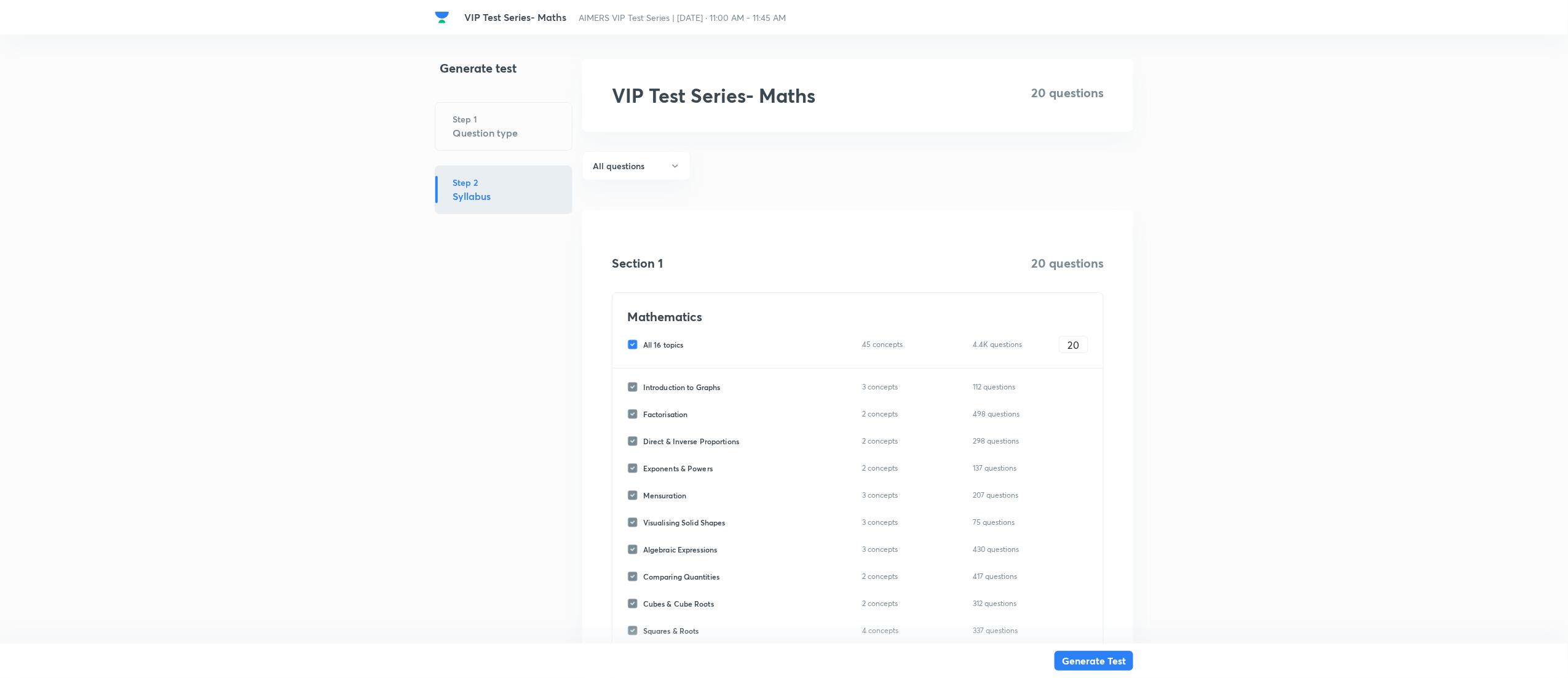
checkbox input "false"
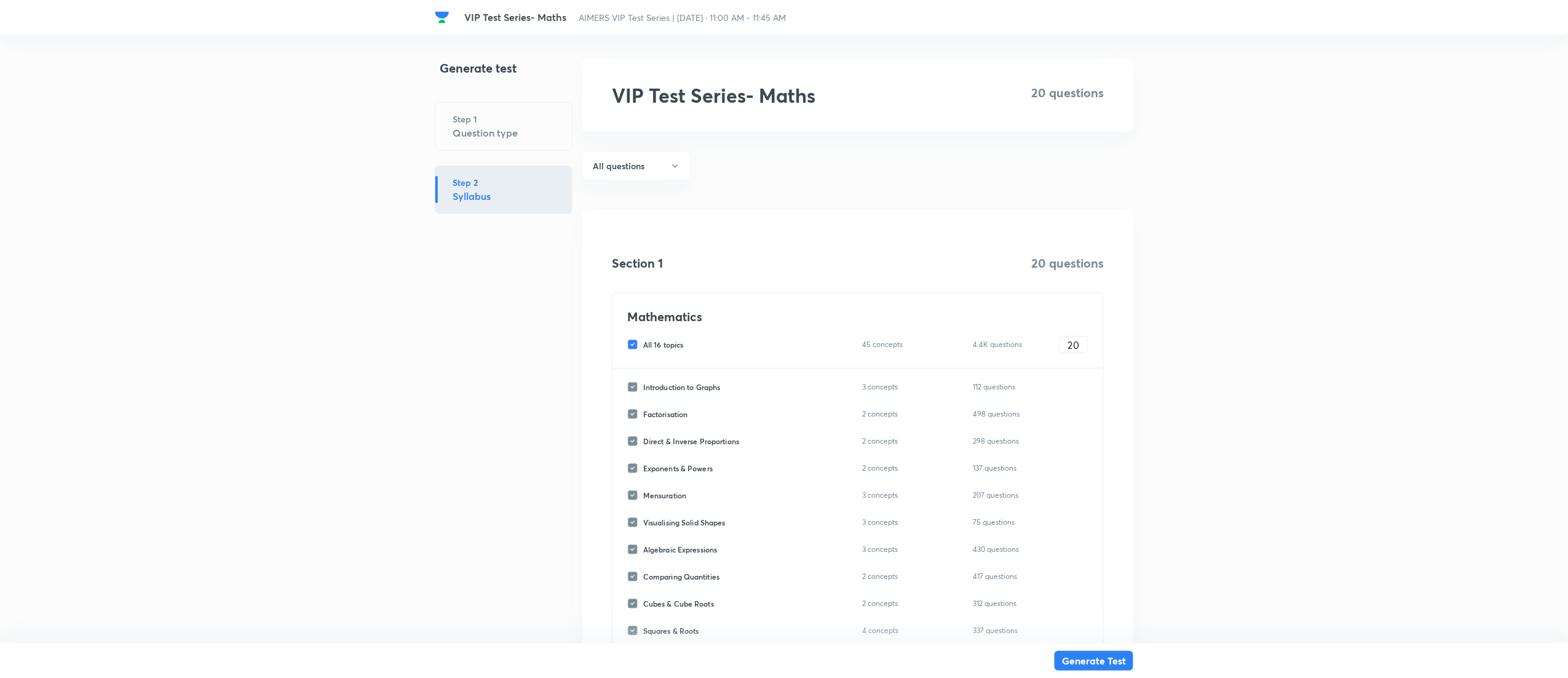
checkbox input "false"
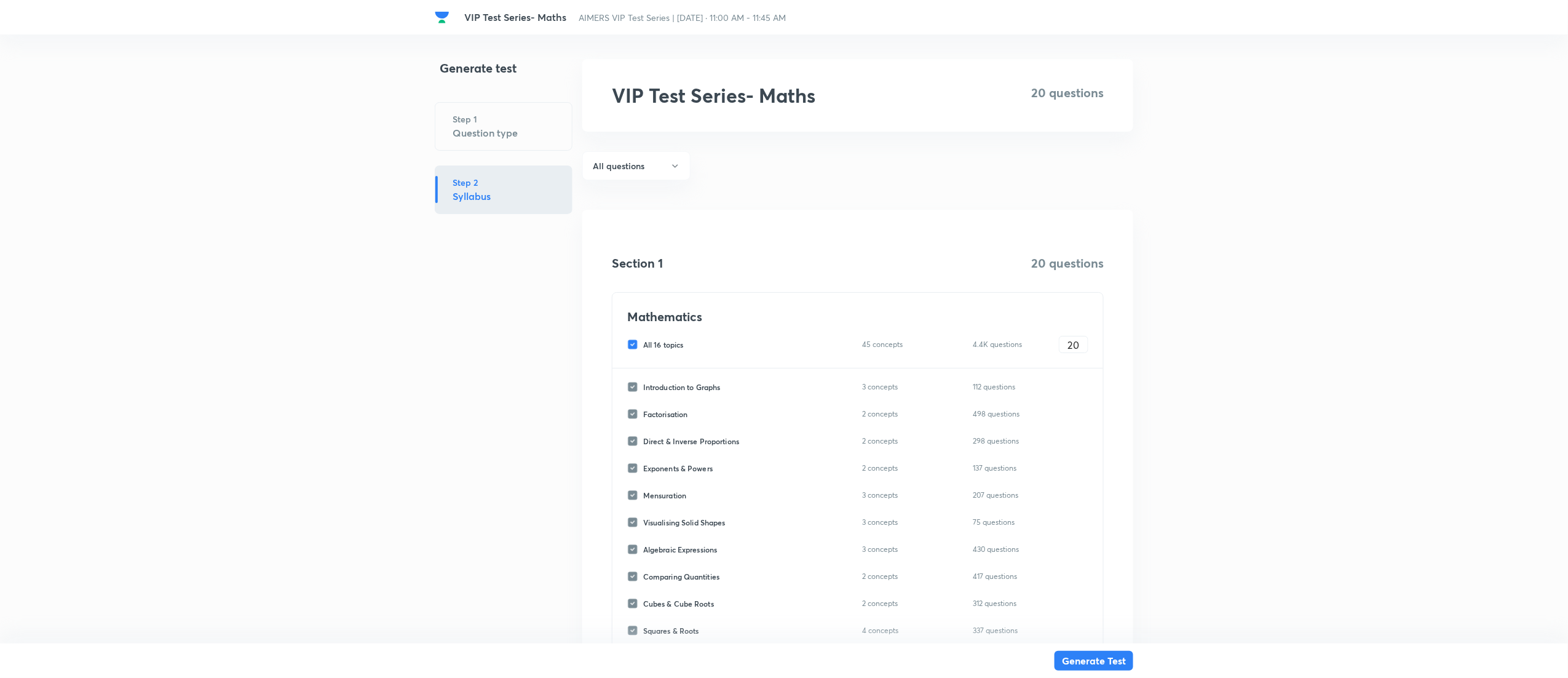
checkbox input "false"
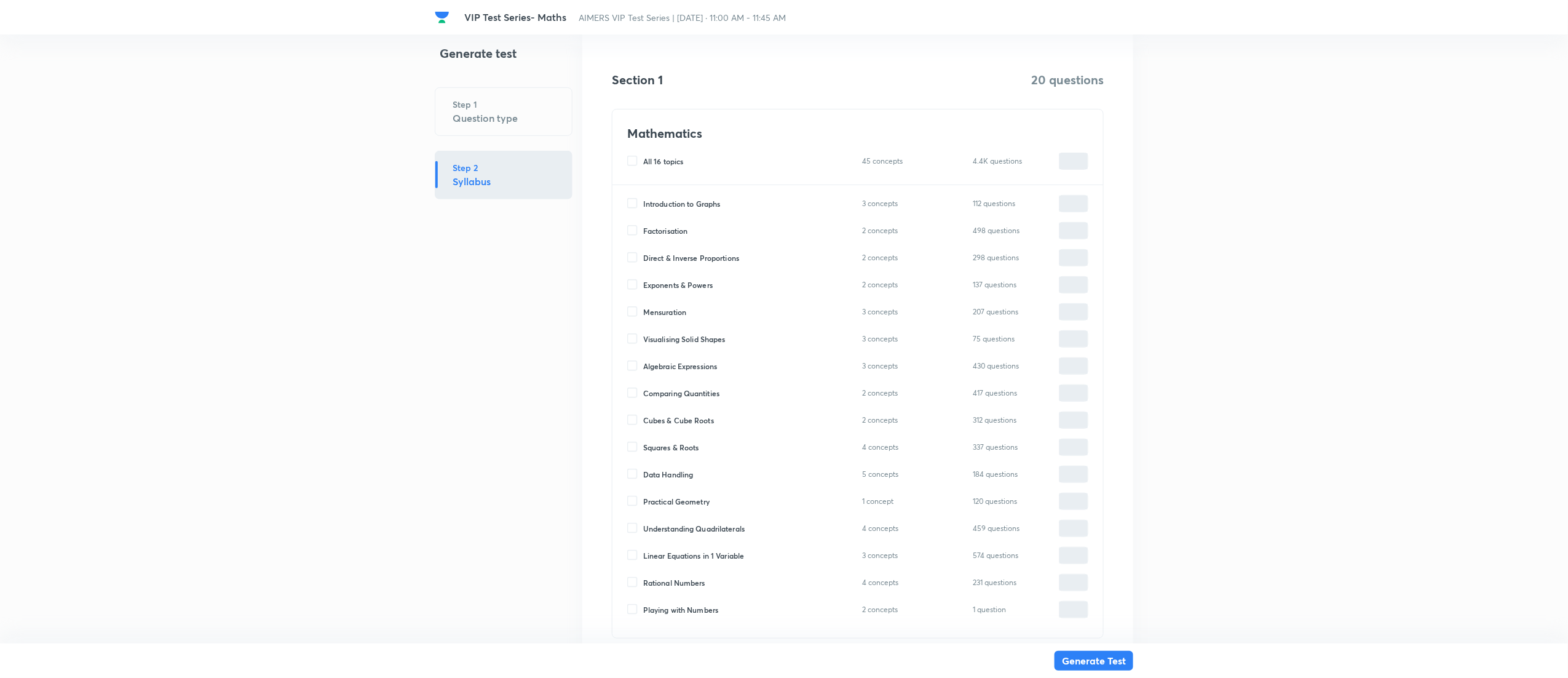
scroll to position [182, 0]
click at [636, 582] on input "Rational Numbers" at bounding box center [635, 583] width 16 height 11
checkbox input "true"
type input "0"
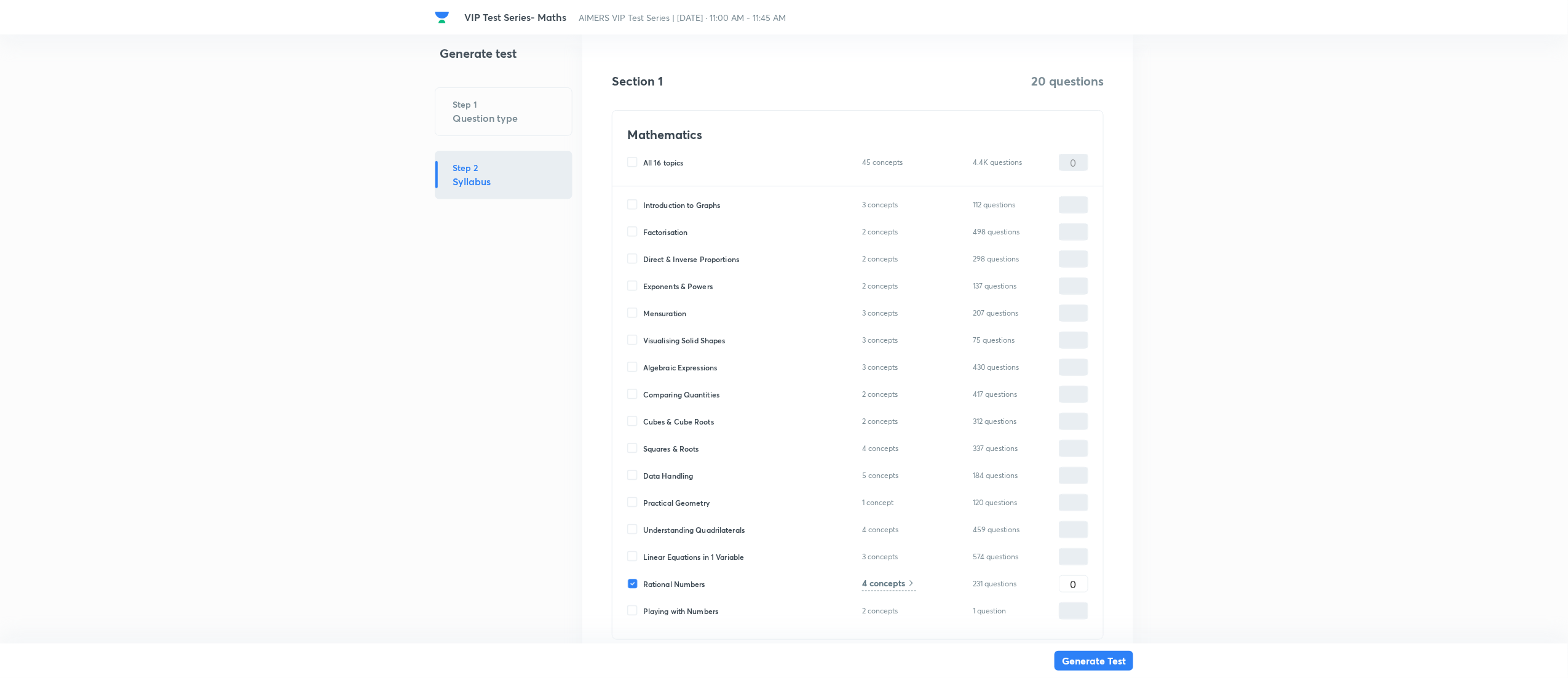
click at [709, 555] on span "Linear Equations in 1 Variable" at bounding box center [693, 556] width 101 height 11
click at [643, 555] on input "Linear Equations in 1 Variable" at bounding box center [635, 556] width 16 height 11
checkbox input "true"
click at [1078, 589] on input "0" at bounding box center [1074, 584] width 28 height 22
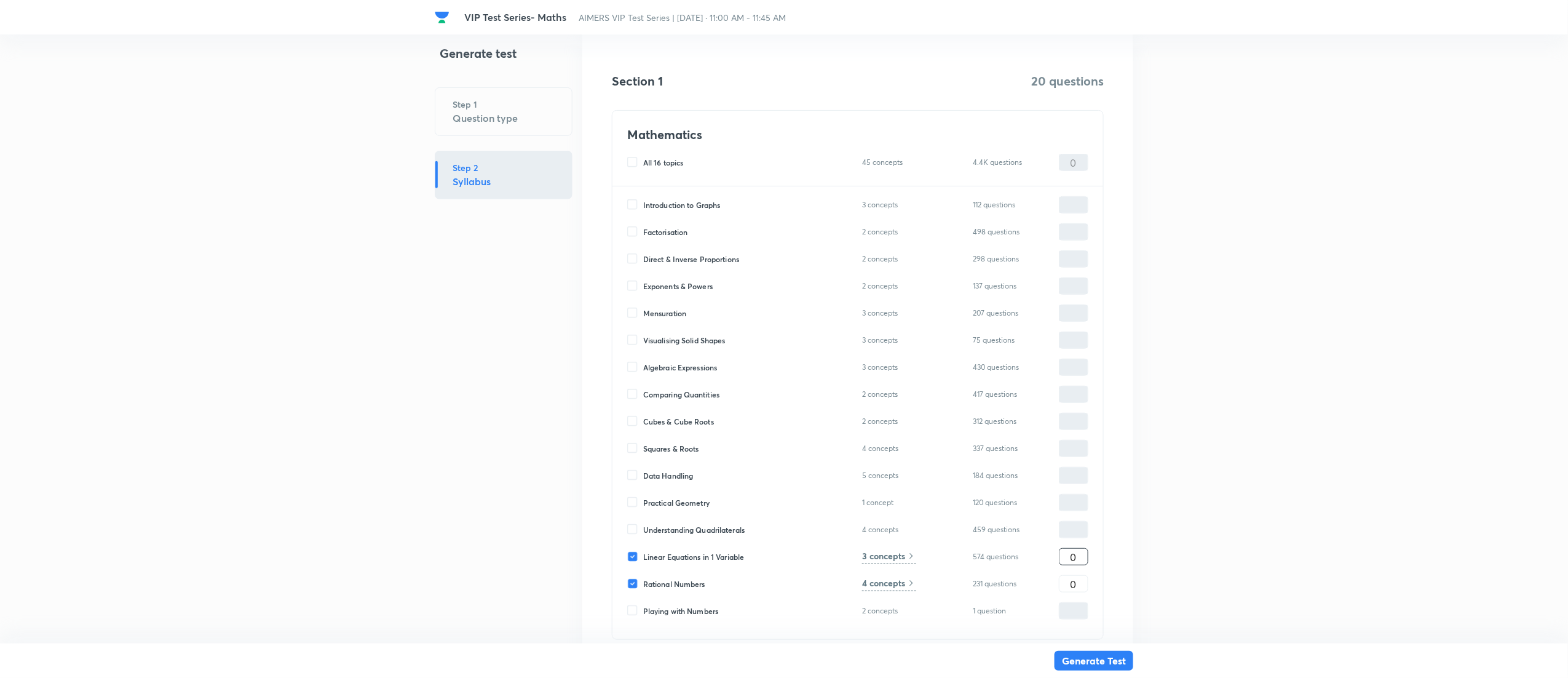
click at [1078, 556] on input "0" at bounding box center [1074, 557] width 28 height 22
type input "1"
type input "10"
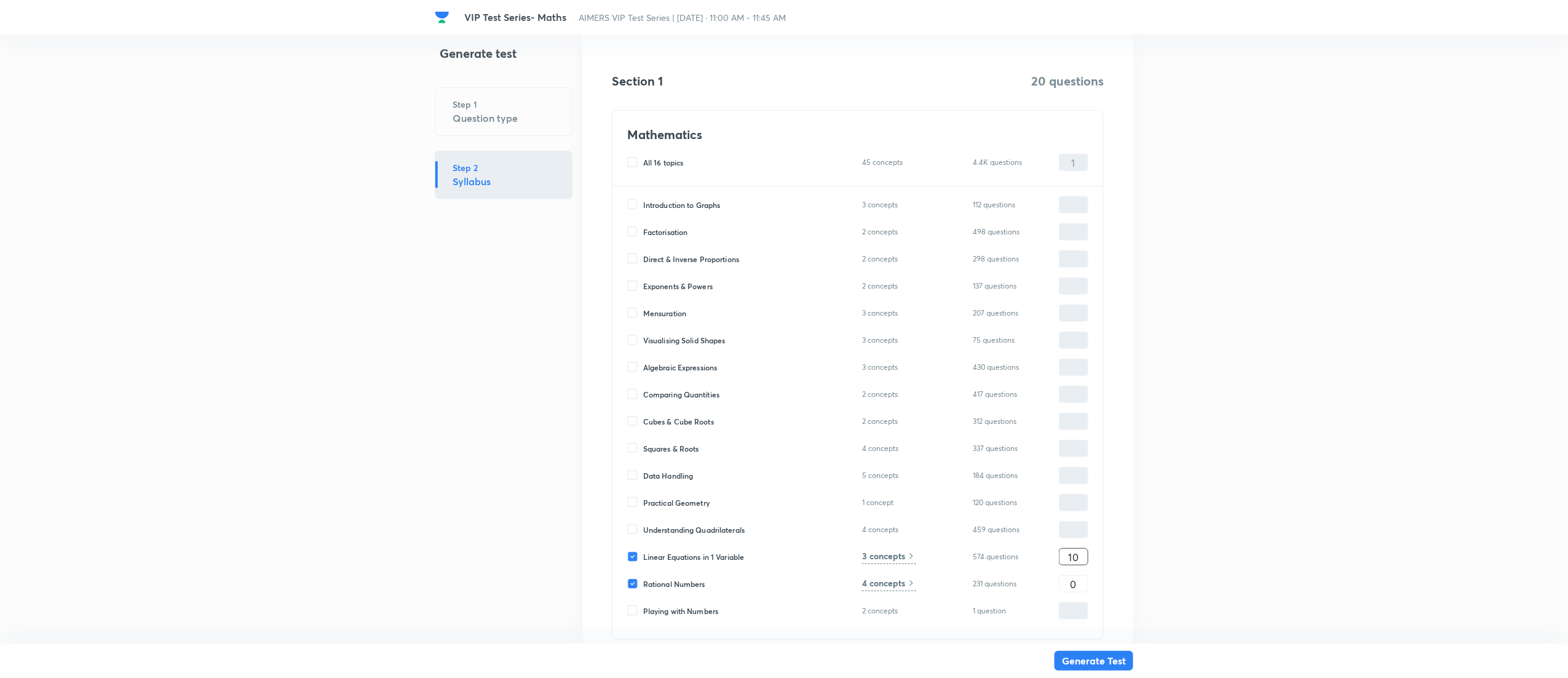
type input "10"
click at [1080, 592] on input "0" at bounding box center [1074, 584] width 28 height 22
type input "1"
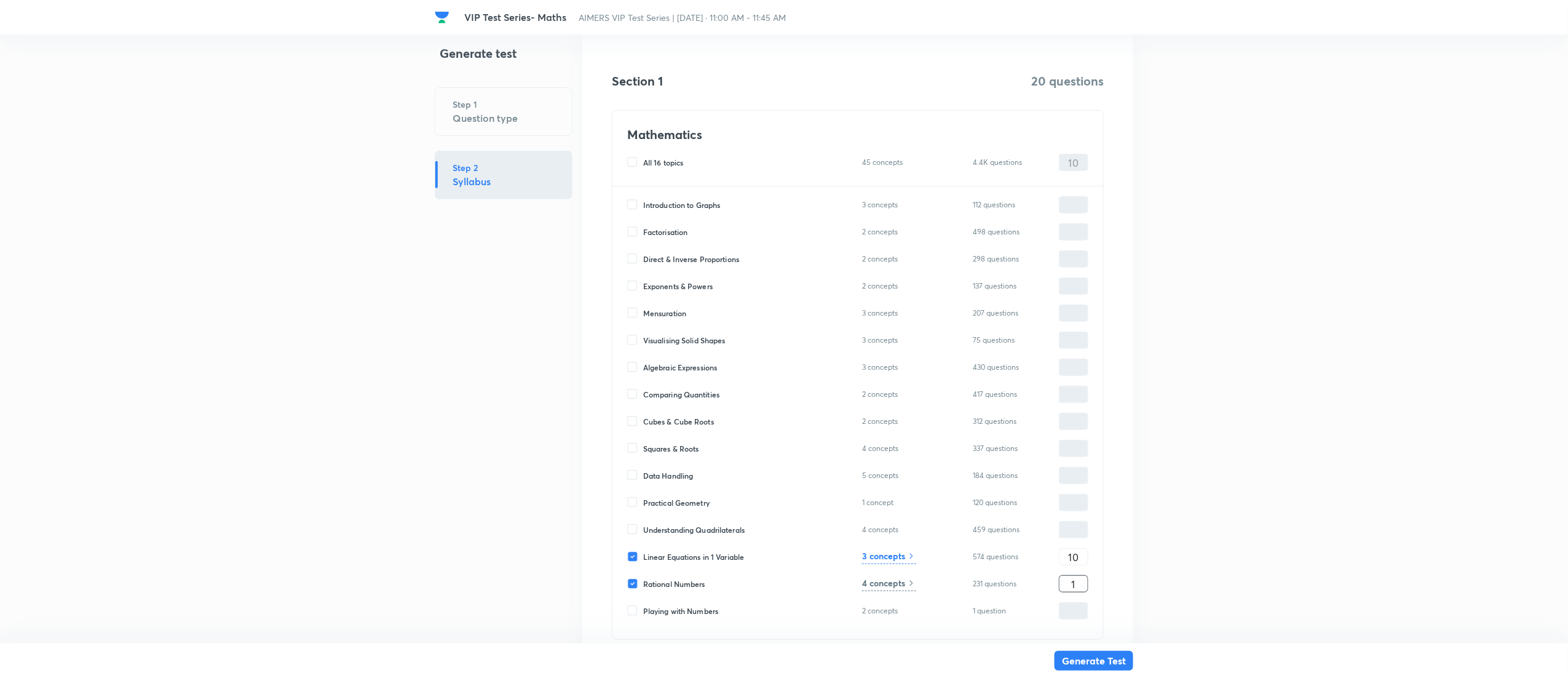
type input "11"
type input "10"
type input "20"
type input "10"
click at [885, 558] on h6 "3 concepts" at bounding box center [884, 556] width 43 height 13
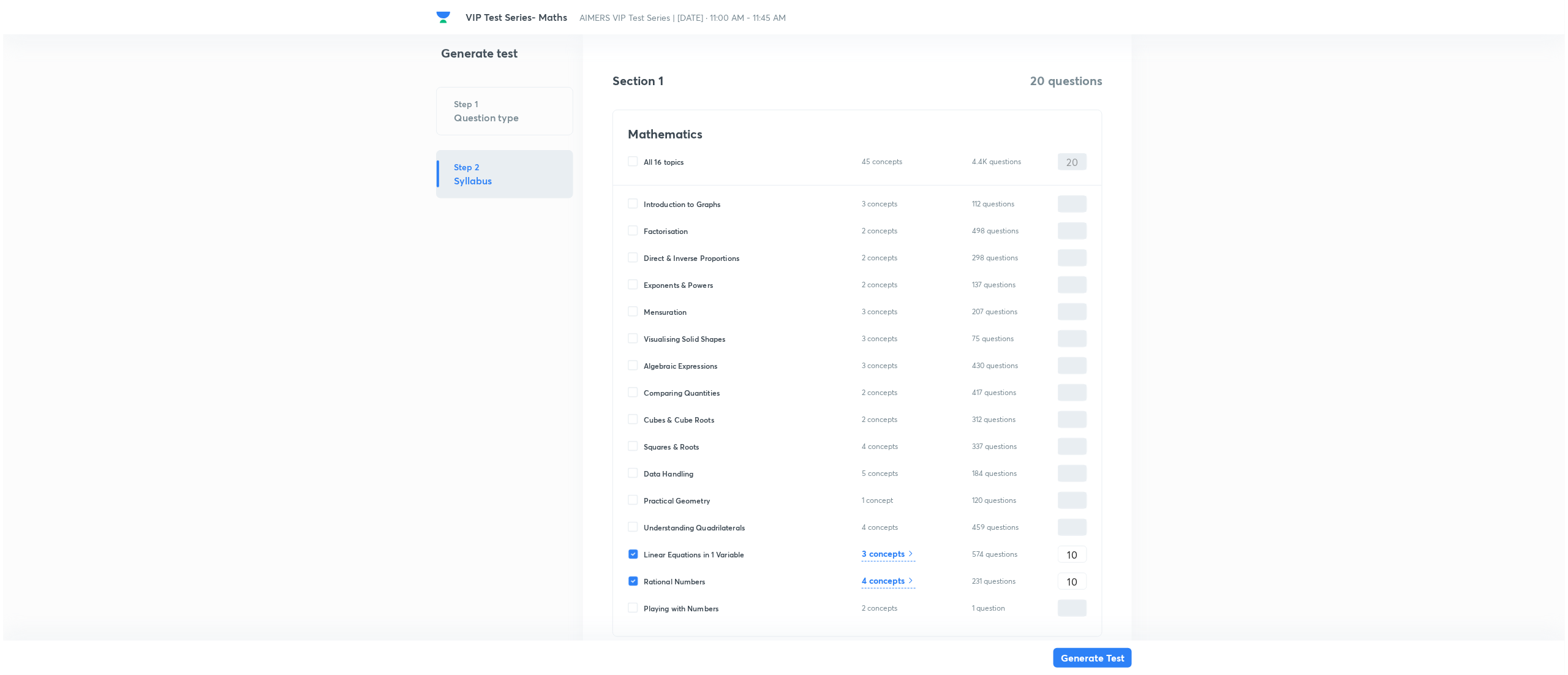
scroll to position [0, 0]
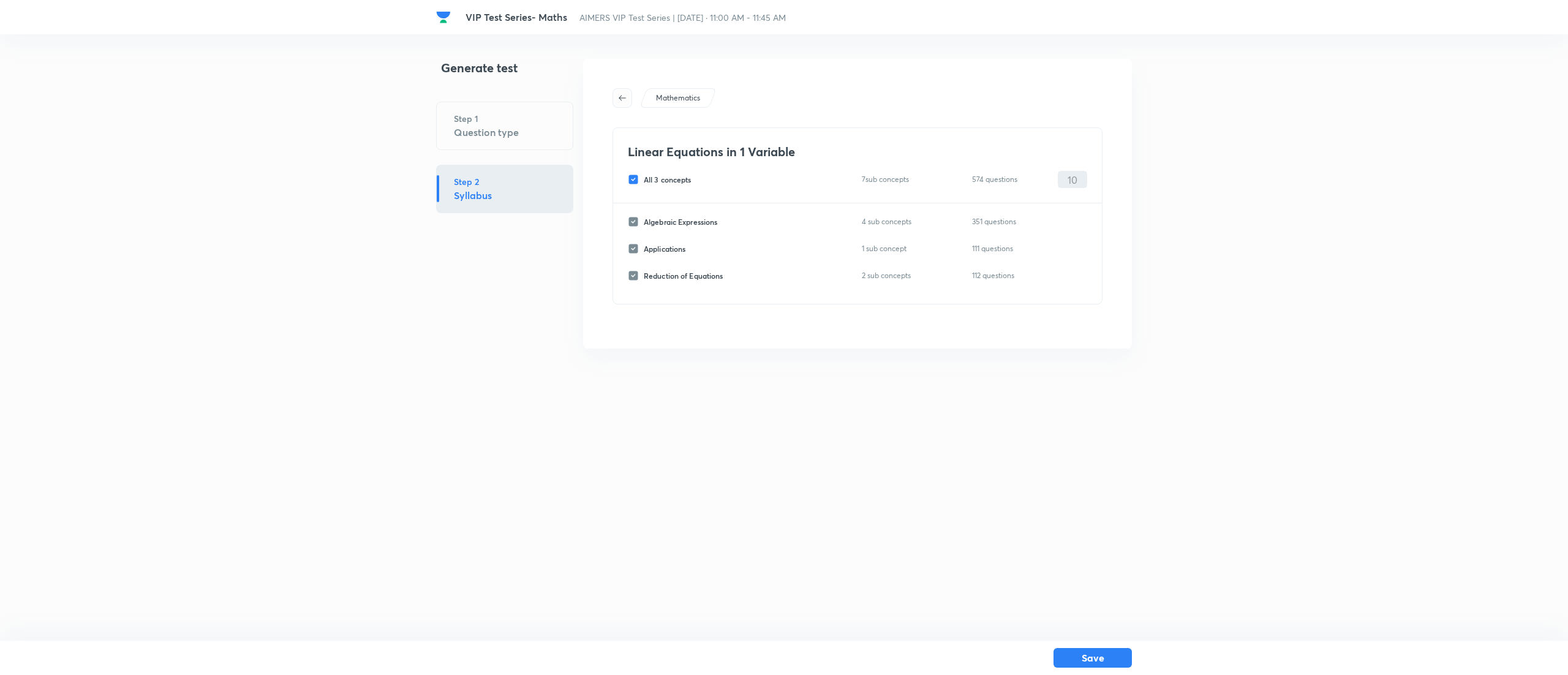
click at [625, 94] on icon "button" at bounding box center [622, 98] width 10 height 10
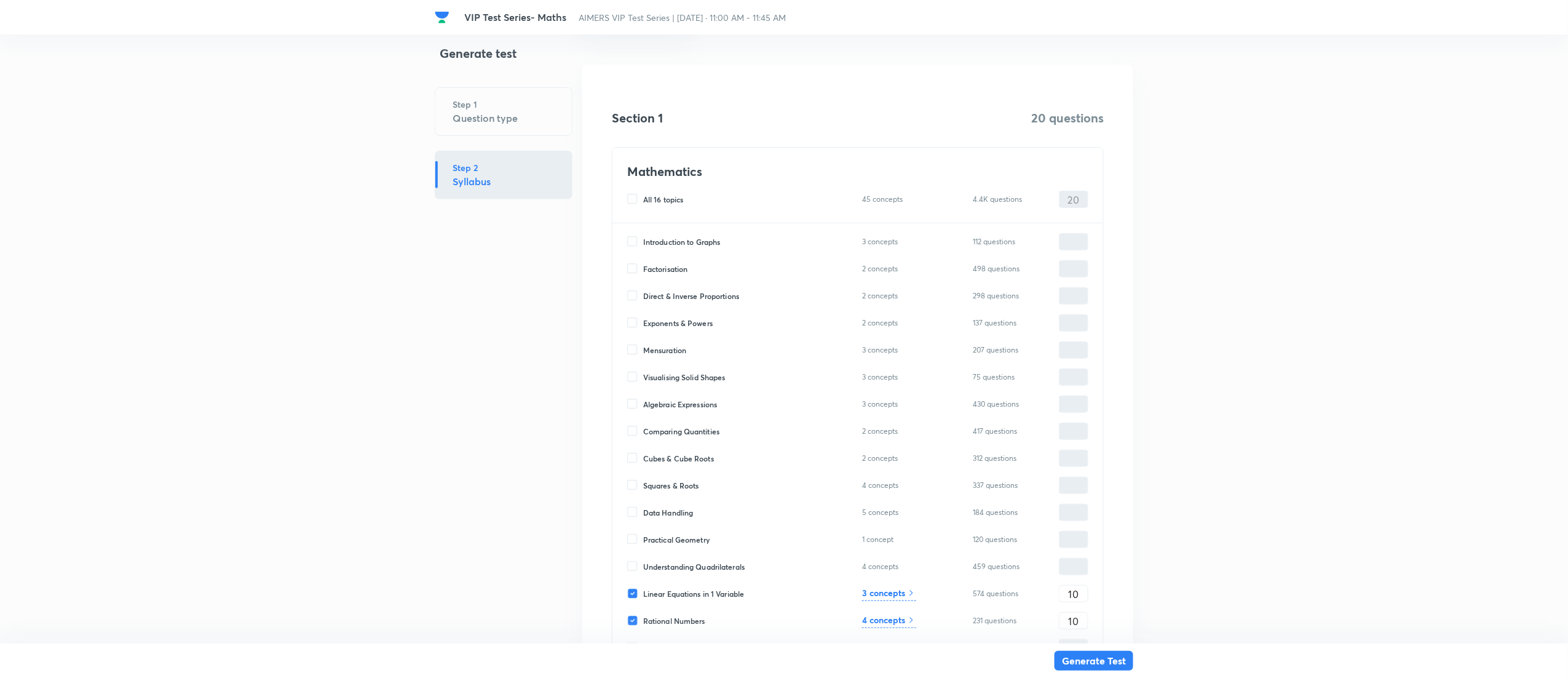
scroll to position [263, 0]
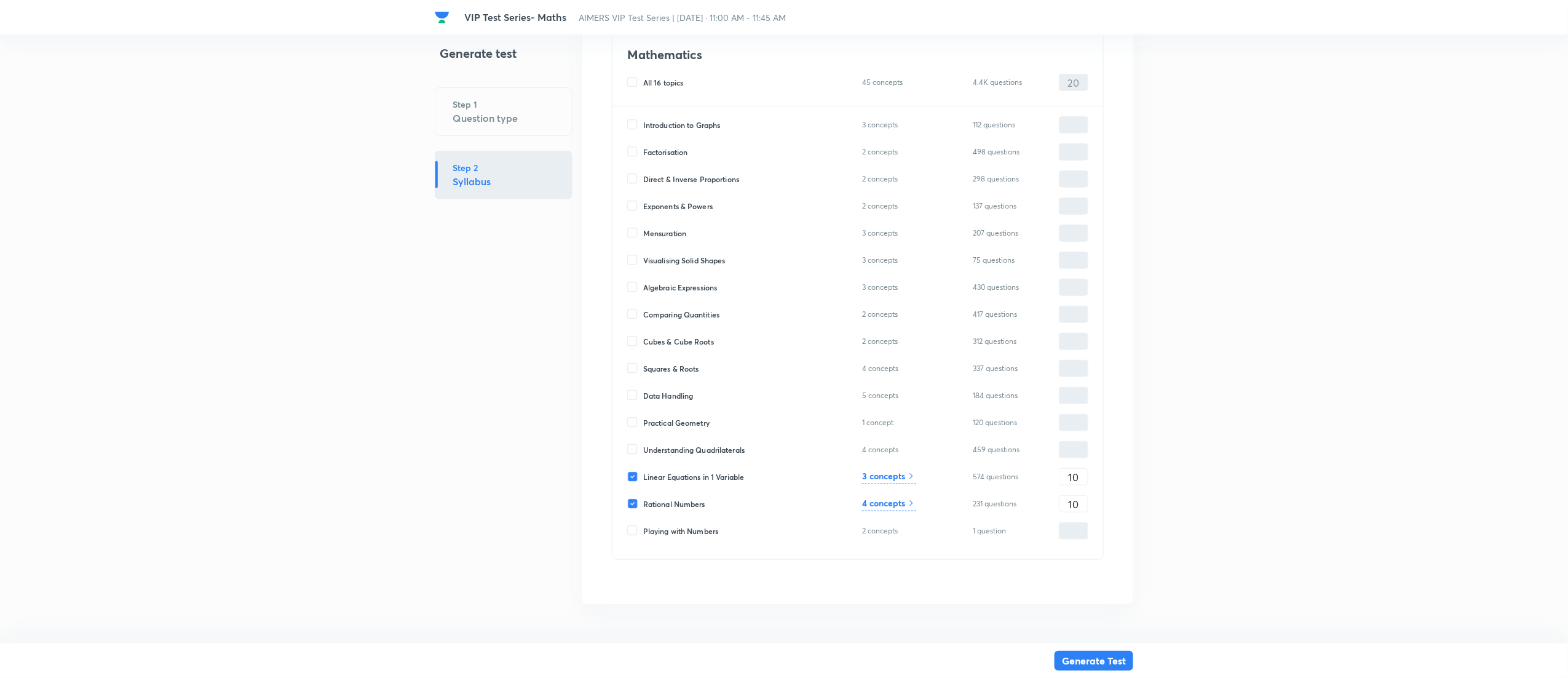
click at [893, 504] on h6 "4 concepts" at bounding box center [884, 502] width 43 height 13
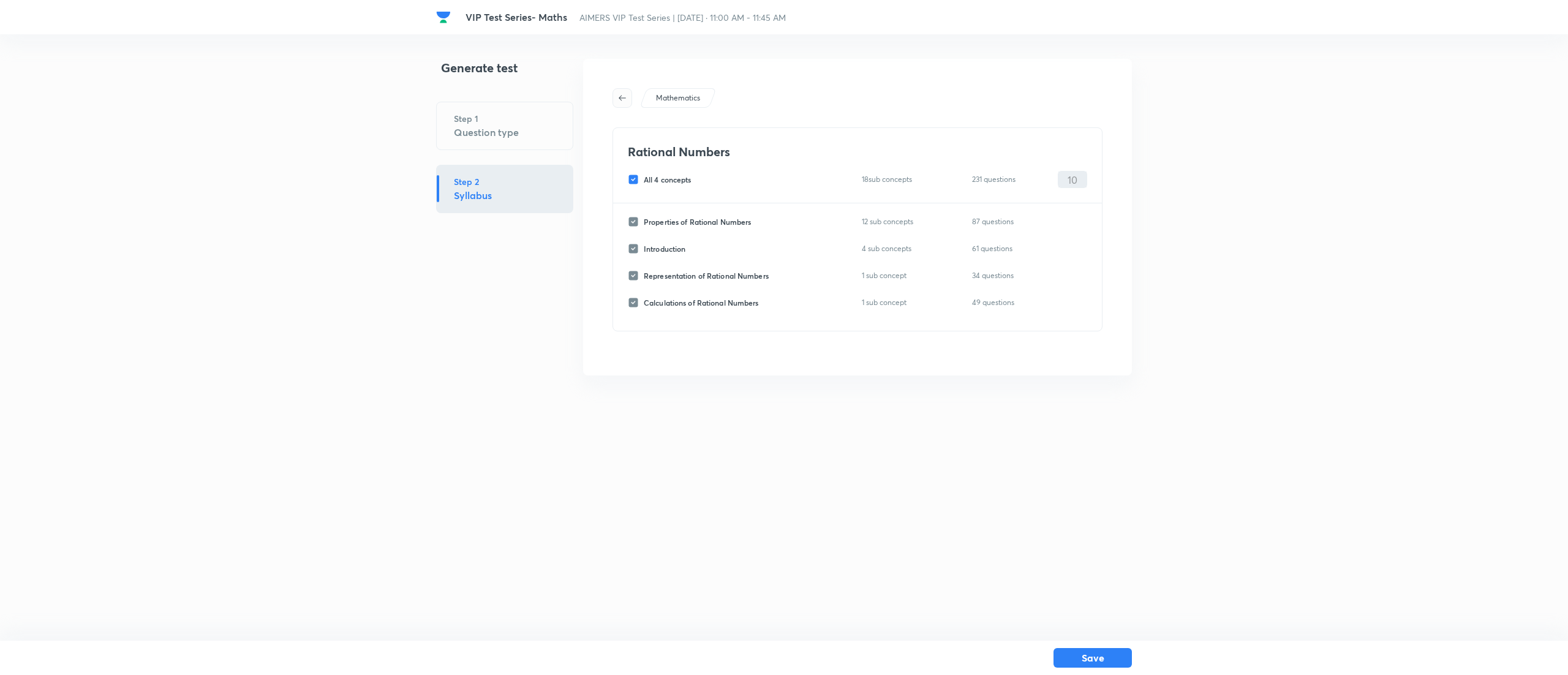
click at [615, 100] on span "button" at bounding box center [622, 98] width 18 height 10
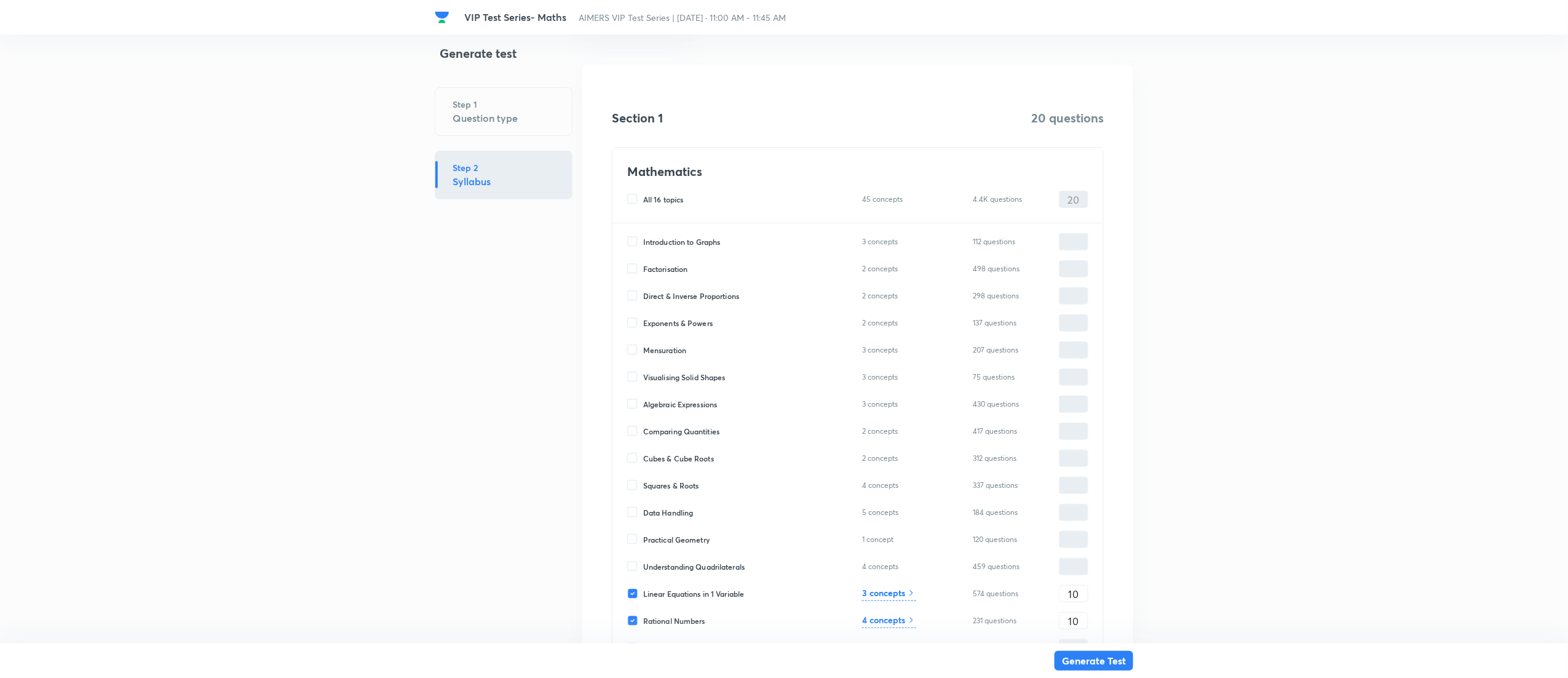
scroll to position [263, 0]
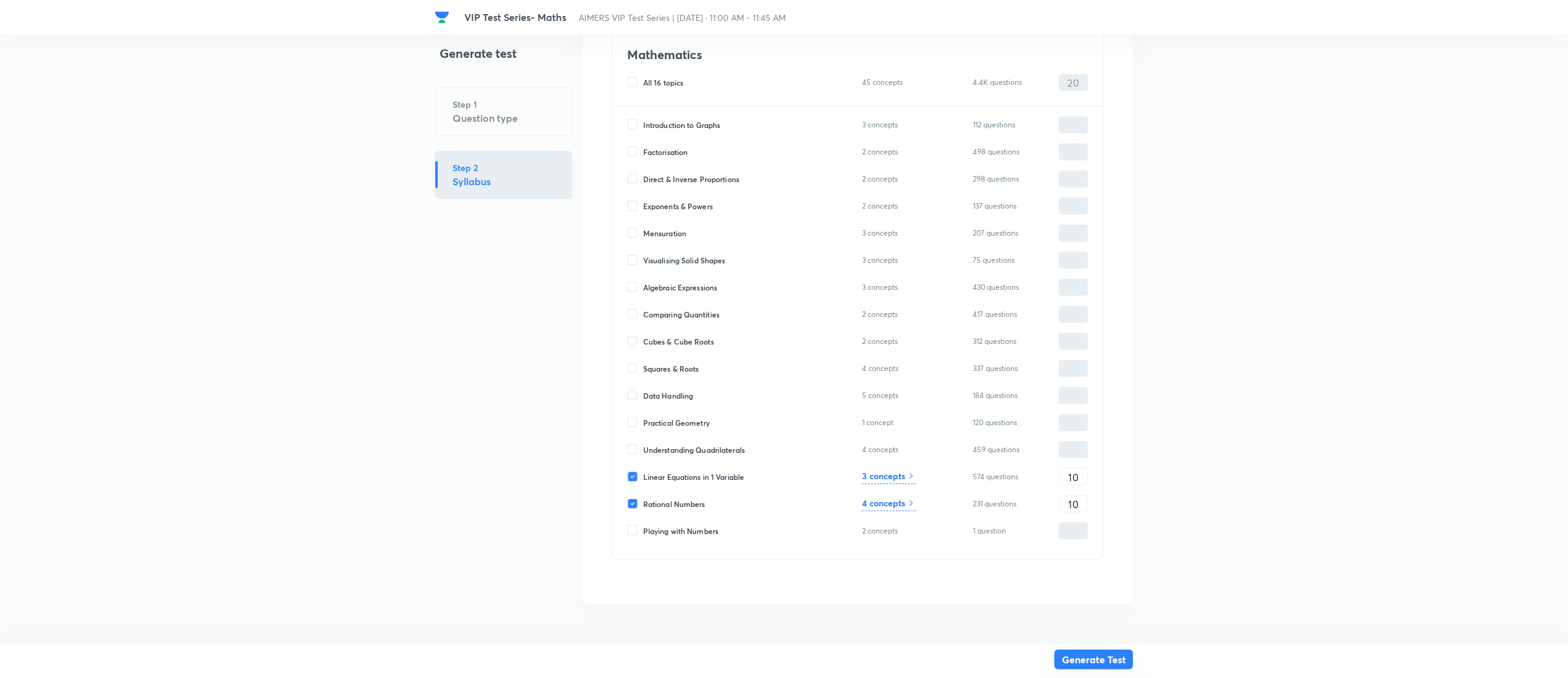
click at [1100, 661] on button "Generate Test" at bounding box center [1094, 659] width 78 height 20
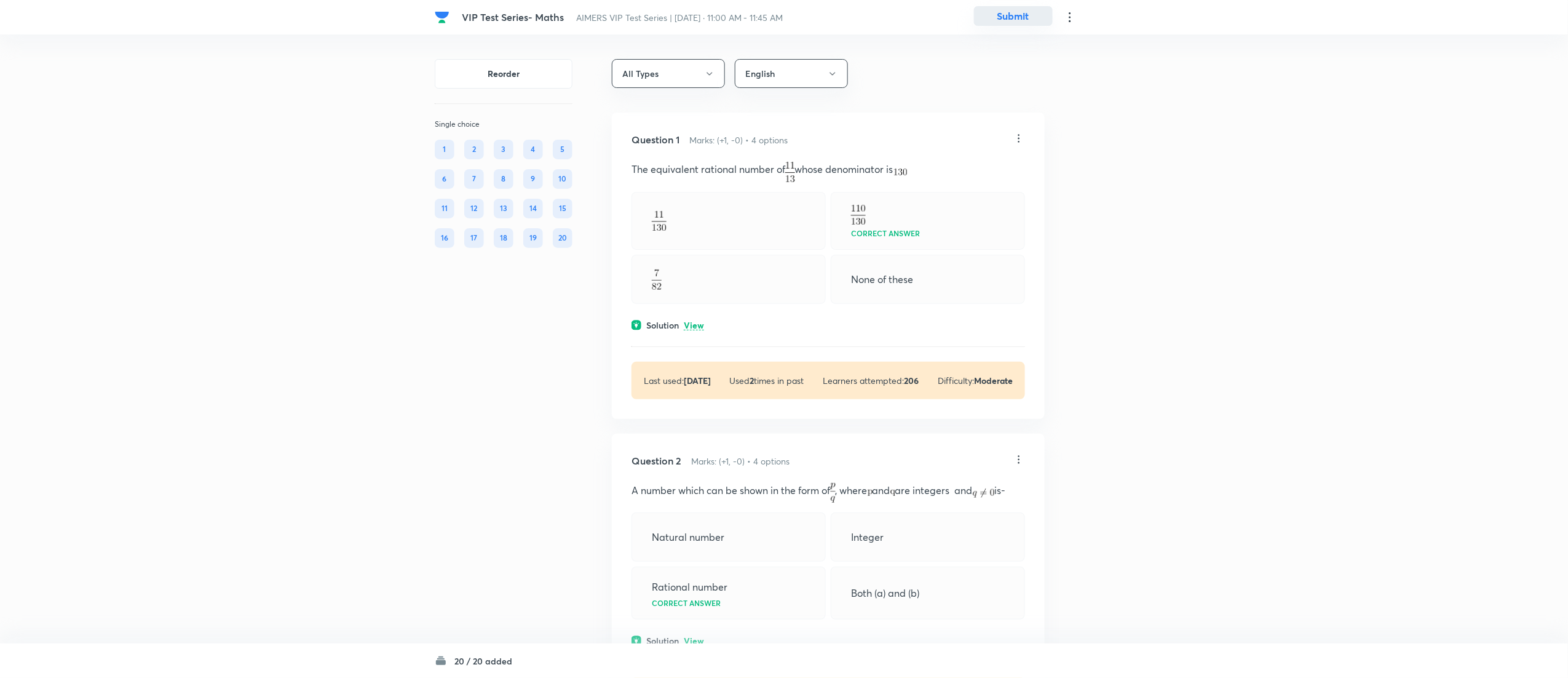
click at [1029, 9] on button "Submit" at bounding box center [1013, 16] width 78 height 20
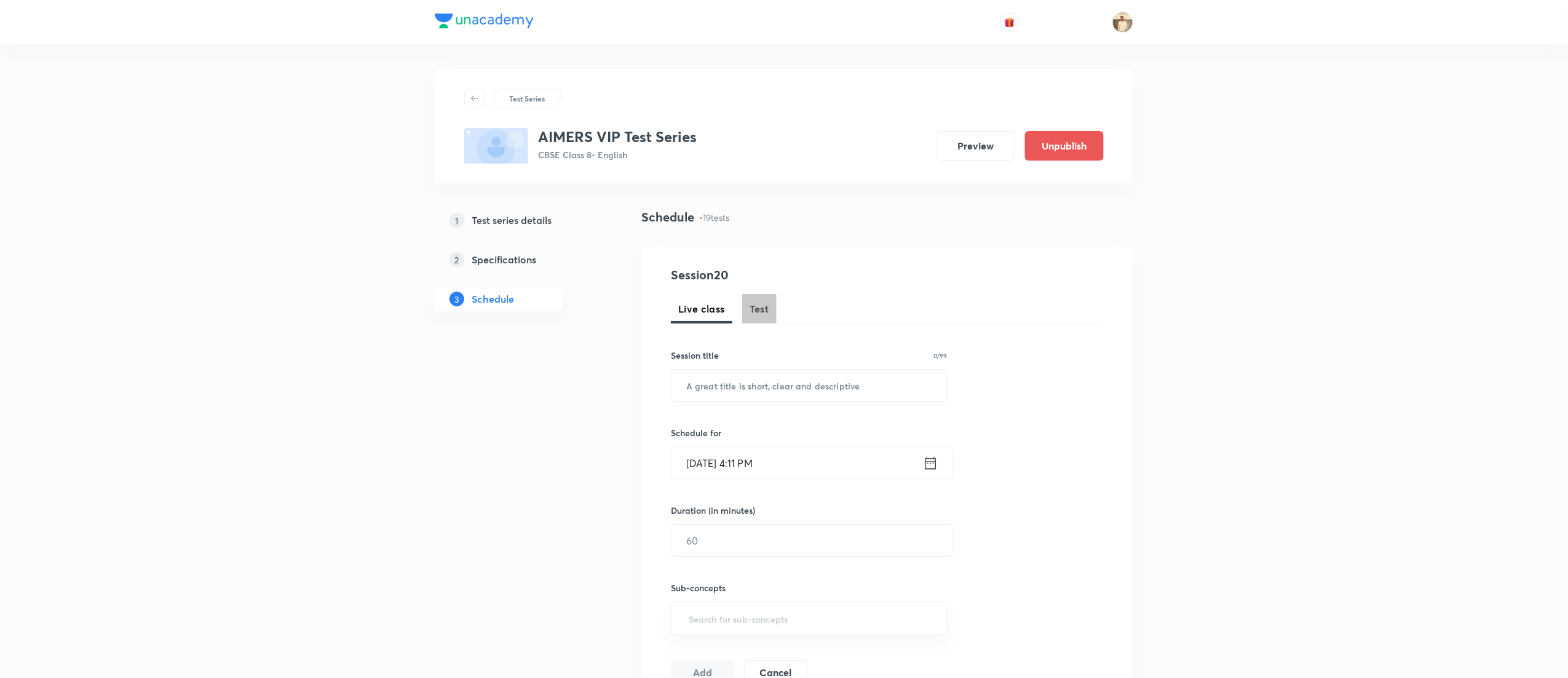
click at [758, 306] on span "Test" at bounding box center [759, 309] width 20 height 15
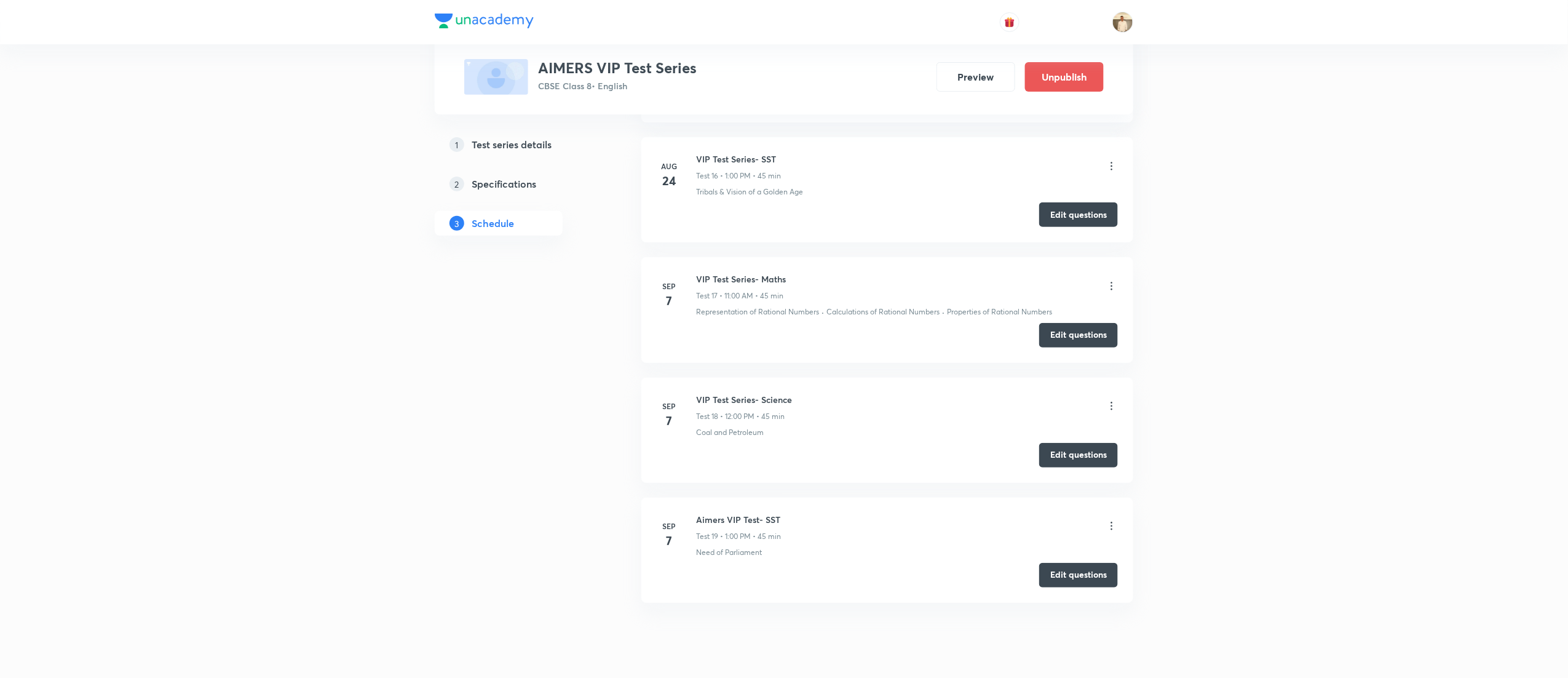
scroll to position [2518, 0]
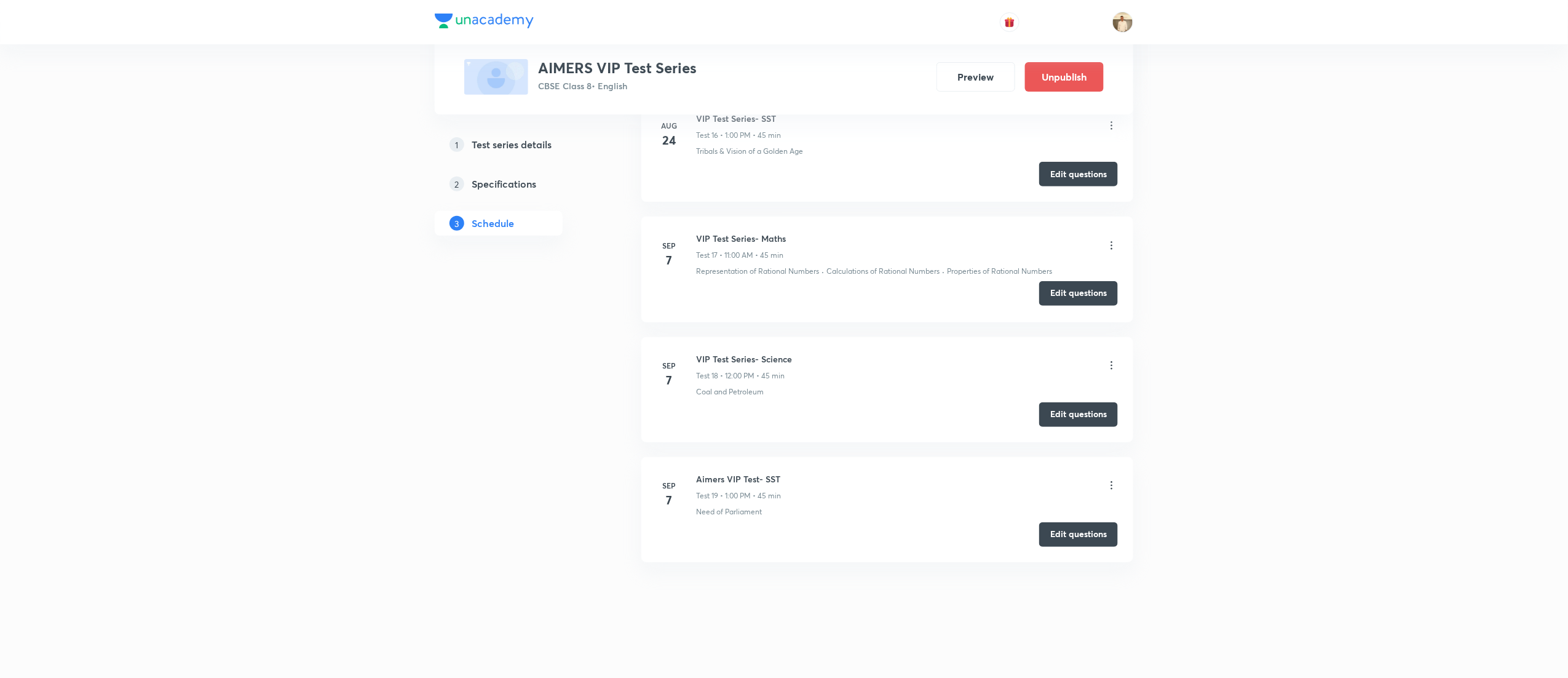
click at [1083, 290] on button "Edit questions" at bounding box center [1079, 293] width 78 height 24
click at [1090, 289] on button "Edit questions" at bounding box center [1079, 293] width 78 height 24
